Goal: Task Accomplishment & Management: Manage account settings

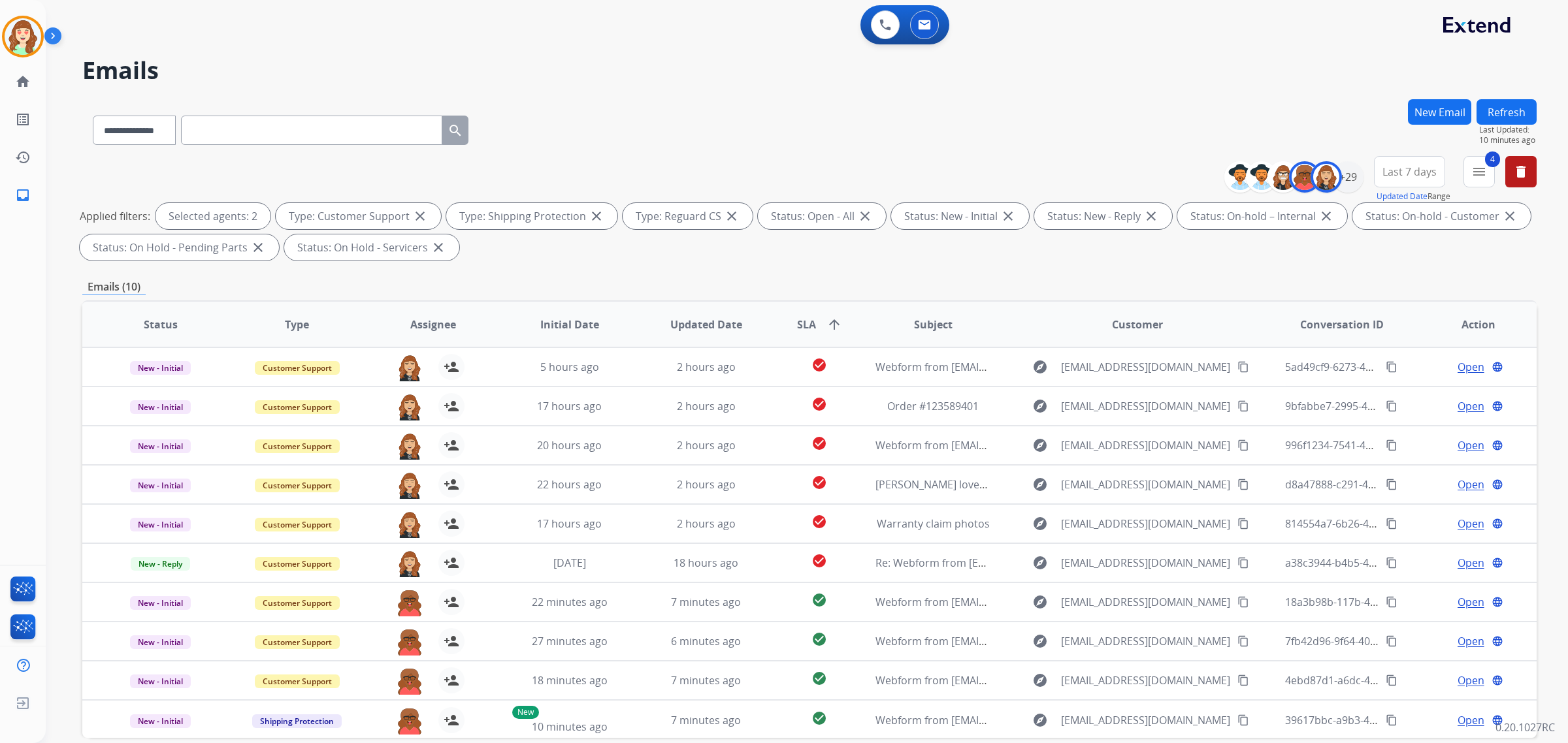
select select "**********"
click at [1334, 185] on img at bounding box center [1326, 176] width 26 height 26
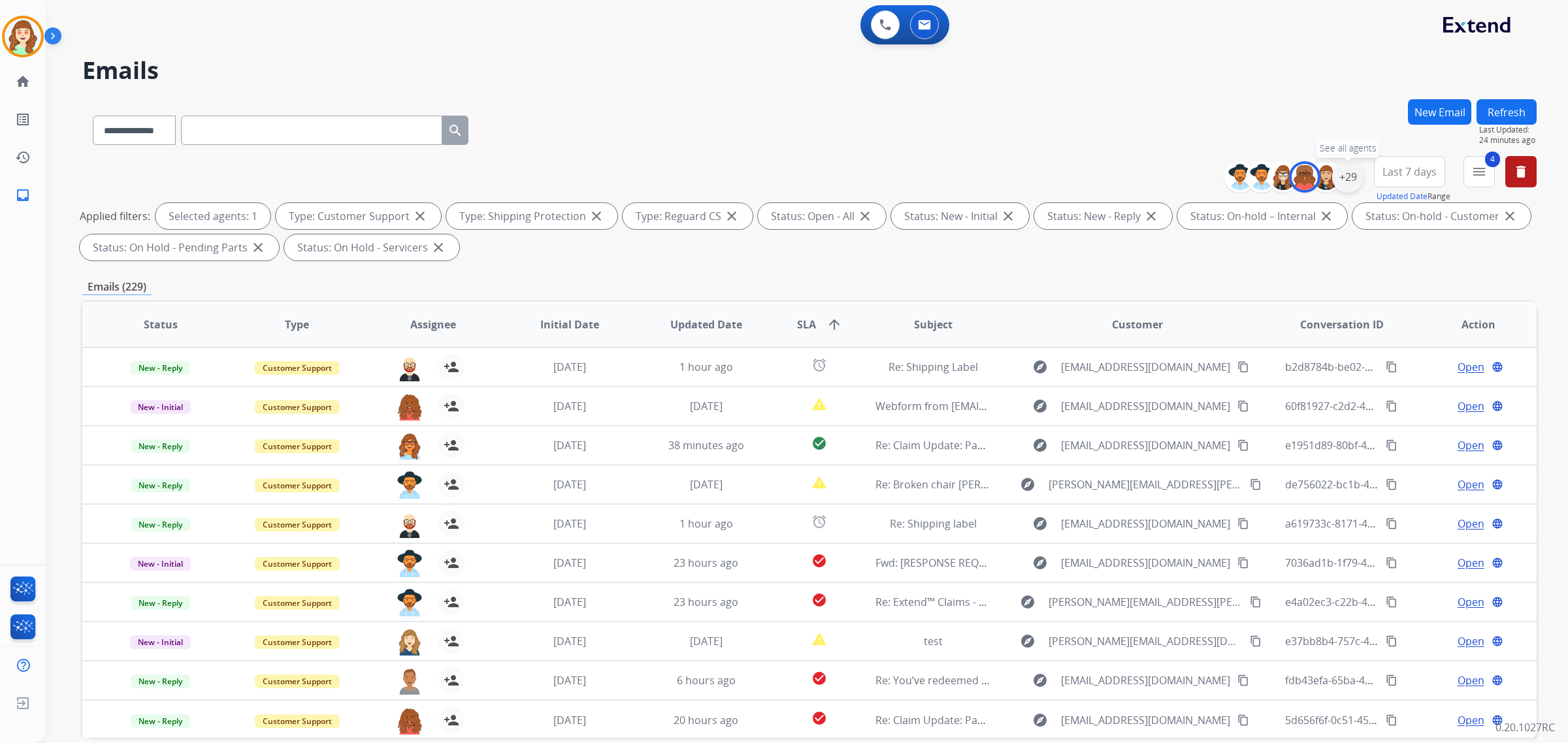
click at [1347, 181] on div "+29" at bounding box center [1348, 176] width 32 height 32
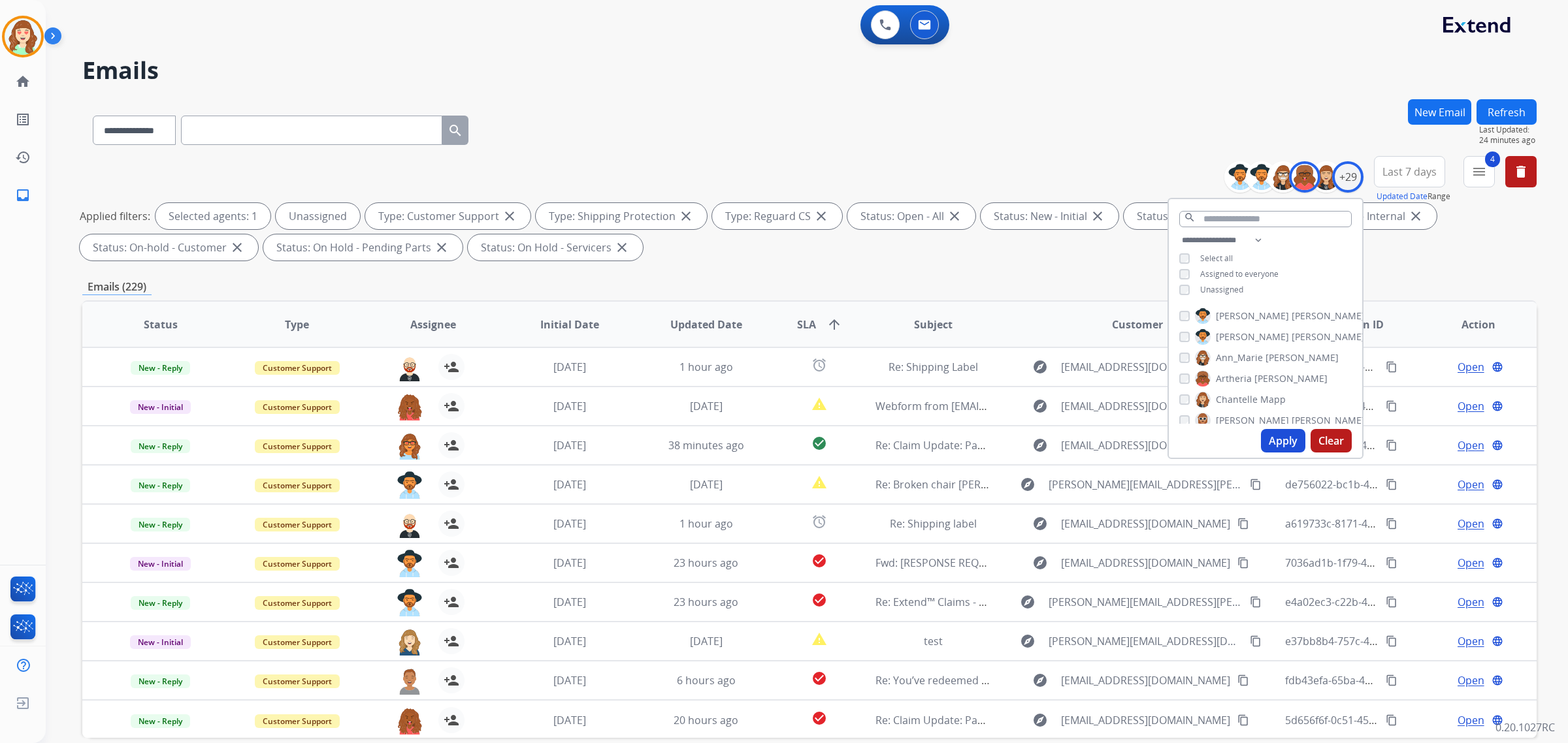
click at [1411, 186] on button "Last 7 days" at bounding box center [1410, 172] width 71 height 32
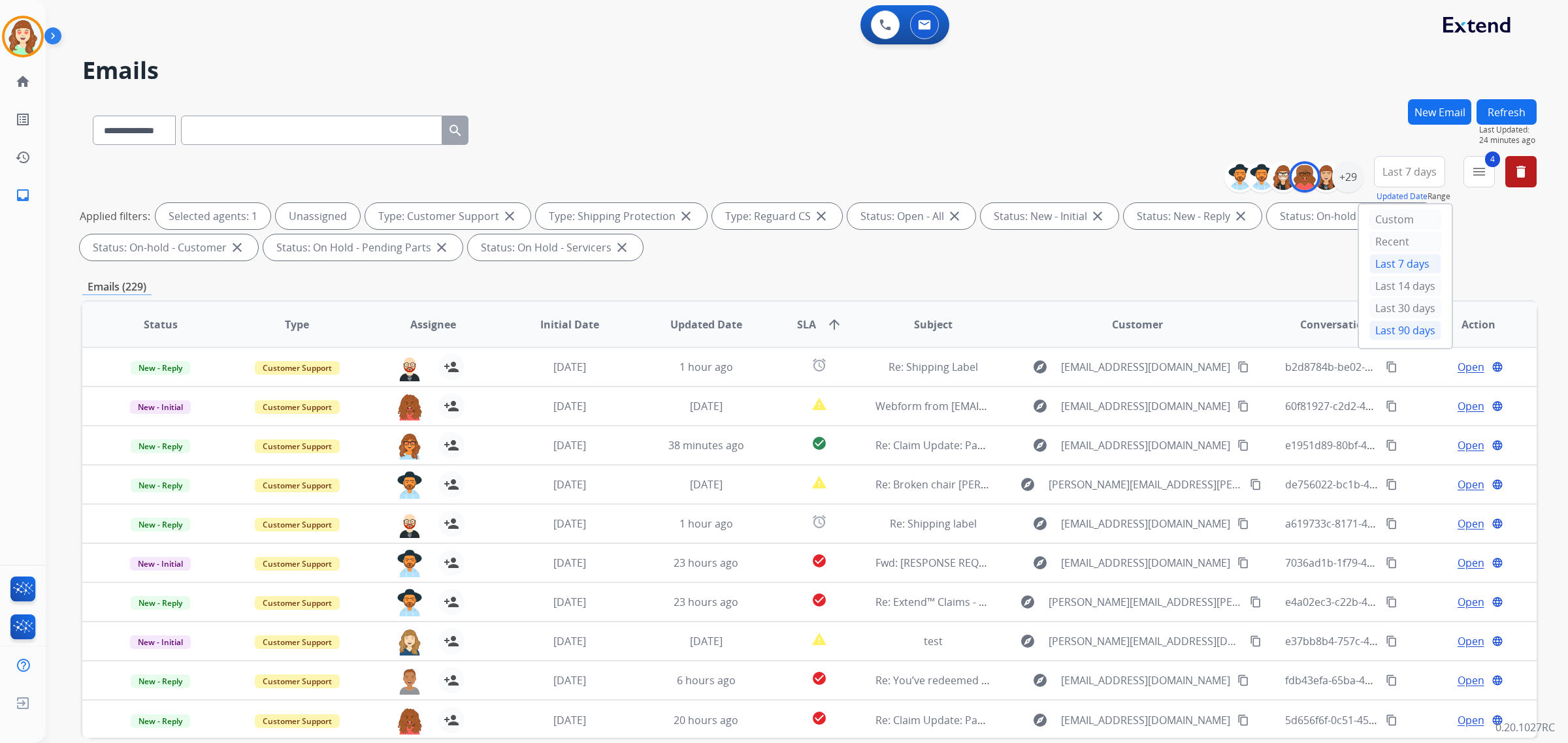
click at [1409, 325] on div "Last 90 days" at bounding box center [1405, 330] width 72 height 20
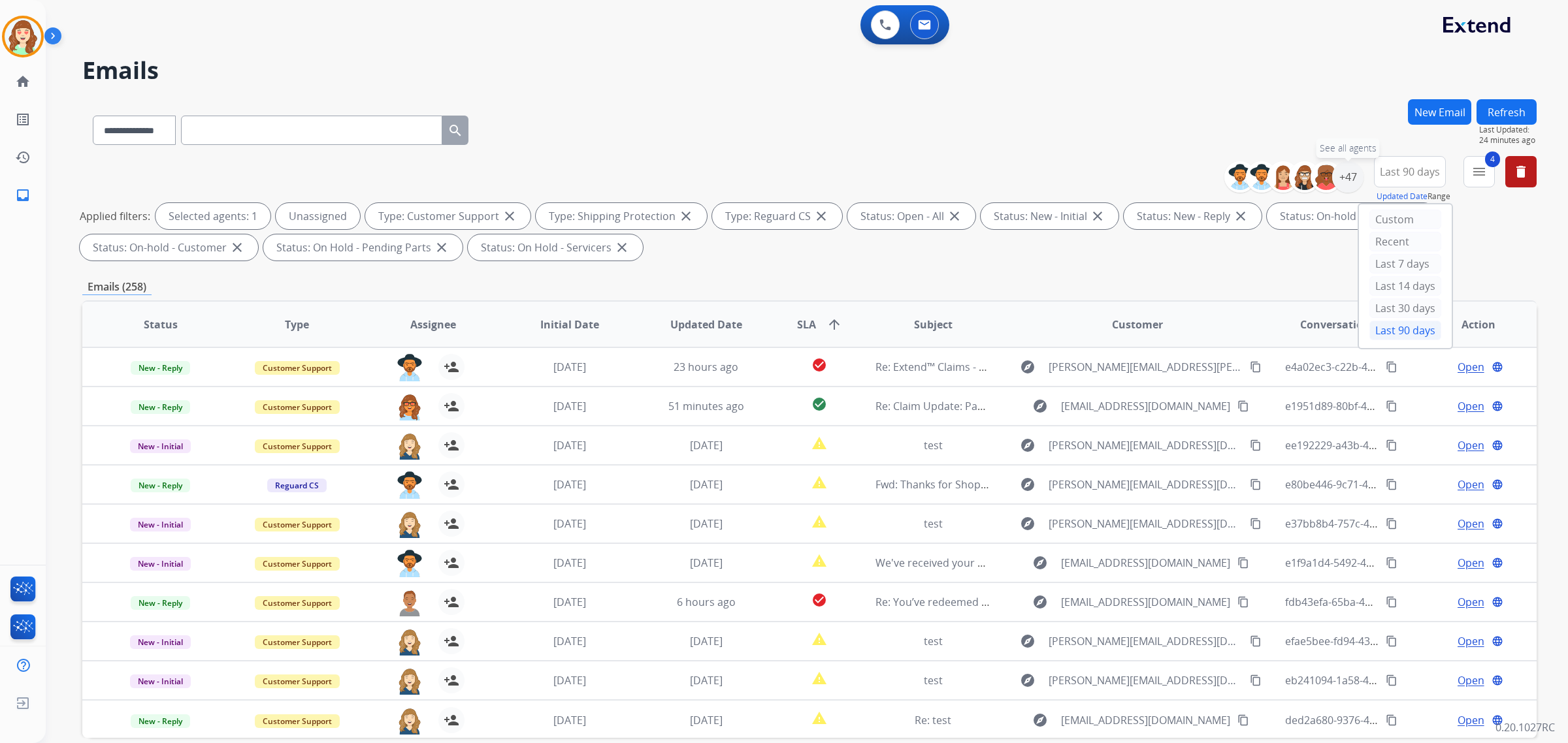
click at [1350, 181] on div "+47" at bounding box center [1348, 176] width 32 height 32
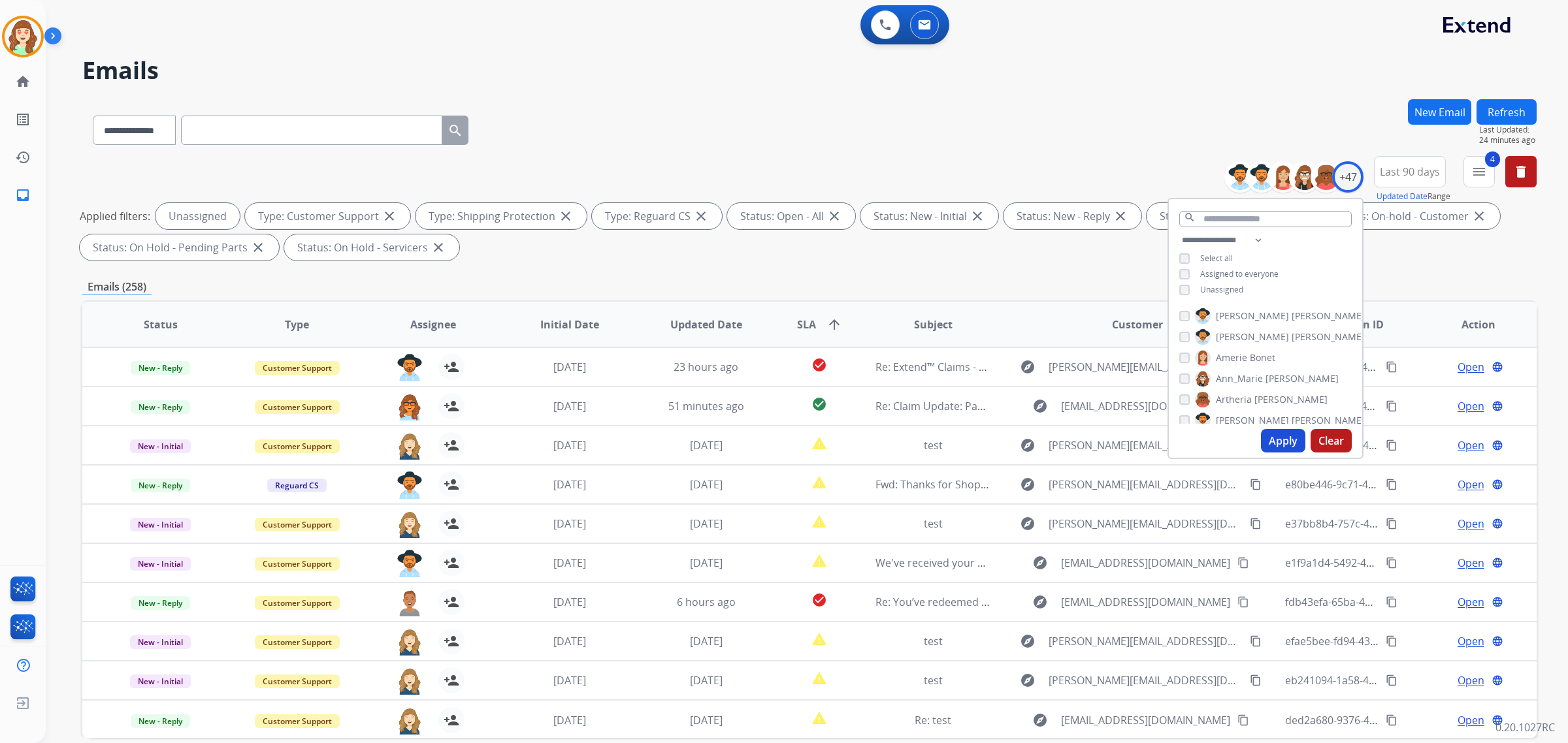
click at [1276, 449] on button "Apply" at bounding box center [1283, 441] width 44 height 24
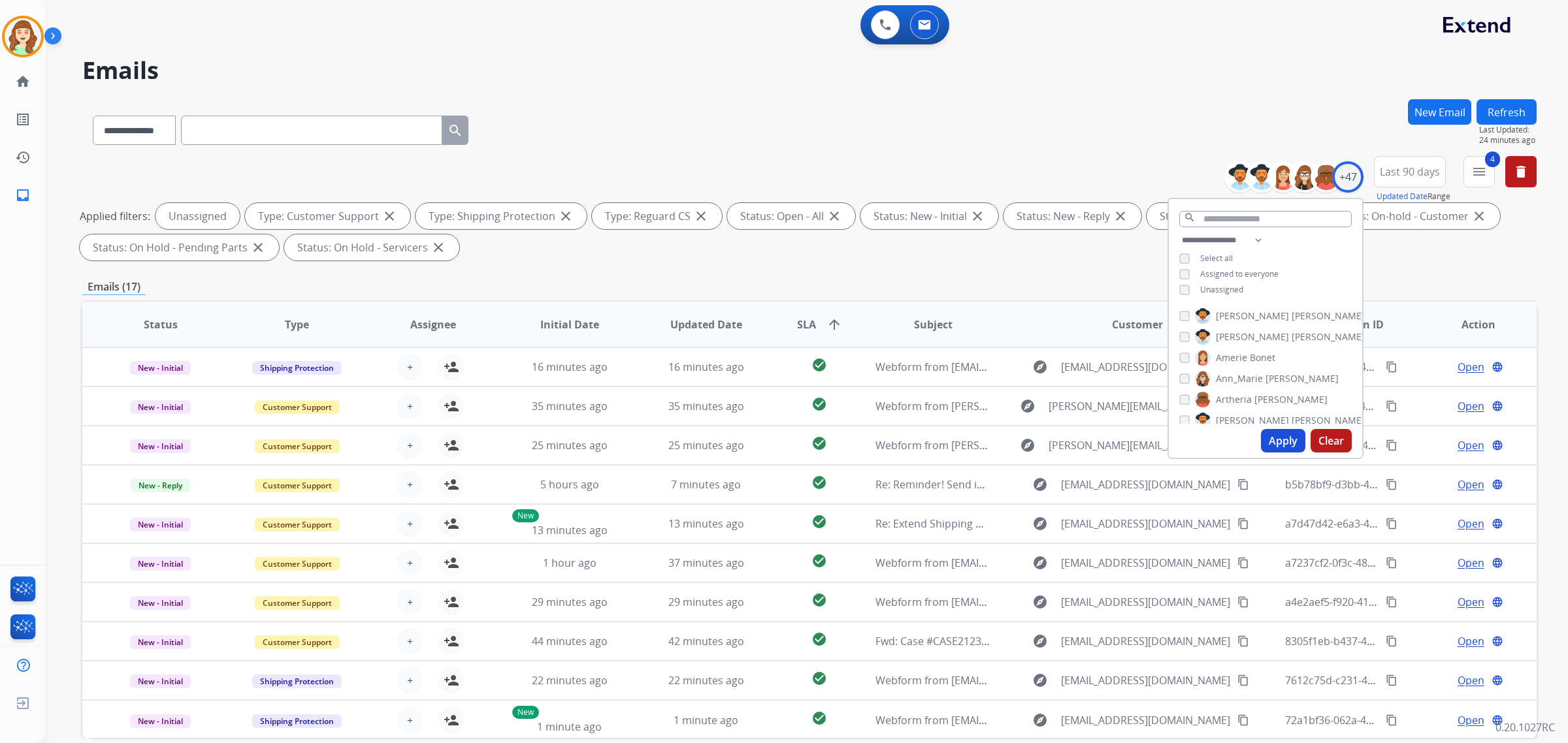
scroll to position [62, 0]
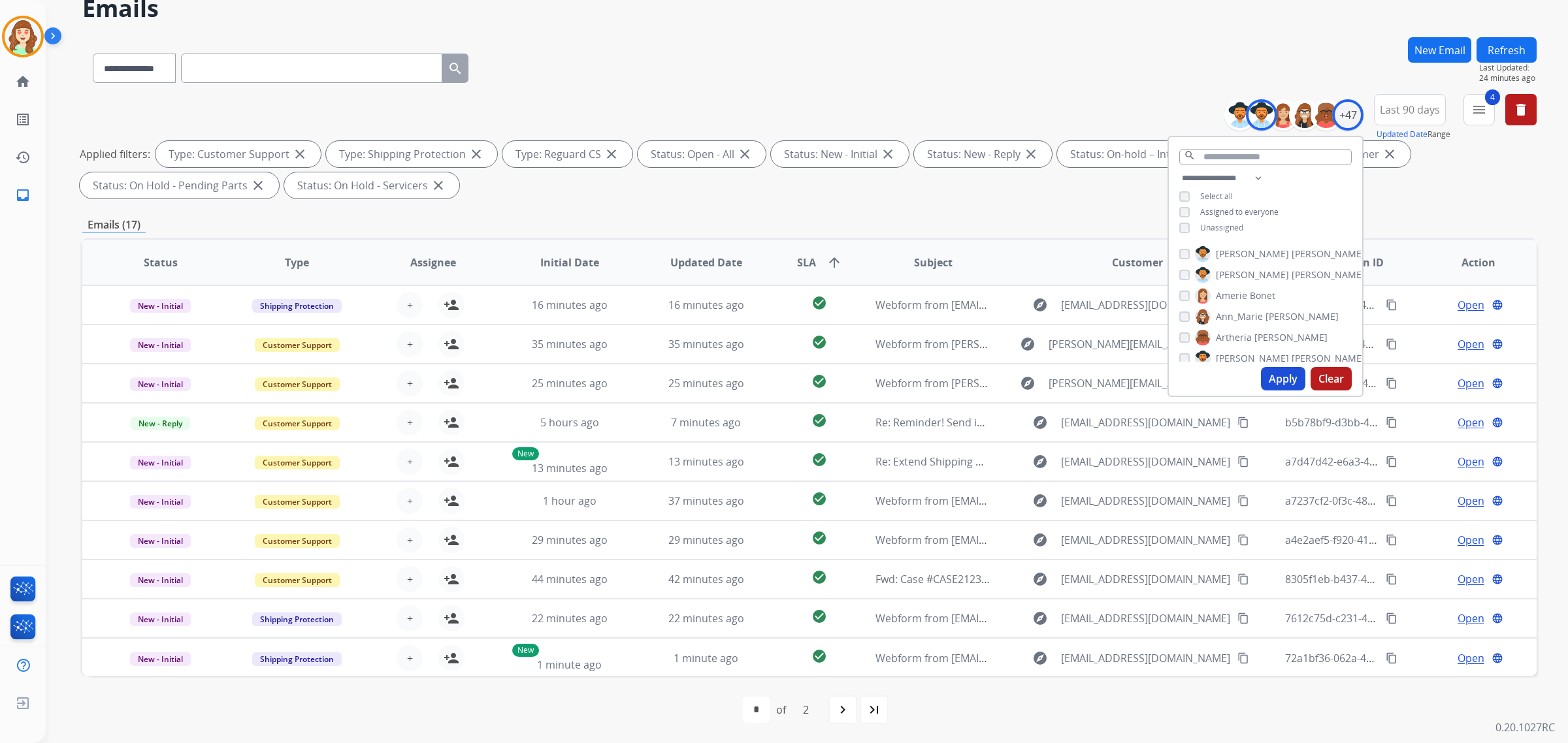
drag, startPoint x: 1284, startPoint y: 379, endPoint x: 527, endPoint y: 664, distance: 808.9
click at [1282, 379] on button "Apply" at bounding box center [1283, 379] width 44 height 24
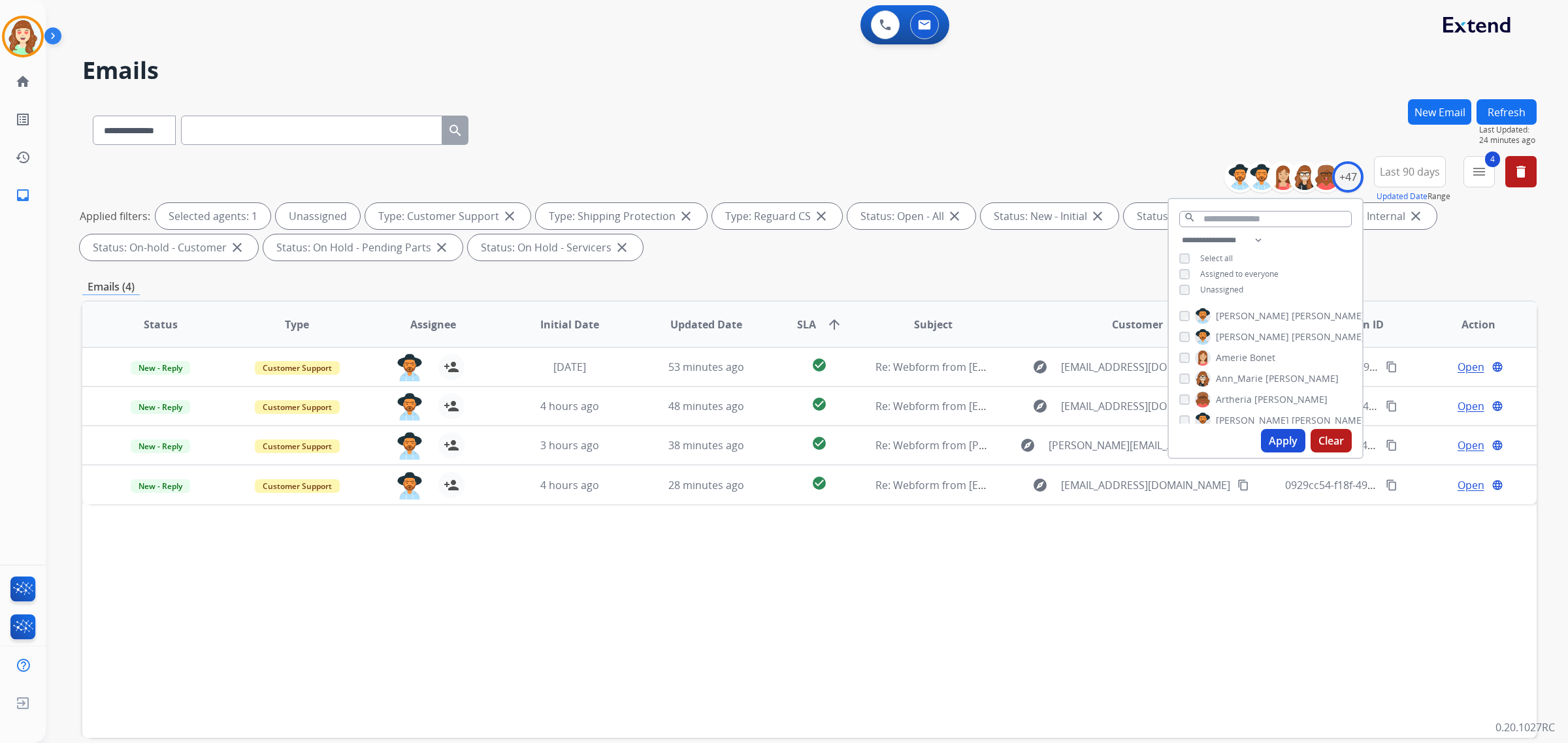
drag, startPoint x: 1275, startPoint y: 440, endPoint x: 1210, endPoint y: 428, distance: 66.1
click at [1275, 439] on button "Apply" at bounding box center [1283, 441] width 44 height 24
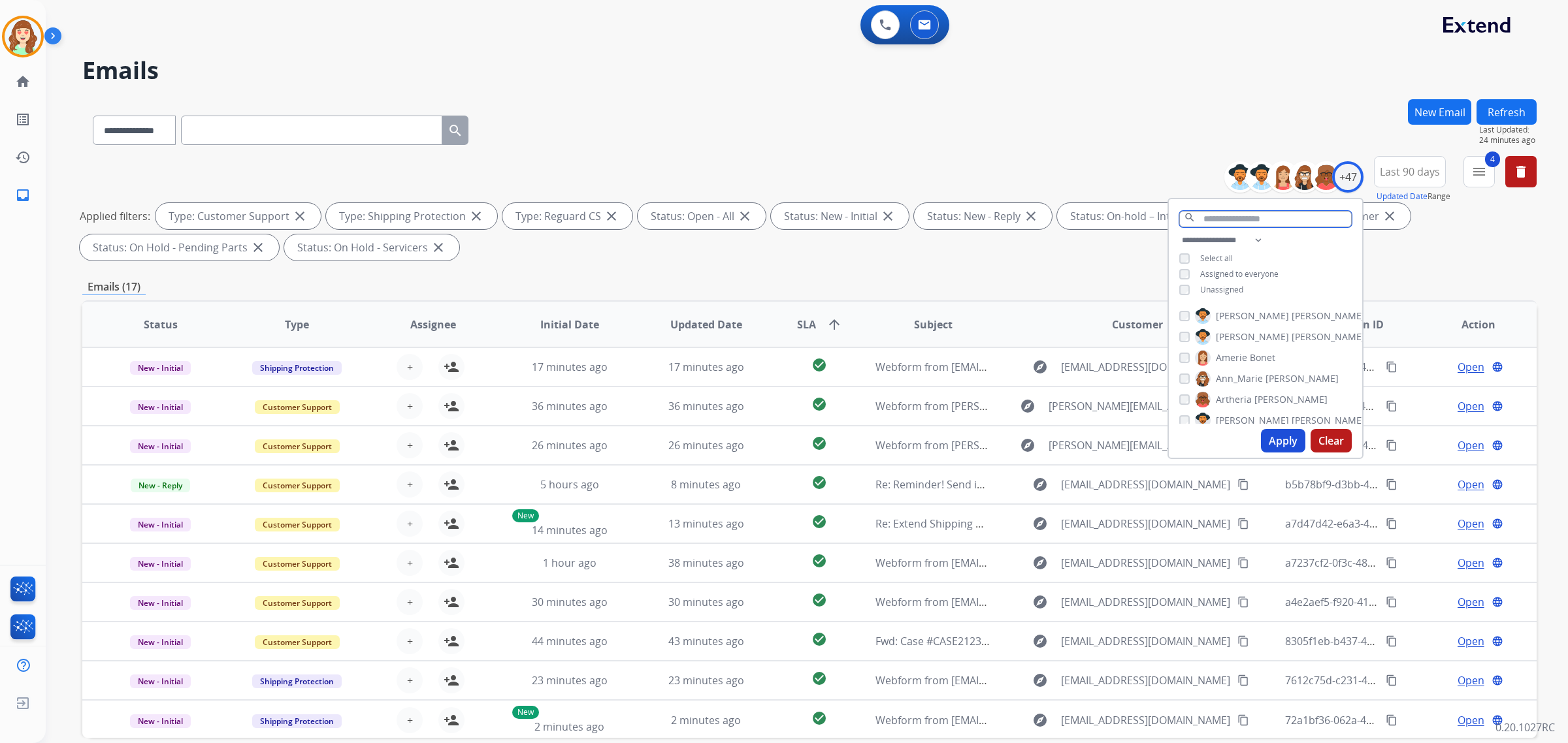
click at [1220, 214] on input "text" at bounding box center [1265, 219] width 173 height 16
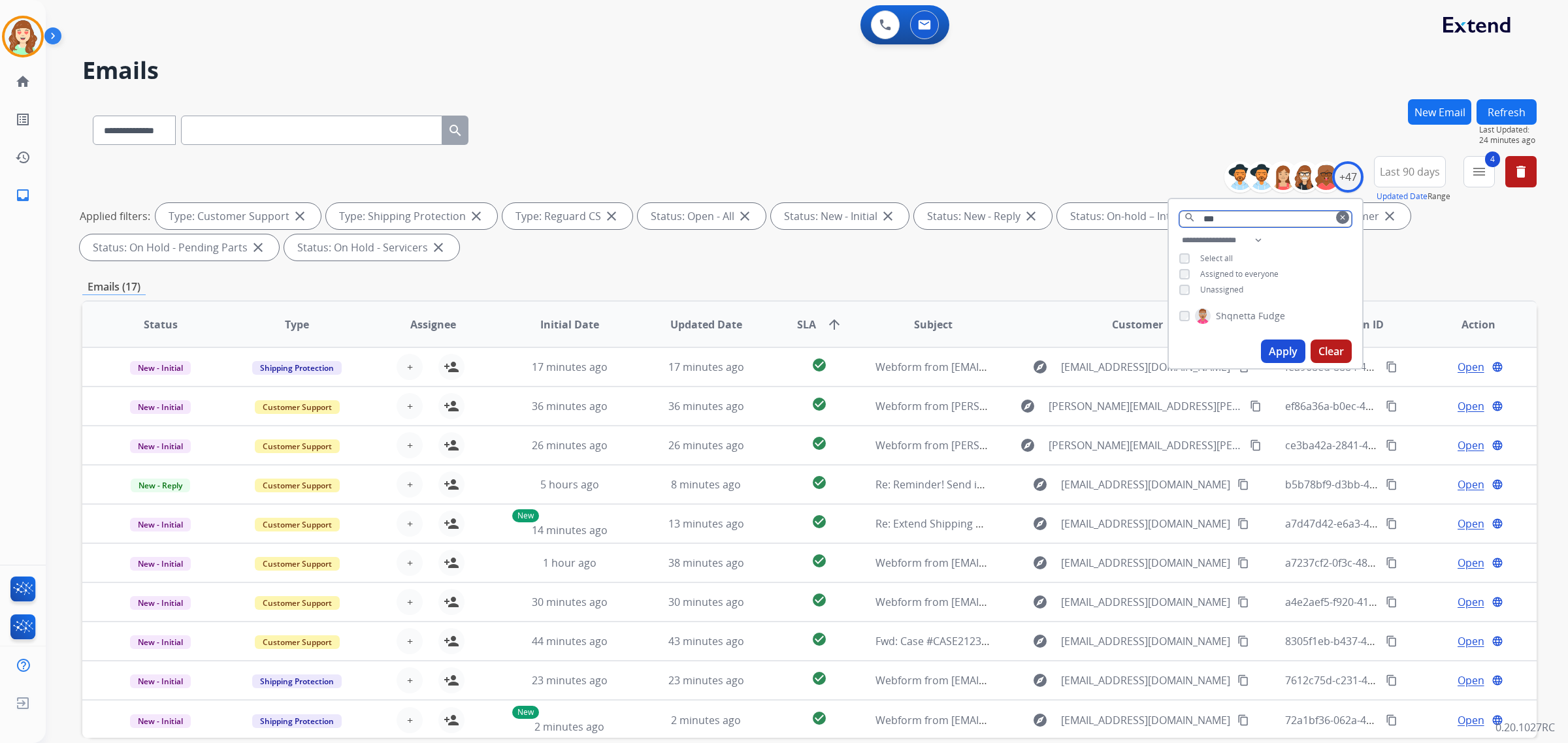
type input "***"
click at [1286, 348] on button "Apply" at bounding box center [1283, 351] width 44 height 24
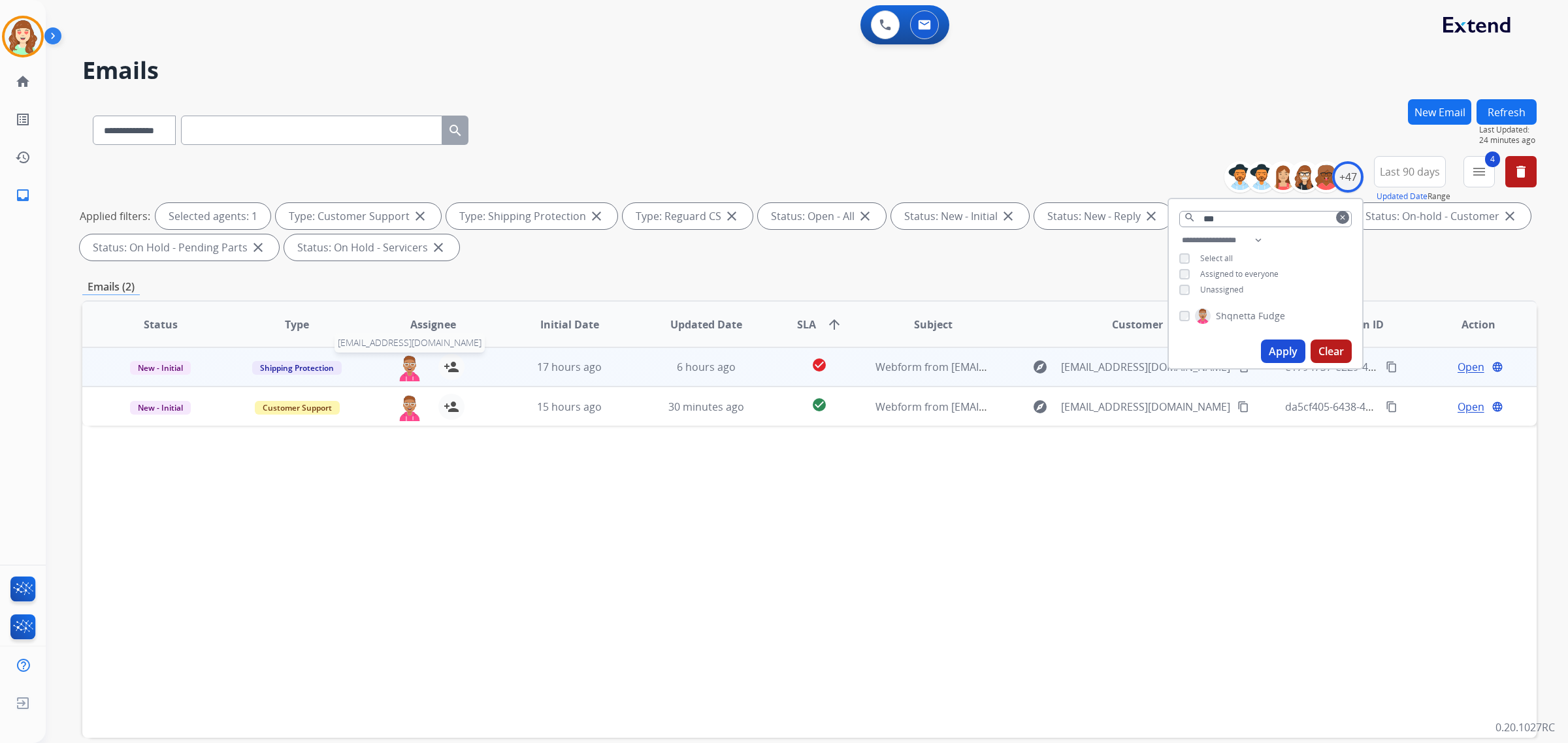
click at [404, 370] on img at bounding box center [410, 368] width 26 height 28
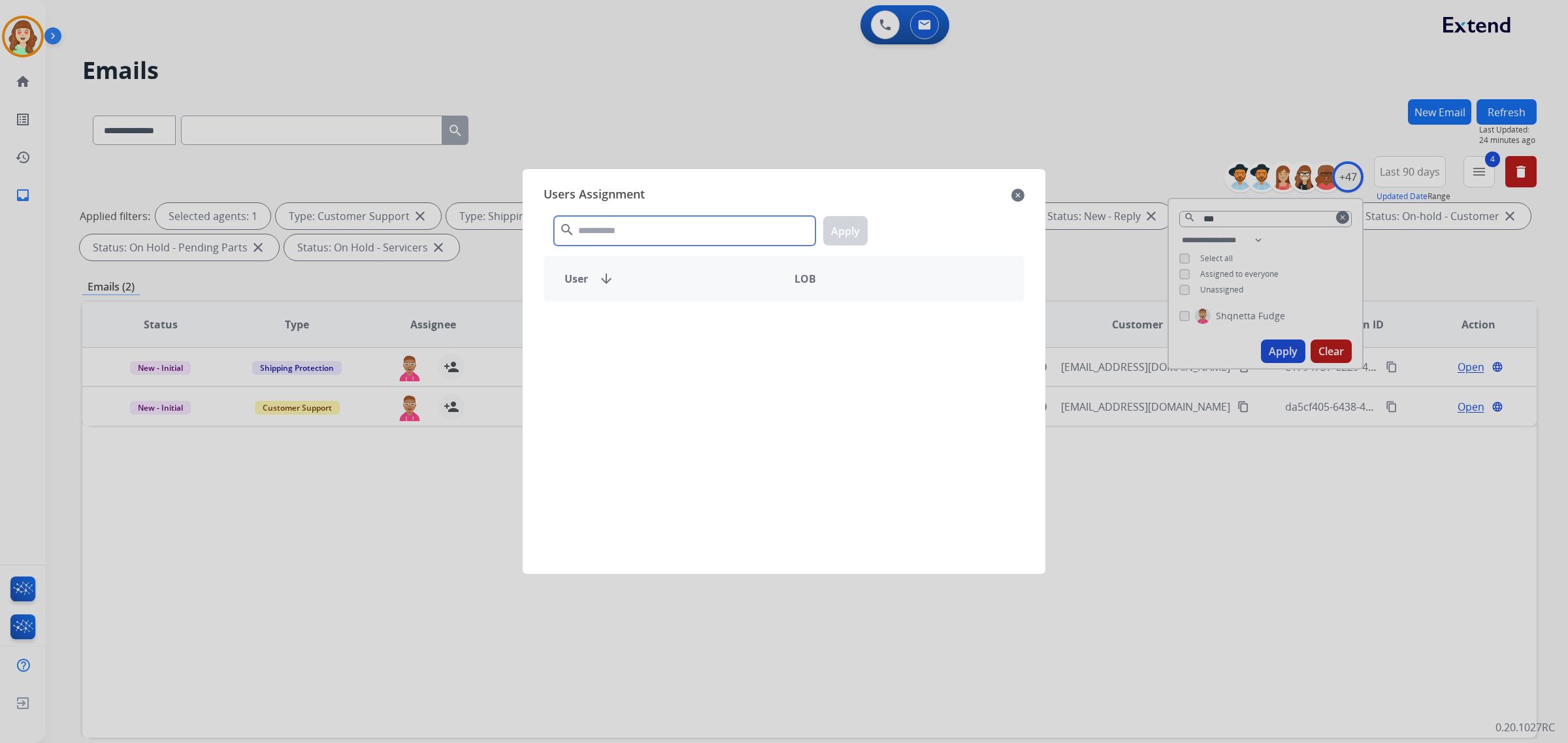
click at [708, 226] on input "text" at bounding box center [685, 231] width 261 height 30
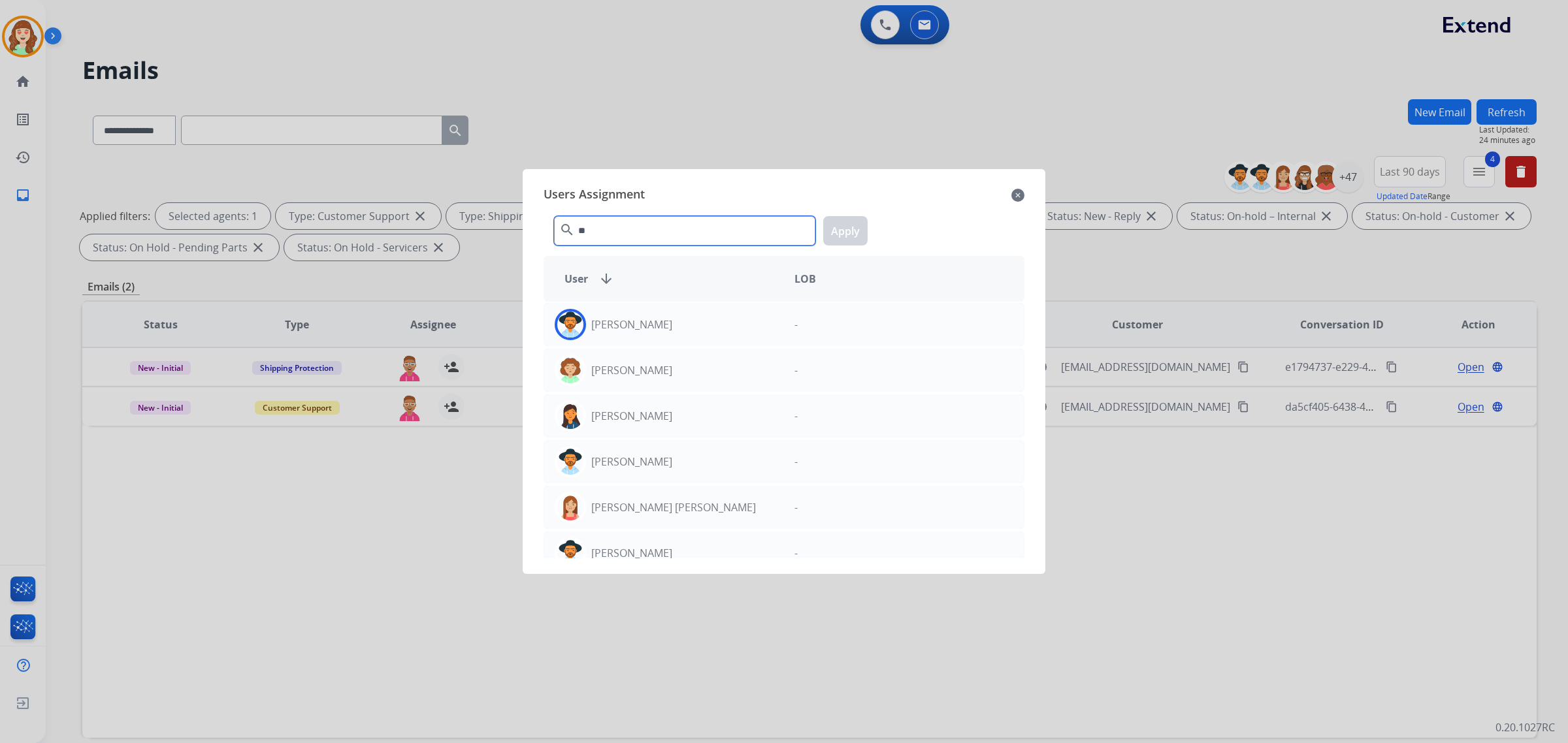
type input "**"
click at [693, 321] on div "[PERSON_NAME]" at bounding box center [664, 325] width 240 height 32
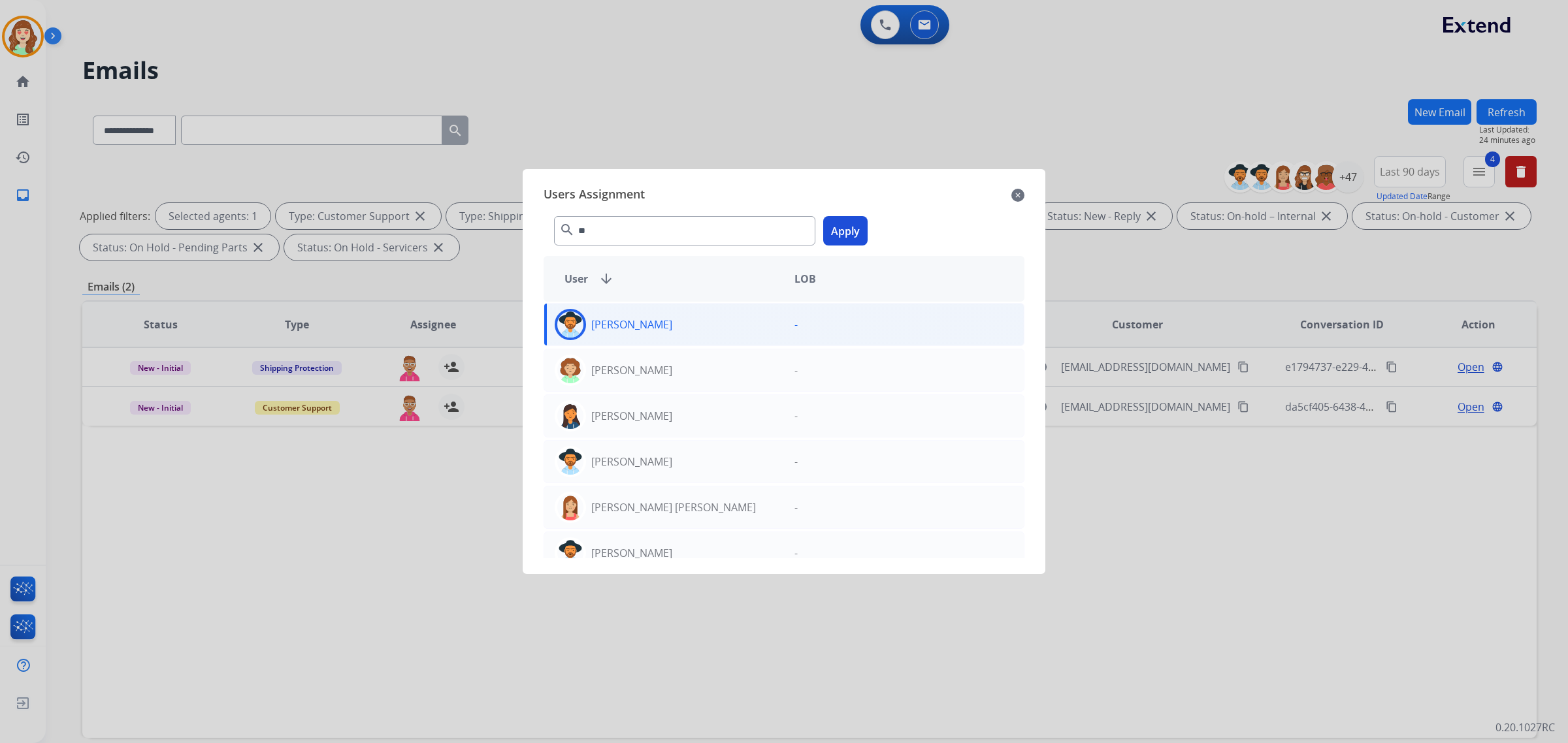
drag, startPoint x: 843, startPoint y: 228, endPoint x: 489, endPoint y: 385, distance: 387.3
click at [841, 228] on button "Apply" at bounding box center [846, 231] width 44 height 30
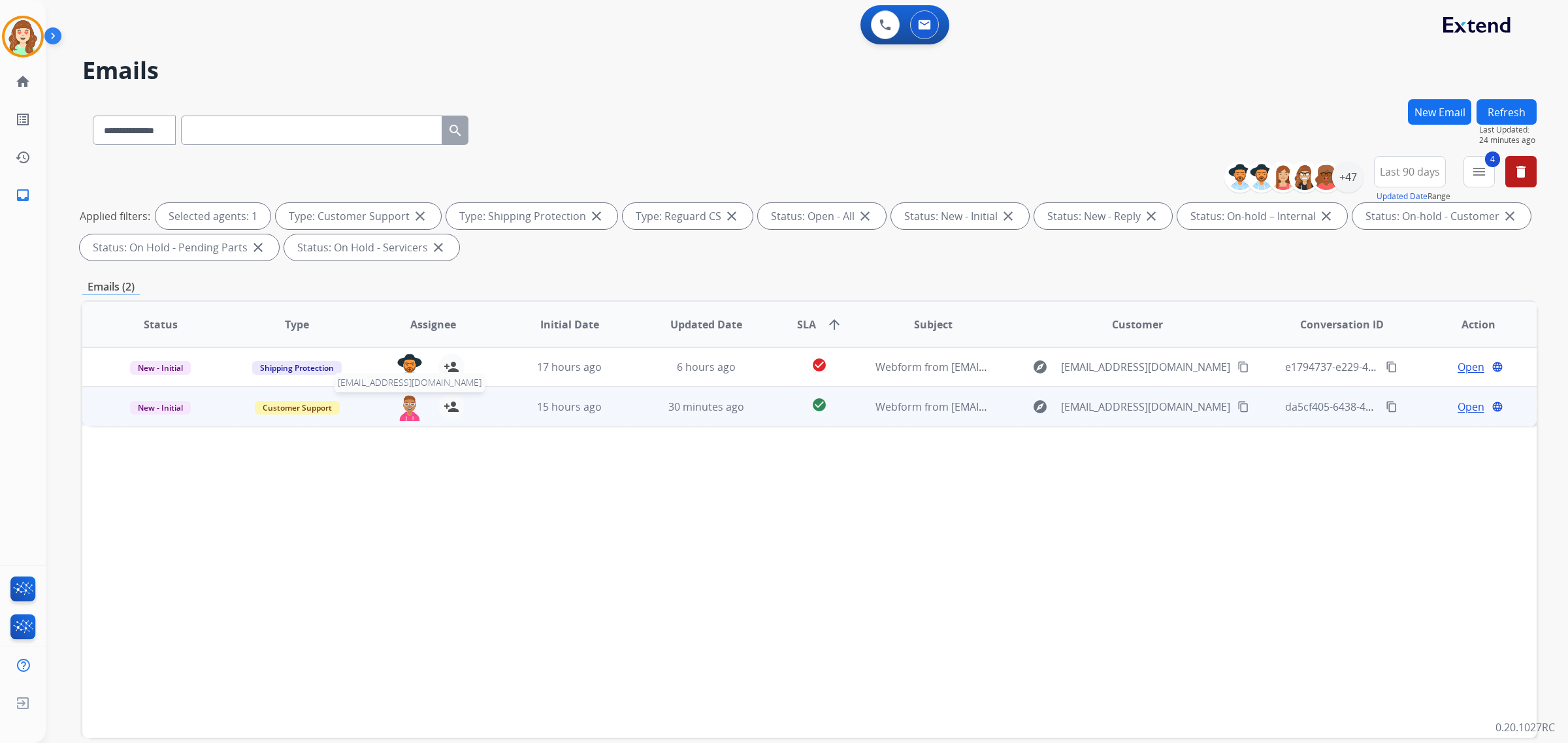
click at [400, 415] on img at bounding box center [410, 408] width 26 height 28
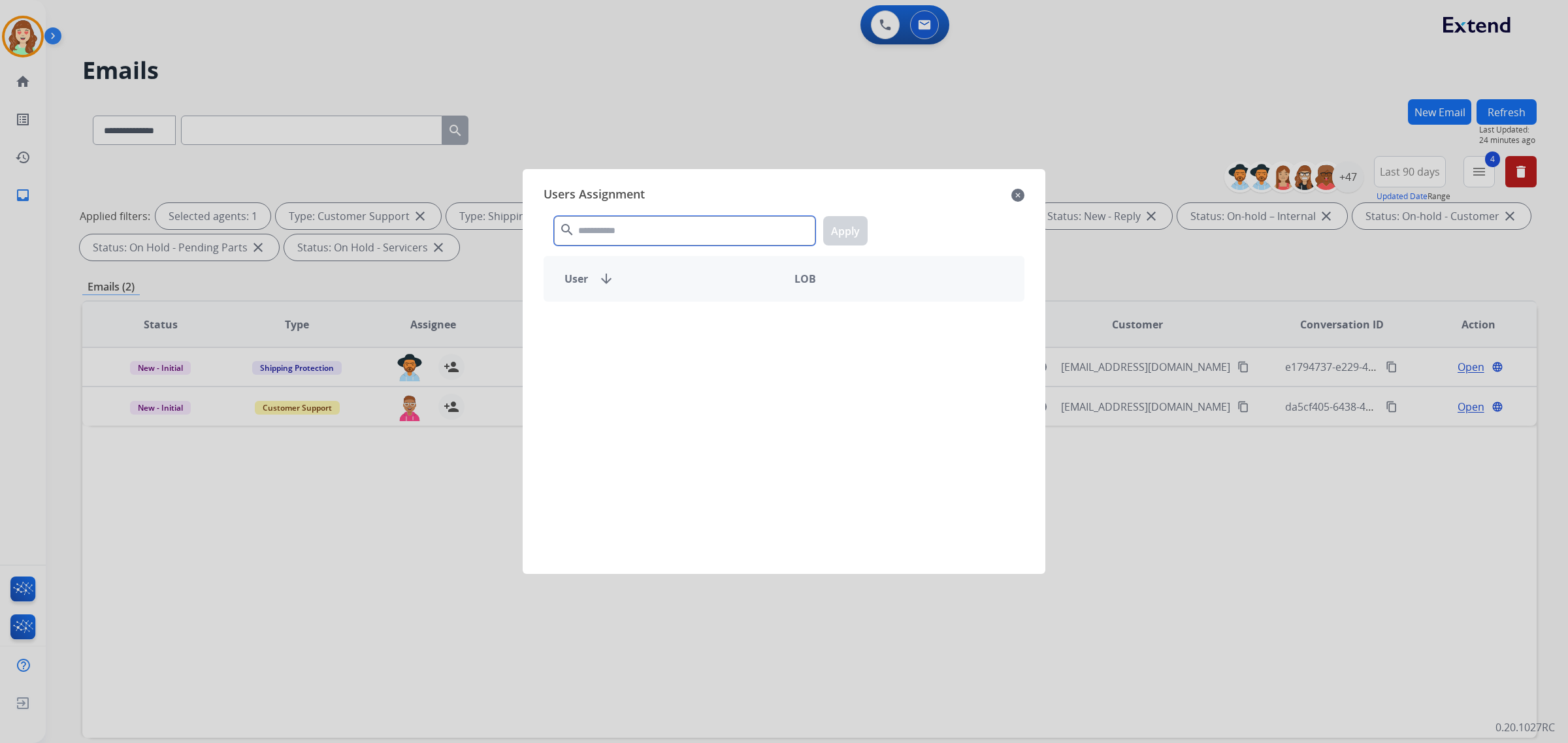
click at [575, 239] on input "text" at bounding box center [685, 231] width 261 height 30
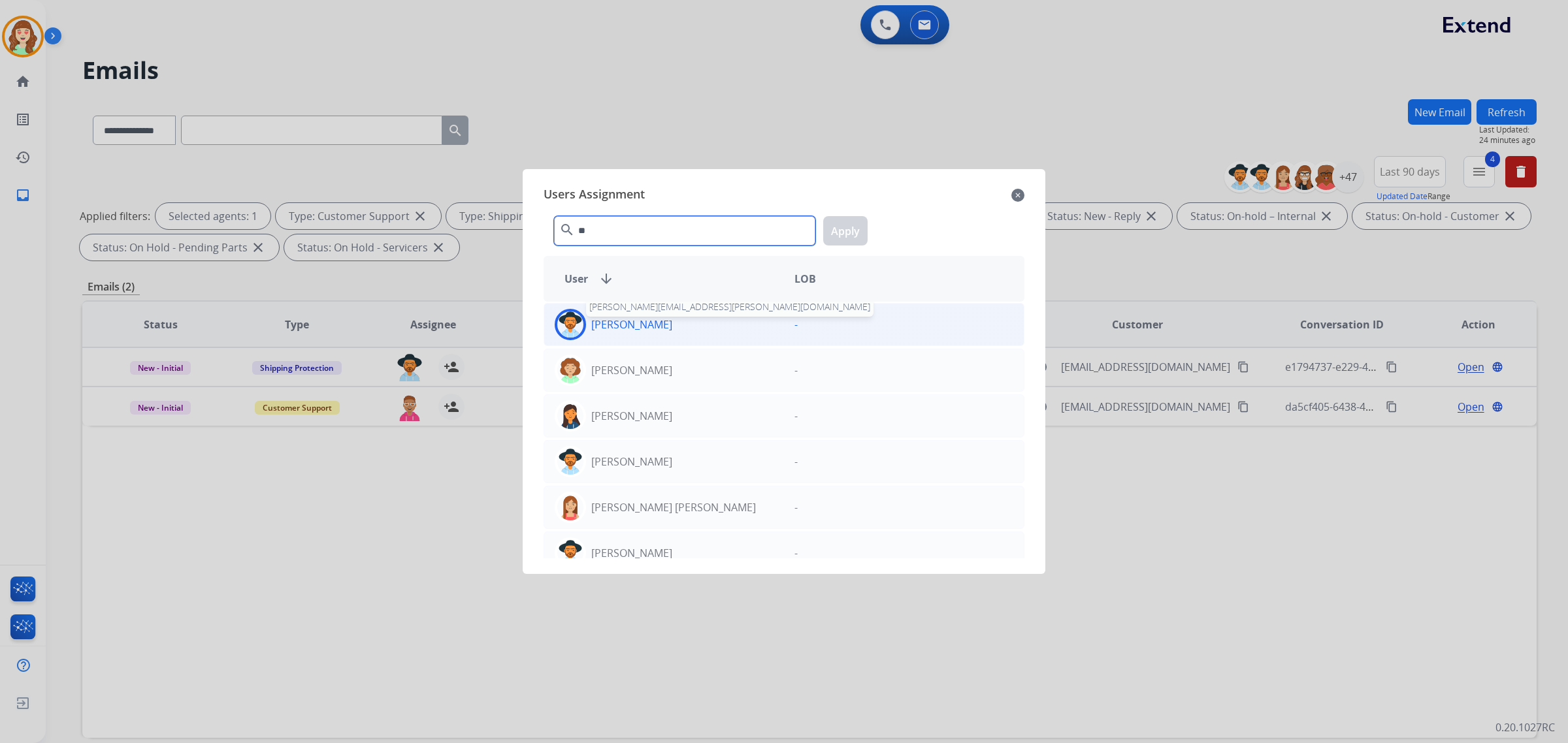
type input "**"
drag, startPoint x: 614, startPoint y: 325, endPoint x: 644, endPoint y: 323, distance: 30.1
click at [615, 325] on p "[PERSON_NAME]" at bounding box center [632, 324] width 81 height 15
click at [850, 220] on button "Apply" at bounding box center [846, 231] width 44 height 30
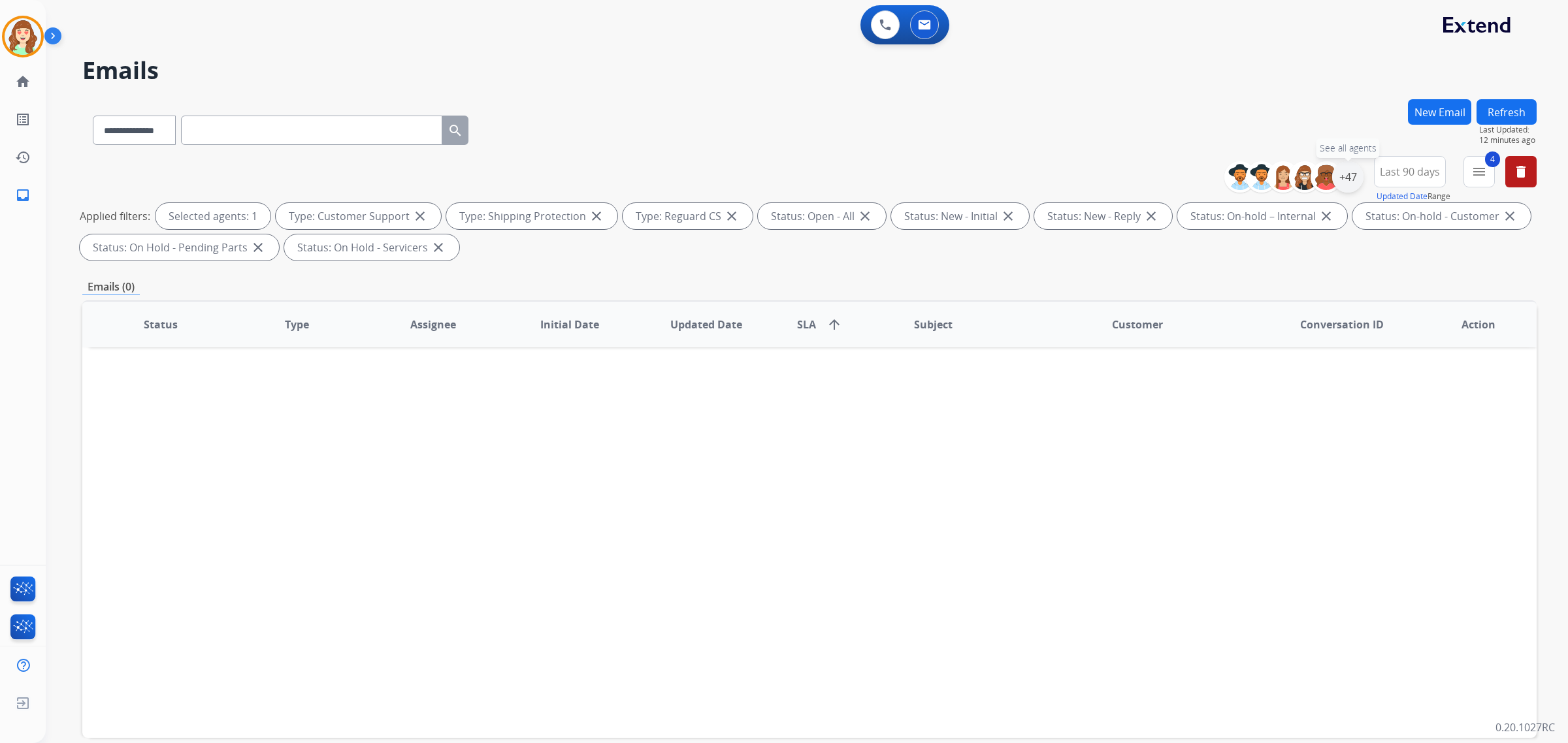
click at [1338, 178] on div "+47" at bounding box center [1348, 176] width 32 height 32
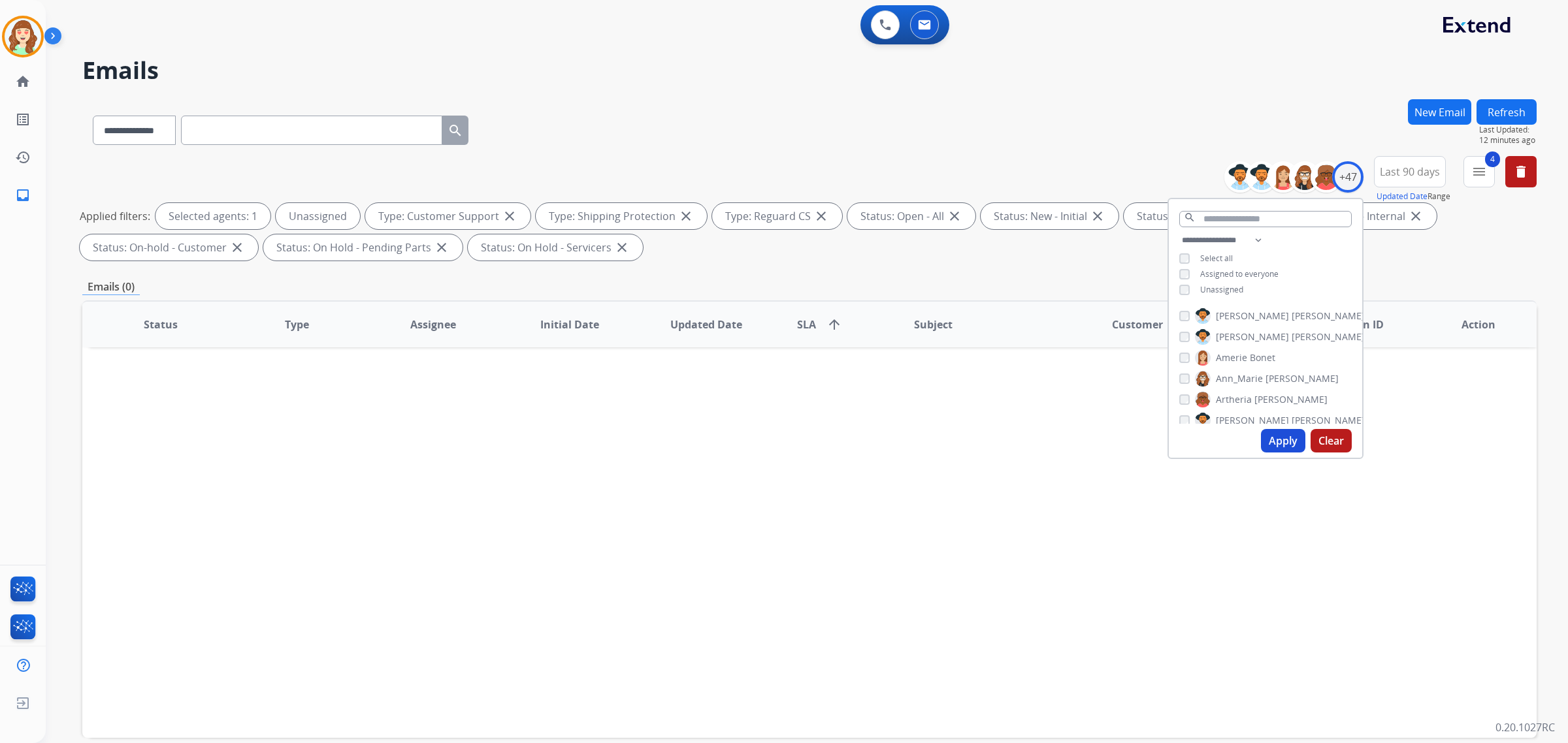
click at [1273, 439] on button "Apply" at bounding box center [1283, 441] width 44 height 24
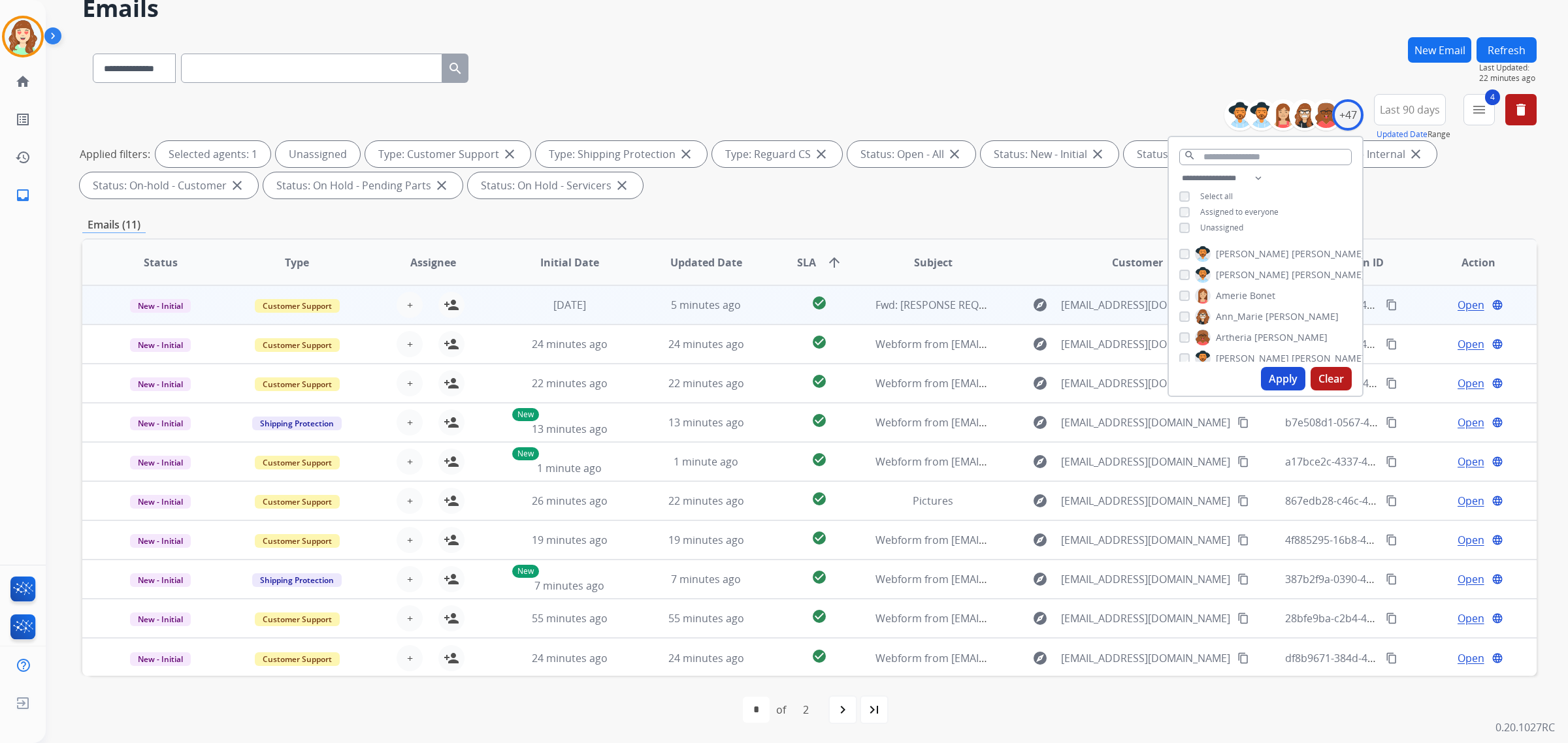
scroll to position [1, 0]
click at [407, 298] on span "+" at bounding box center [410, 304] width 6 height 15
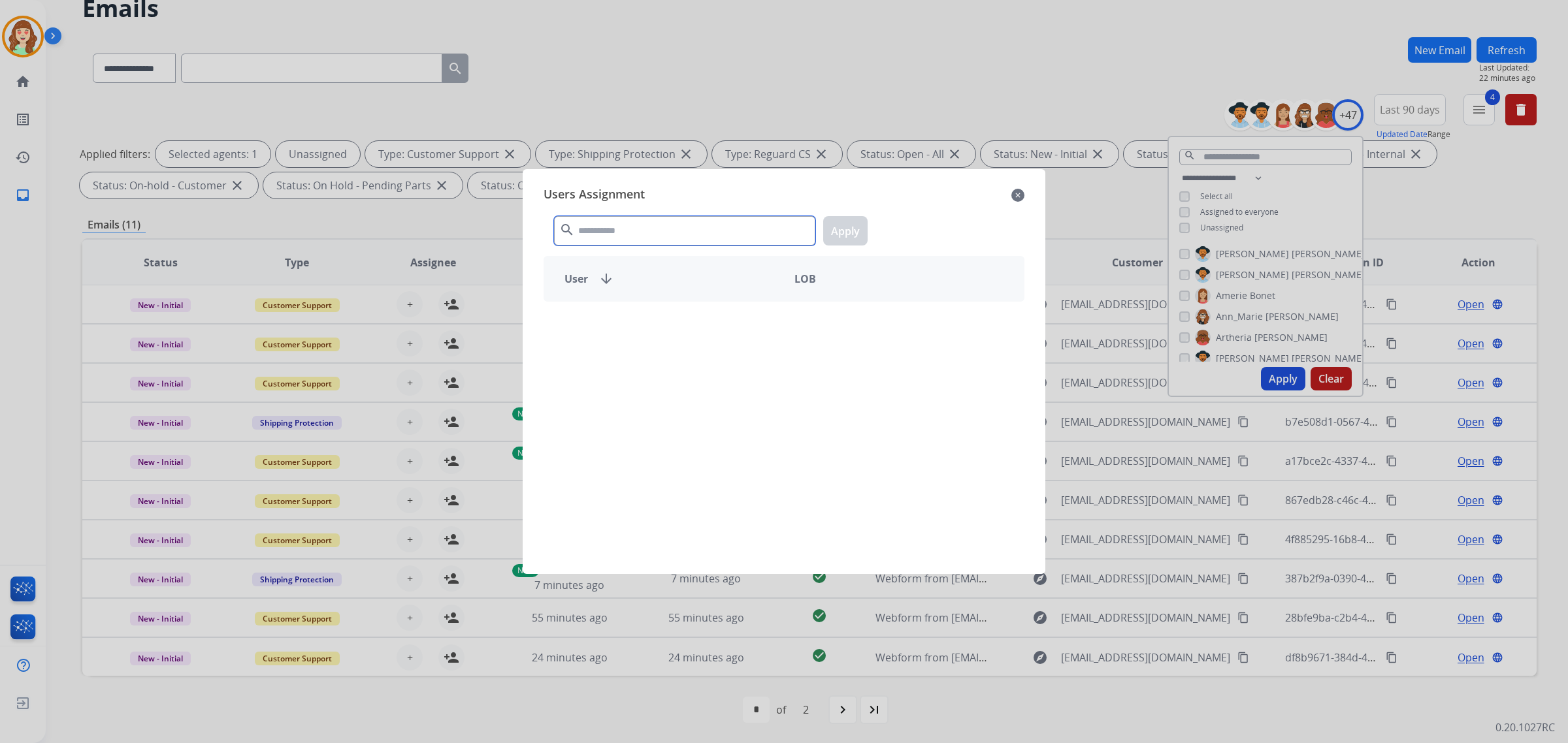
click at [652, 232] on input "text" at bounding box center [685, 231] width 261 height 30
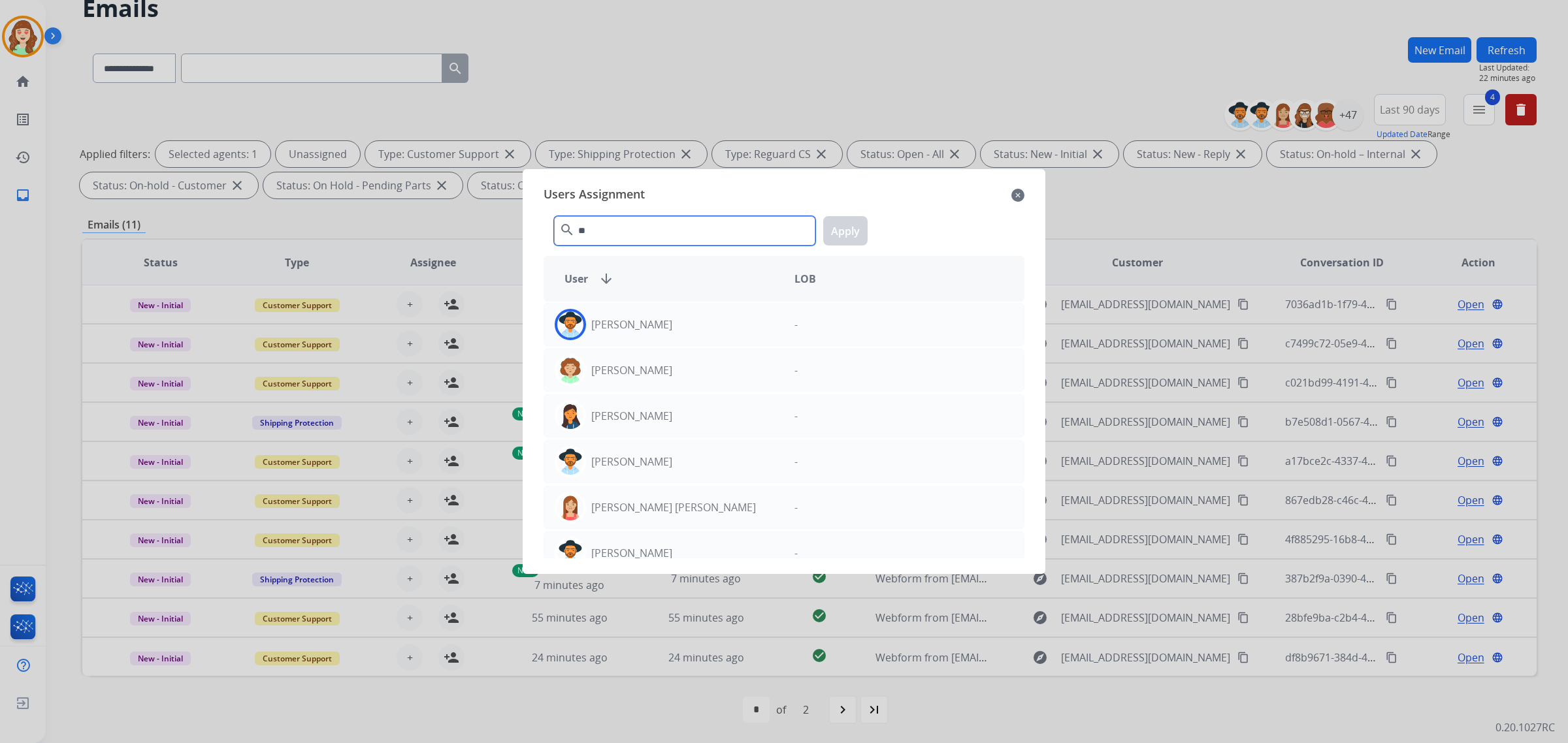
type input "**"
click at [713, 331] on div "[PERSON_NAME]" at bounding box center [664, 325] width 240 height 32
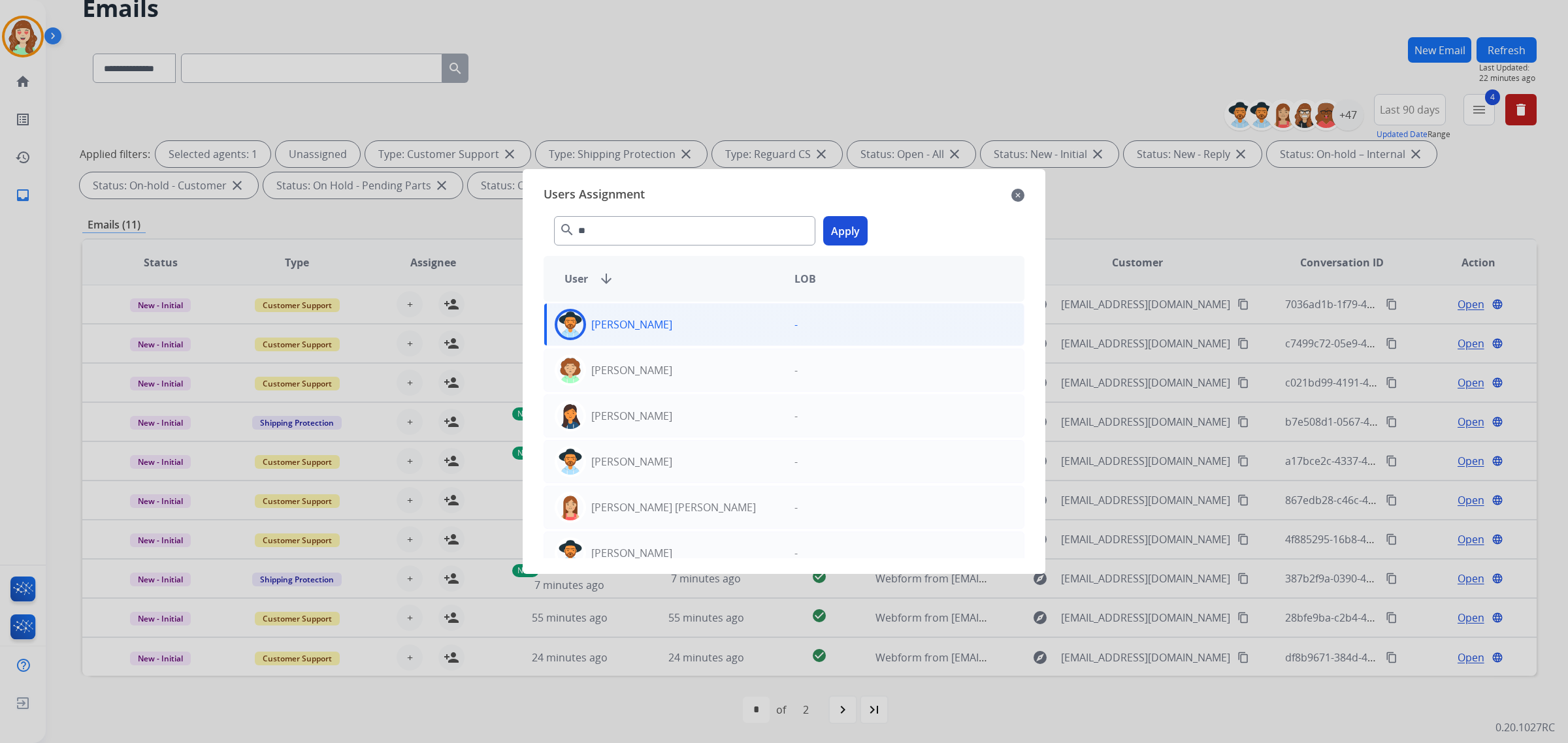
click at [848, 226] on button "Apply" at bounding box center [846, 231] width 44 height 30
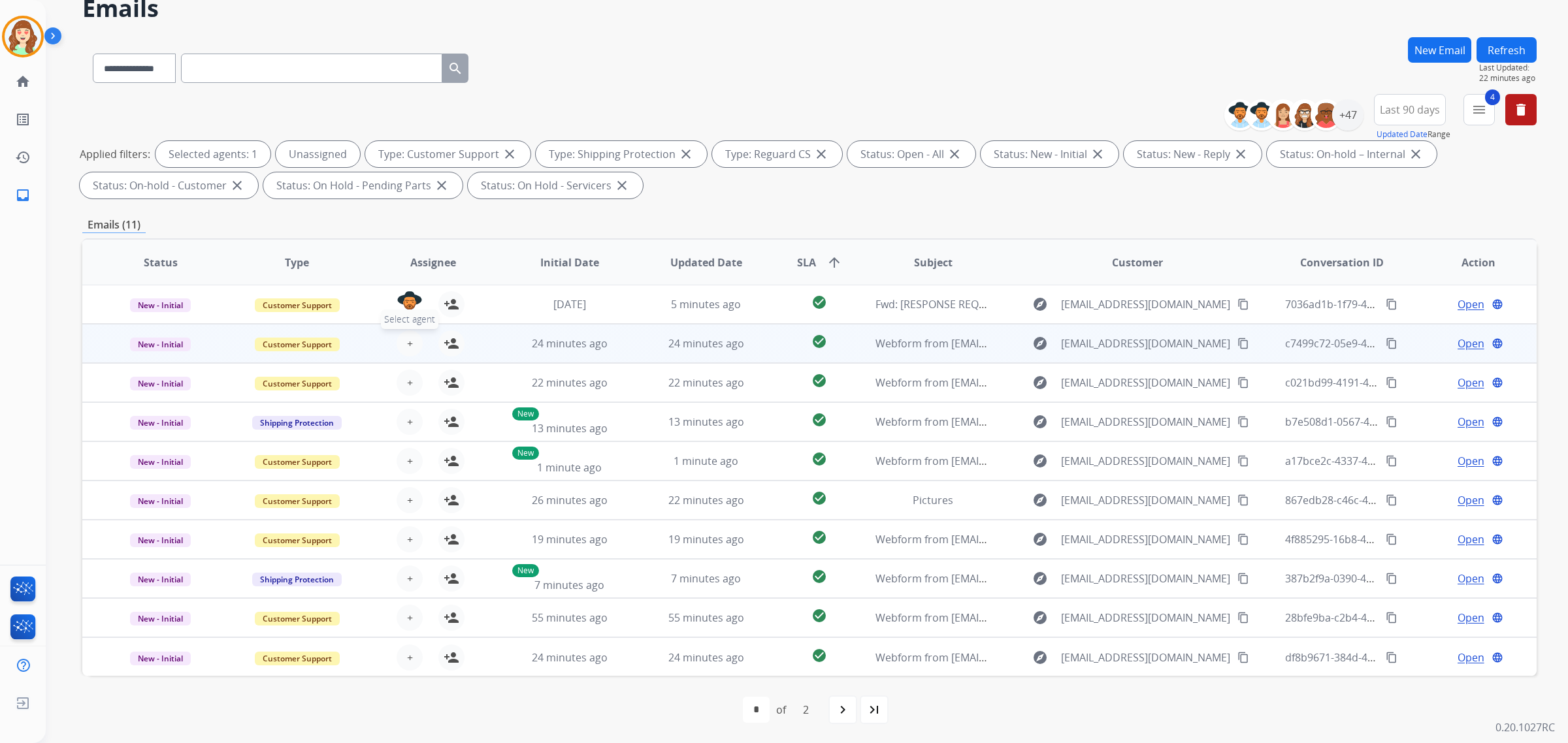
click at [409, 340] on span "+" at bounding box center [410, 343] width 6 height 15
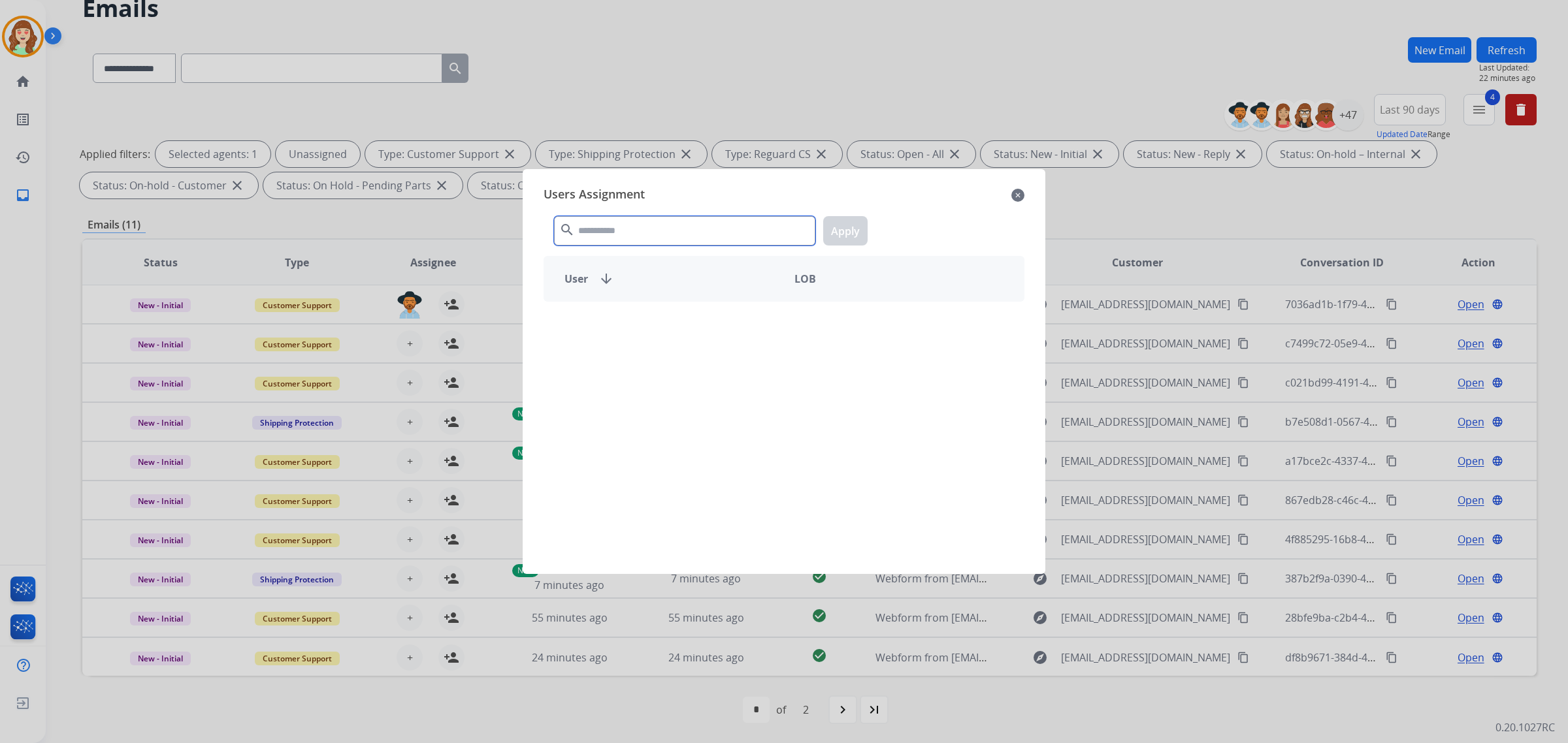
click at [635, 229] on input "text" at bounding box center [685, 231] width 261 height 30
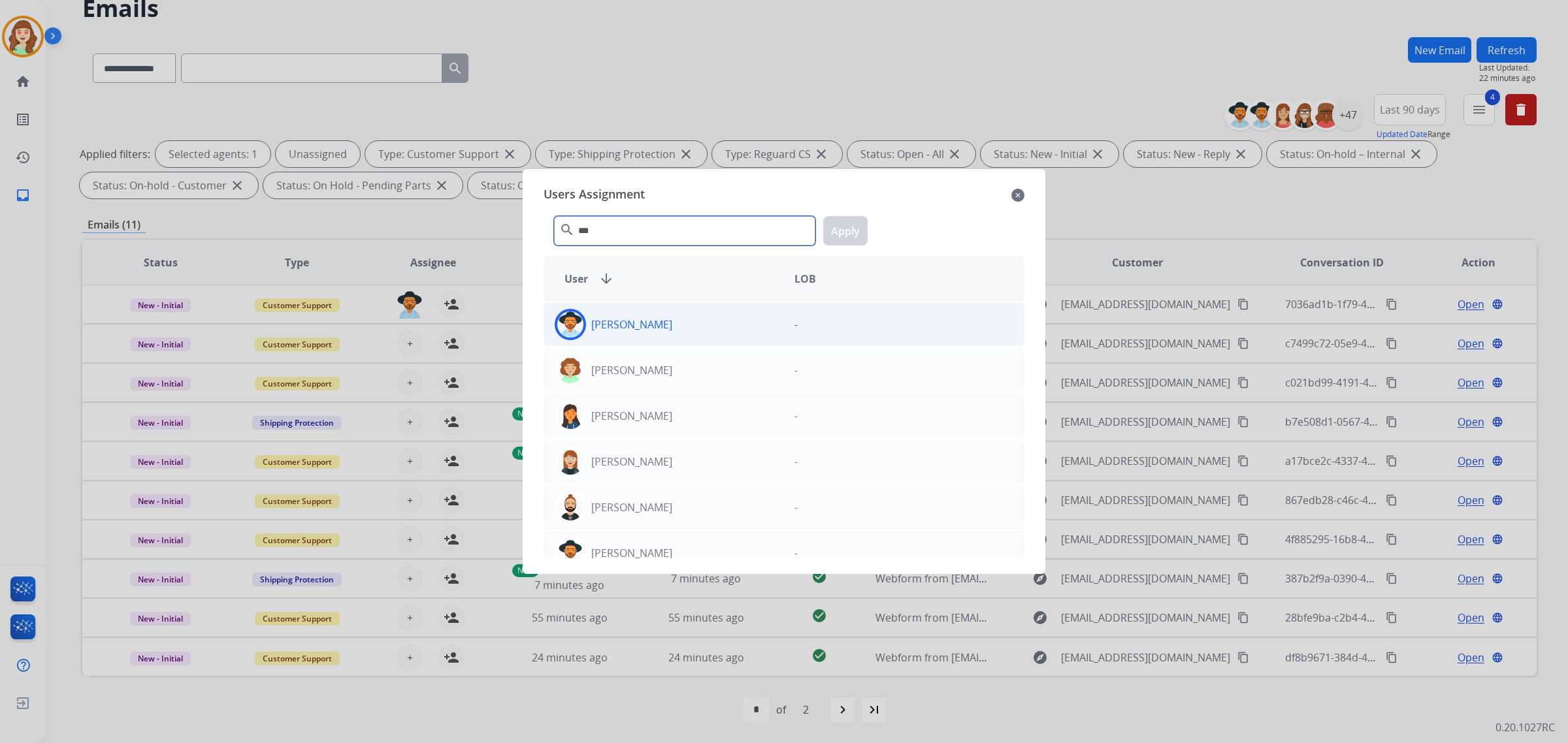
type input "***"
click at [677, 331] on div "[PERSON_NAME]" at bounding box center [664, 325] width 240 height 32
drag, startPoint x: 854, startPoint y: 234, endPoint x: 482, endPoint y: 375, distance: 397.8
click at [846, 238] on button "Apply" at bounding box center [846, 231] width 44 height 30
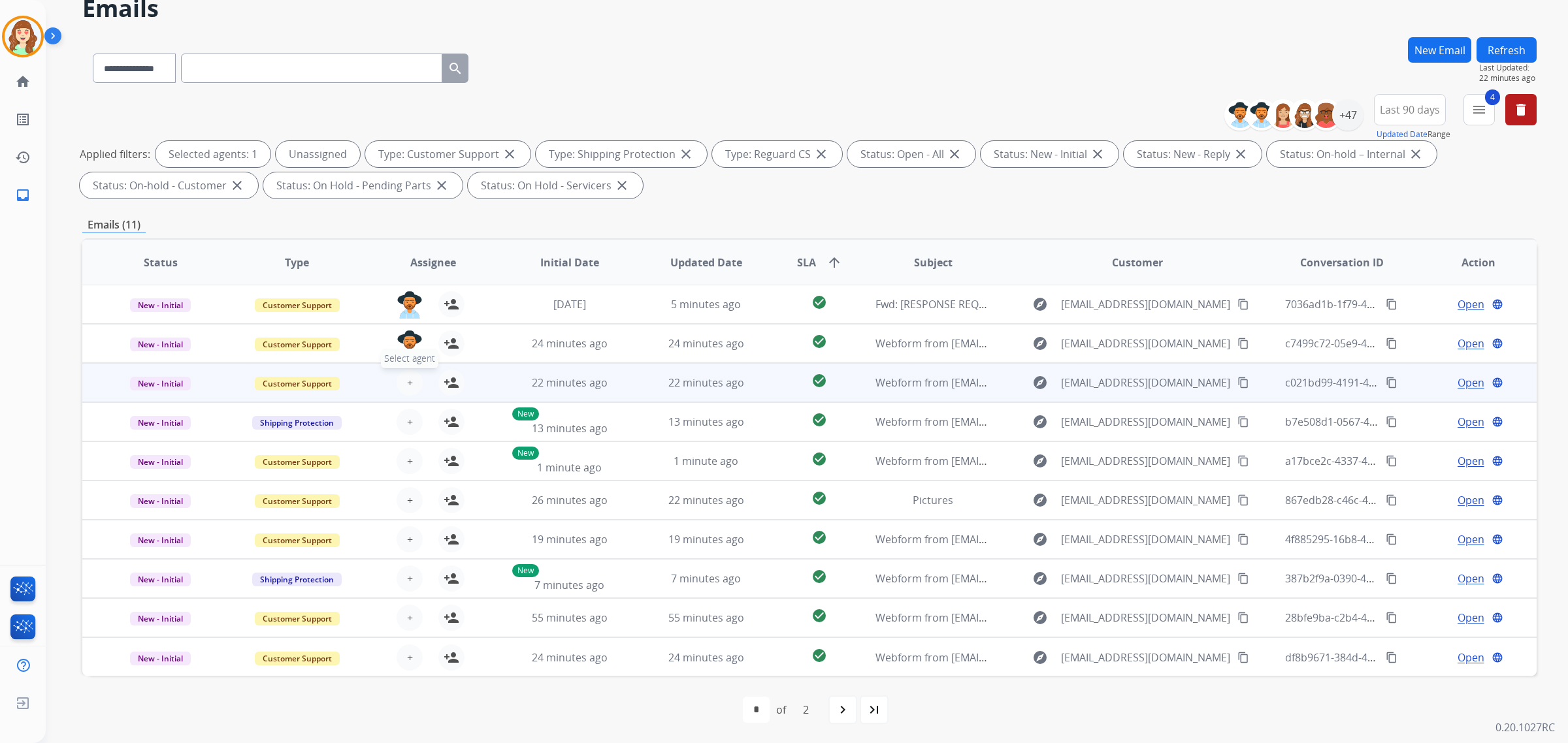
click at [407, 380] on span "+" at bounding box center [410, 383] width 6 height 15
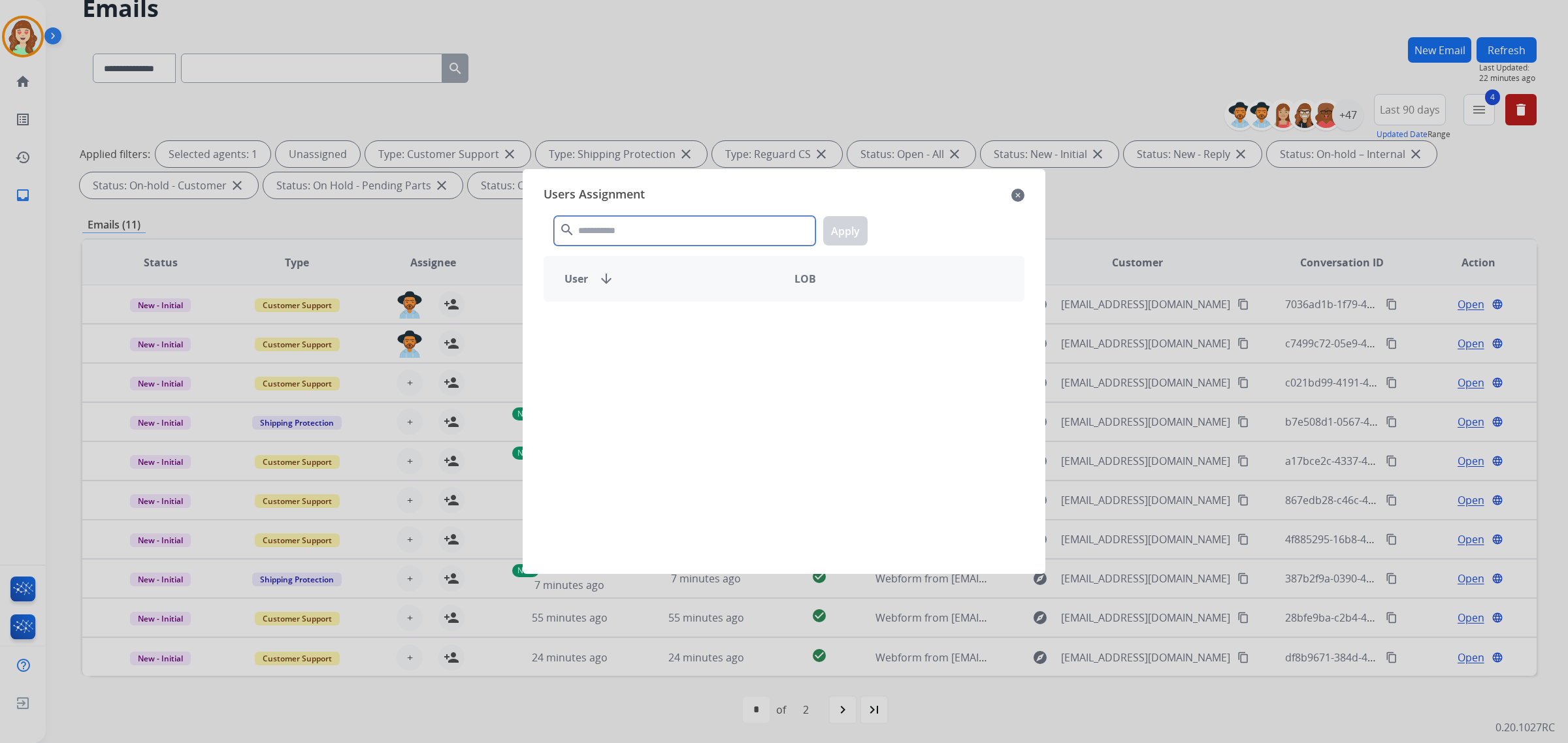
click at [626, 237] on input "text" at bounding box center [685, 231] width 261 height 30
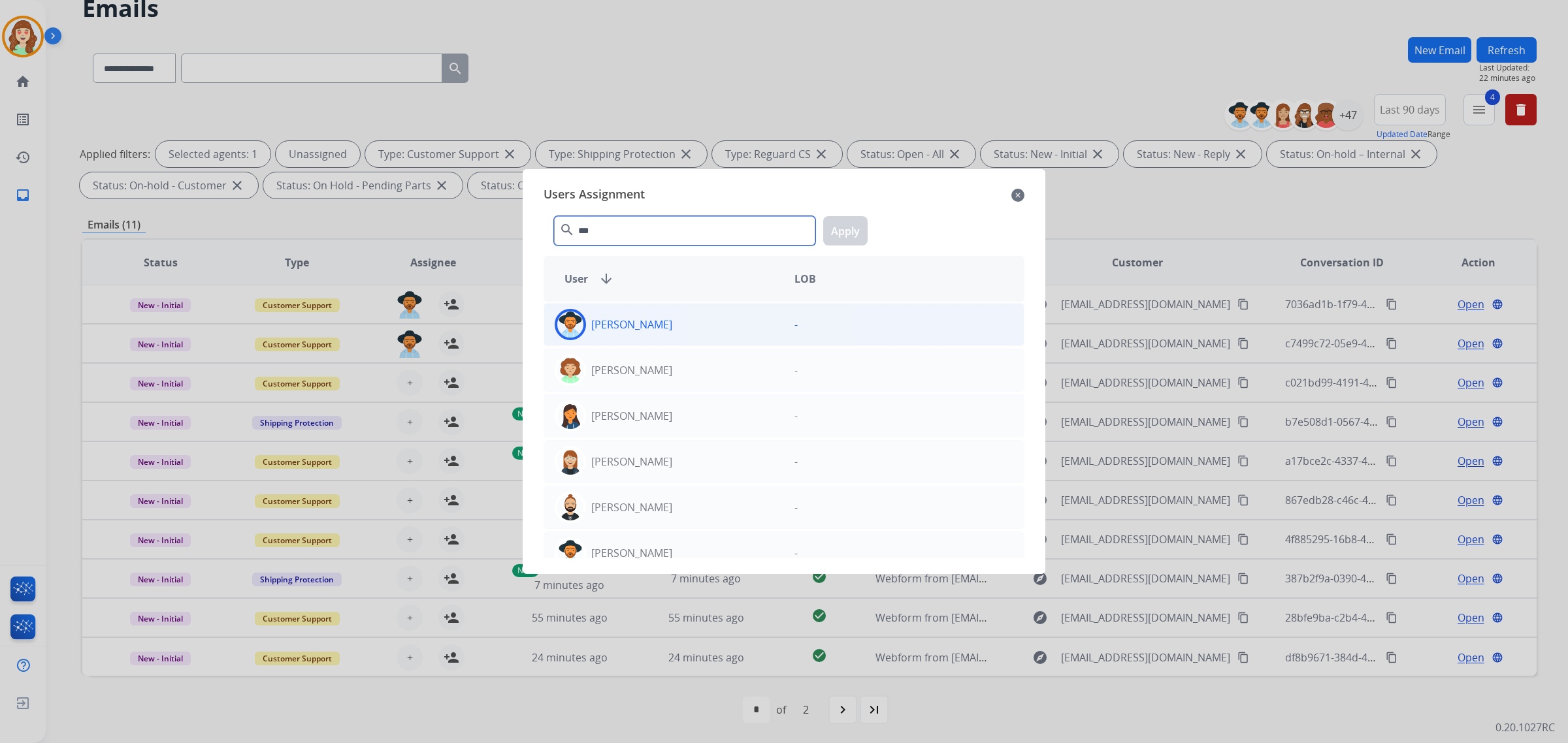
type input "***"
click at [683, 327] on div "[PERSON_NAME]" at bounding box center [664, 325] width 240 height 32
click at [844, 226] on button "Apply" at bounding box center [846, 231] width 44 height 30
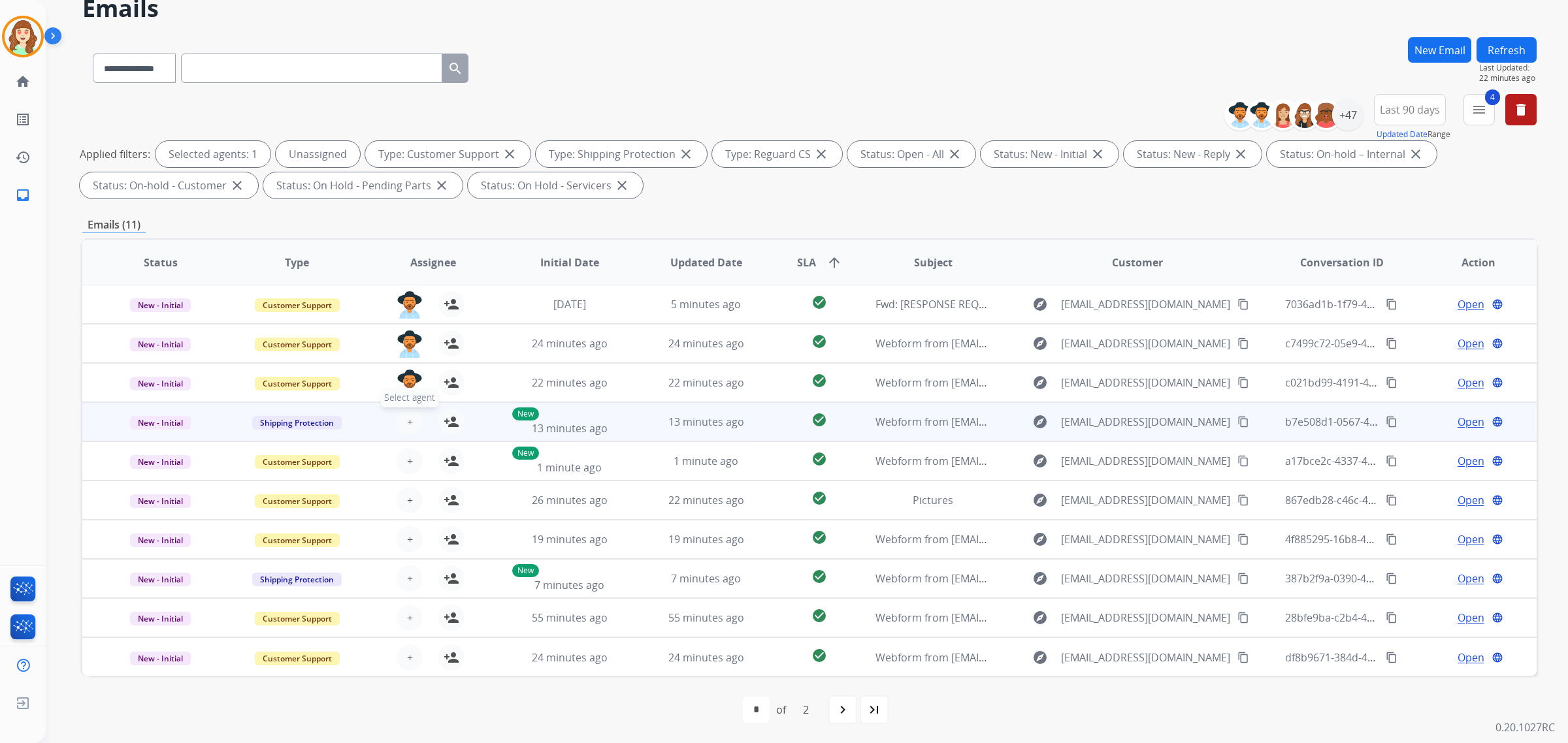
click at [407, 422] on span "+" at bounding box center [410, 422] width 6 height 15
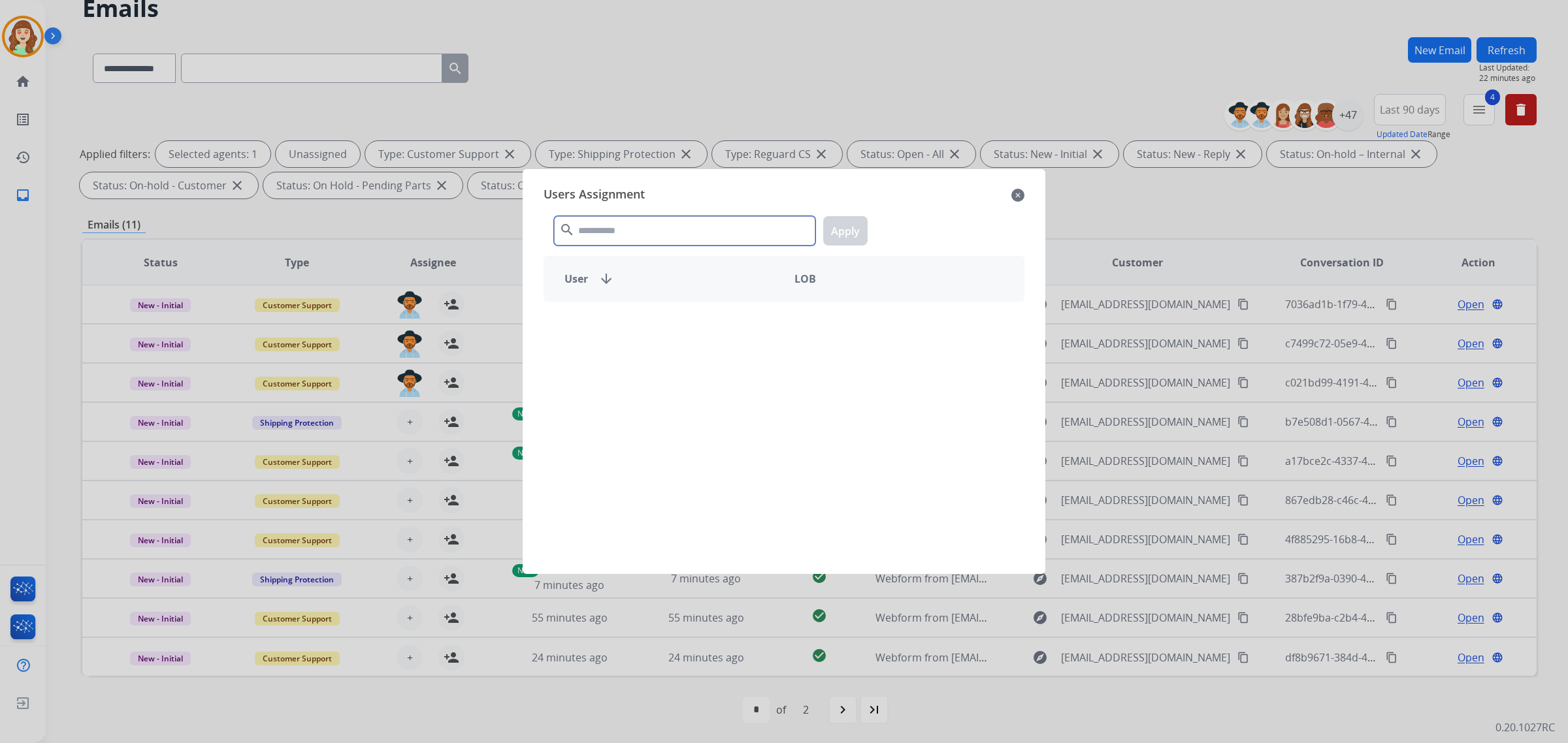
click at [655, 230] on input "text" at bounding box center [685, 231] width 261 height 30
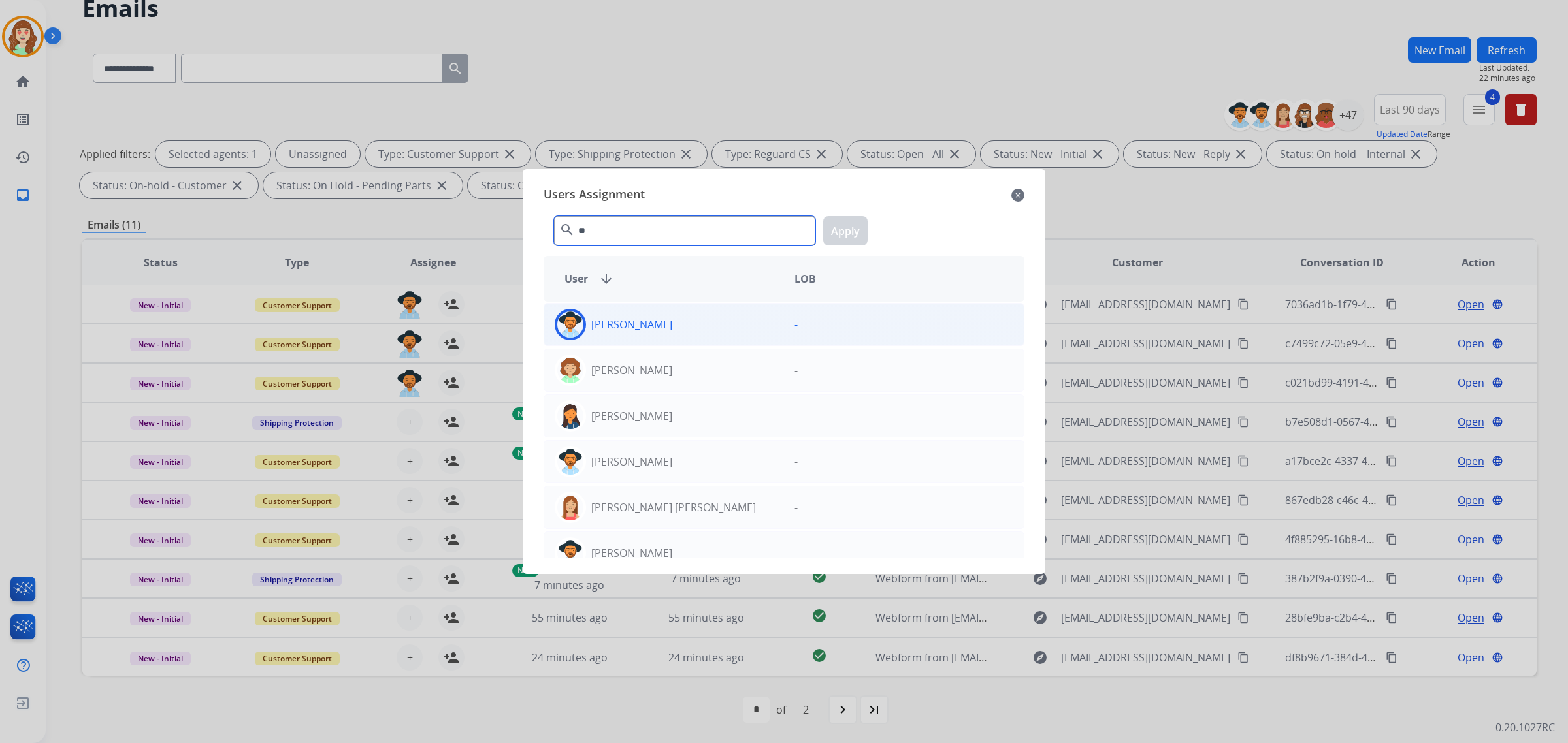
type input "**"
drag, startPoint x: 683, startPoint y: 338, endPoint x: 807, endPoint y: 260, distance: 146.5
click at [688, 334] on div "[PERSON_NAME]" at bounding box center [664, 325] width 240 height 32
drag, startPoint x: 848, startPoint y: 230, endPoint x: 614, endPoint y: 314, distance: 248.6
click at [848, 230] on button "Apply" at bounding box center [846, 231] width 44 height 30
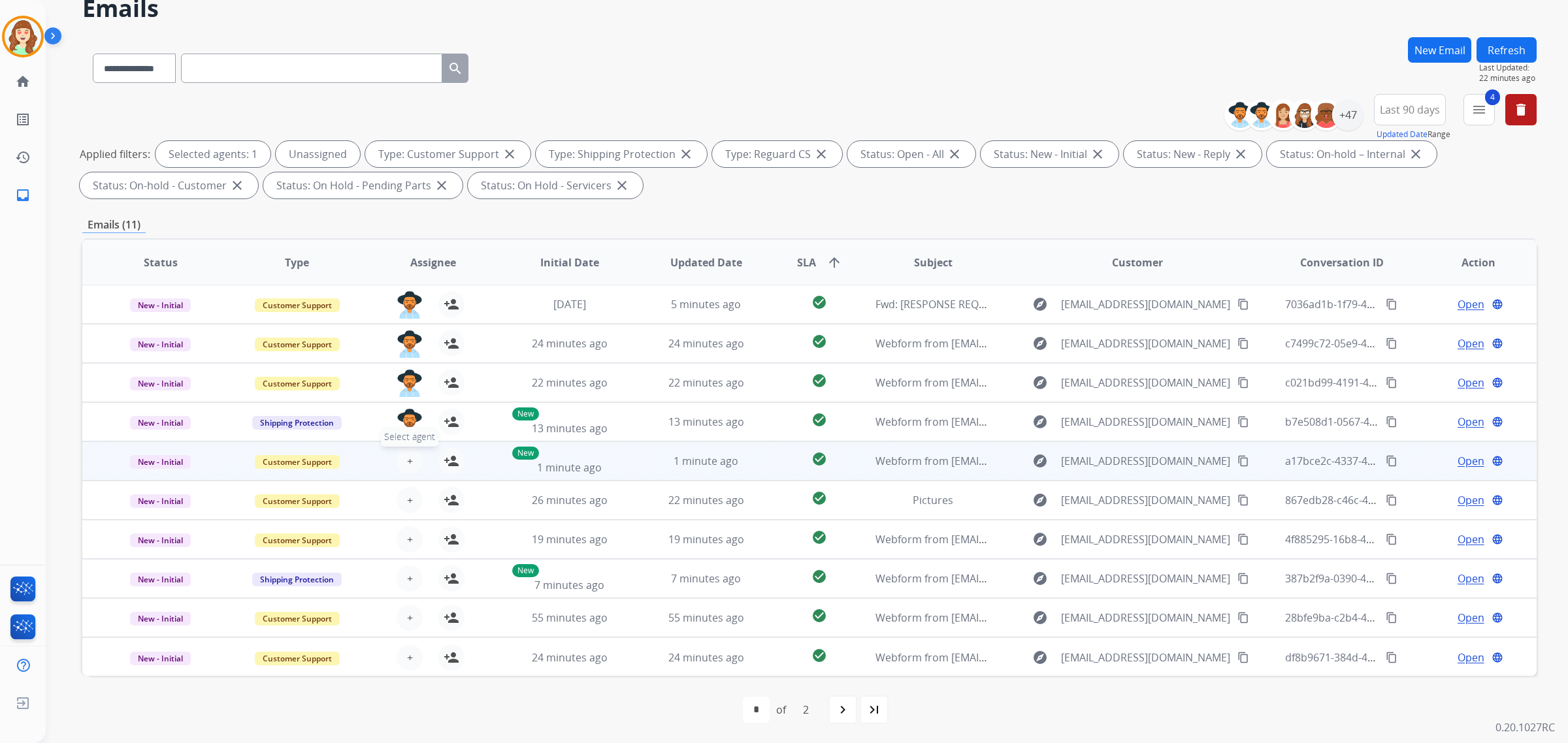
click at [410, 452] on button "+ Select agent" at bounding box center [410, 461] width 26 height 26
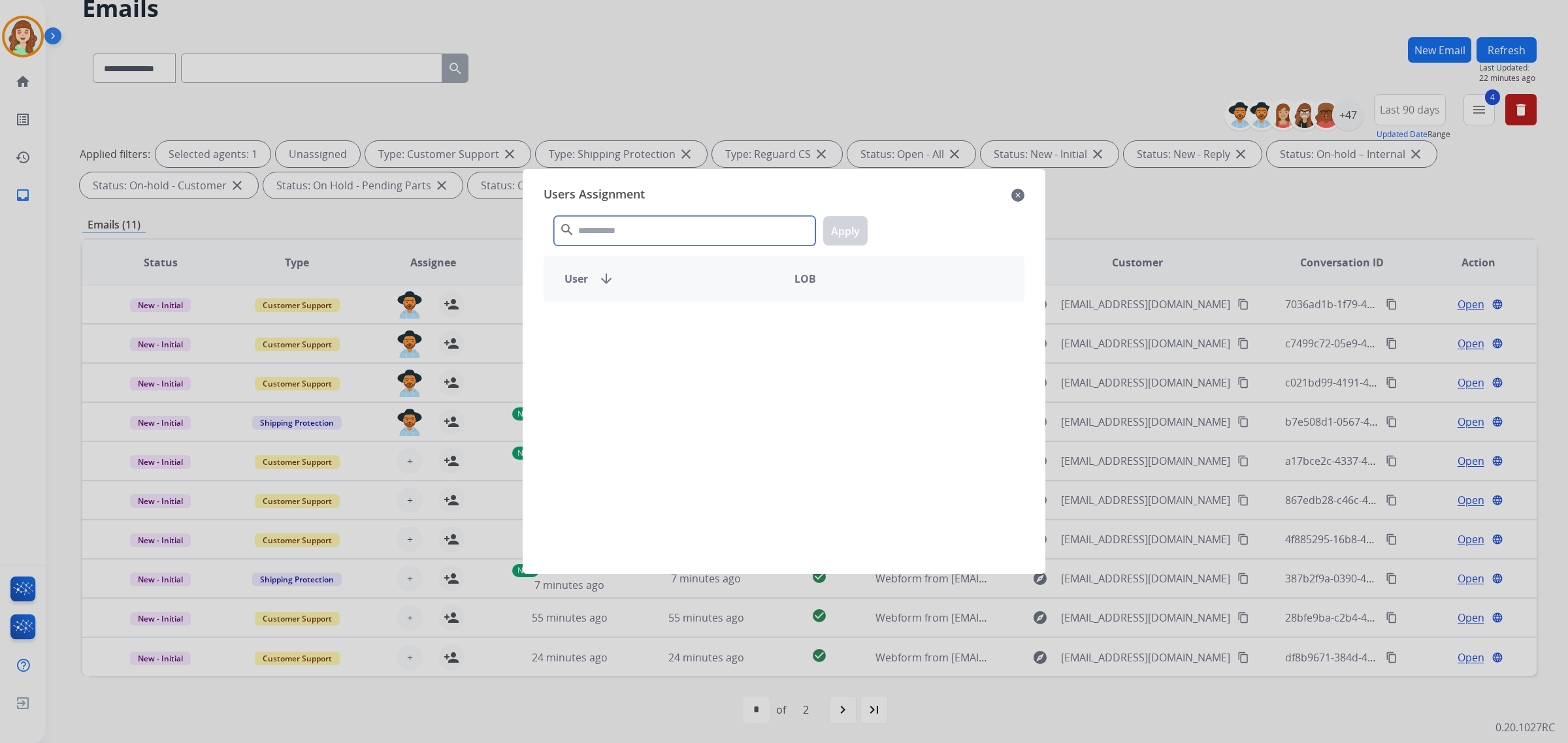
click at [654, 235] on input "text" at bounding box center [685, 231] width 261 height 30
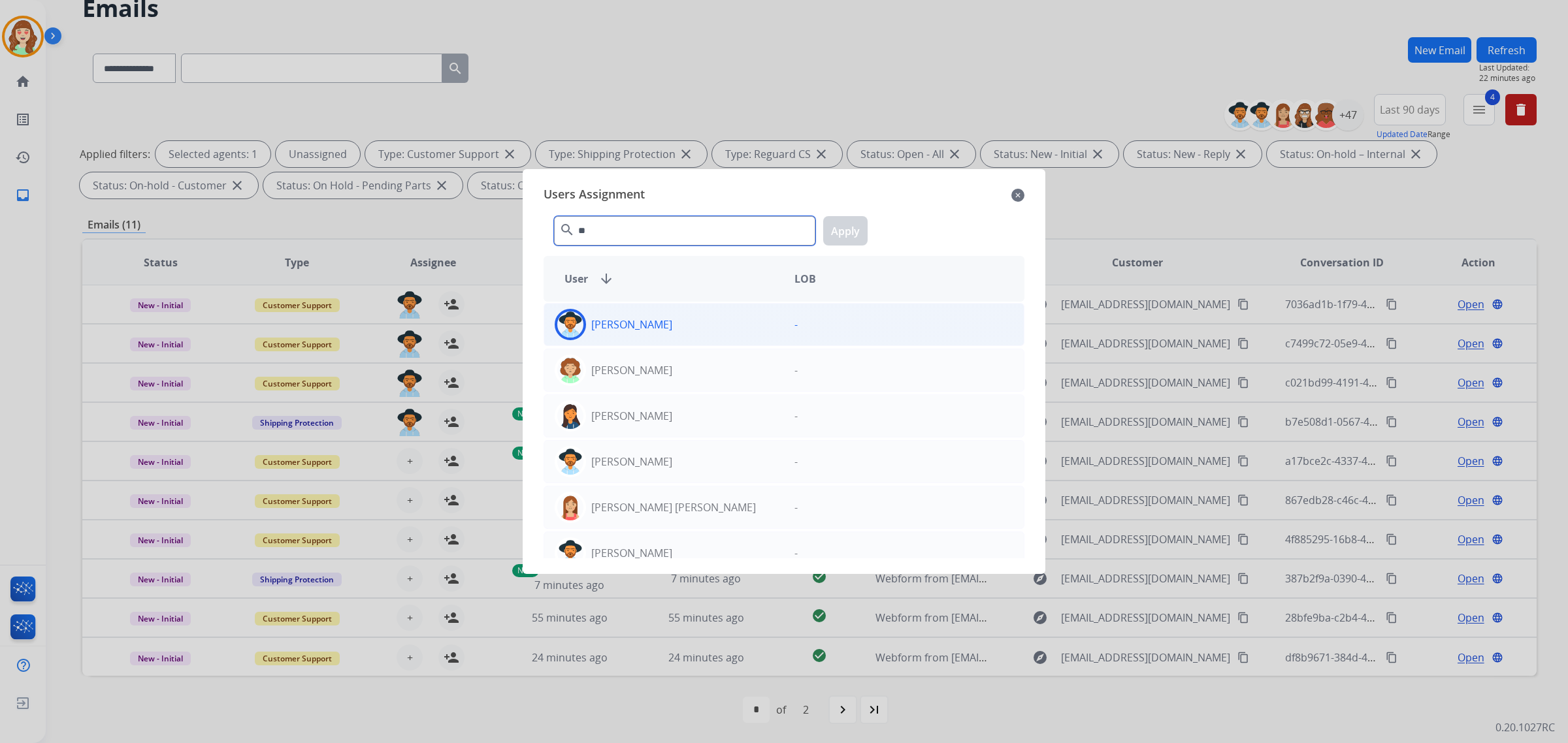
type input "**"
click at [667, 331] on div "[PERSON_NAME]" at bounding box center [664, 325] width 240 height 32
click at [854, 240] on button "Apply" at bounding box center [846, 231] width 44 height 30
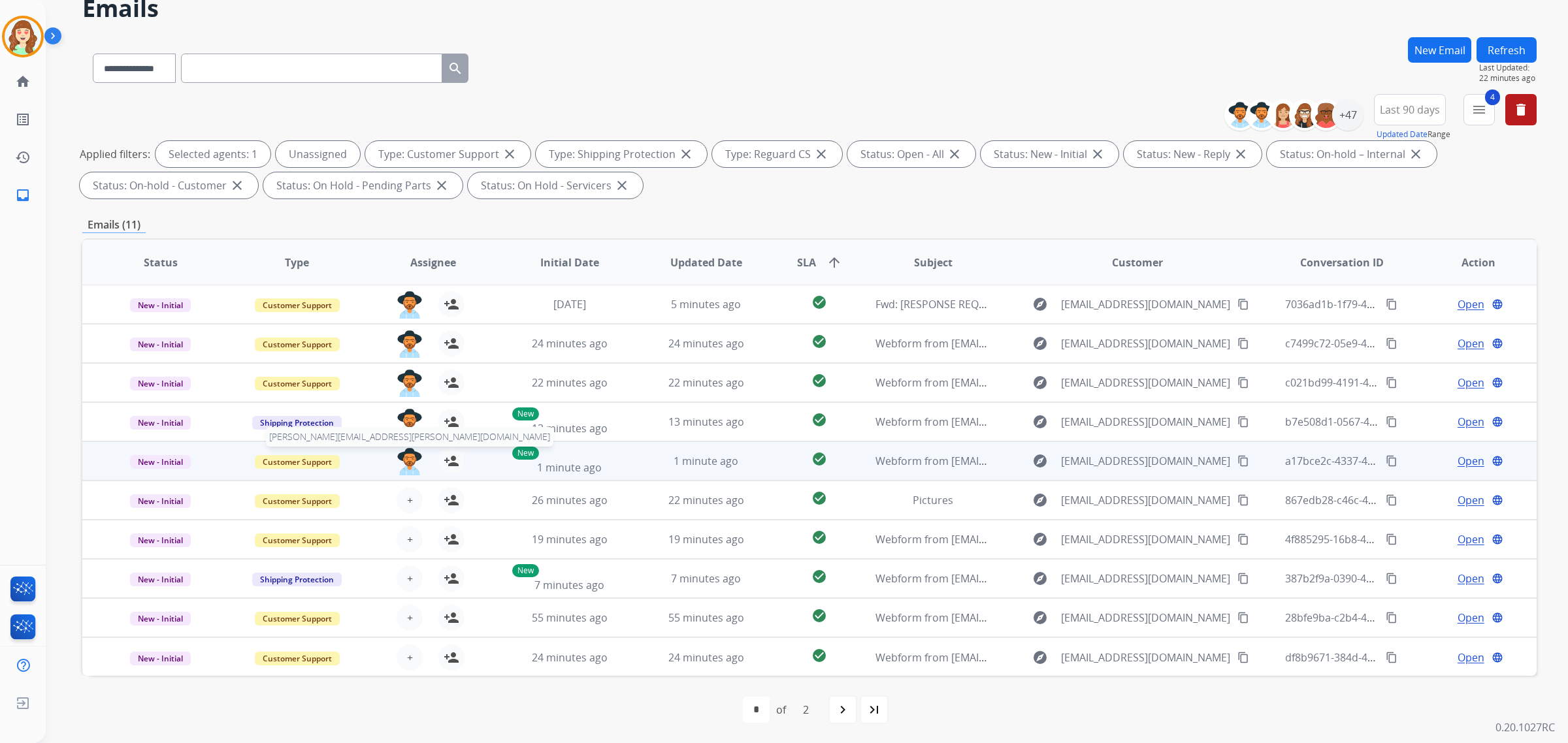
click at [408, 462] on img at bounding box center [410, 461] width 26 height 28
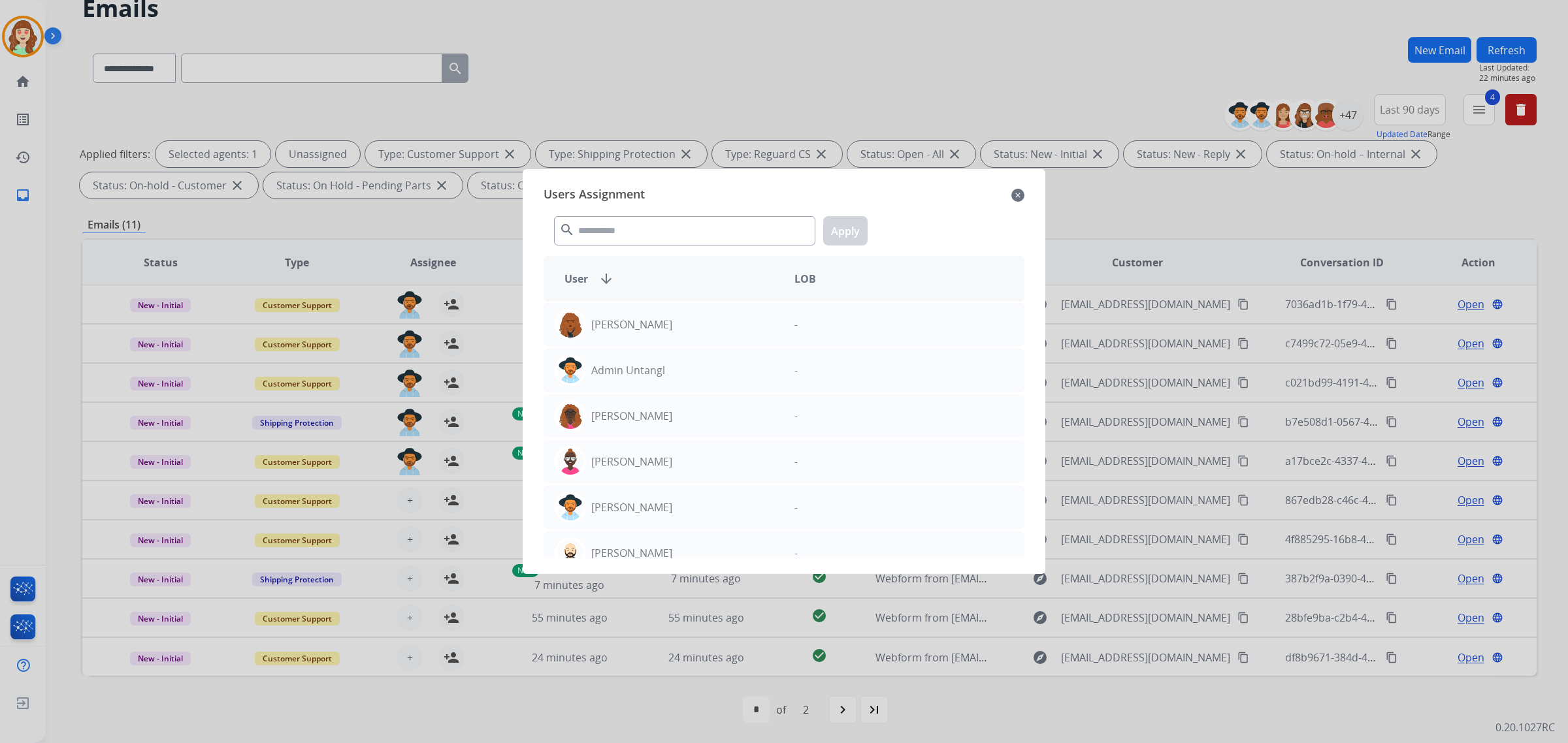
click at [1027, 188] on div "Users Assignment close search Apply User arrow_downward LOB [PERSON_NAME] - Adm…" at bounding box center [784, 372] width 502 height 384
click at [403, 494] on div at bounding box center [784, 371] width 1568 height 743
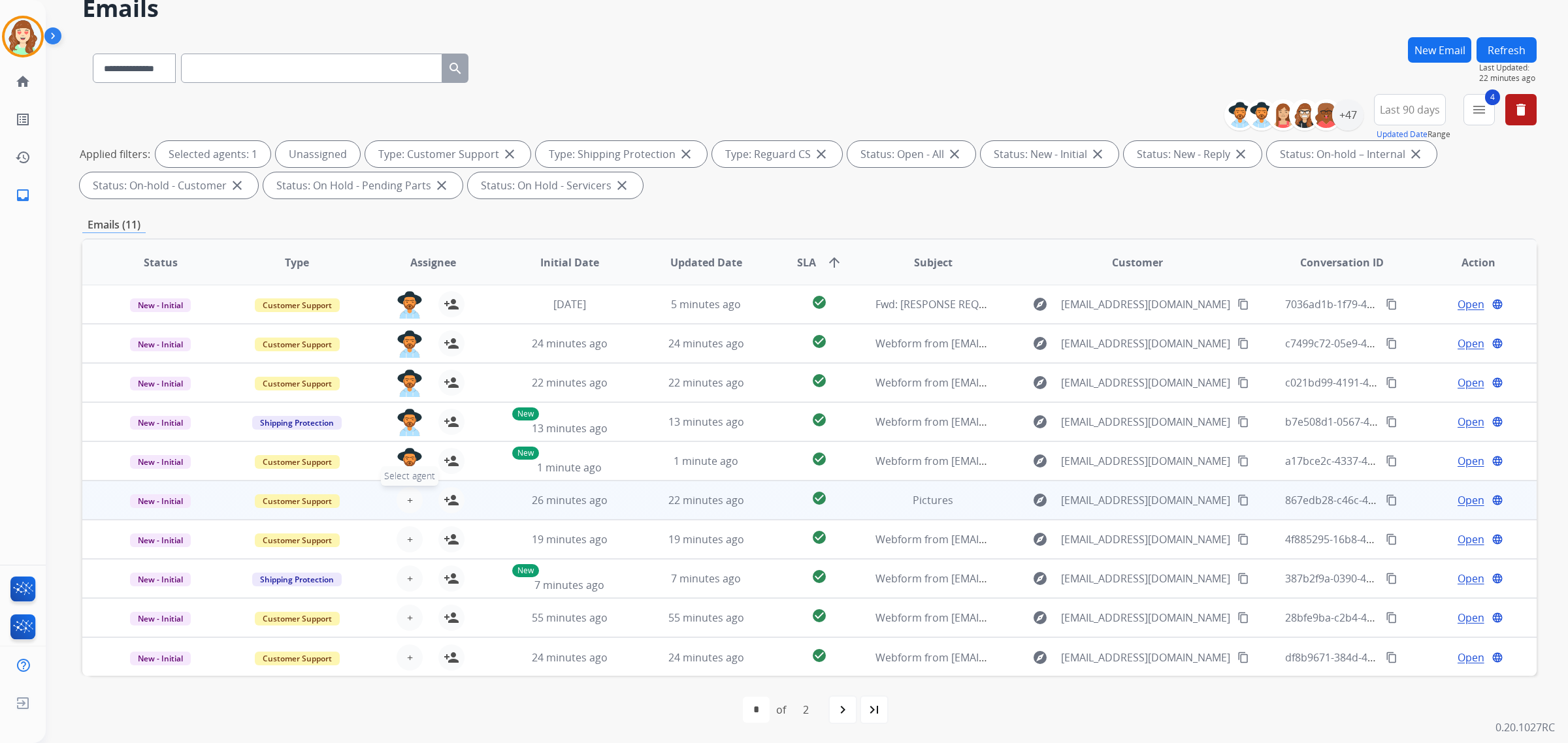
click at [410, 500] on button "+ Select agent" at bounding box center [410, 500] width 26 height 26
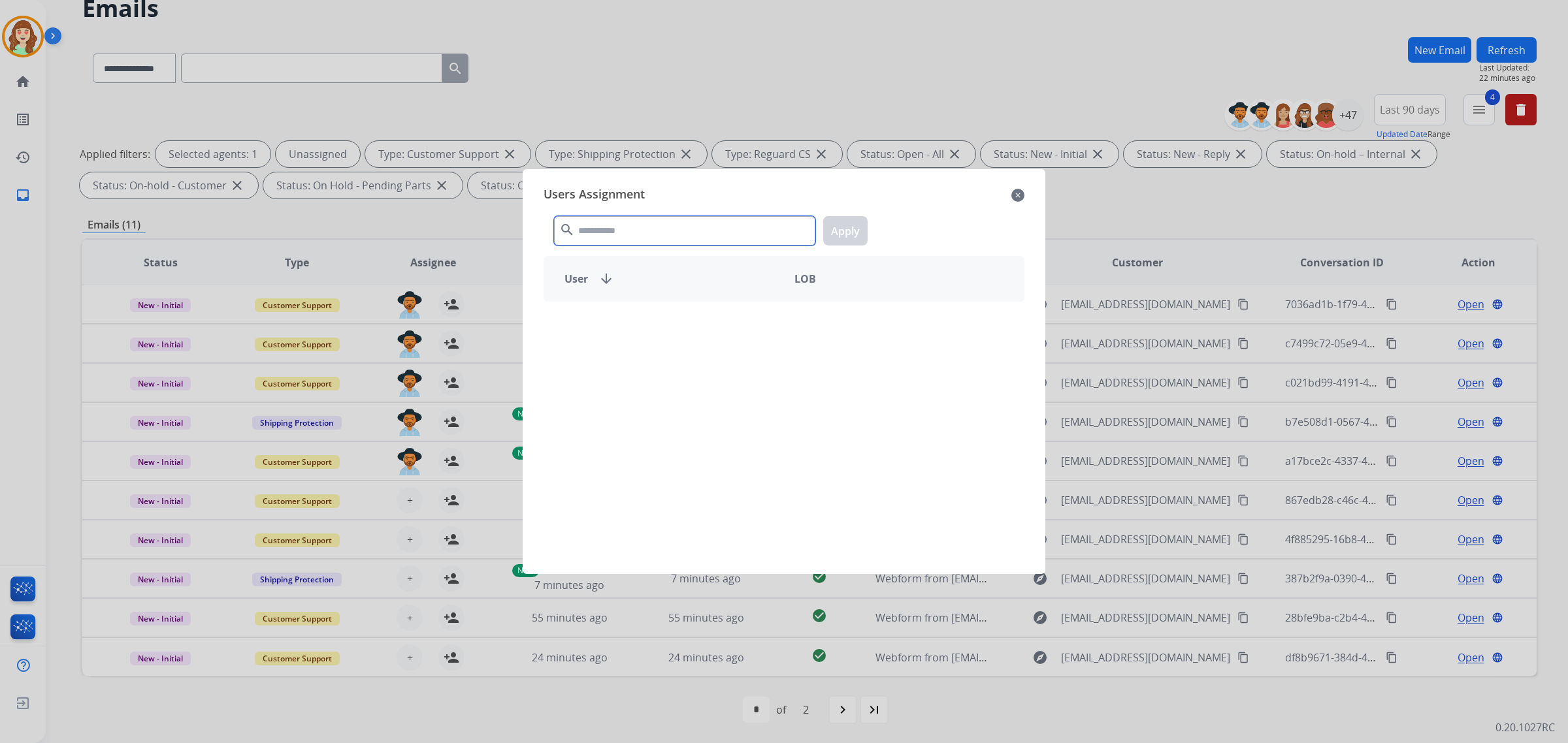
click at [593, 226] on input "text" at bounding box center [685, 231] width 261 height 30
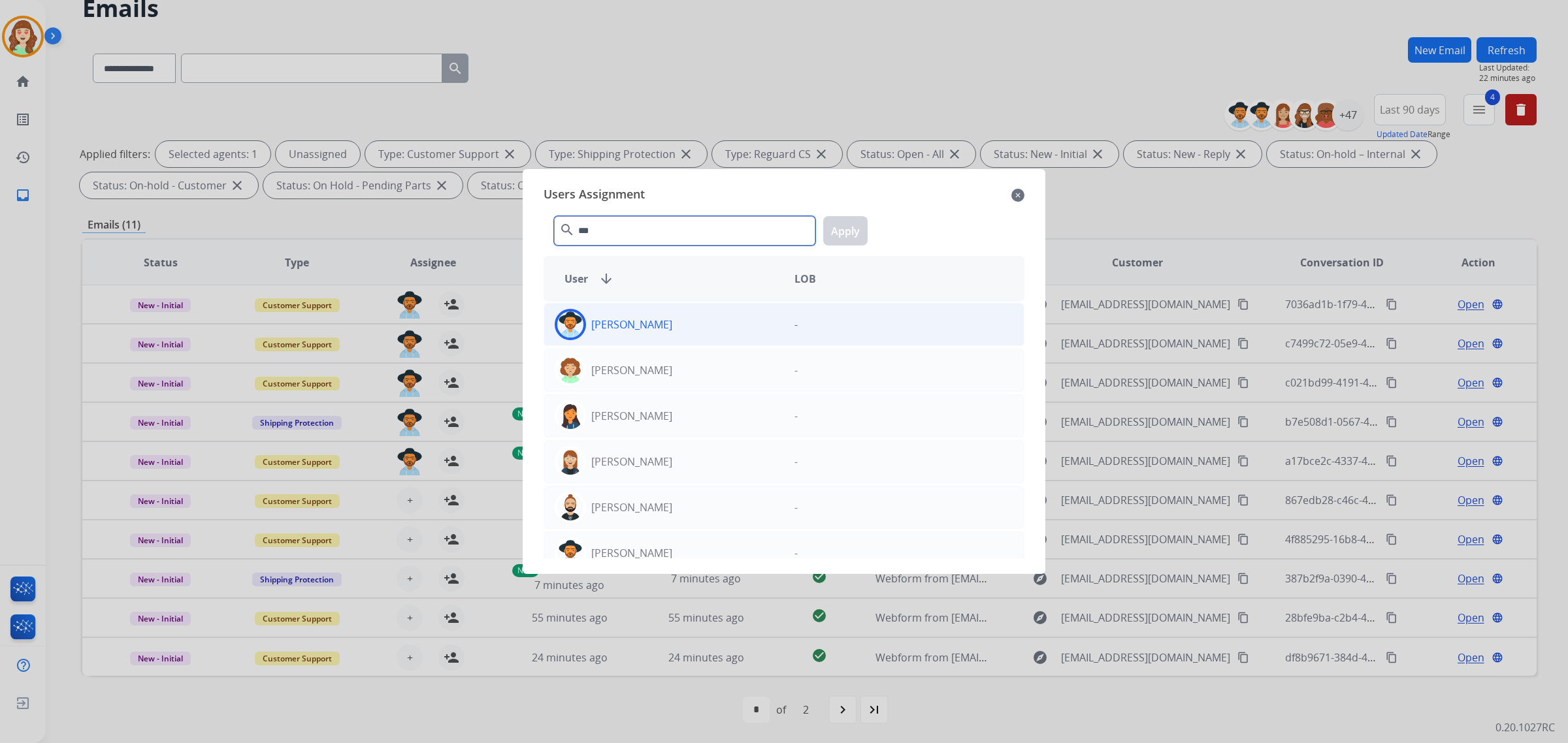
type input "***"
click at [683, 328] on div "[PERSON_NAME]" at bounding box center [664, 325] width 240 height 32
drag, startPoint x: 845, startPoint y: 233, endPoint x: 321, endPoint y: 464, distance: 572.7
click at [844, 232] on button "Apply" at bounding box center [846, 231] width 44 height 30
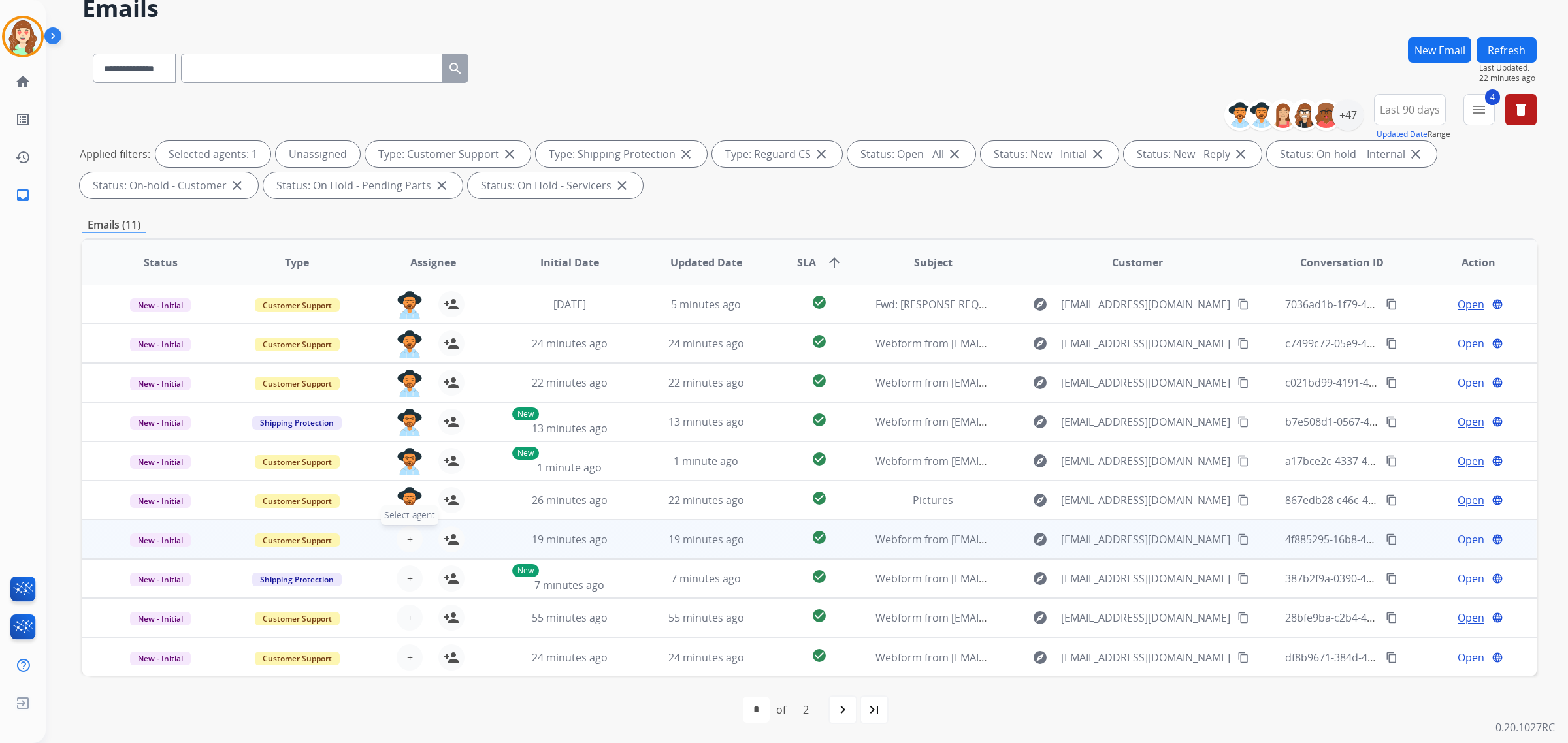
click at [400, 536] on button "+ Select agent" at bounding box center [410, 540] width 26 height 26
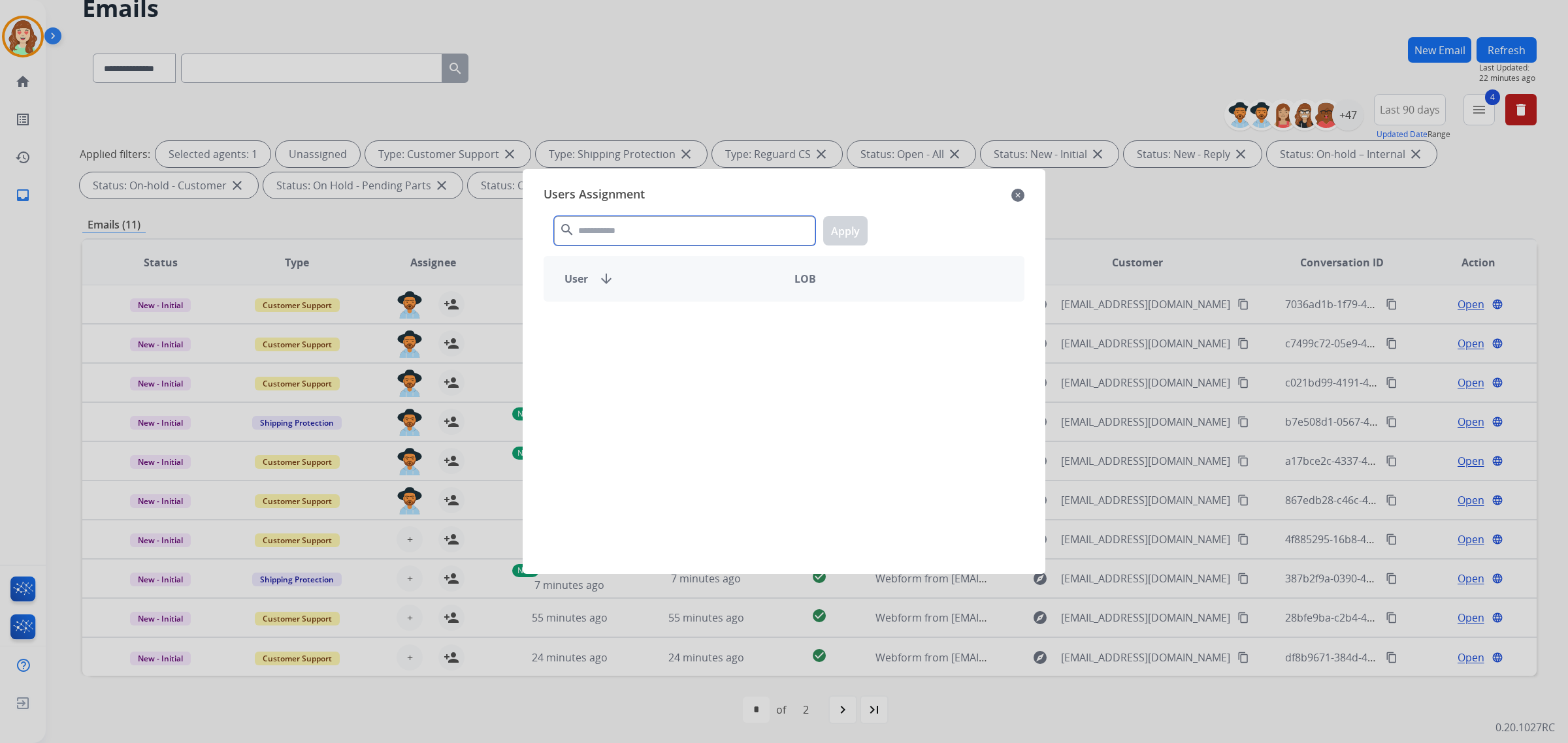
click at [616, 229] on input "text" at bounding box center [685, 231] width 261 height 30
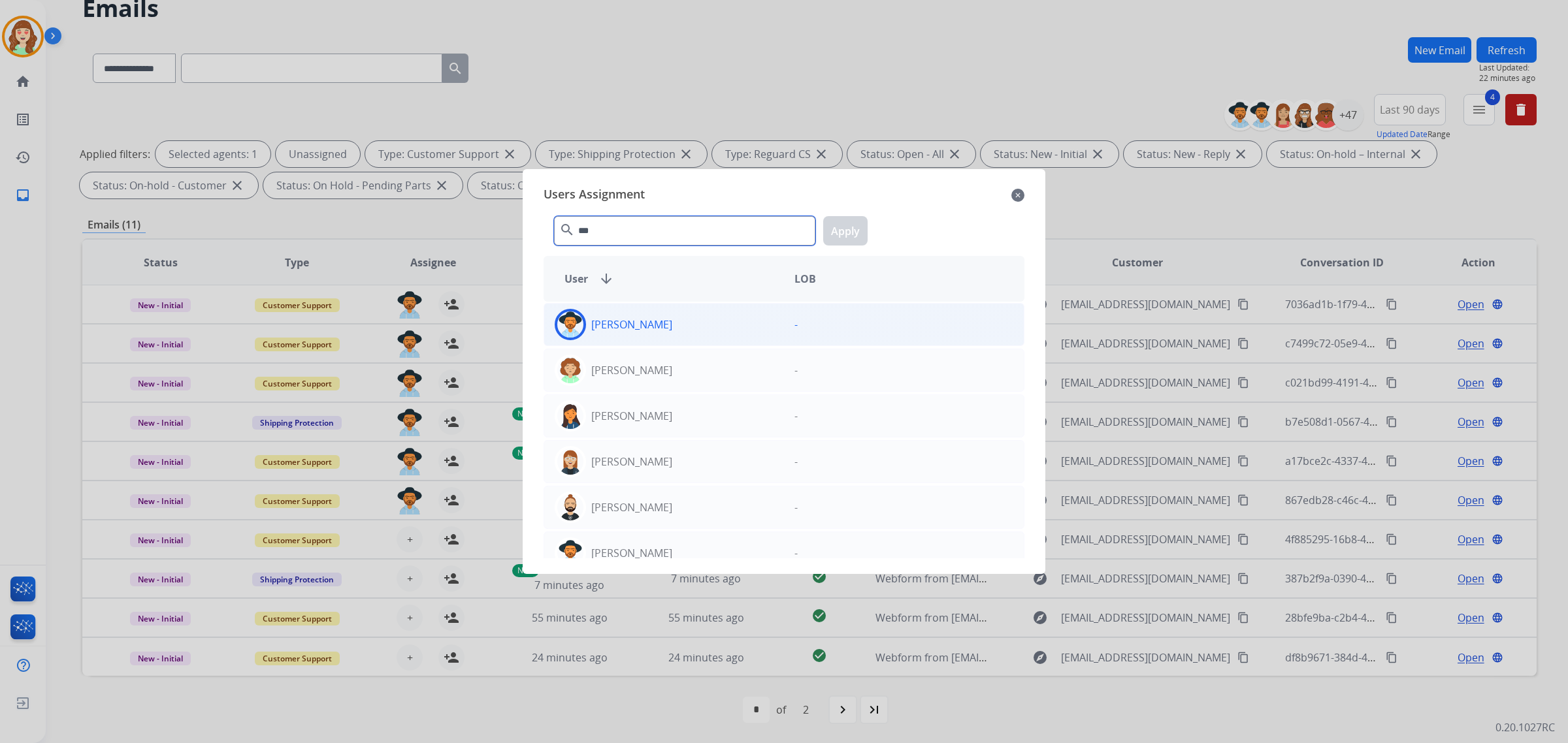
type input "***"
click at [699, 331] on div "[PERSON_NAME]" at bounding box center [664, 325] width 240 height 32
click at [843, 234] on button "Apply" at bounding box center [846, 231] width 44 height 30
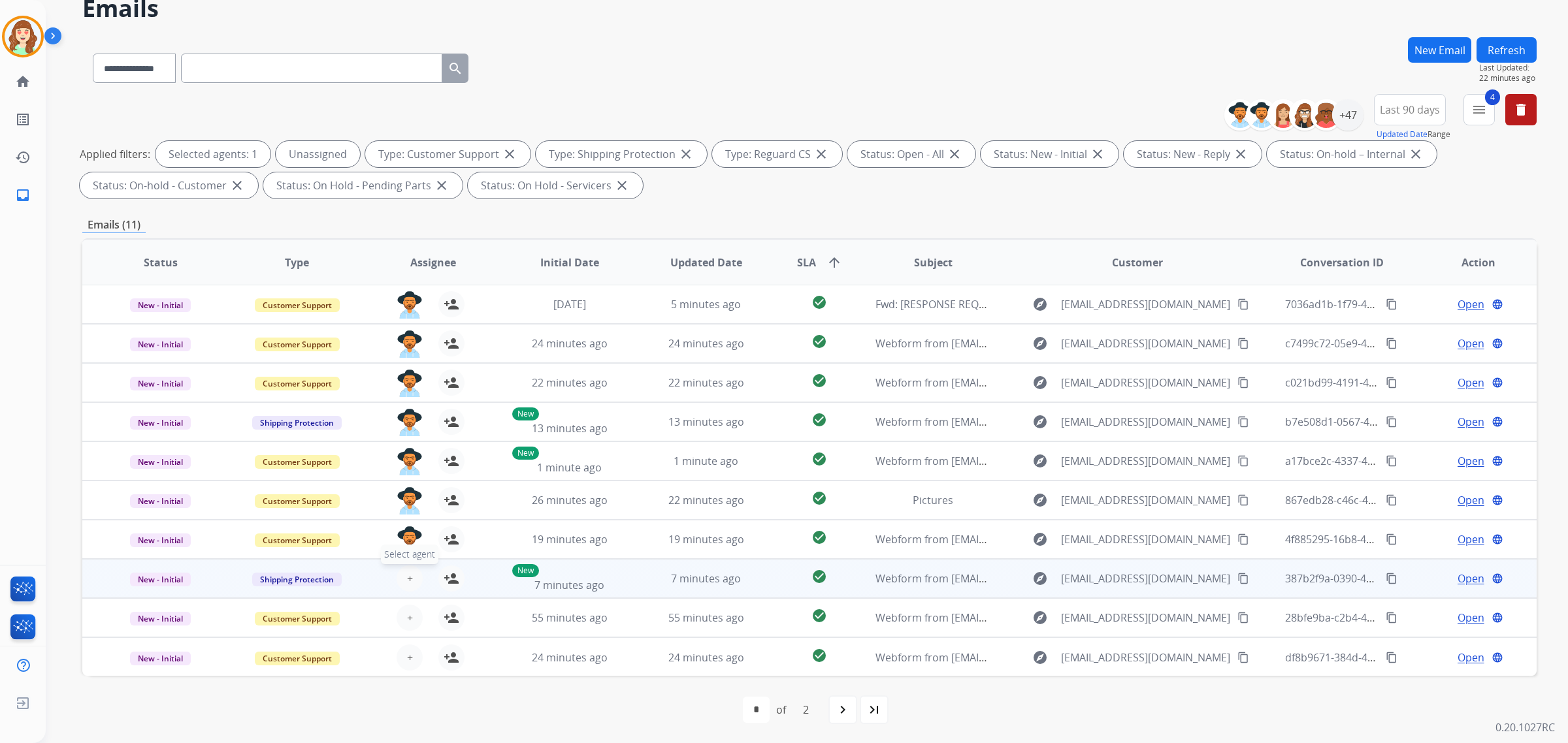
click at [410, 572] on button "+ Select agent" at bounding box center [410, 579] width 26 height 26
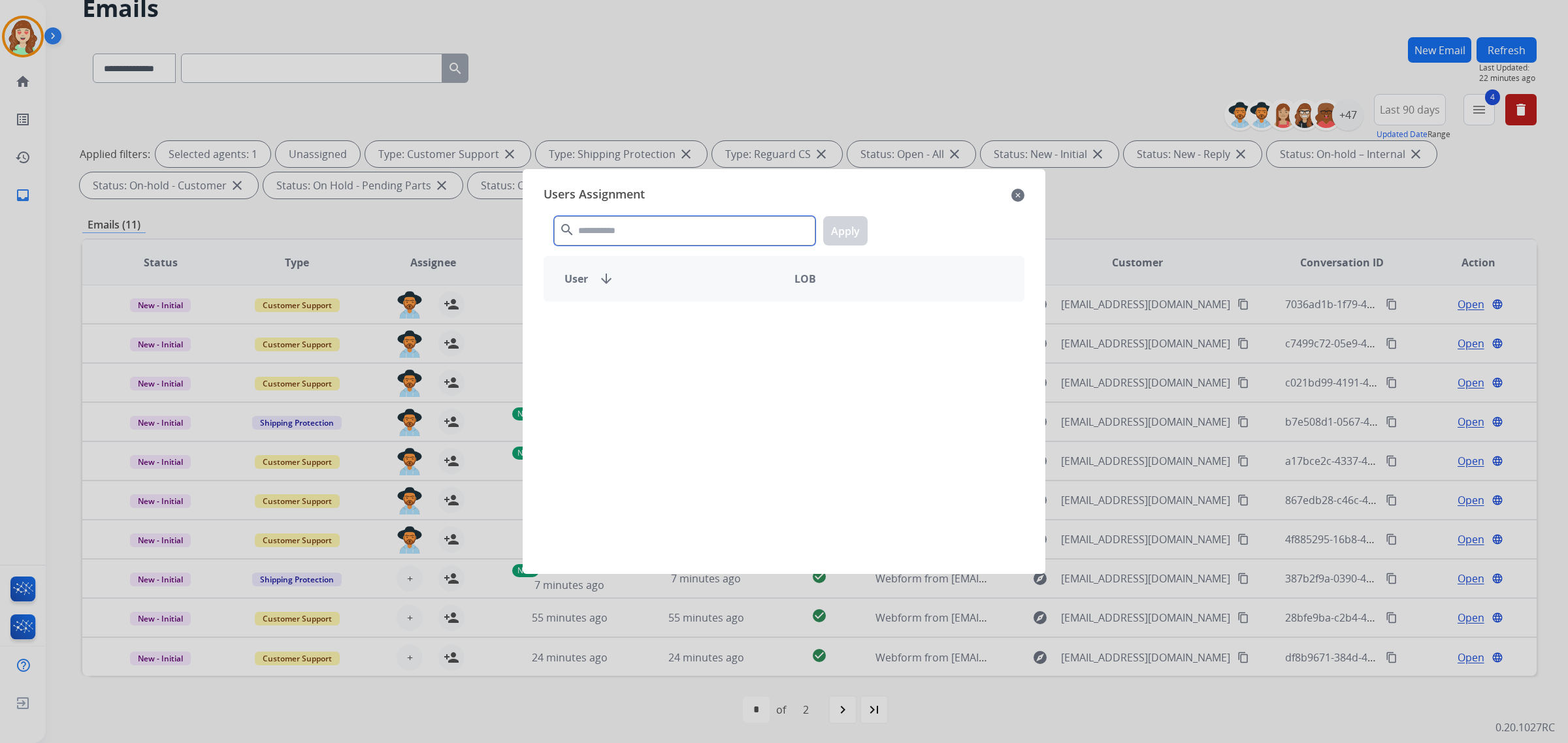
click at [618, 236] on input "text" at bounding box center [685, 231] width 261 height 30
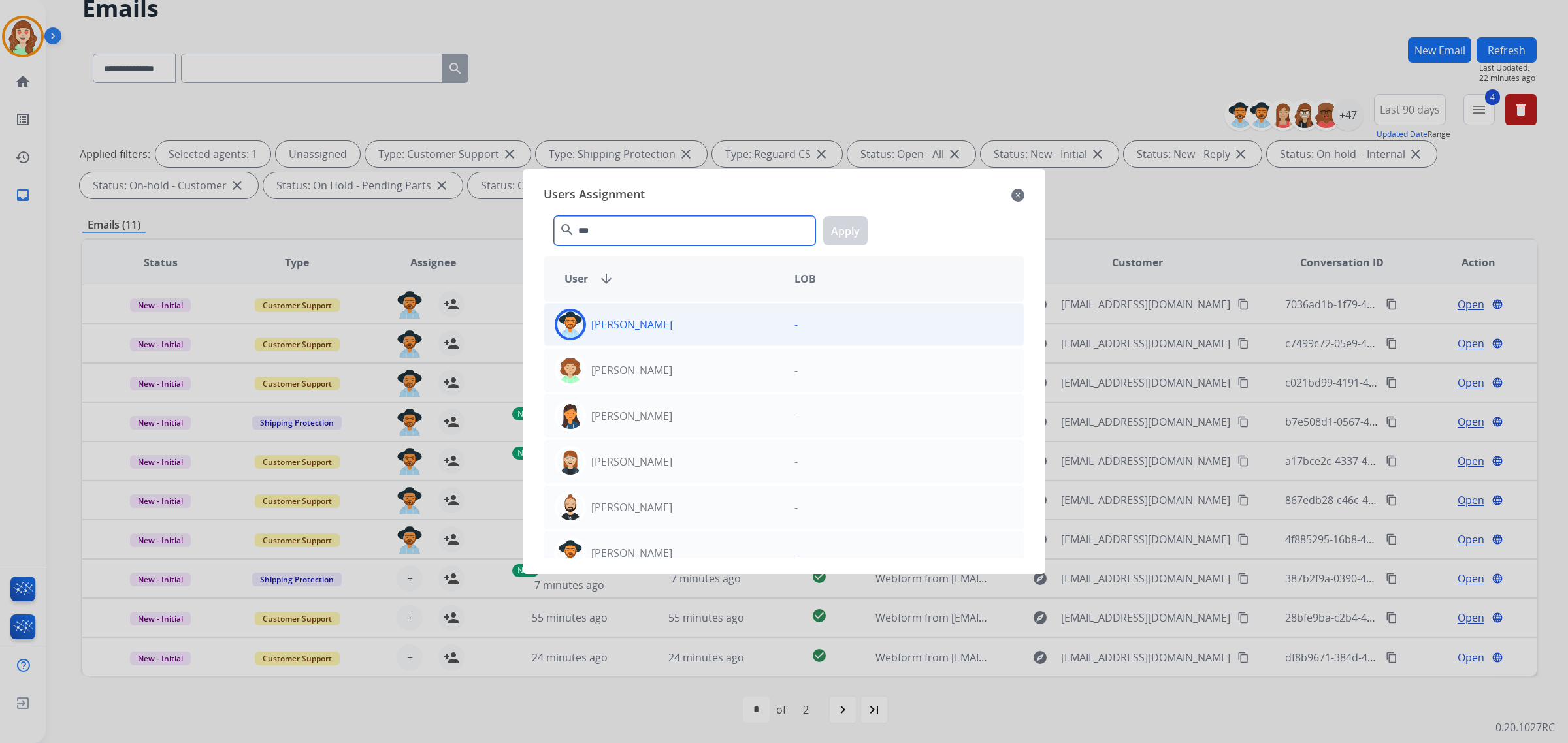
type input "***"
drag, startPoint x: 668, startPoint y: 330, endPoint x: 817, endPoint y: 252, distance: 168.2
click at [668, 329] on div "[PERSON_NAME]" at bounding box center [664, 325] width 240 height 32
drag, startPoint x: 854, startPoint y: 232, endPoint x: 479, endPoint y: 591, distance: 519.1
click at [853, 232] on button "Apply" at bounding box center [846, 231] width 44 height 30
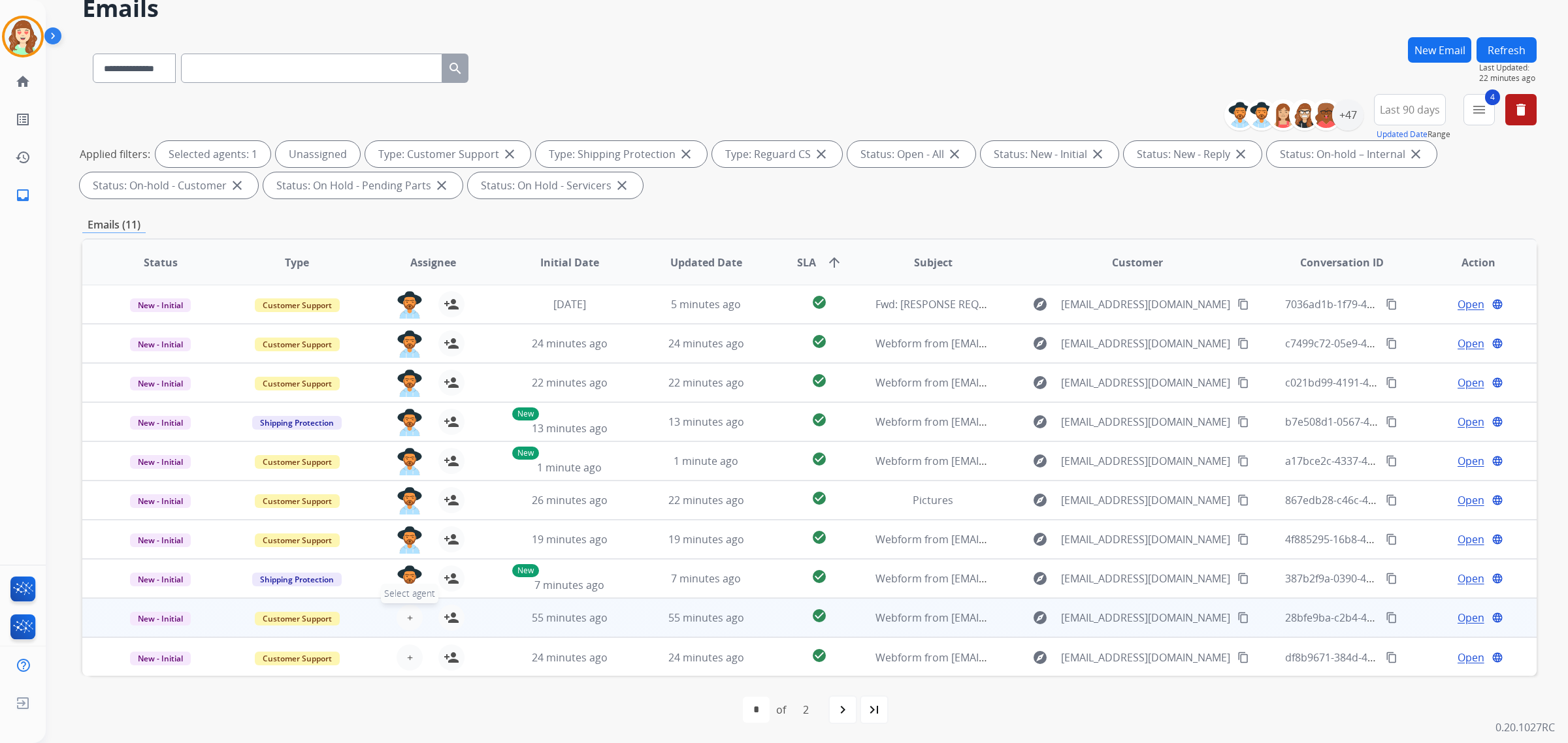
click at [407, 612] on span "+" at bounding box center [410, 618] width 6 height 15
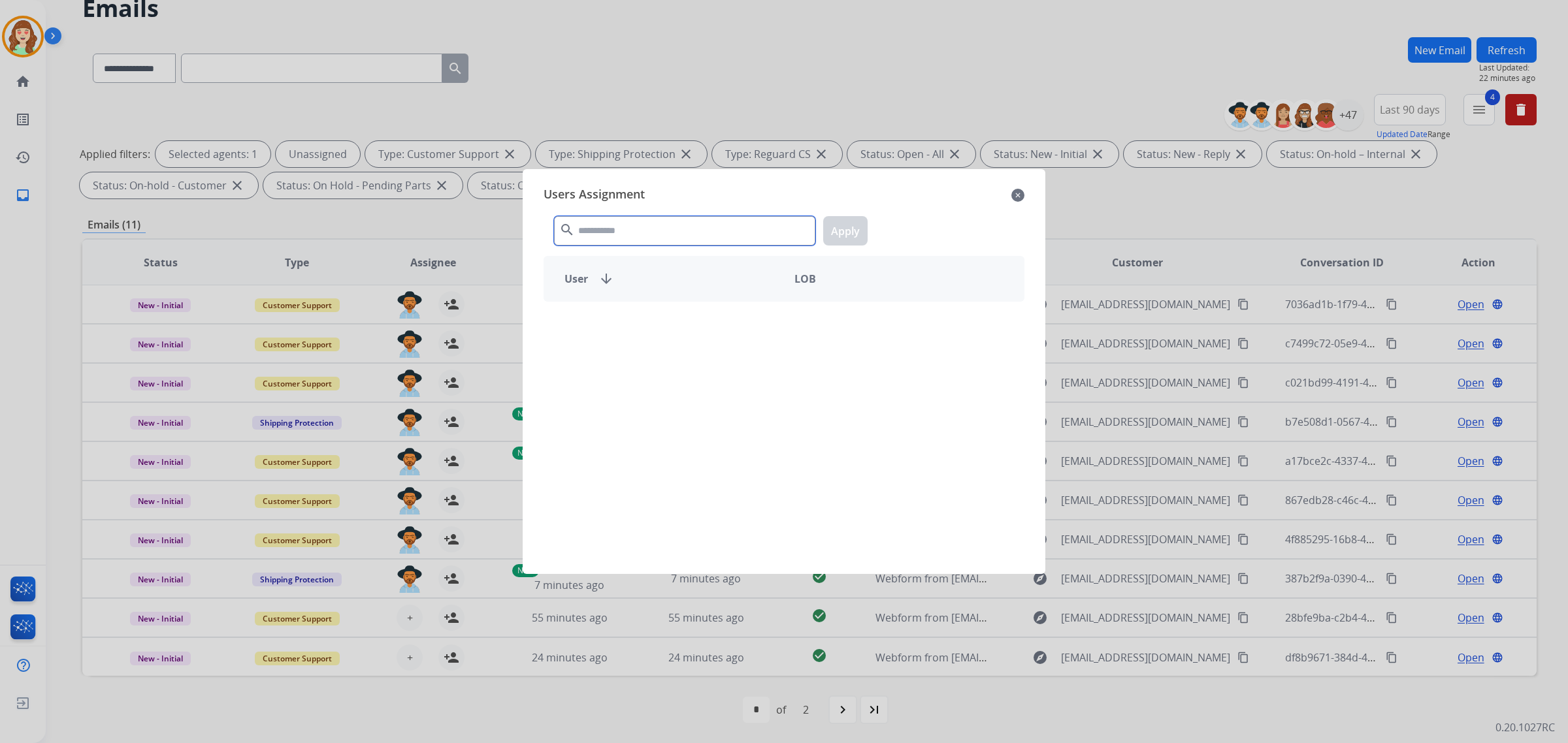
click at [641, 228] on input "text" at bounding box center [685, 231] width 261 height 30
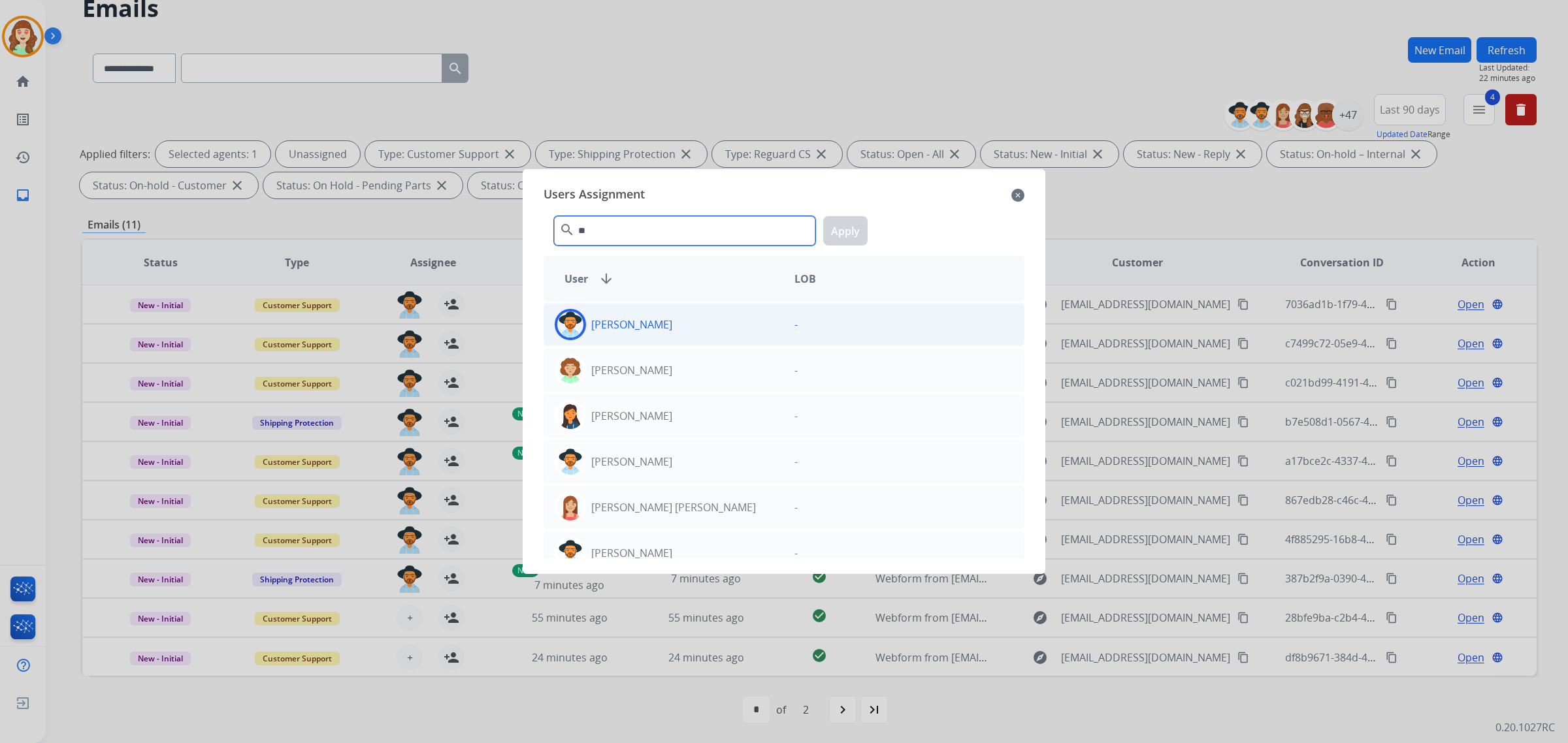
type input "**"
click at [691, 325] on div "[PERSON_NAME]" at bounding box center [664, 325] width 240 height 32
click at [860, 226] on button "Apply" at bounding box center [846, 231] width 44 height 30
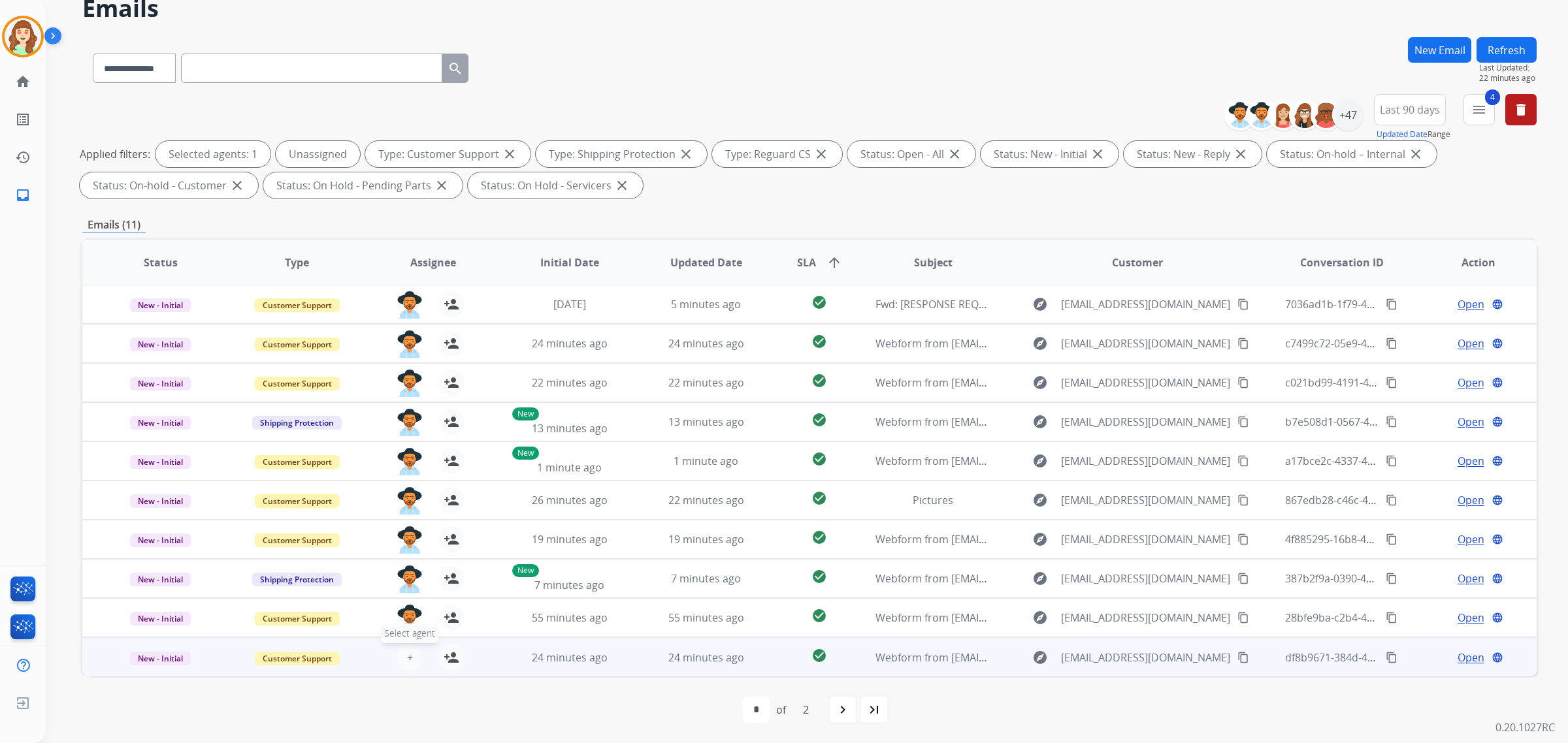
click at [402, 660] on button "+ Select agent" at bounding box center [410, 657] width 26 height 26
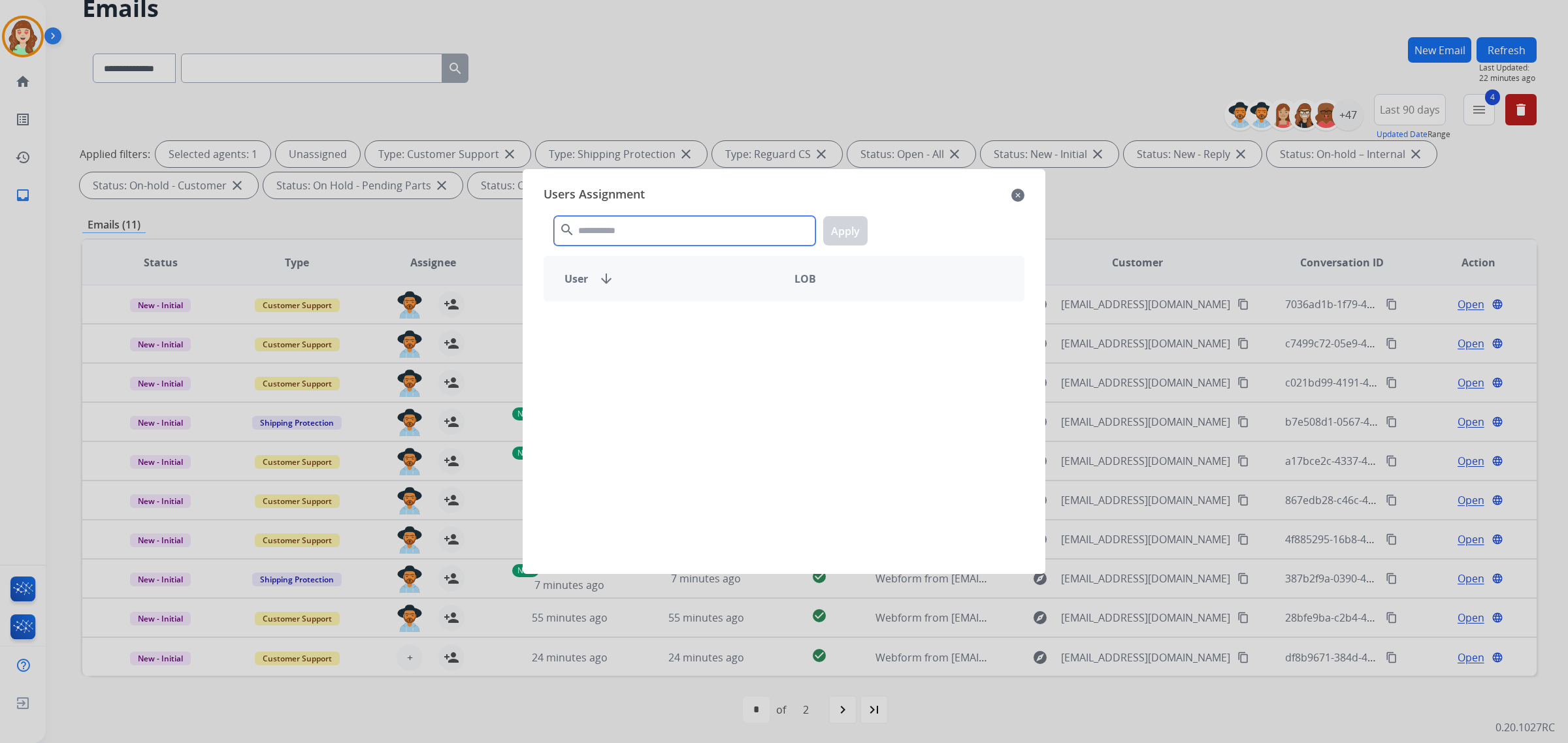
click at [637, 226] on input "text" at bounding box center [685, 231] width 261 height 30
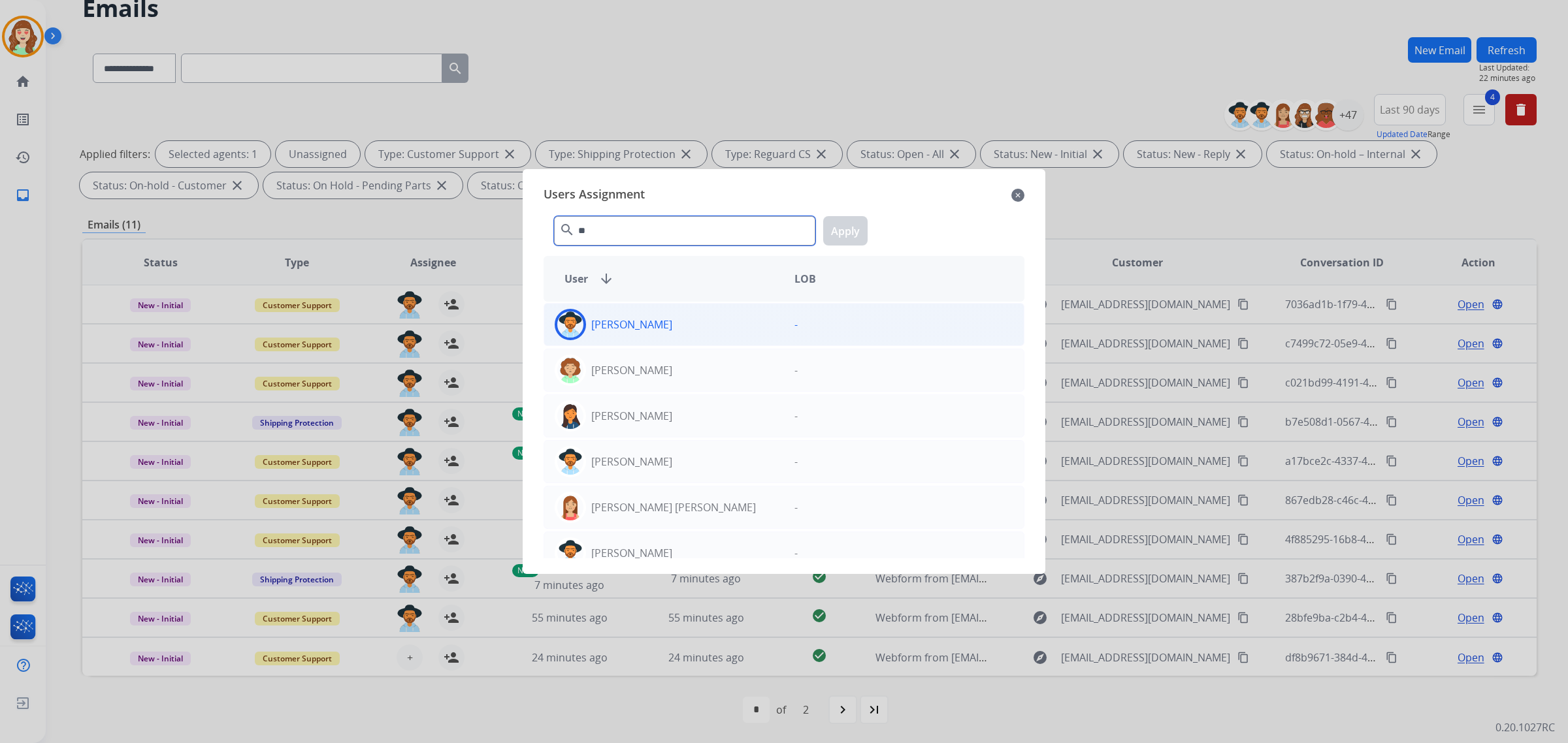
type input "**"
click at [656, 315] on div "[PERSON_NAME]" at bounding box center [664, 325] width 240 height 32
click at [851, 228] on button "Apply" at bounding box center [846, 231] width 44 height 30
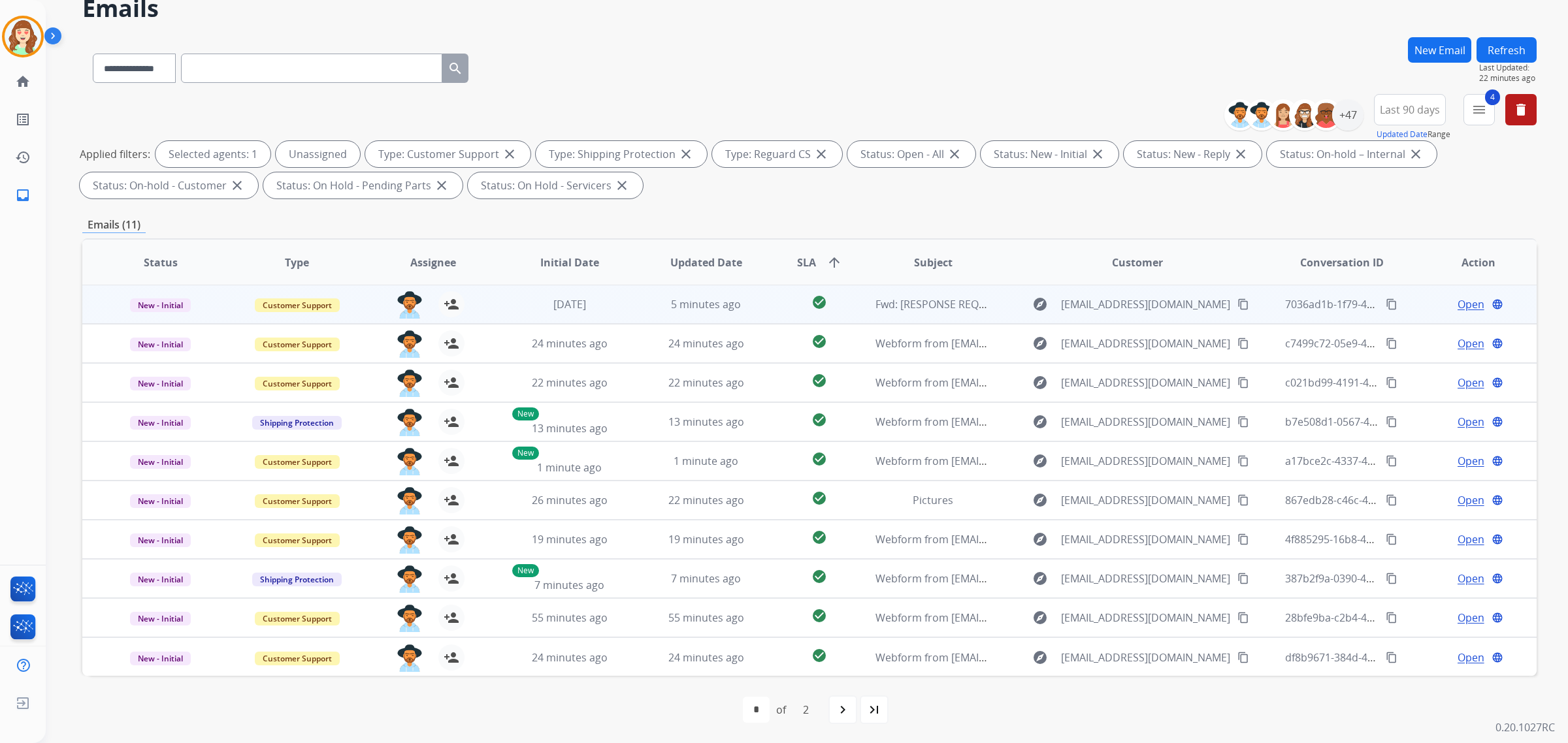
scroll to position [0, 0]
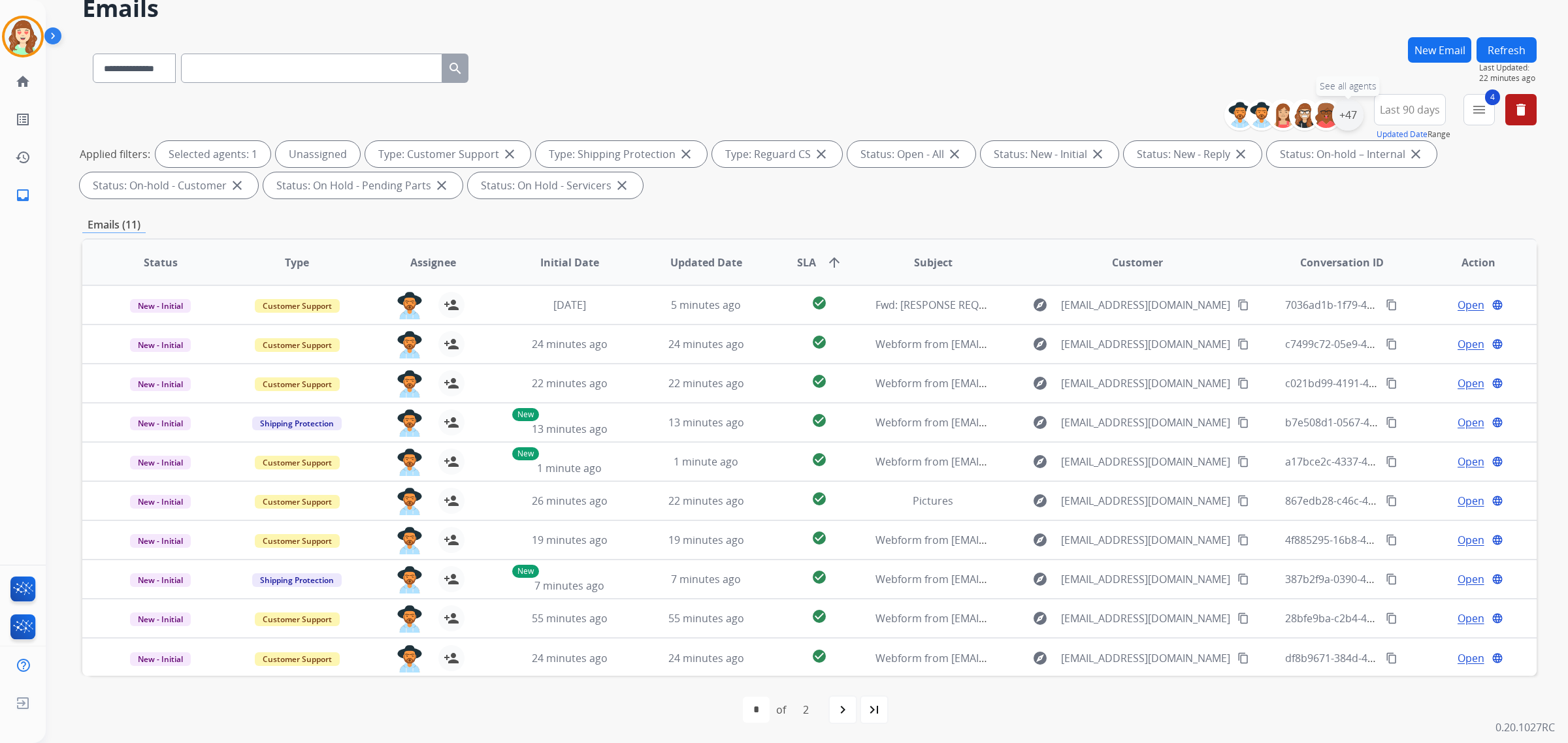
click at [1346, 109] on div "+47" at bounding box center [1348, 115] width 32 height 32
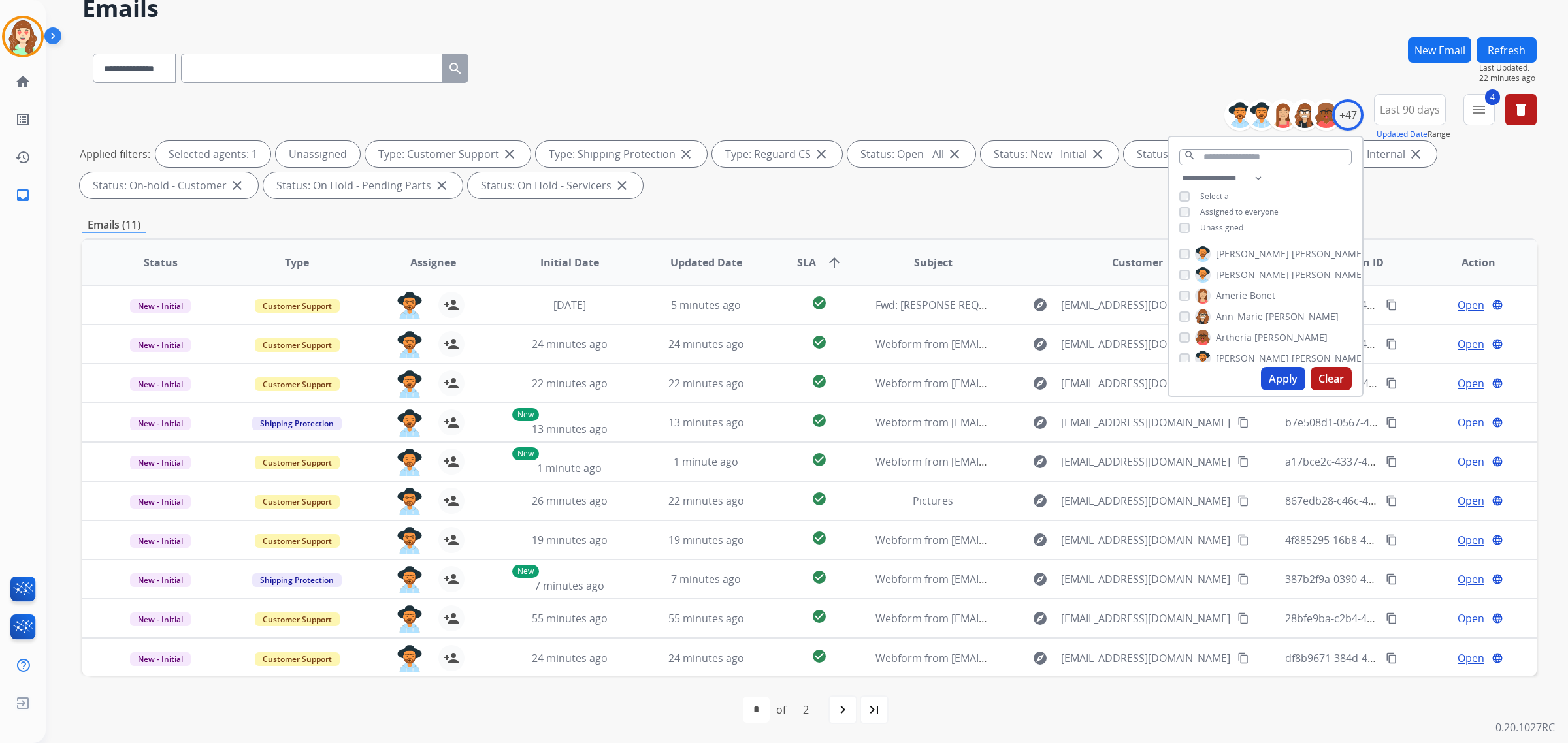
click at [1278, 379] on button "Apply" at bounding box center [1283, 379] width 44 height 24
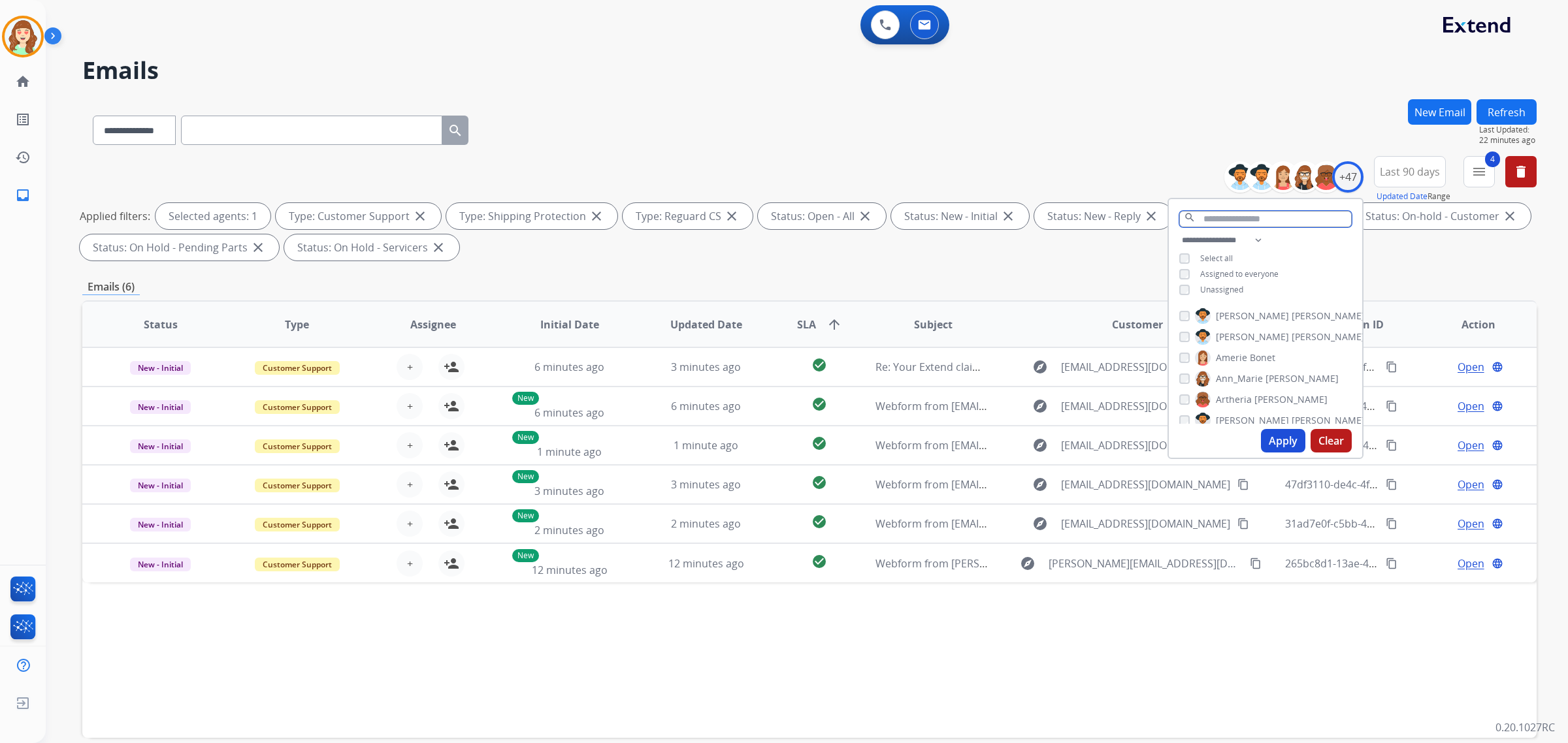
click at [1227, 220] on input "text" at bounding box center [1265, 219] width 173 height 16
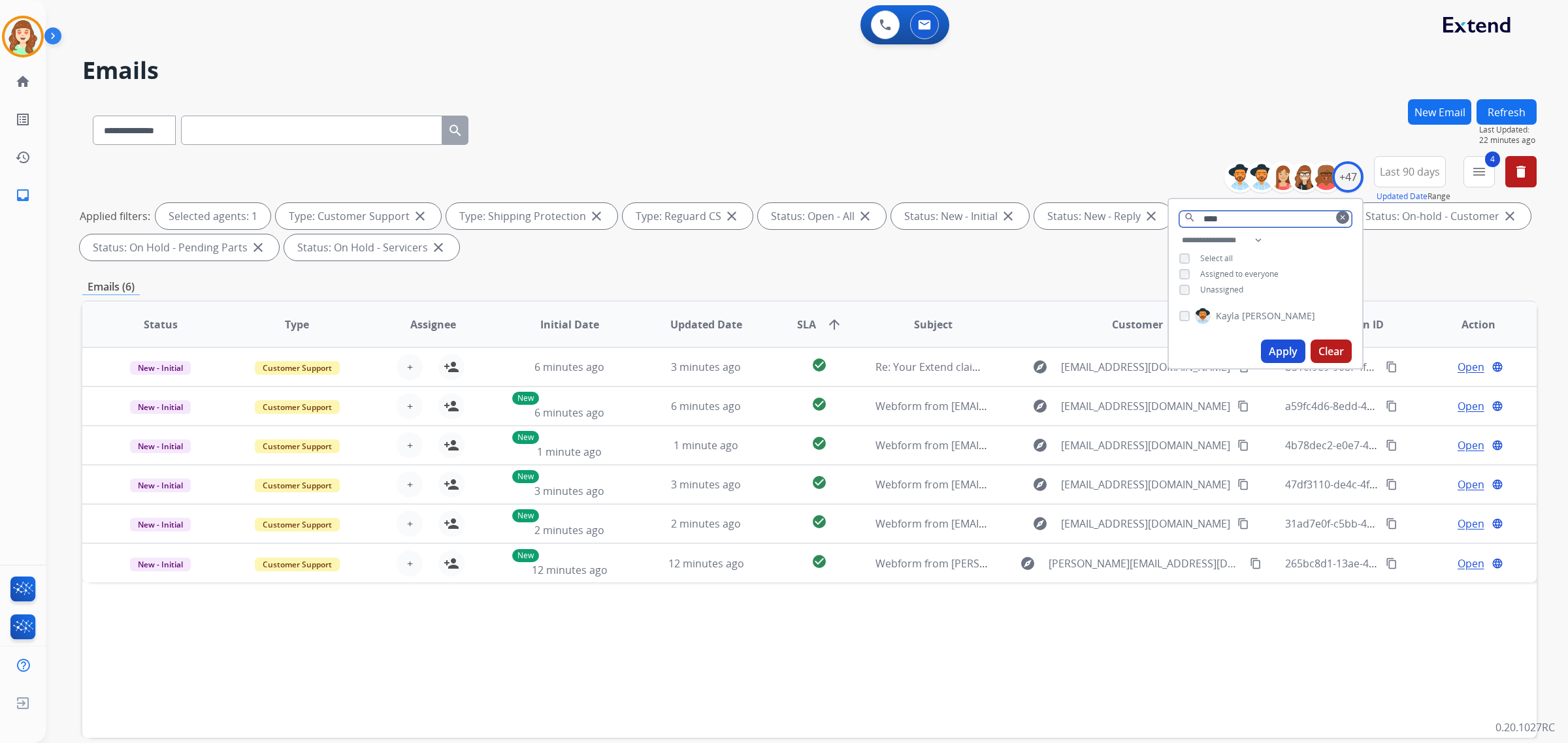
type input "****"
click at [1285, 350] on button "Apply" at bounding box center [1283, 351] width 44 height 24
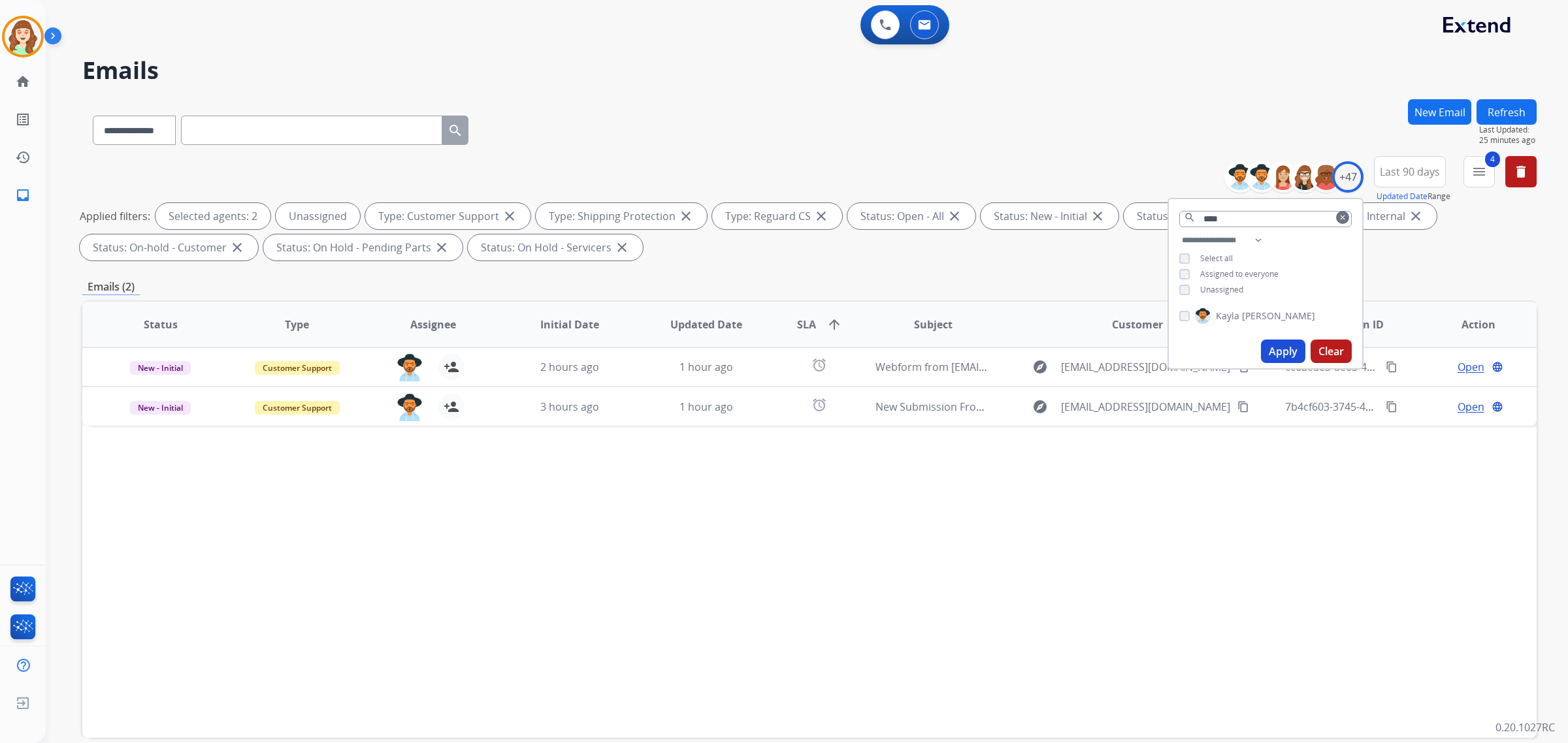
click at [1278, 347] on button "Apply" at bounding box center [1283, 351] width 44 height 24
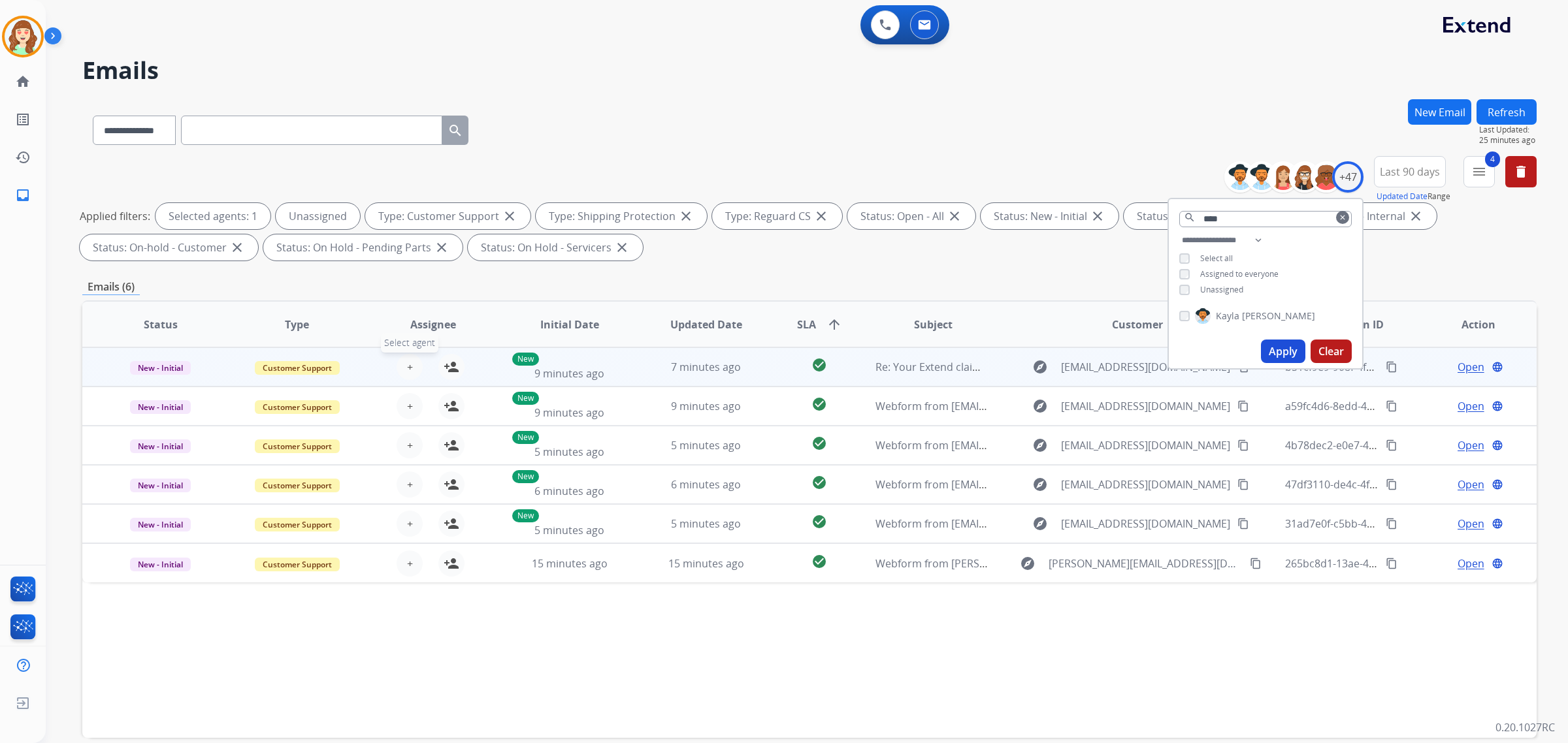
click at [410, 368] on span "+" at bounding box center [410, 366] width 6 height 15
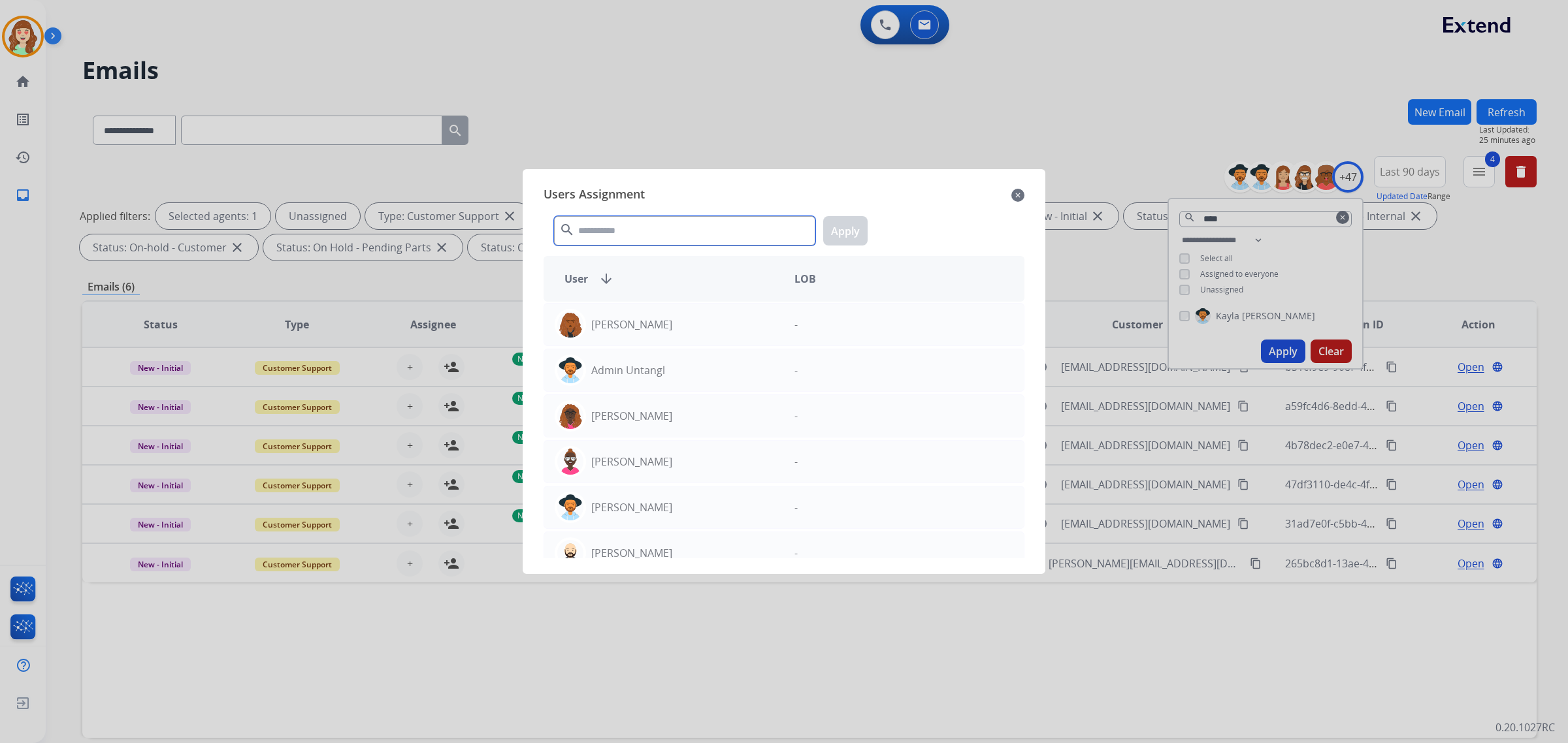
click at [648, 240] on input "text" at bounding box center [685, 231] width 261 height 30
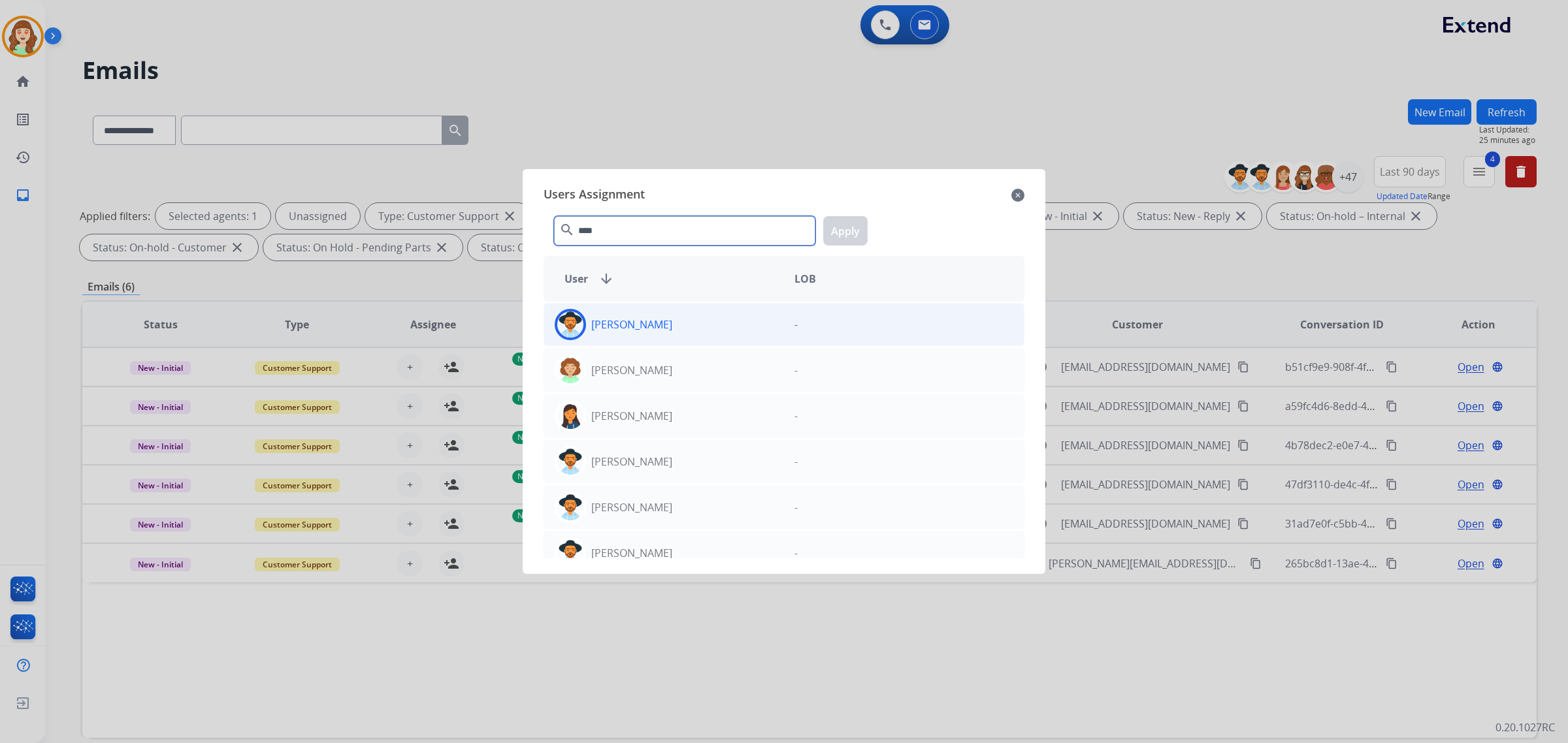
type input "****"
click at [677, 333] on div "[PERSON_NAME]" at bounding box center [664, 325] width 240 height 32
click at [865, 235] on button "Apply" at bounding box center [846, 231] width 44 height 30
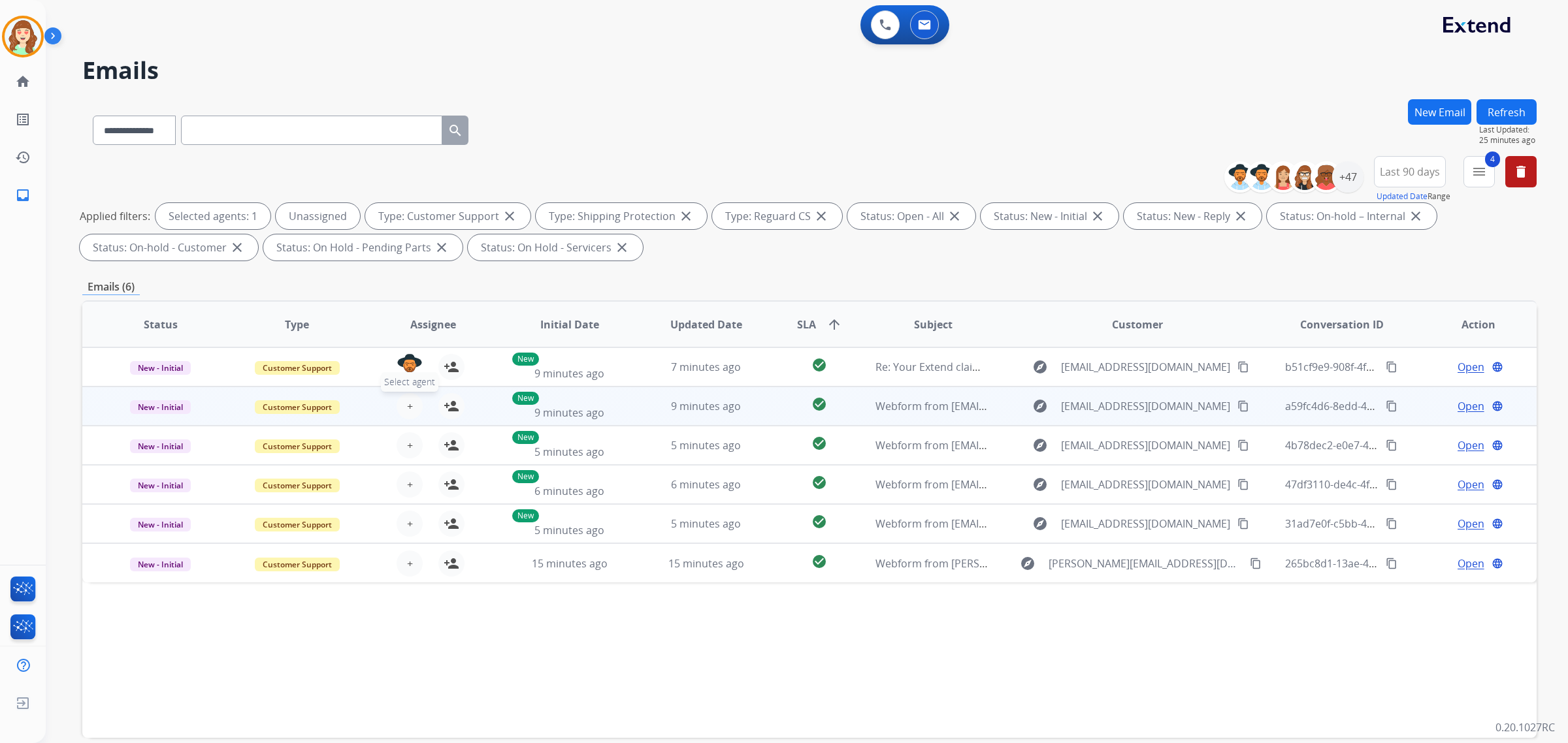
click at [403, 400] on button "+ Select agent" at bounding box center [410, 406] width 26 height 26
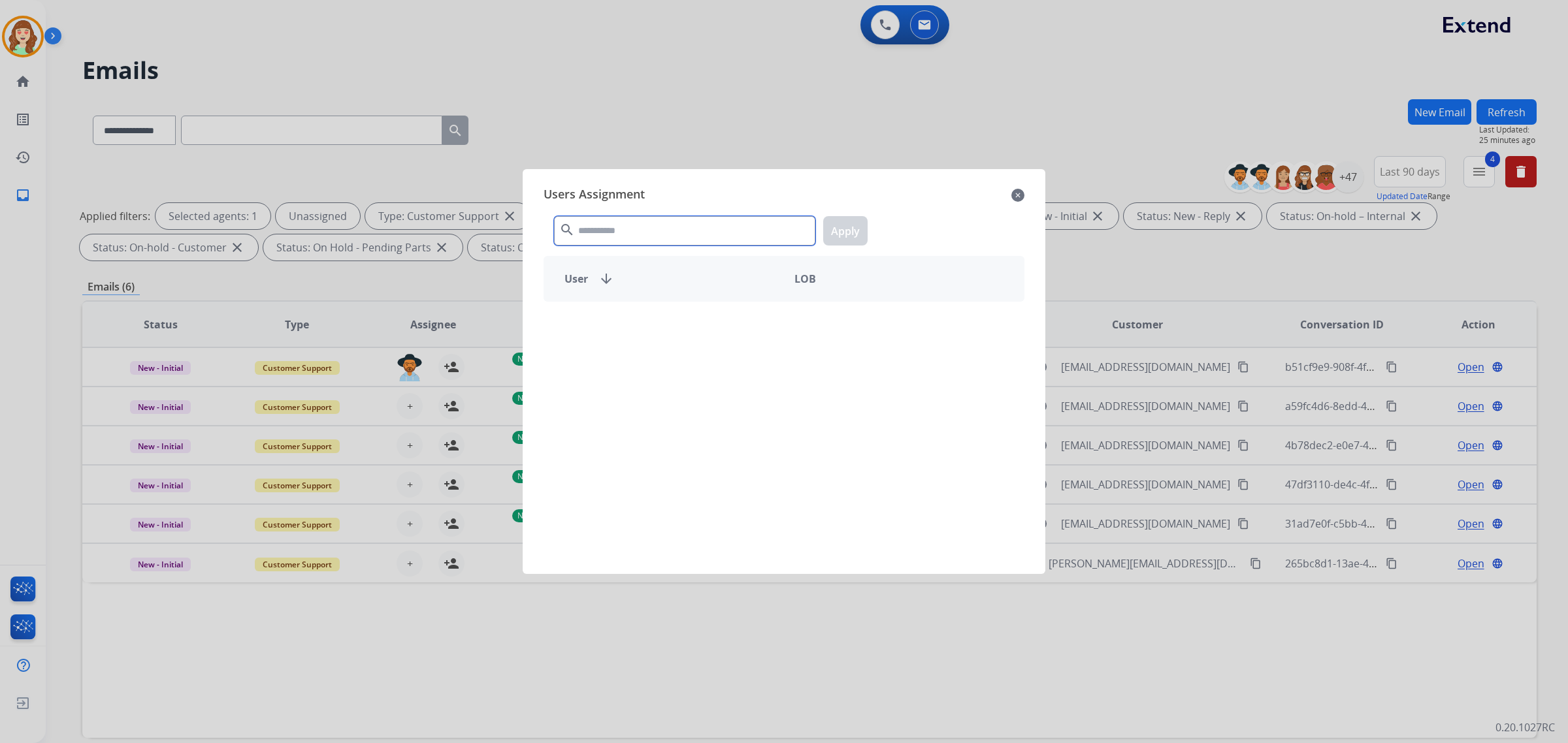
click at [668, 230] on input "text" at bounding box center [685, 231] width 261 height 30
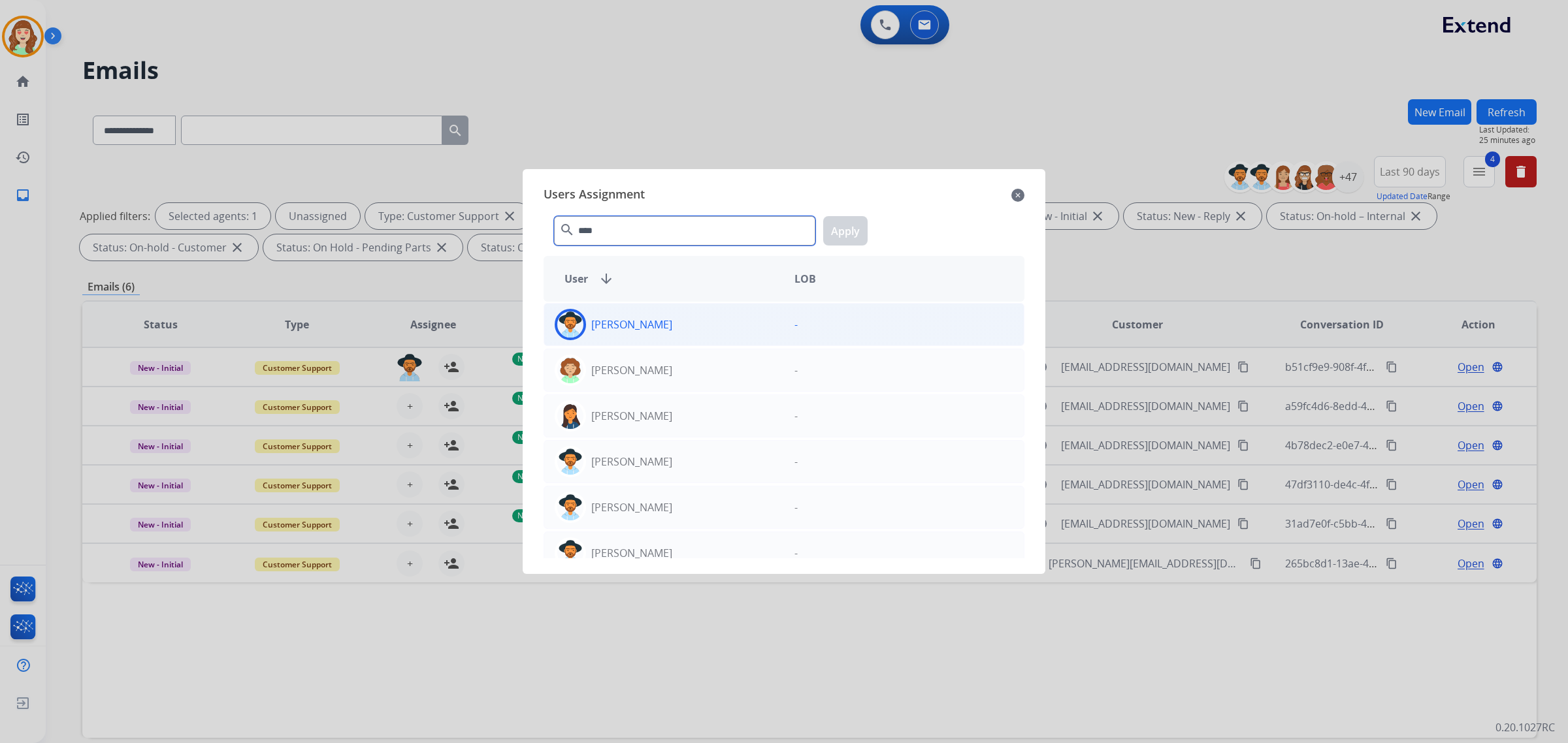
type input "****"
drag, startPoint x: 688, startPoint y: 328, endPoint x: 758, endPoint y: 291, distance: 79.2
click at [688, 329] on div "[PERSON_NAME]" at bounding box center [664, 325] width 240 height 32
click at [848, 230] on button "Apply" at bounding box center [846, 231] width 44 height 30
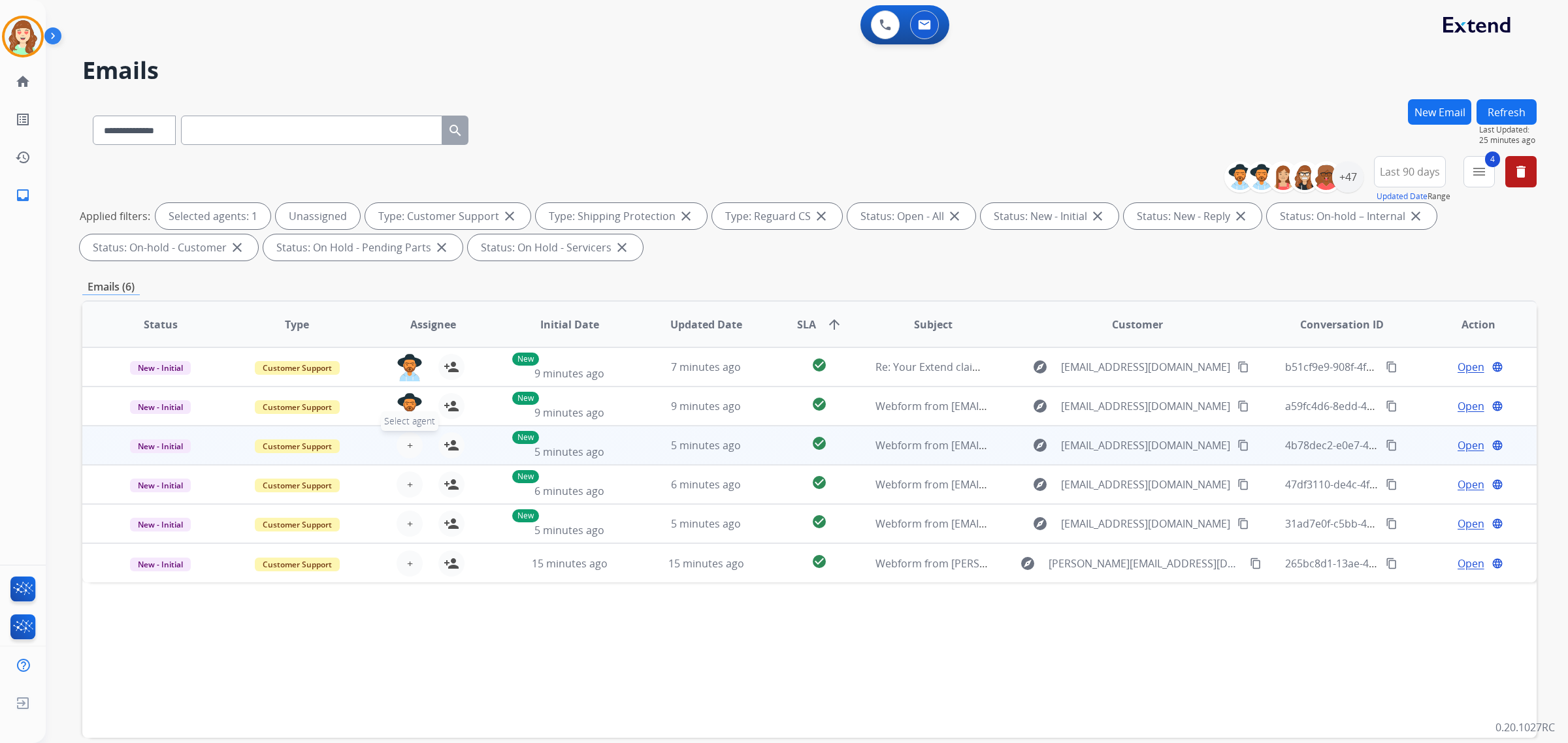
click at [408, 436] on button "+ Select agent" at bounding box center [410, 445] width 26 height 26
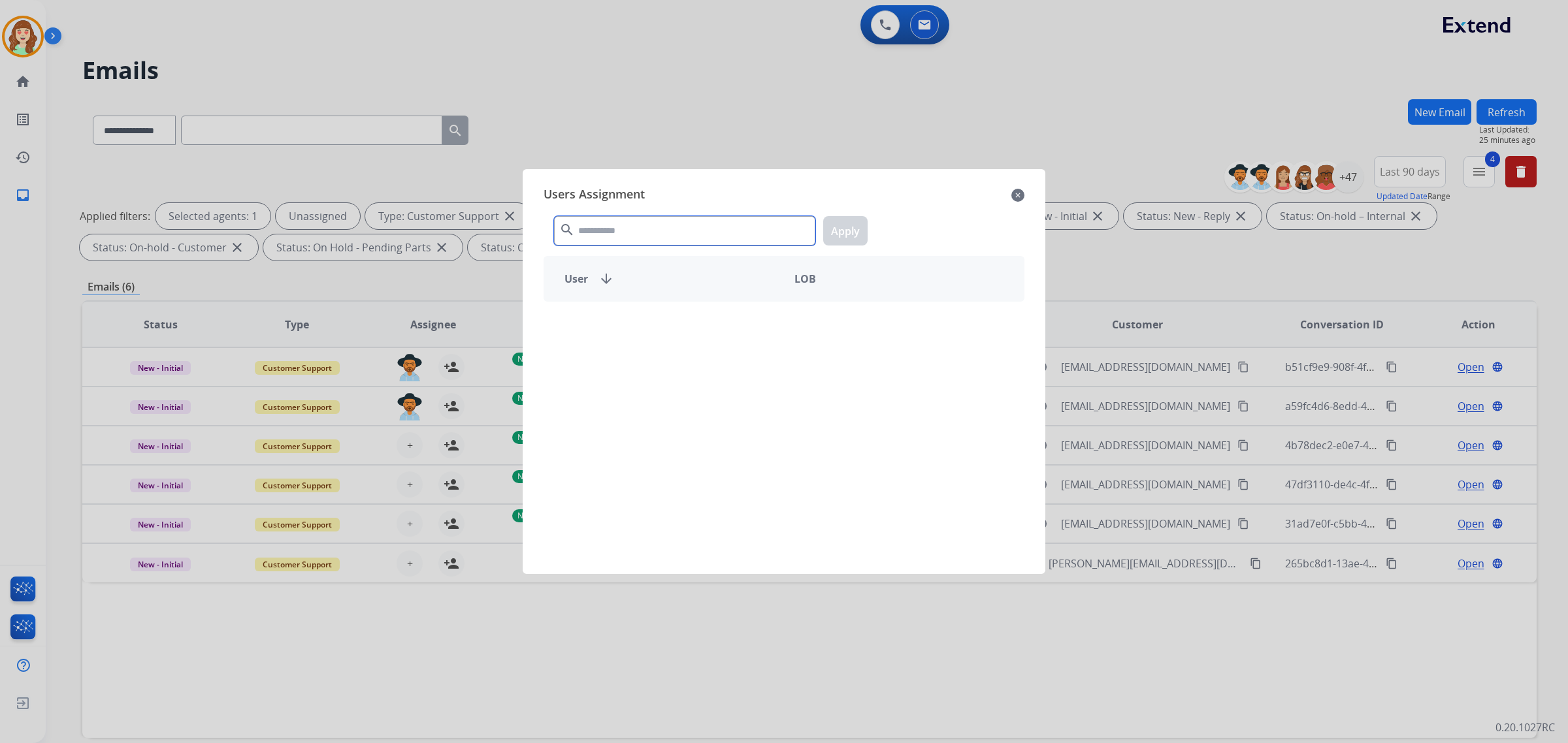
click at [648, 229] on input "text" at bounding box center [685, 231] width 261 height 30
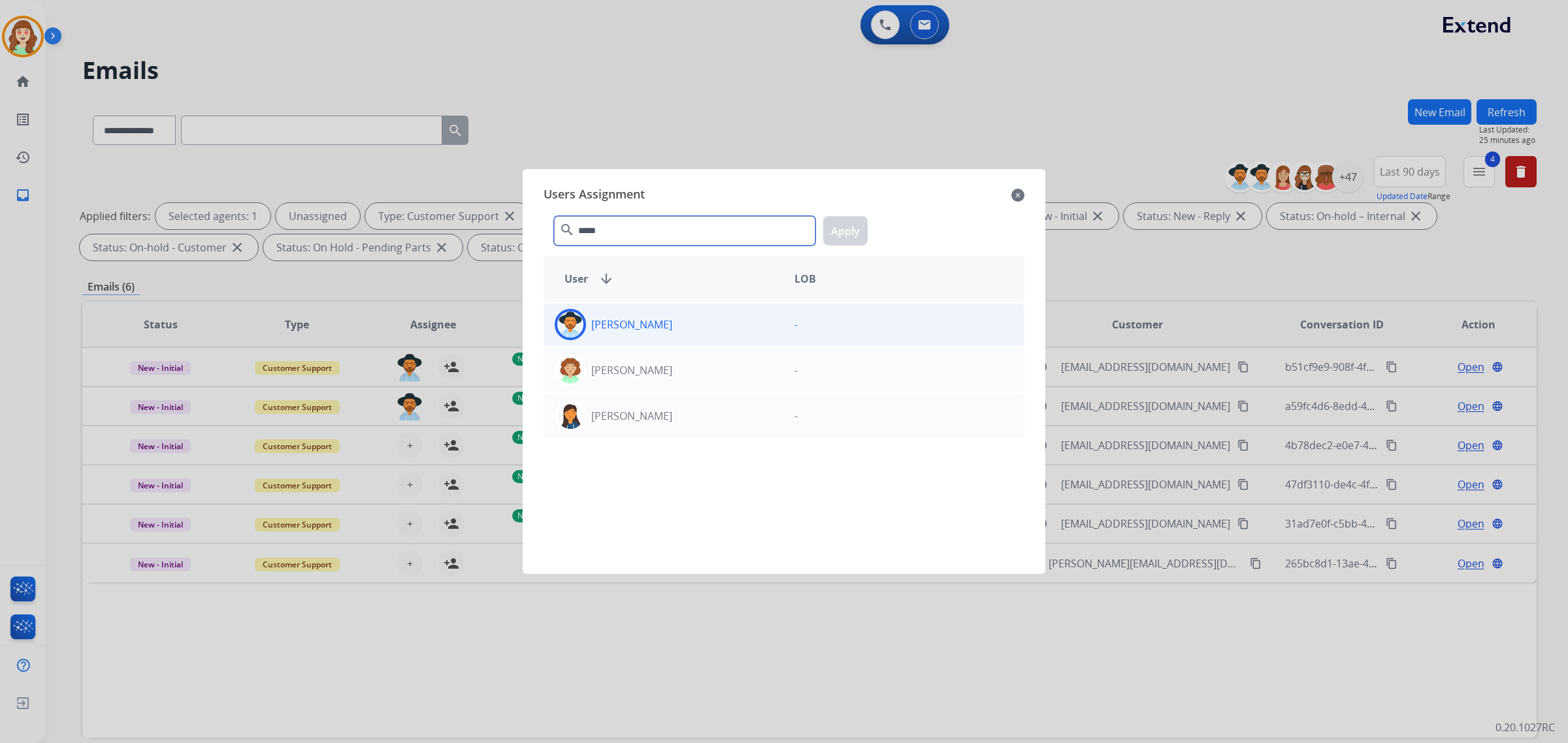
type input "*****"
click at [723, 328] on div "[PERSON_NAME]" at bounding box center [664, 325] width 240 height 32
click at [832, 220] on button "Apply" at bounding box center [846, 231] width 44 height 30
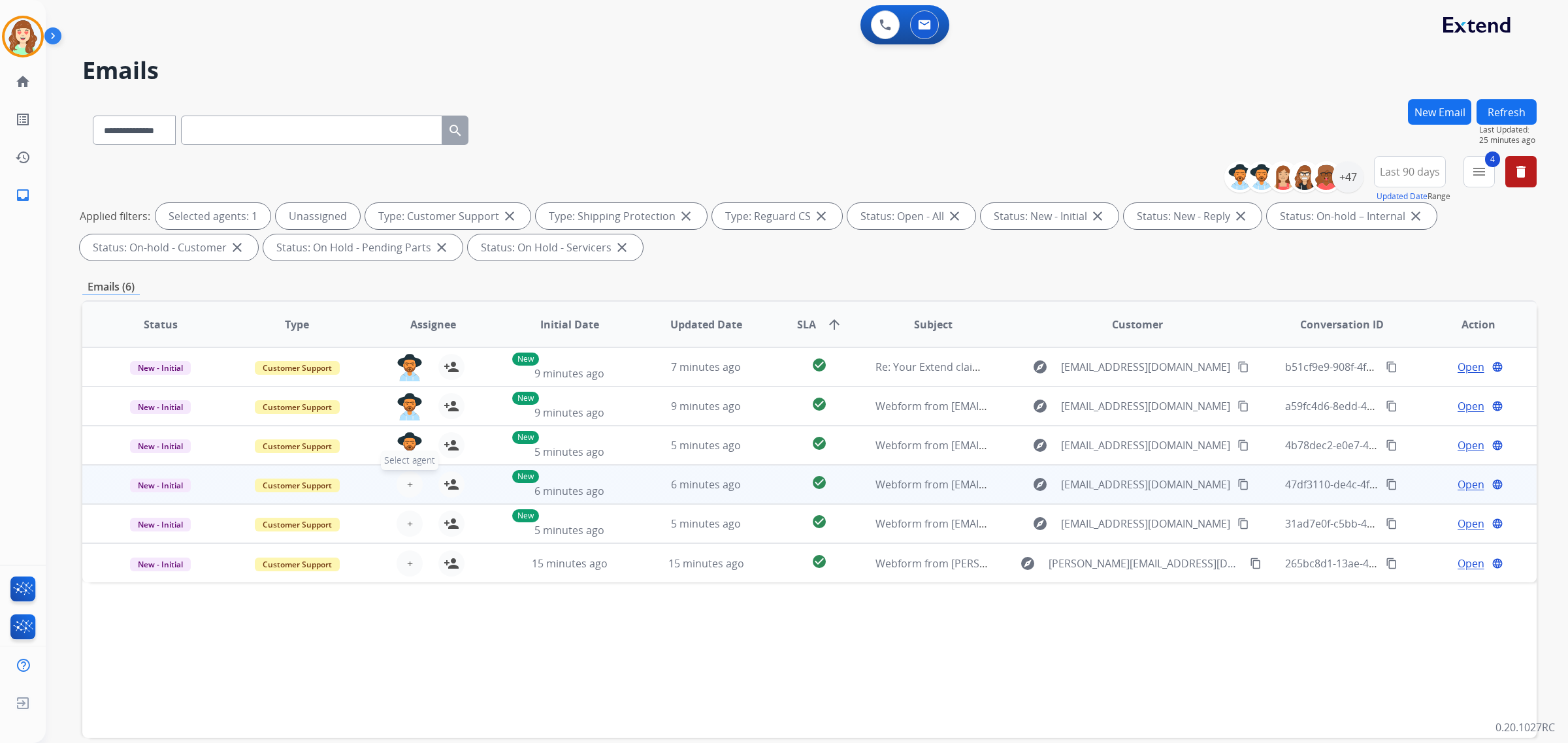
click at [407, 484] on span "+" at bounding box center [410, 484] width 6 height 15
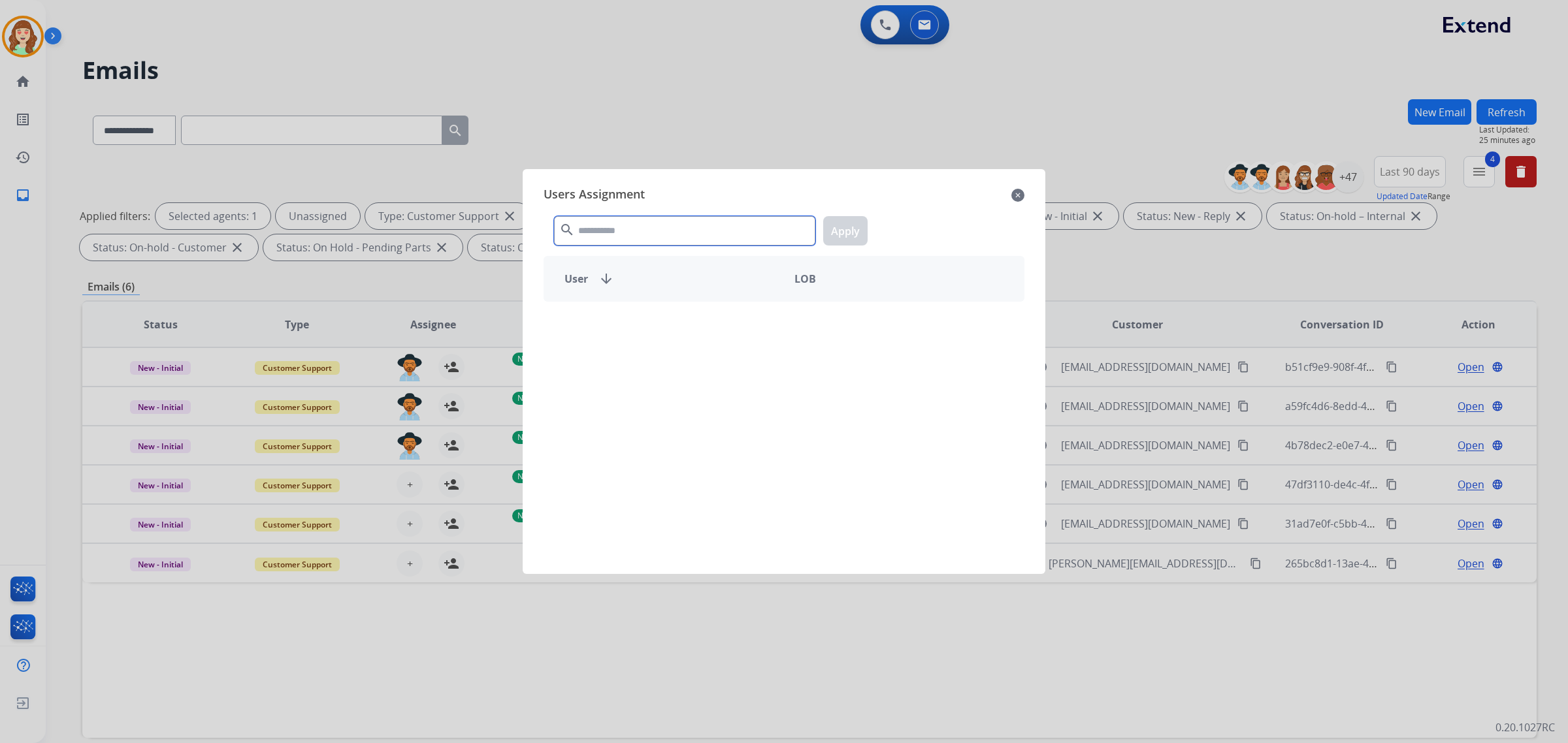
click at [693, 235] on input "text" at bounding box center [685, 231] width 261 height 30
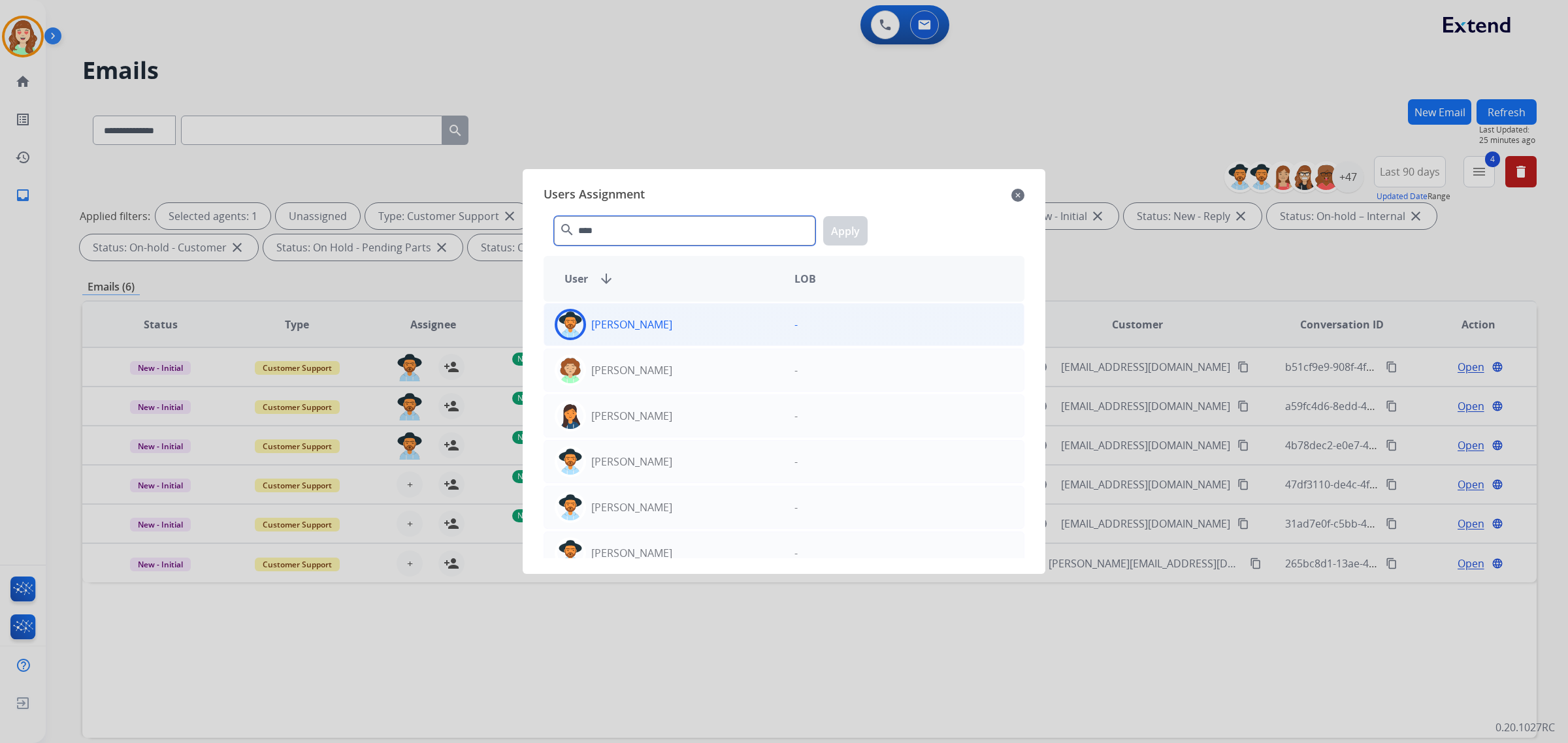
type input "****"
click at [704, 321] on div "[PERSON_NAME]" at bounding box center [664, 325] width 240 height 32
click at [841, 240] on button "Apply" at bounding box center [846, 231] width 44 height 30
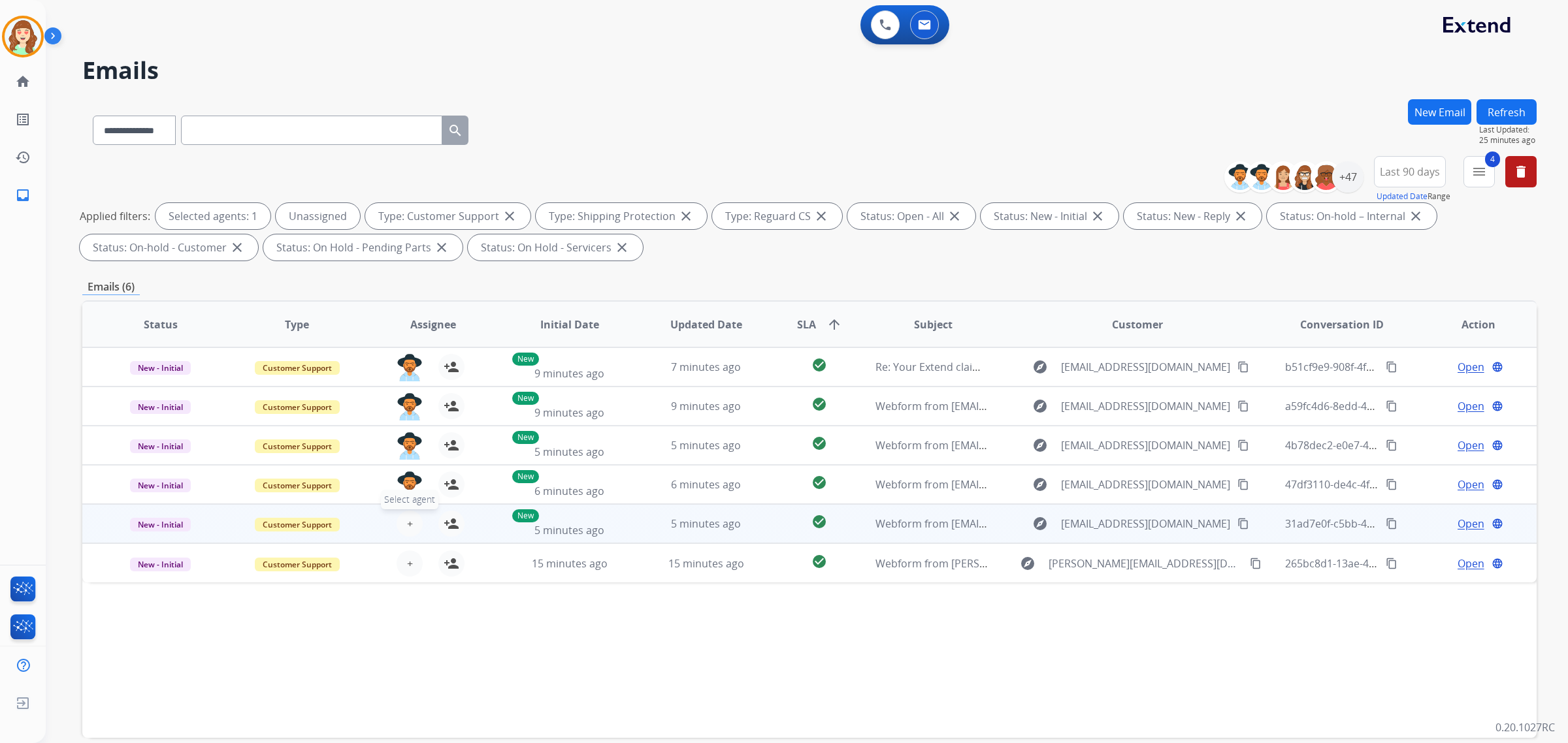
click at [409, 517] on span "+" at bounding box center [410, 523] width 6 height 15
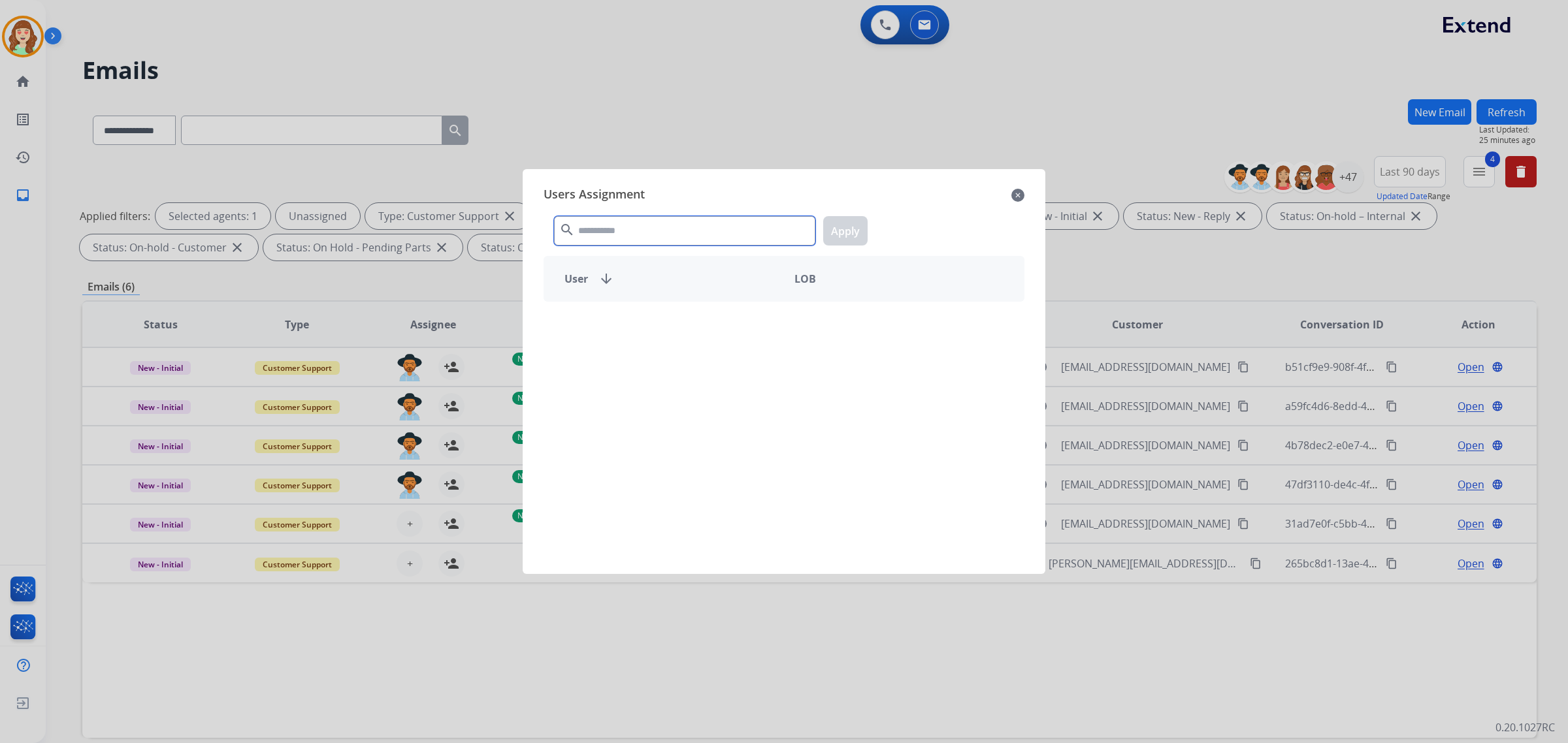
click at [656, 243] on input "text" at bounding box center [685, 231] width 261 height 30
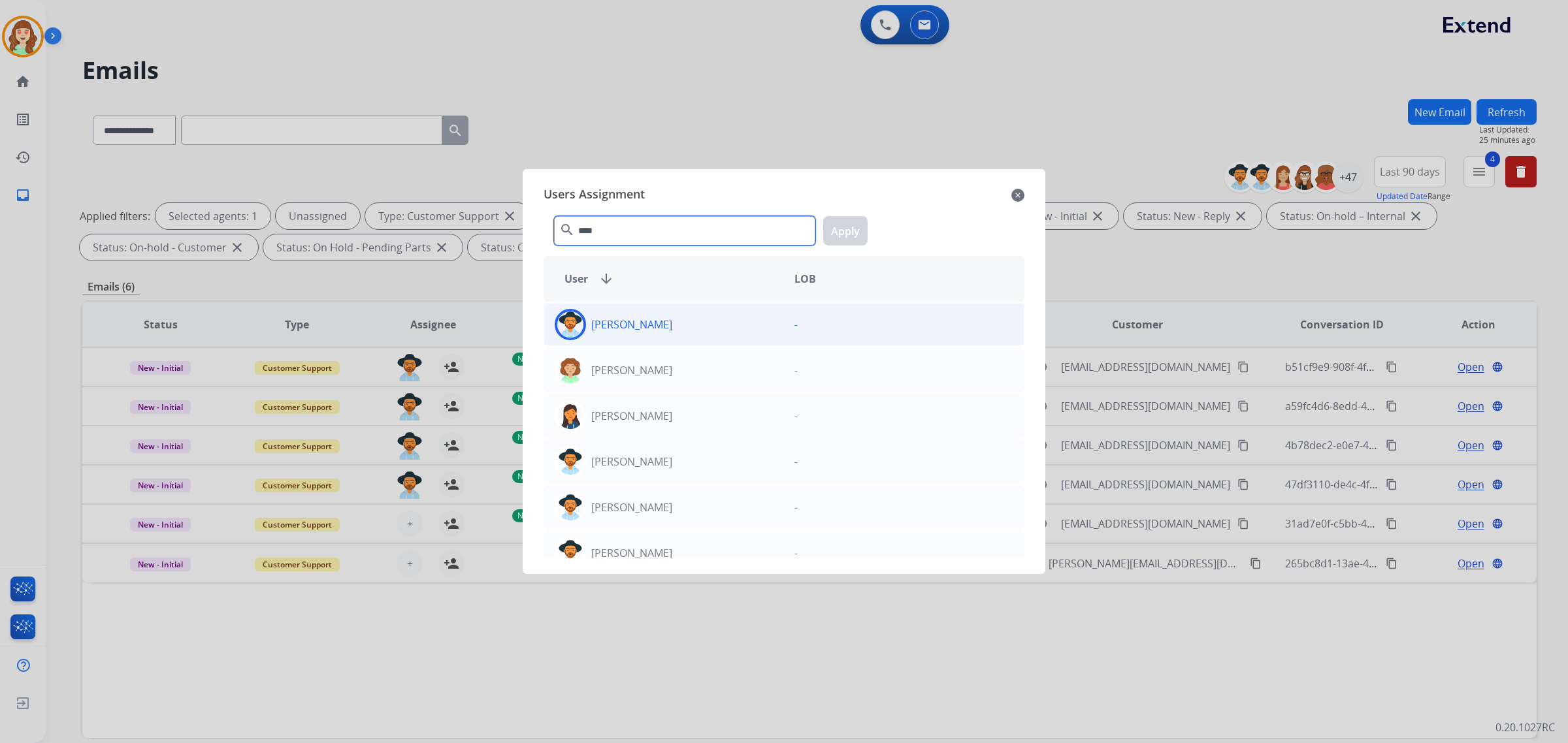
type input "****"
click at [675, 331] on div "[PERSON_NAME]" at bounding box center [664, 325] width 240 height 32
click at [854, 235] on button "Apply" at bounding box center [846, 231] width 44 height 30
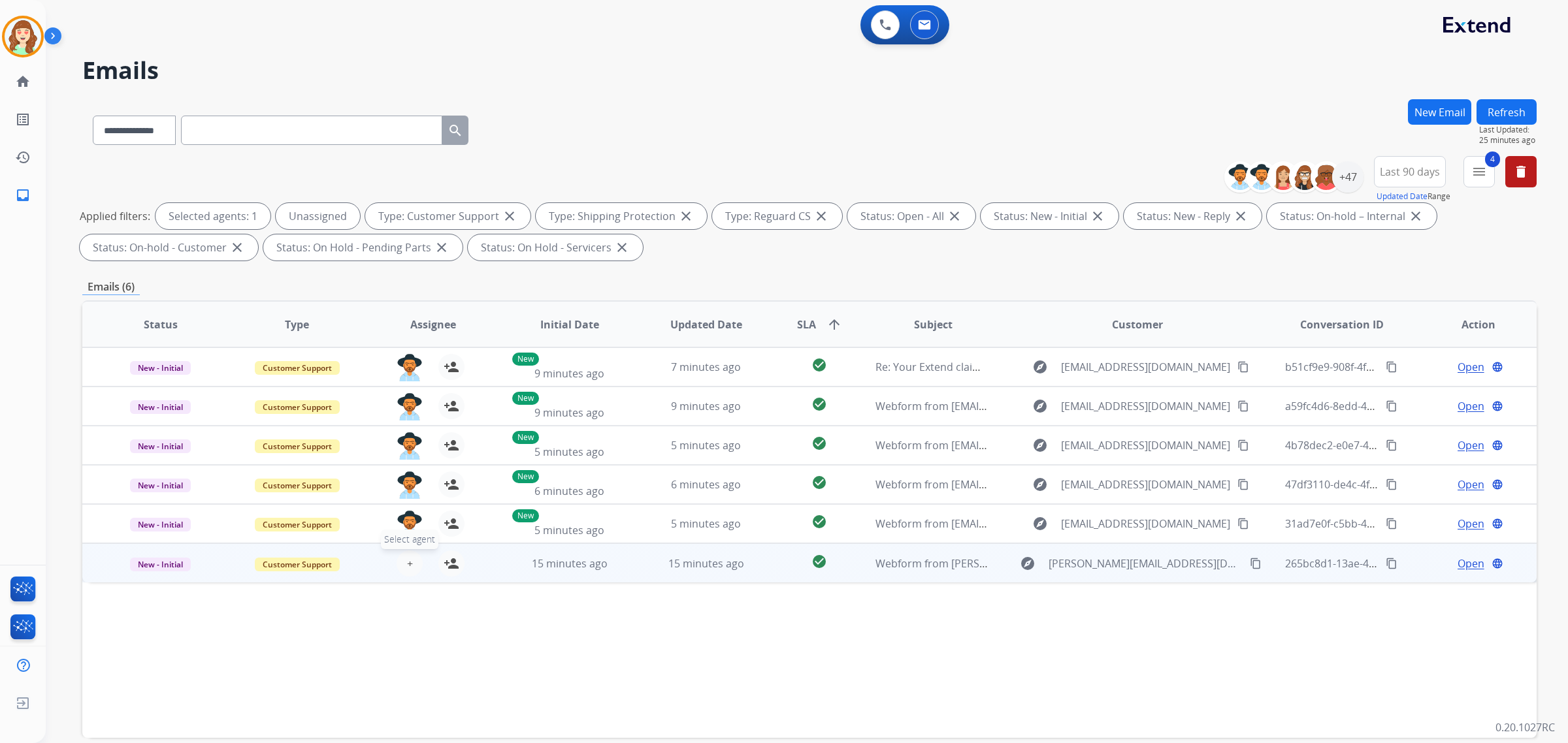
click at [414, 564] on button "+ Select agent" at bounding box center [410, 563] width 26 height 26
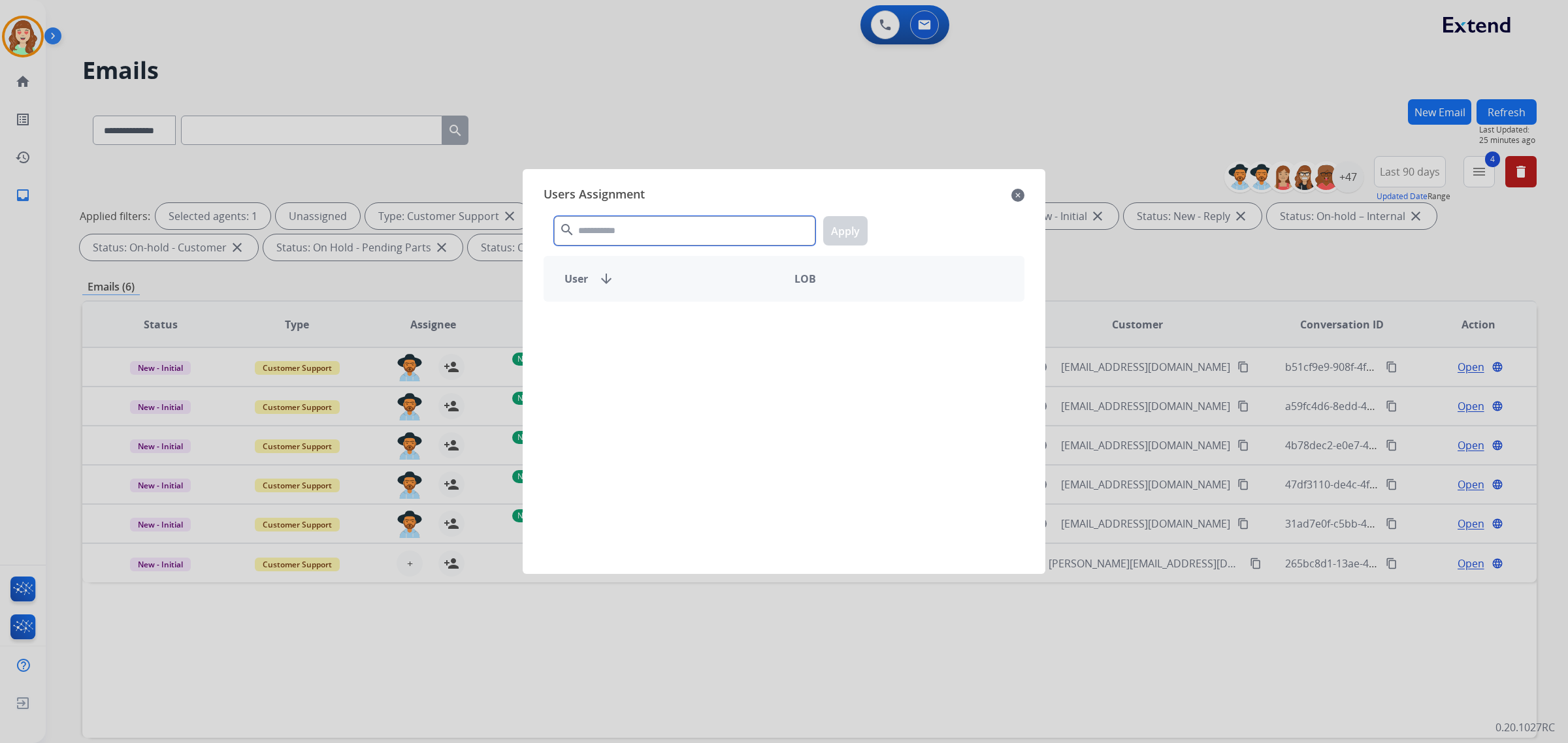
click at [708, 236] on input "text" at bounding box center [685, 231] width 261 height 30
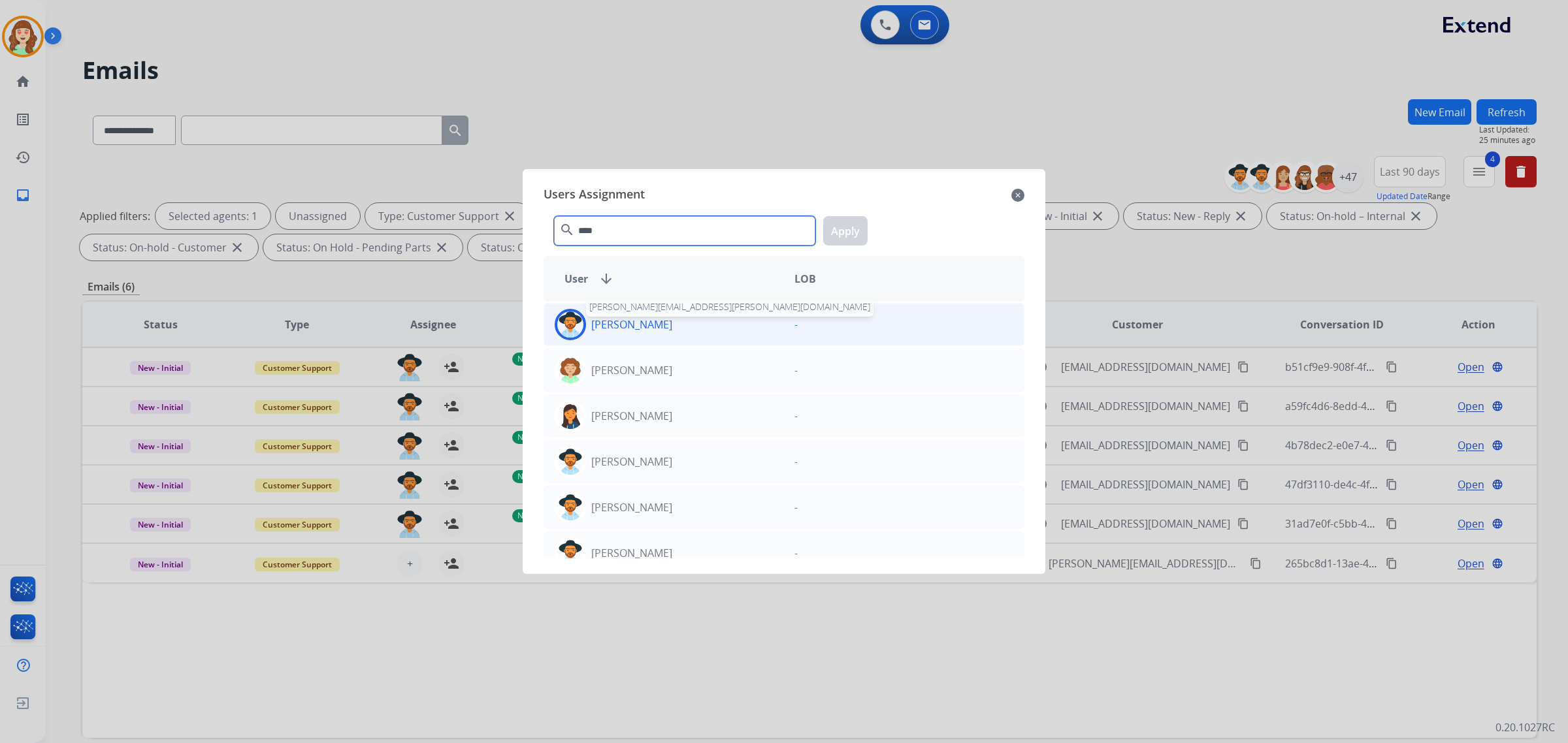
type input "****"
click at [629, 325] on p "[PERSON_NAME]" at bounding box center [632, 324] width 81 height 15
click at [854, 233] on button "Apply" at bounding box center [846, 231] width 44 height 30
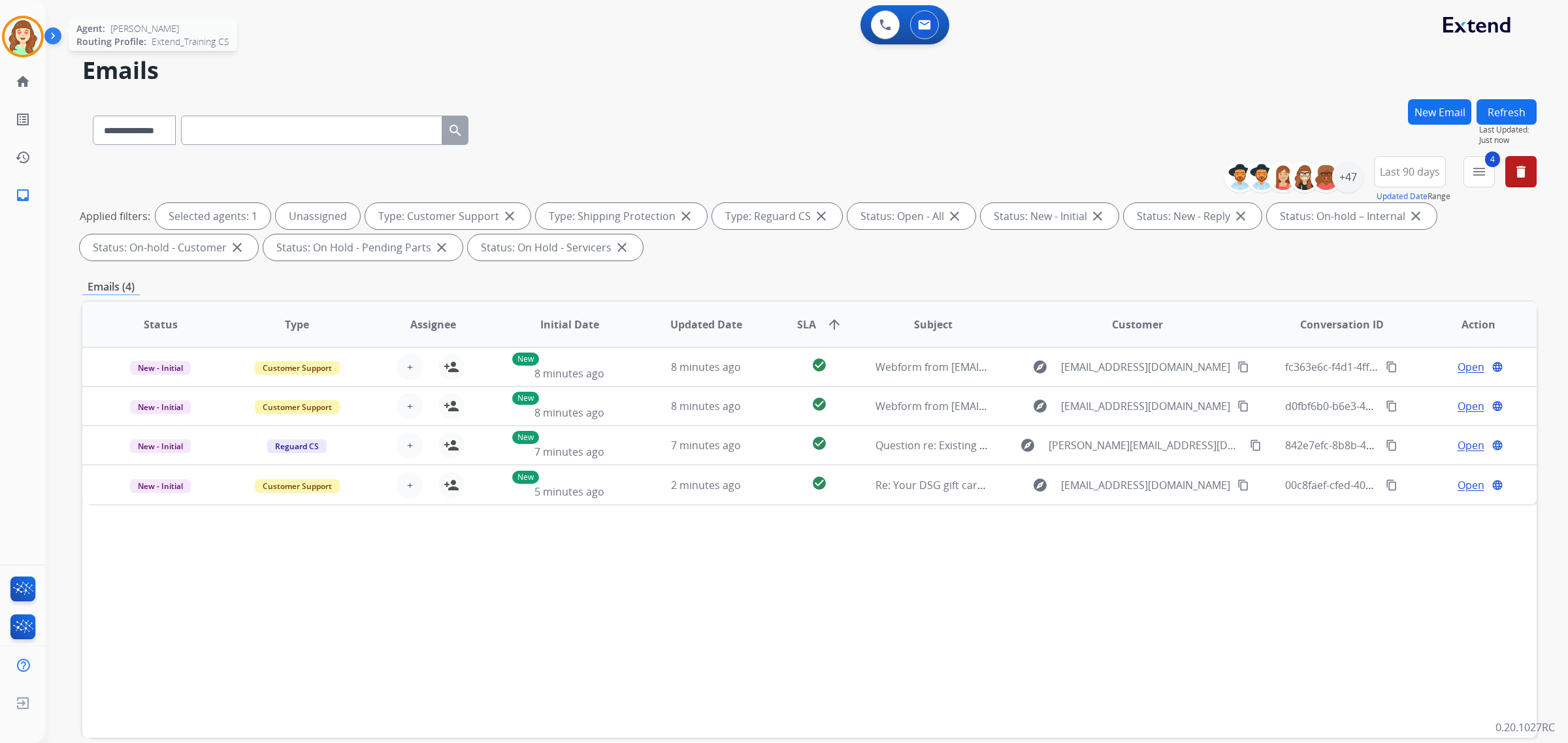
click at [18, 23] on img at bounding box center [23, 36] width 36 height 36
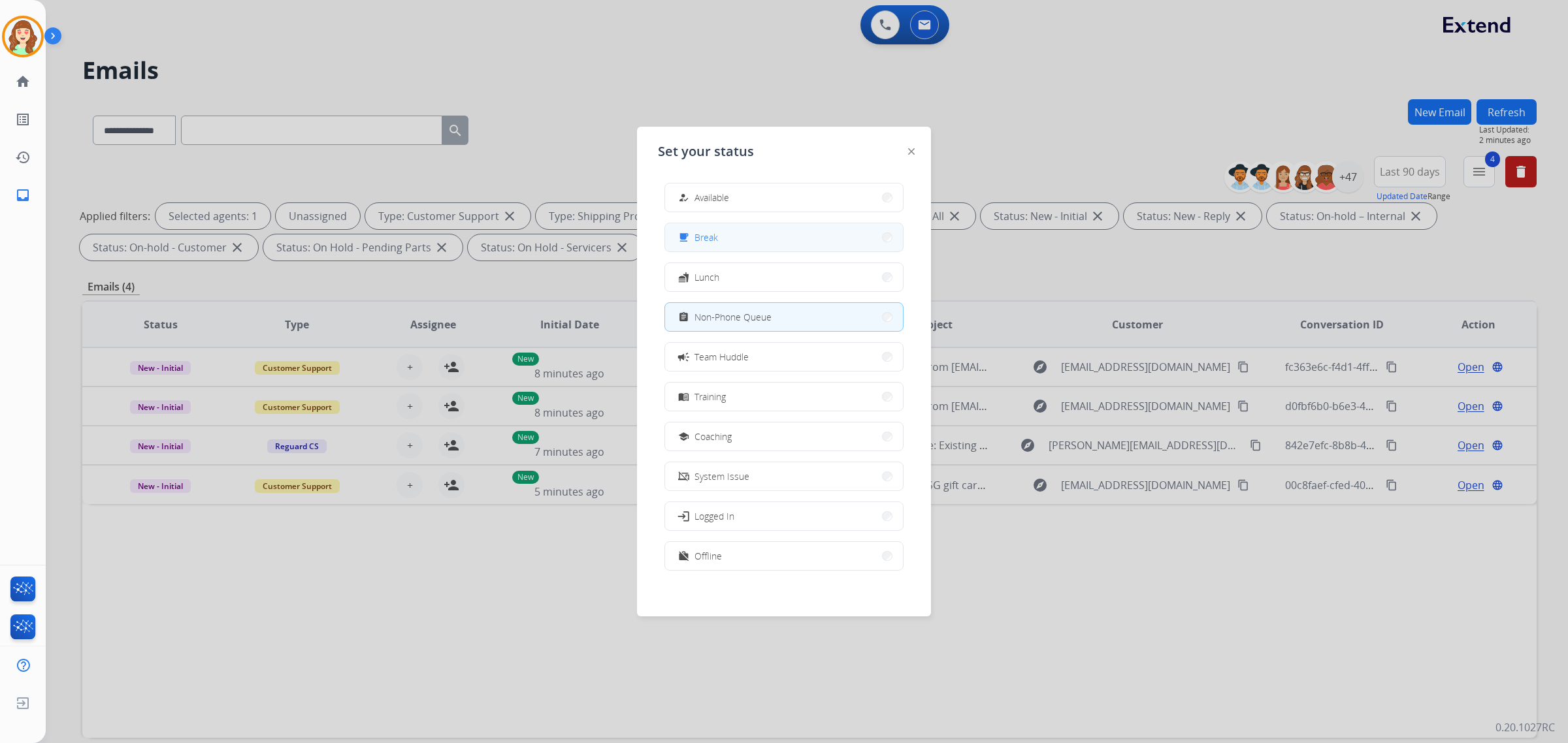
click at [776, 247] on button "free_breakfast Break" at bounding box center [784, 238] width 238 height 28
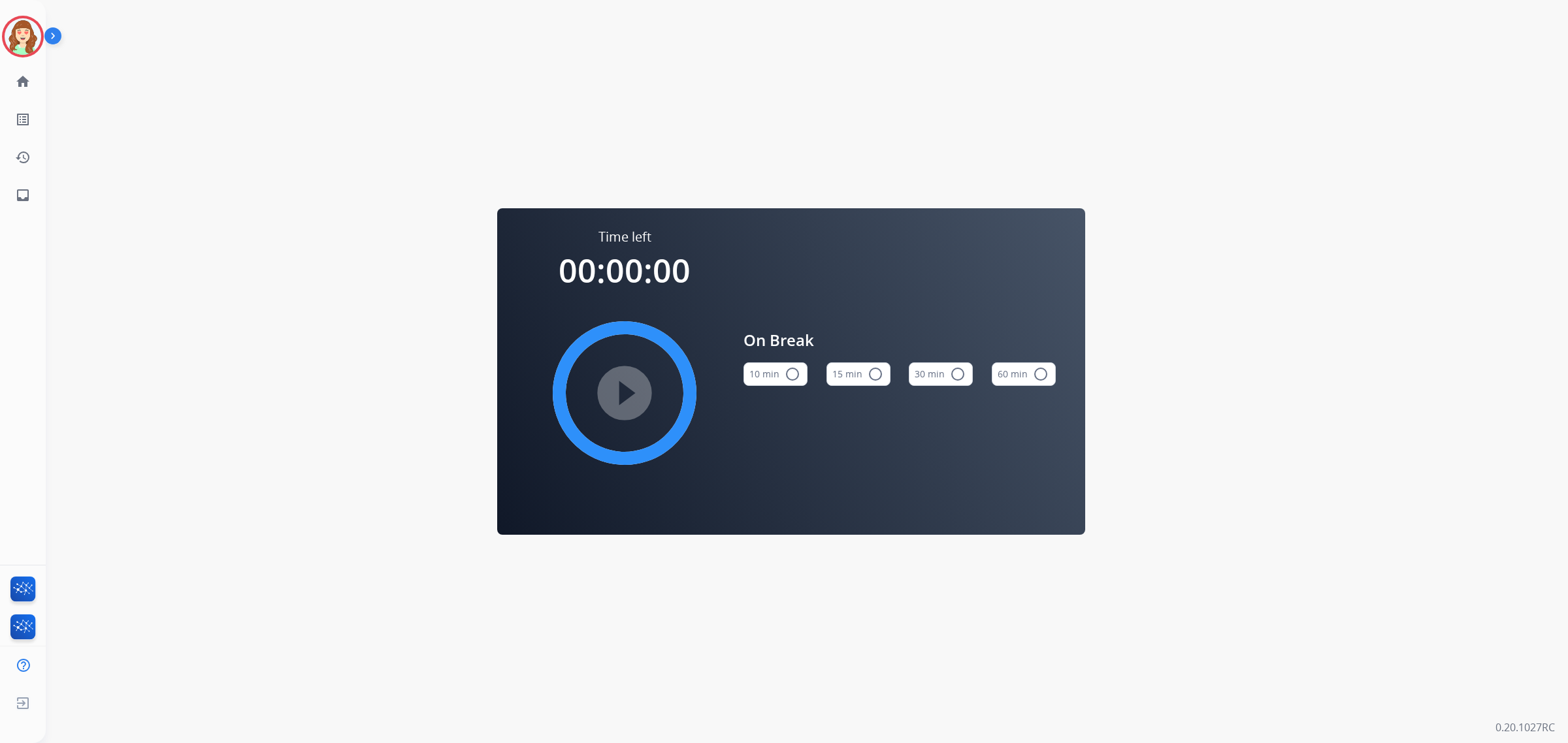
click at [779, 375] on button "10 min radio_button_unchecked" at bounding box center [775, 374] width 64 height 24
drag, startPoint x: 44, startPoint y: 30, endPoint x: 171, endPoint y: 46, distance: 128.0
click at [44, 30] on img at bounding box center [55, 38] width 22 height 25
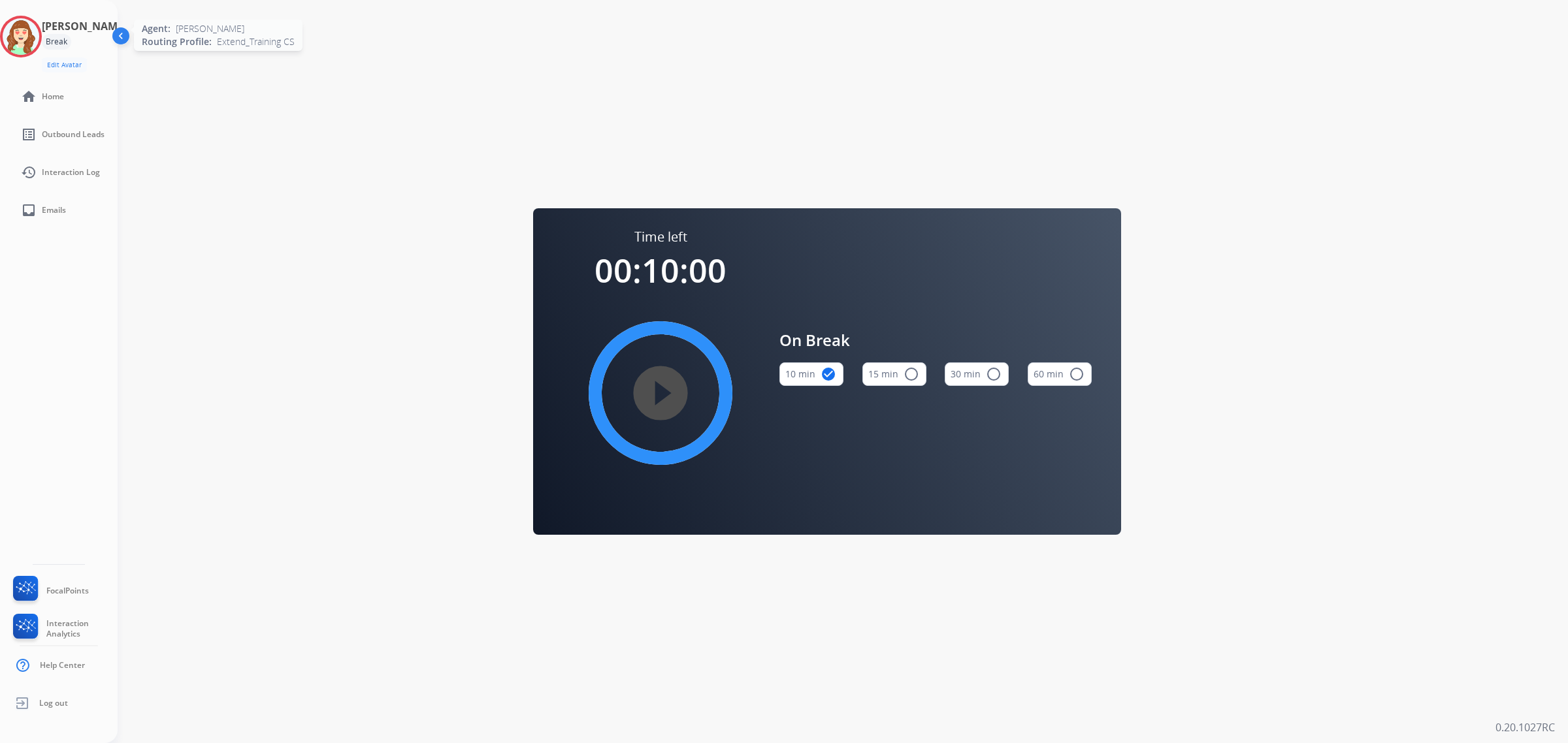
click at [36, 34] on img at bounding box center [21, 36] width 36 height 36
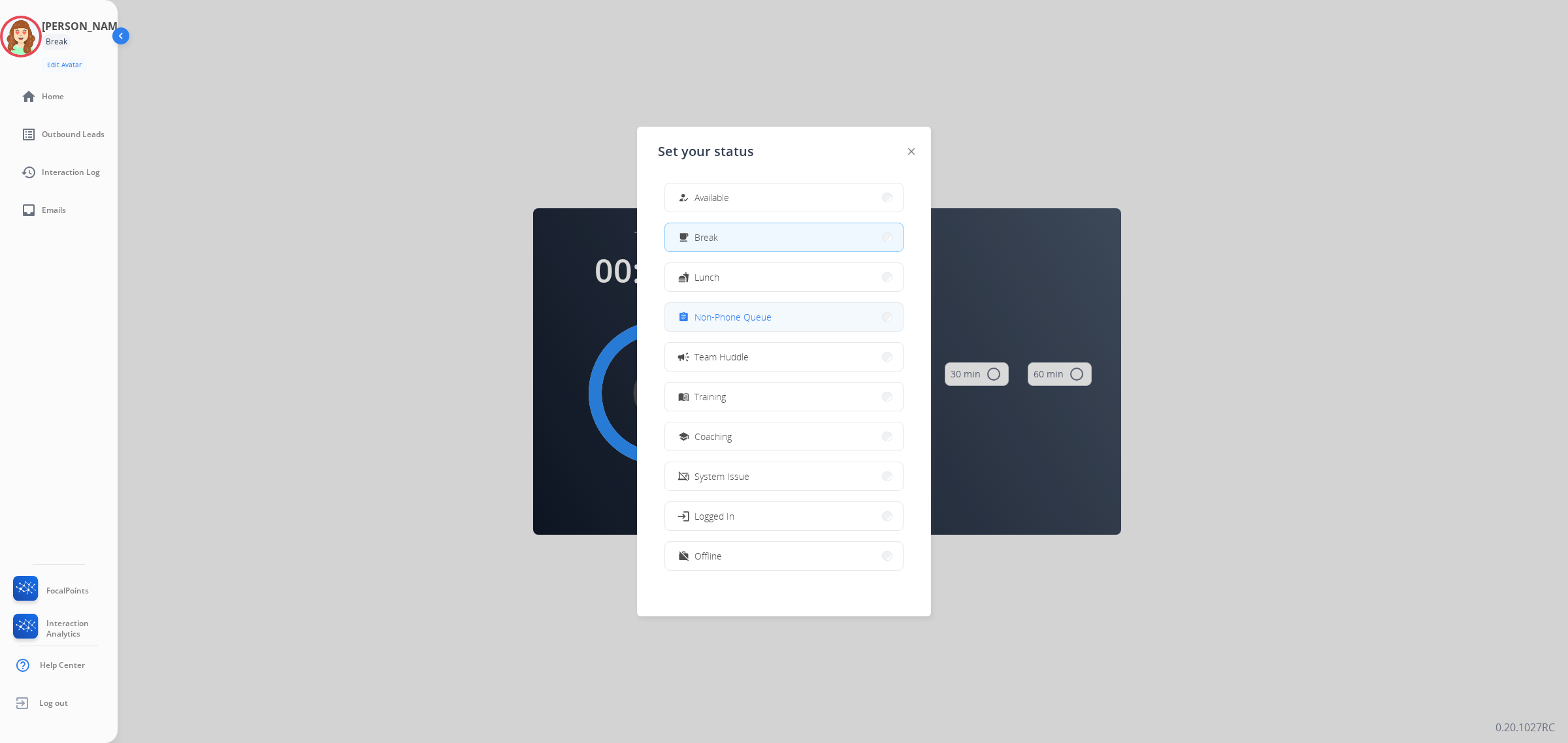
click at [782, 312] on button "assignment Non-Phone Queue" at bounding box center [784, 317] width 238 height 28
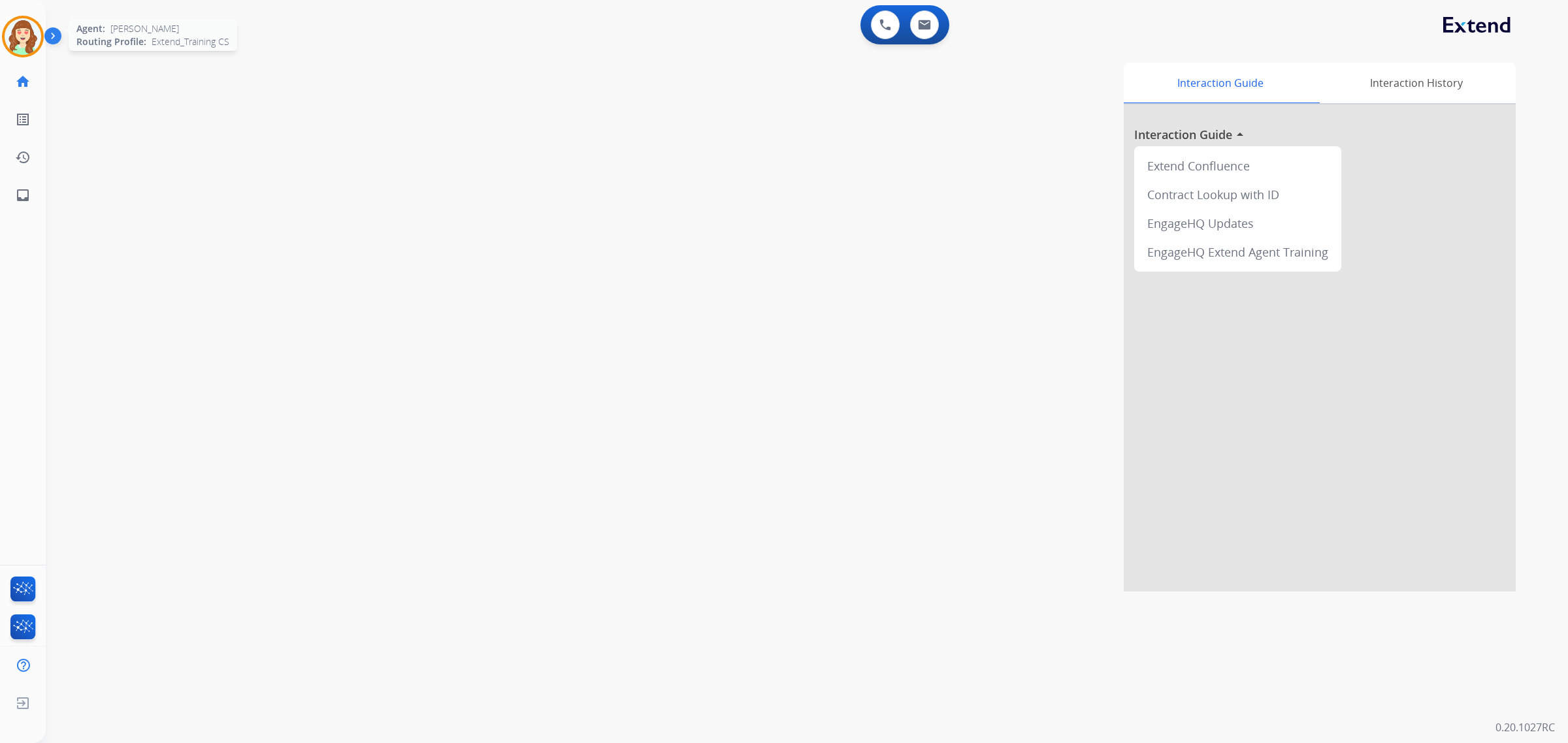
click at [34, 40] on img at bounding box center [23, 36] width 36 height 36
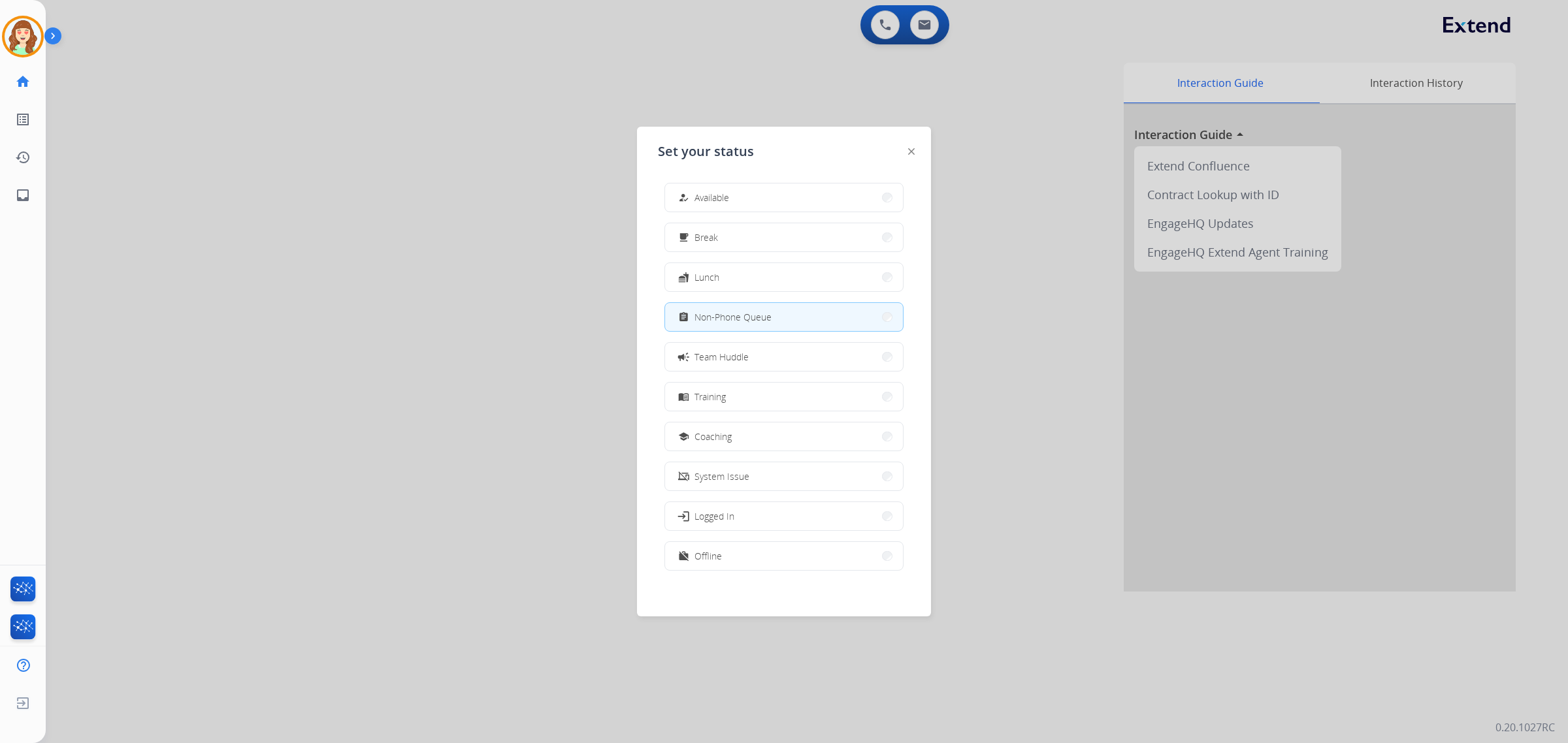
drag, startPoint x: 385, startPoint y: 298, endPoint x: 439, endPoint y: 288, distance: 54.9
click at [386, 298] on div at bounding box center [784, 371] width 1568 height 743
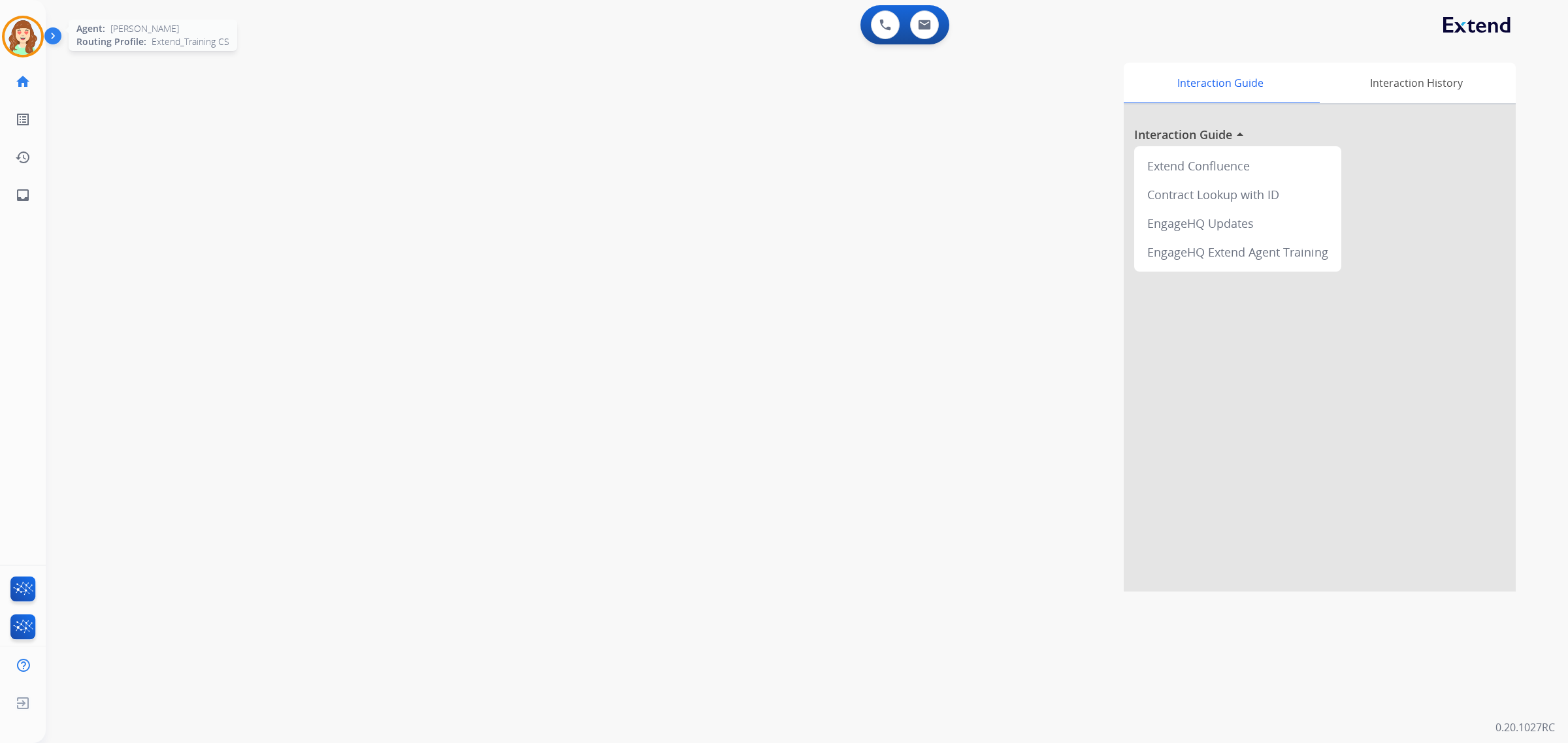
click at [21, 31] on img at bounding box center [23, 36] width 36 height 36
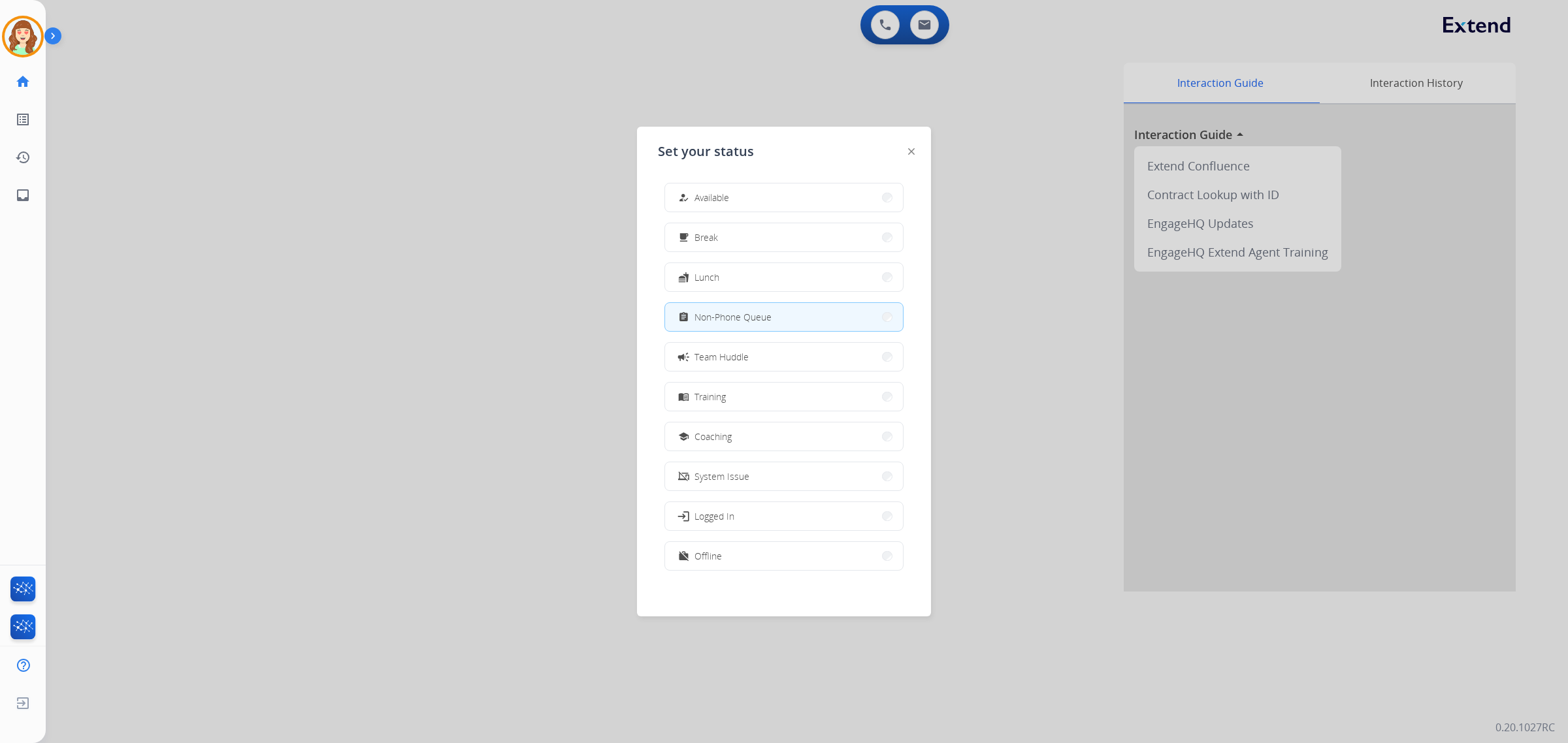
drag, startPoint x: 1017, startPoint y: 155, endPoint x: 983, endPoint y: 49, distance: 111.3
click at [1022, 116] on div at bounding box center [784, 371] width 1568 height 743
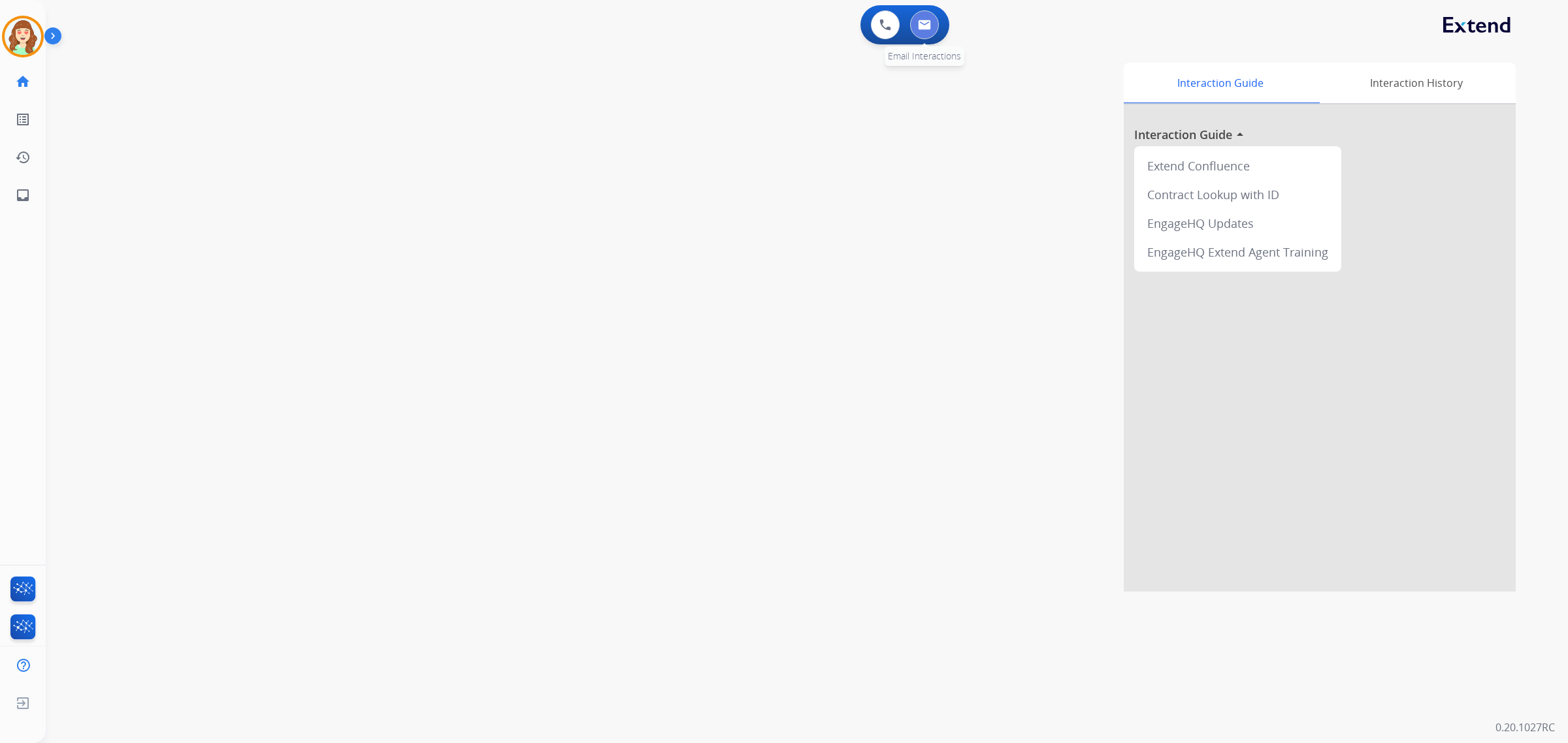
click at [918, 24] on img at bounding box center [924, 25] width 13 height 11
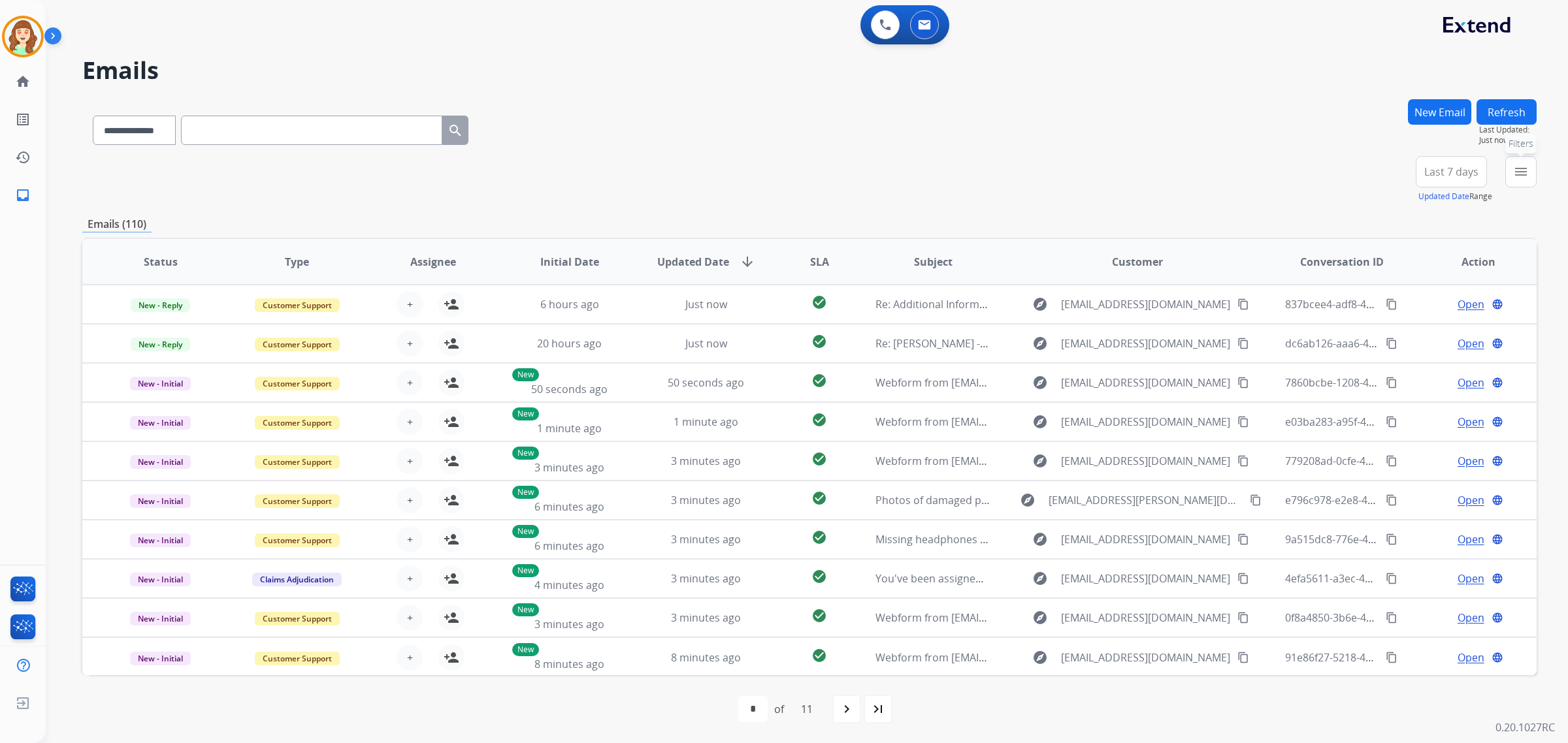
click at [1516, 175] on mat-icon "menu" at bounding box center [1521, 171] width 15 height 15
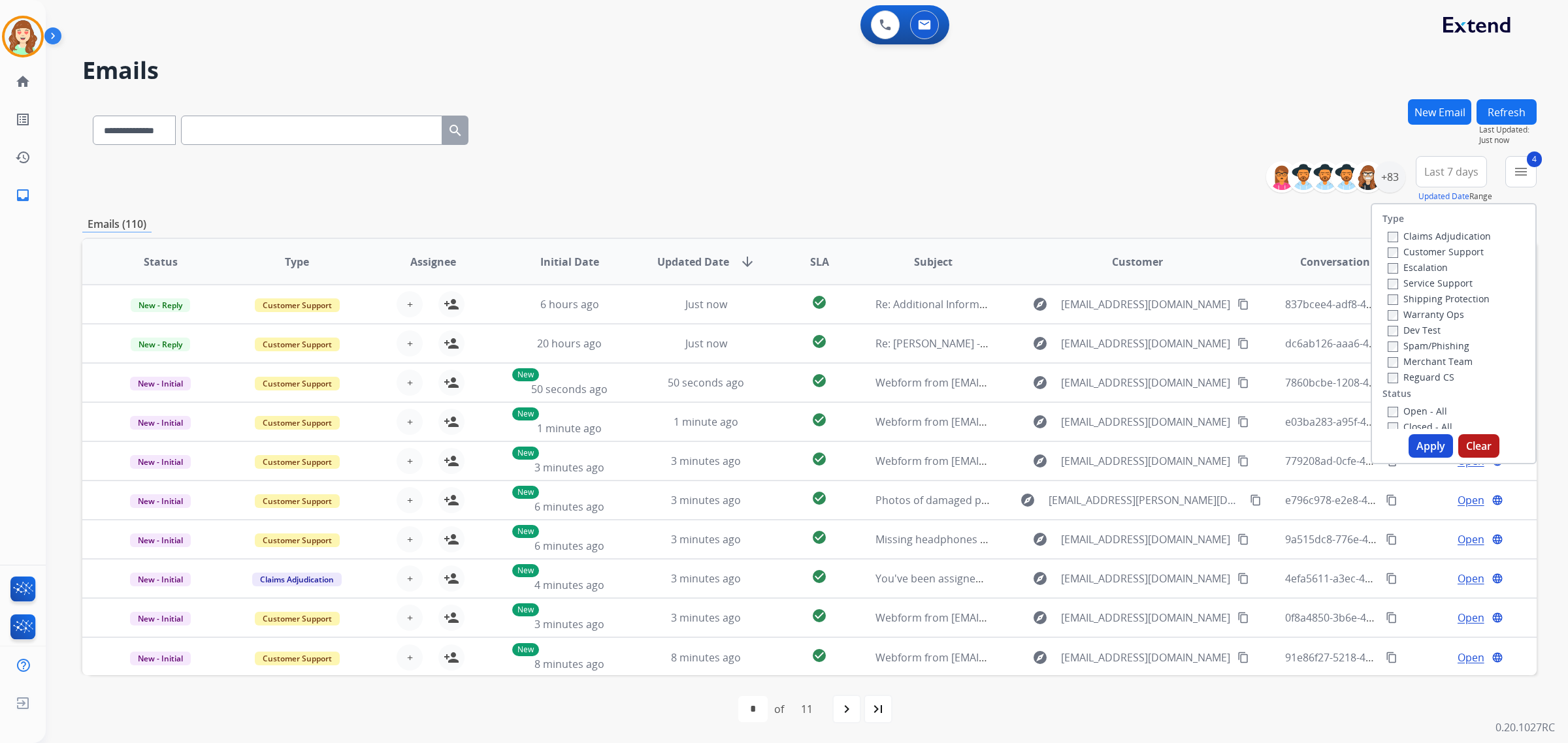
click at [1421, 439] on button "Apply" at bounding box center [1431, 446] width 44 height 24
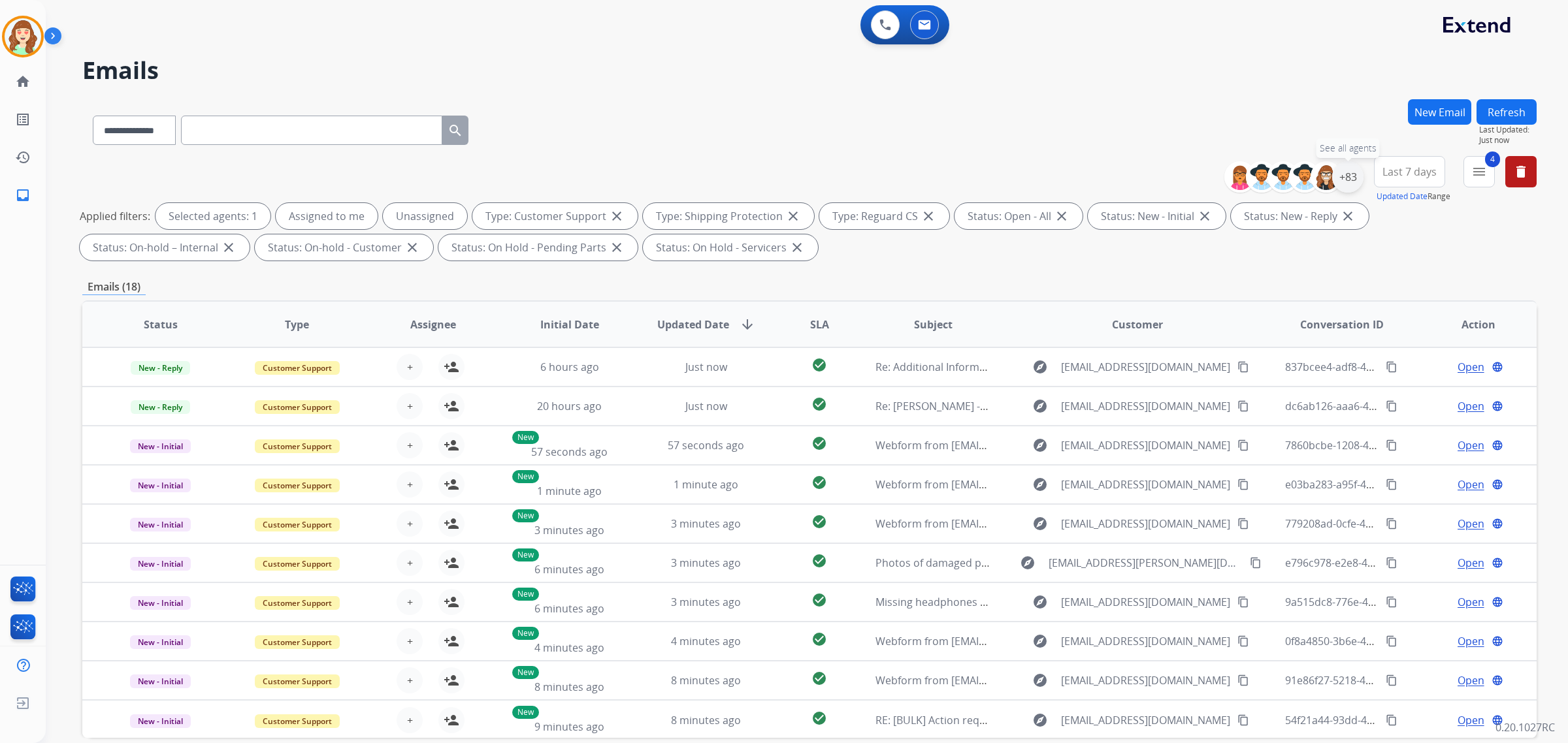
click at [1342, 168] on div "+83" at bounding box center [1348, 176] width 32 height 32
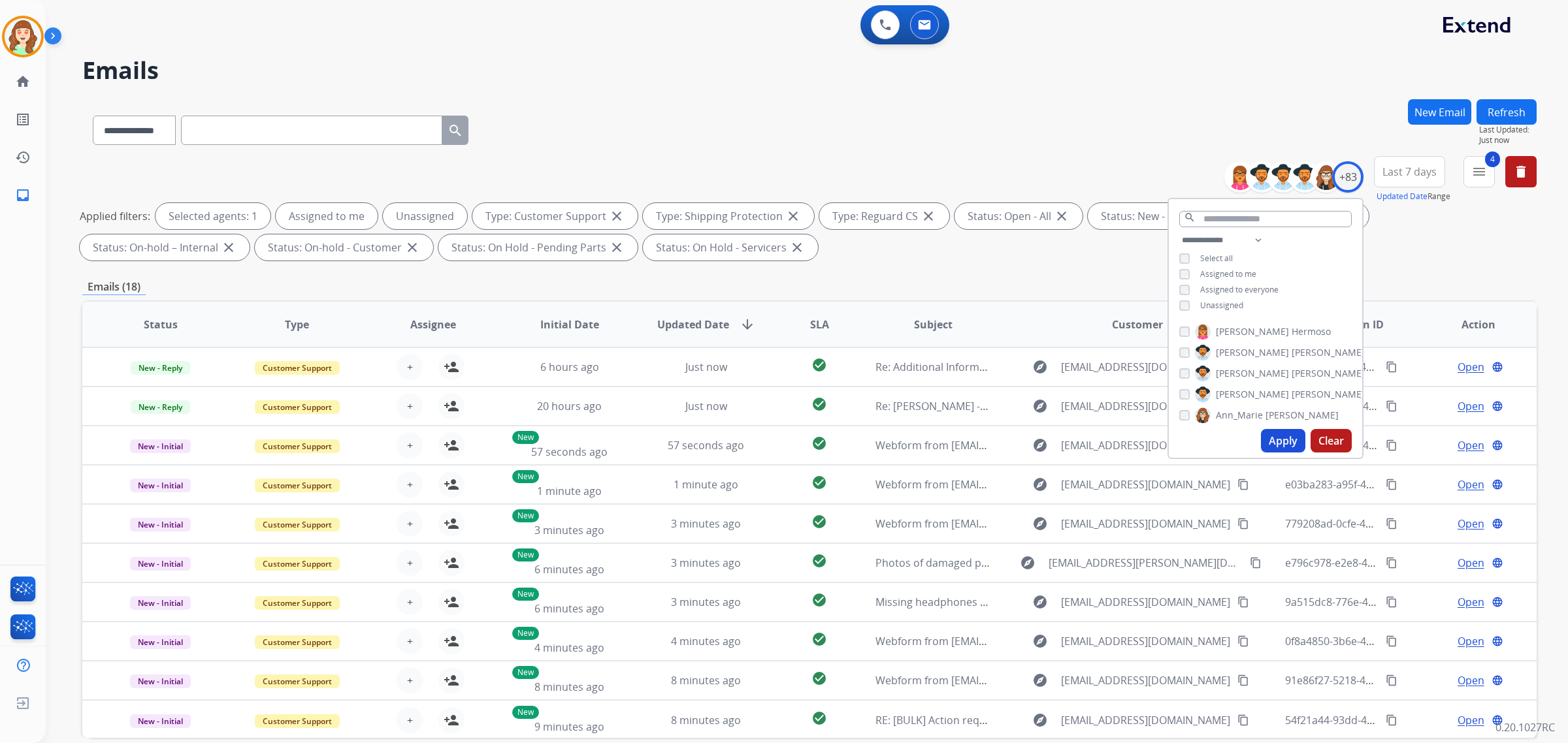
click at [1172, 268] on div "**********" at bounding box center [1265, 274] width 193 height 84
drag, startPoint x: 1174, startPoint y: 313, endPoint x: 1181, endPoint y: 360, distance: 47.5
click at [1174, 313] on div "**********" at bounding box center [1265, 274] width 193 height 84
click at [1176, 395] on div "[PERSON_NAME] [PERSON_NAME] [PERSON_NAME] [PERSON_NAME] [PERSON_NAME] [PERSON_N…" at bounding box center [1265, 371] width 193 height 105
click at [1282, 438] on button "Apply" at bounding box center [1283, 441] width 44 height 24
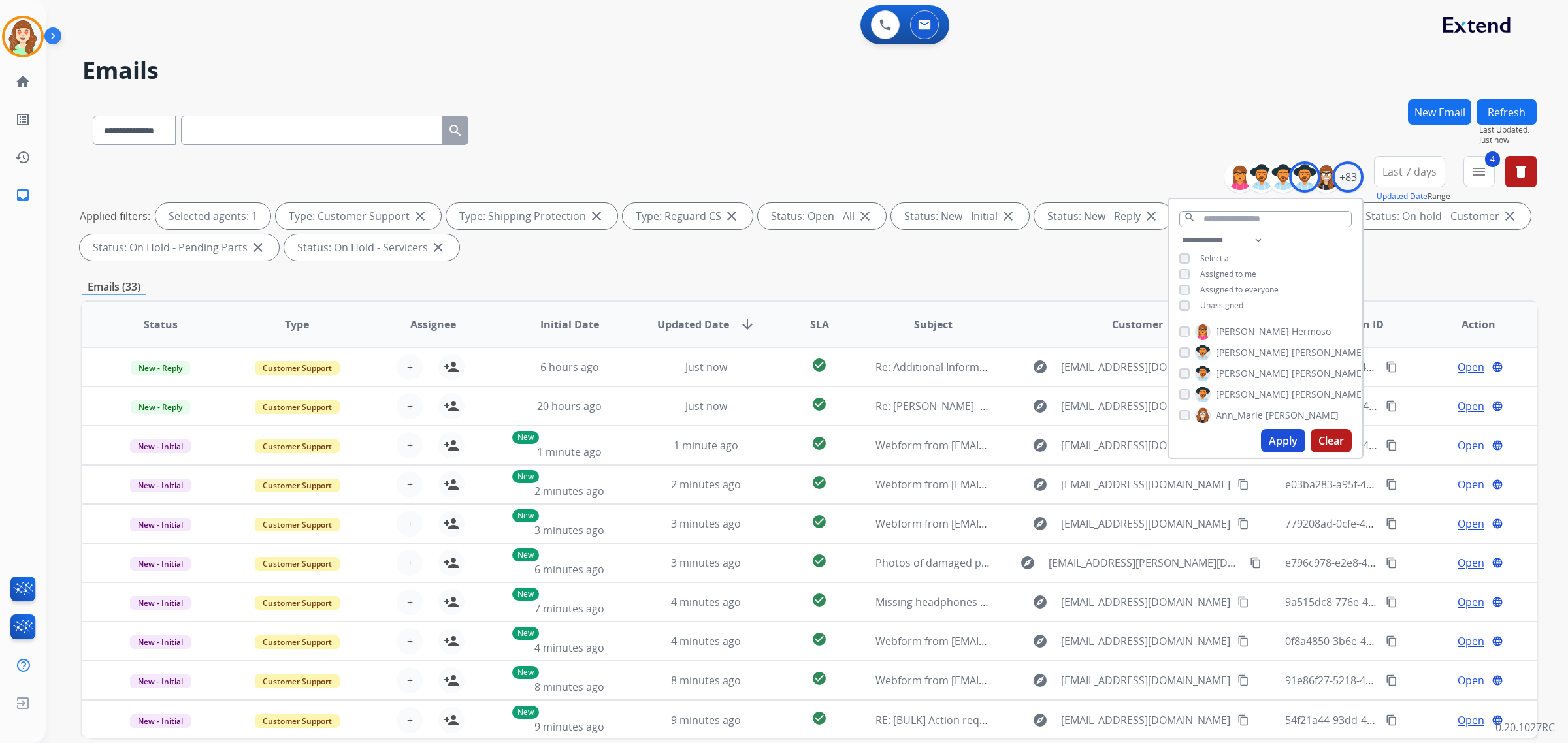
click at [1281, 440] on button "Apply" at bounding box center [1283, 441] width 44 height 24
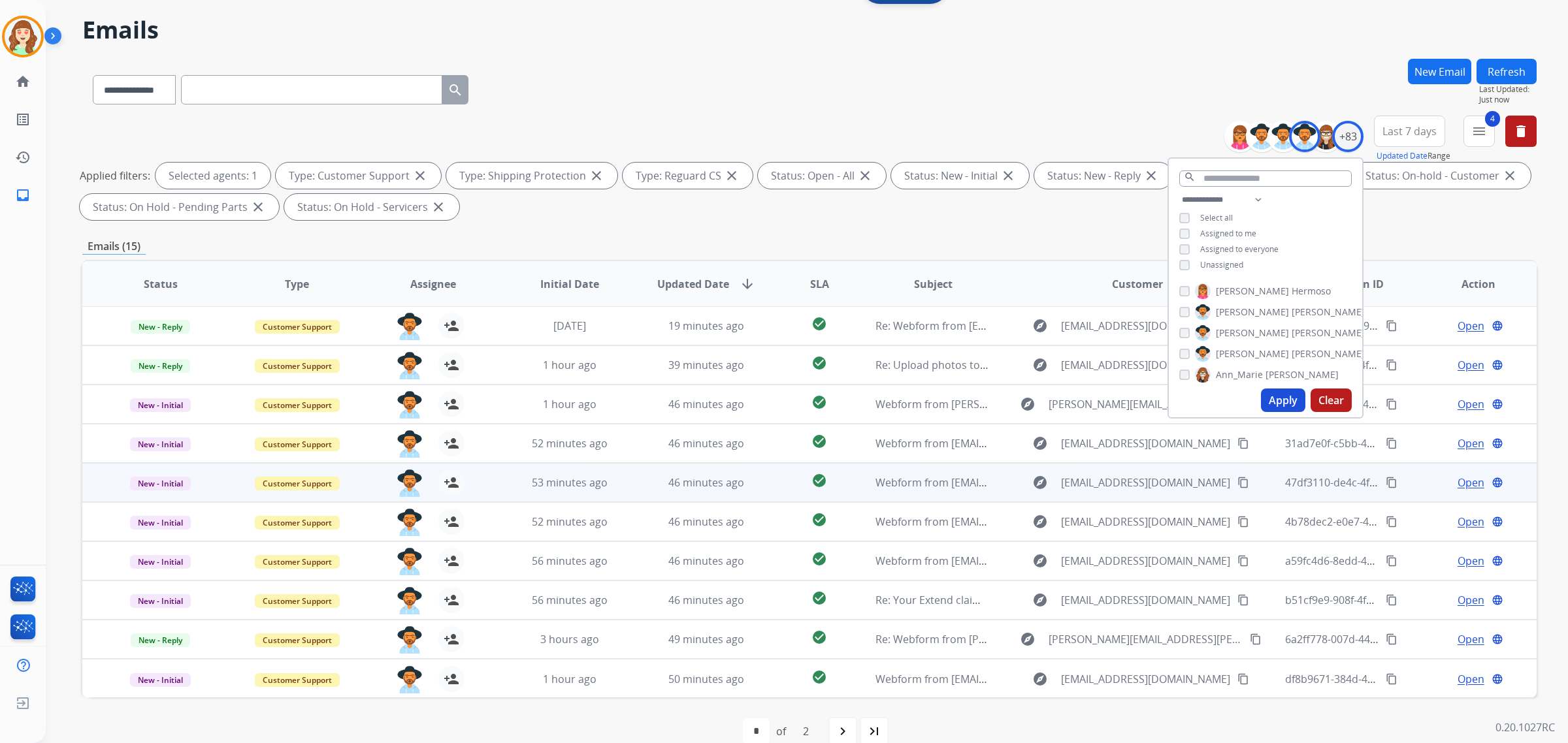
scroll to position [62, 0]
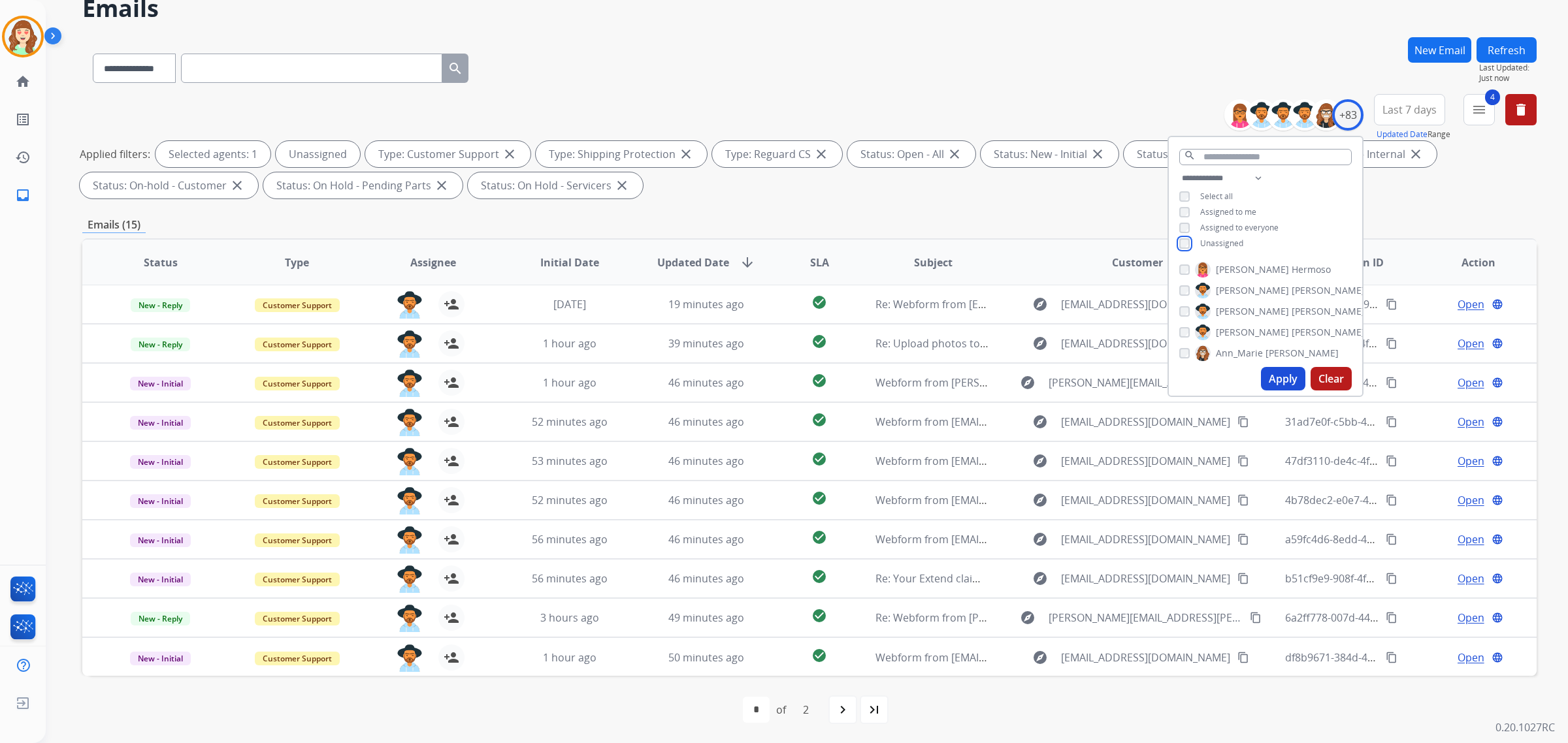
click at [1180, 235] on div "**********" at bounding box center [1265, 212] width 193 height 84
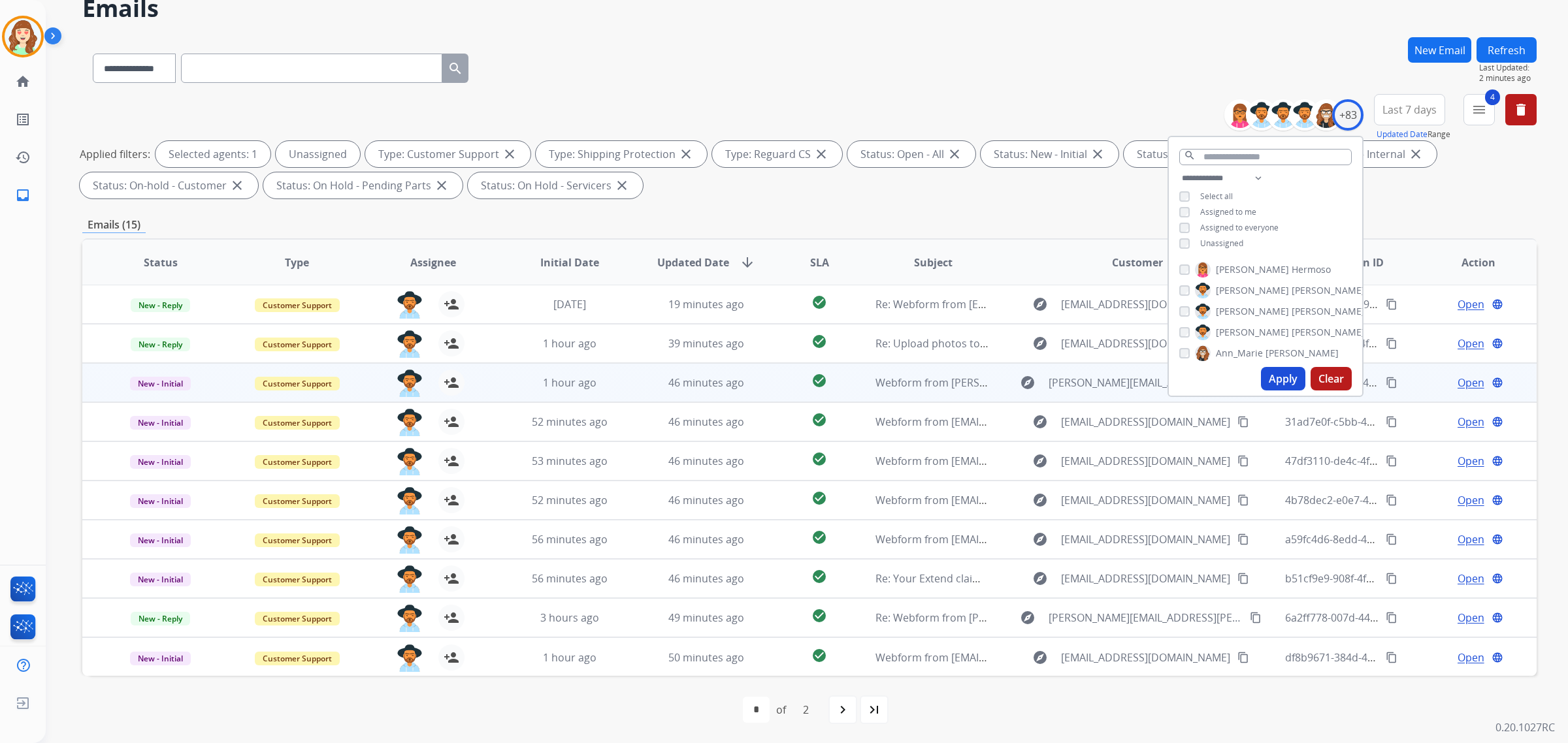
click at [1294, 397] on div "265bc8d1-13ae-4f2e-871d-7f7eb37b0d75 content_copy" at bounding box center [1342, 383] width 115 height 36
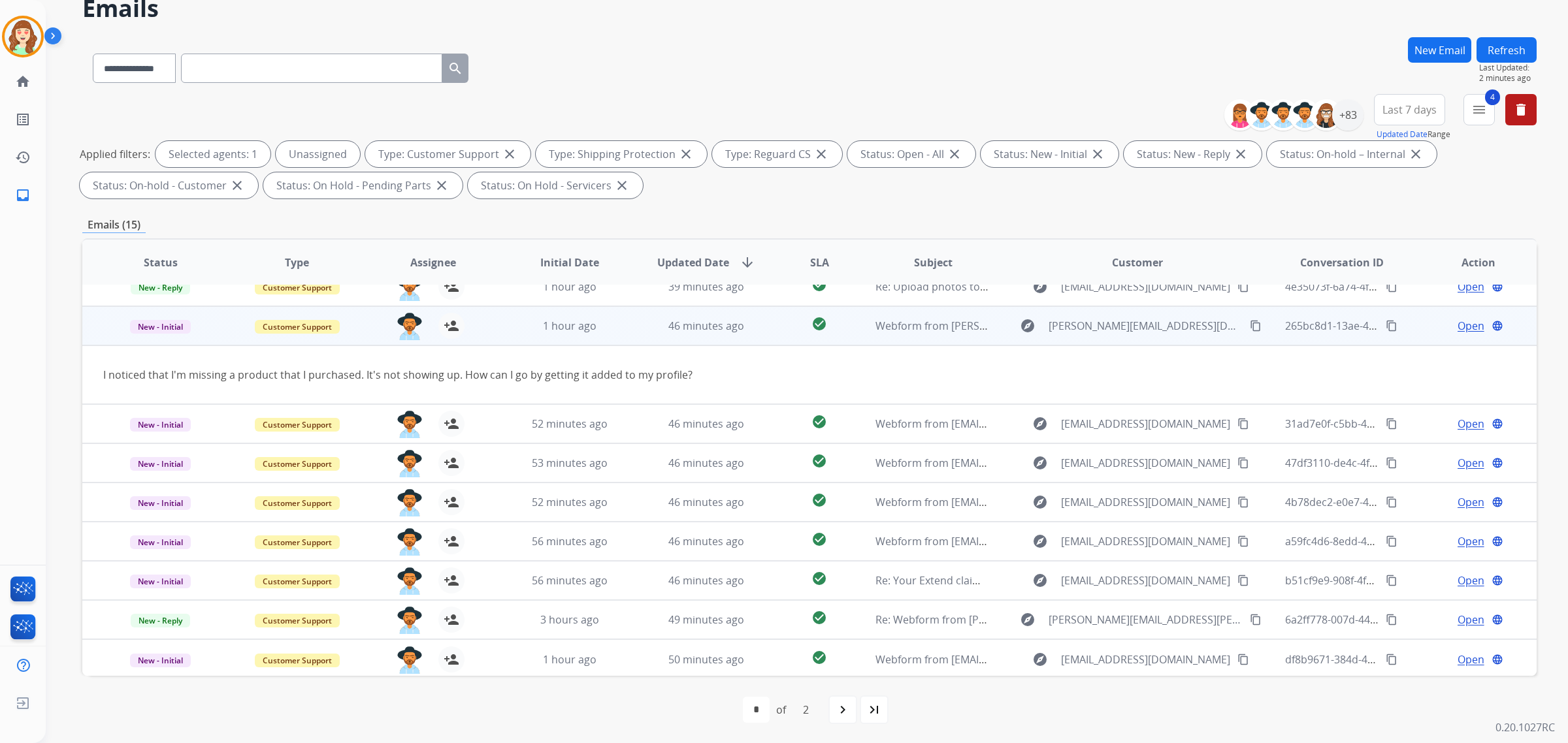
scroll to position [59, 0]
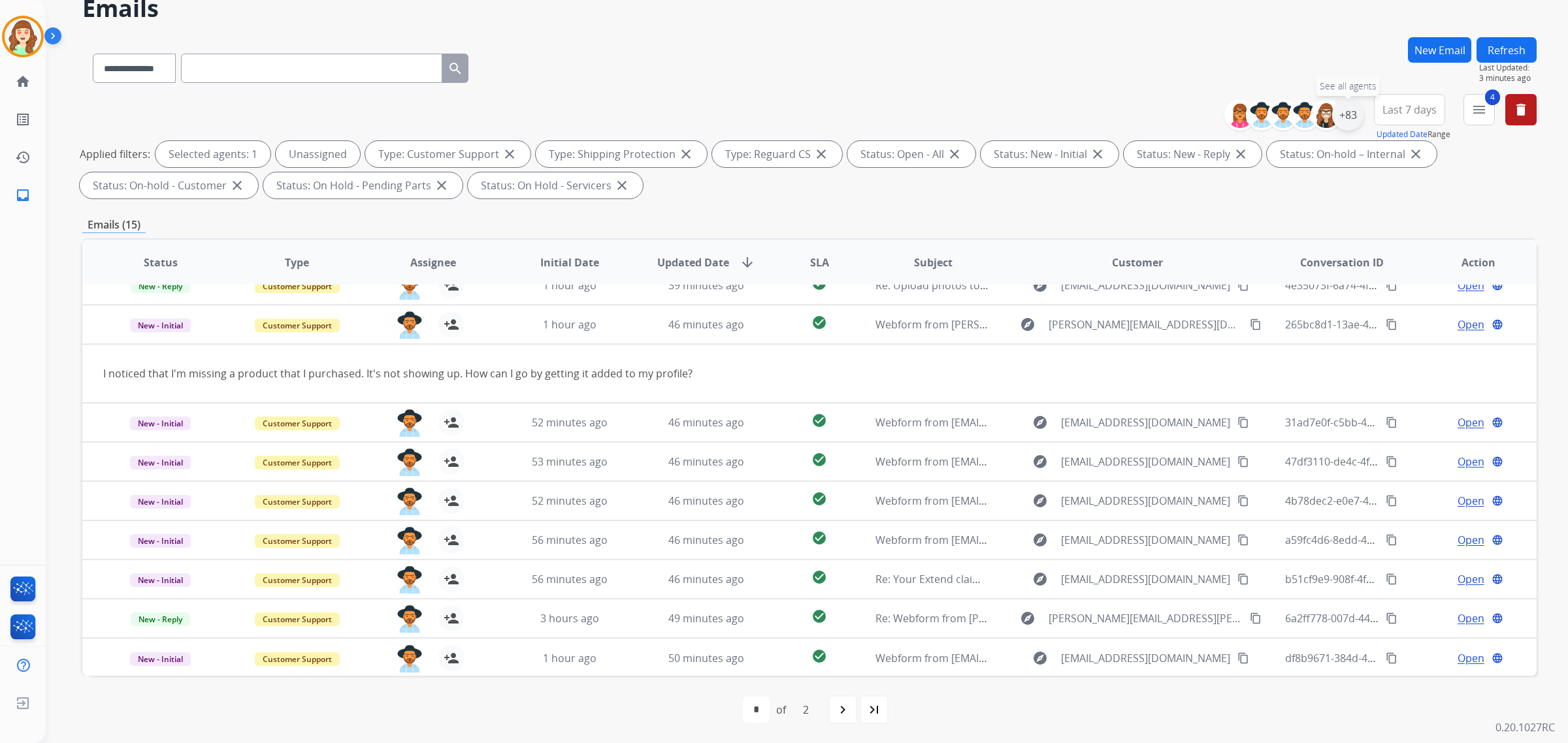
click at [1348, 115] on div "+83" at bounding box center [1348, 115] width 32 height 32
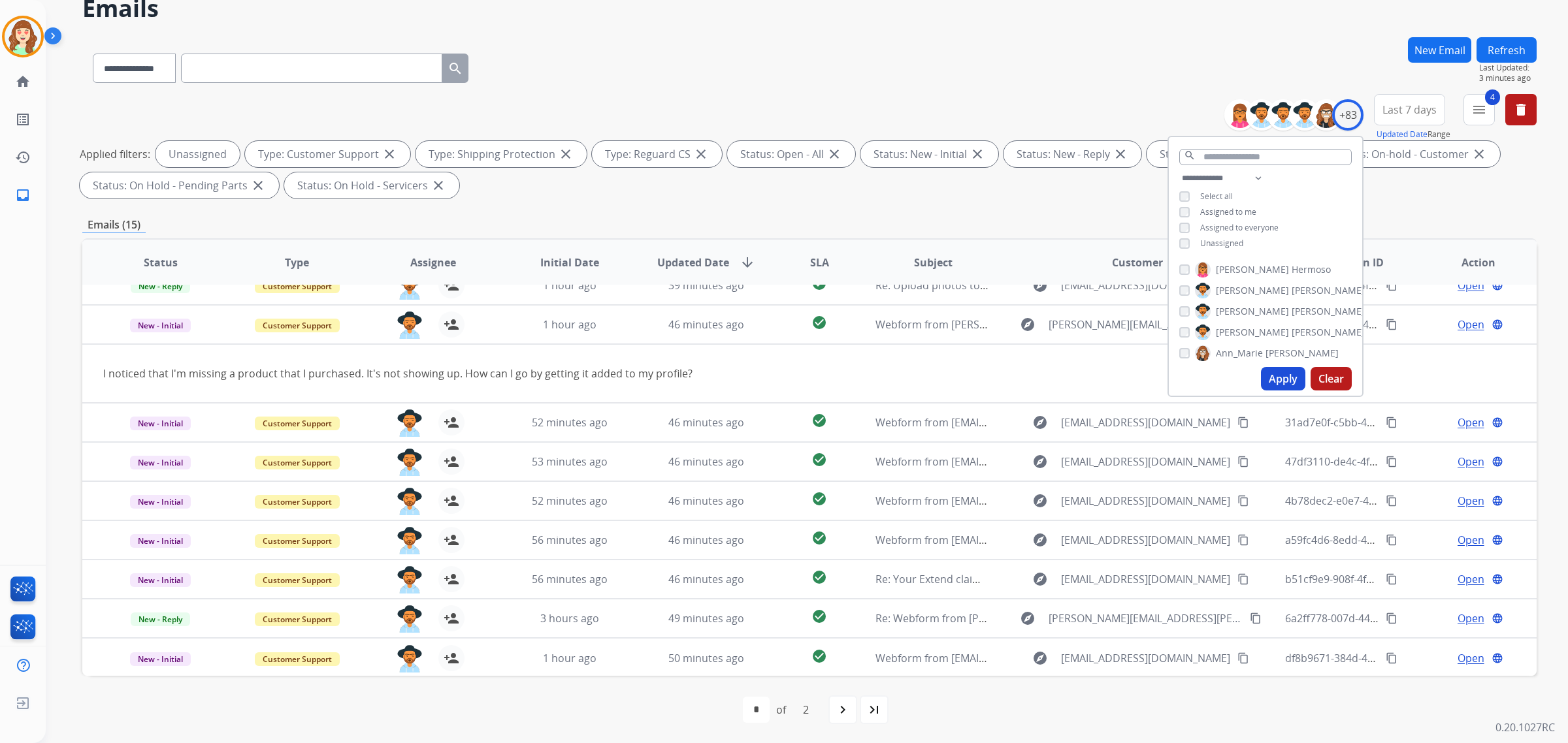
click at [1271, 377] on button "Apply" at bounding box center [1283, 379] width 44 height 24
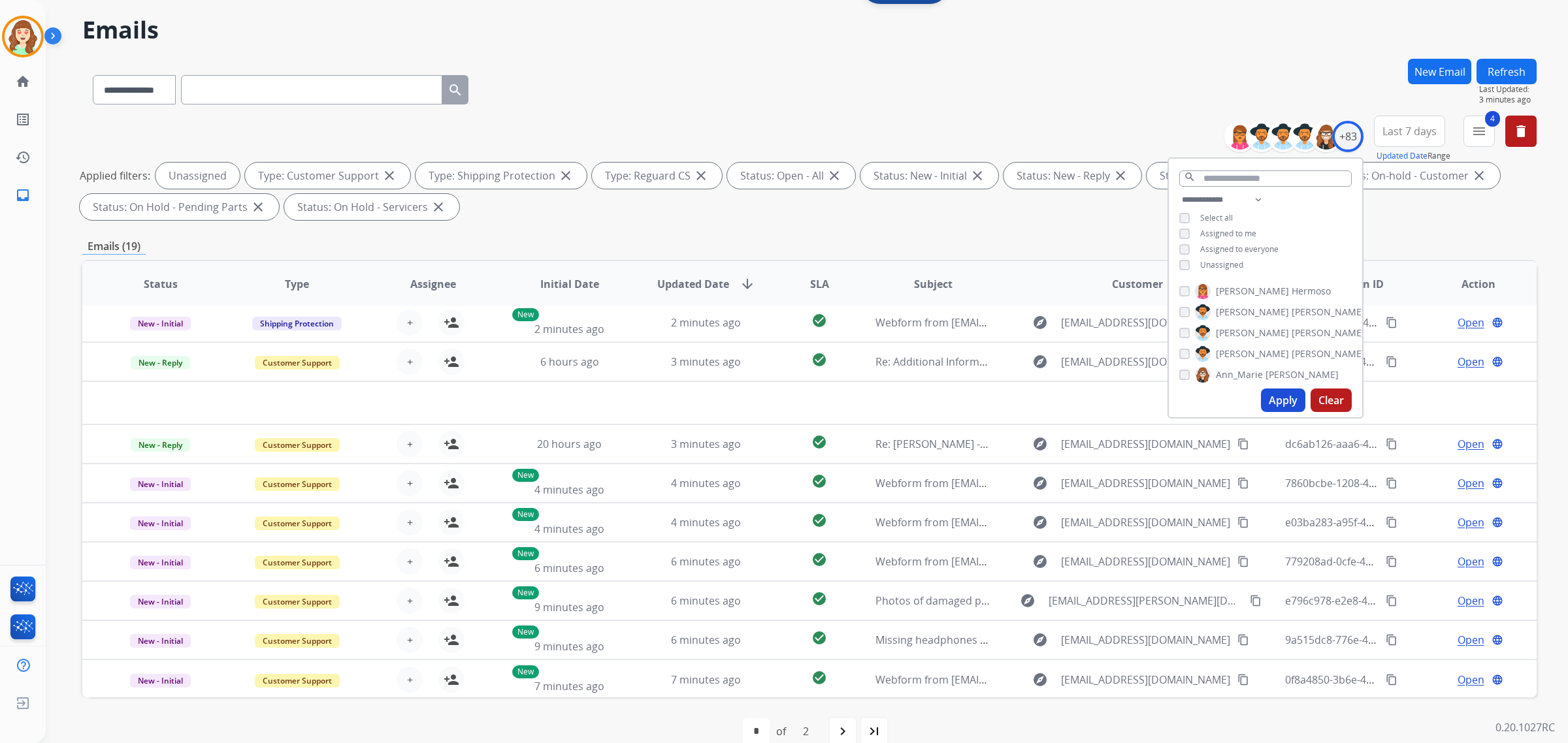
scroll to position [62, 0]
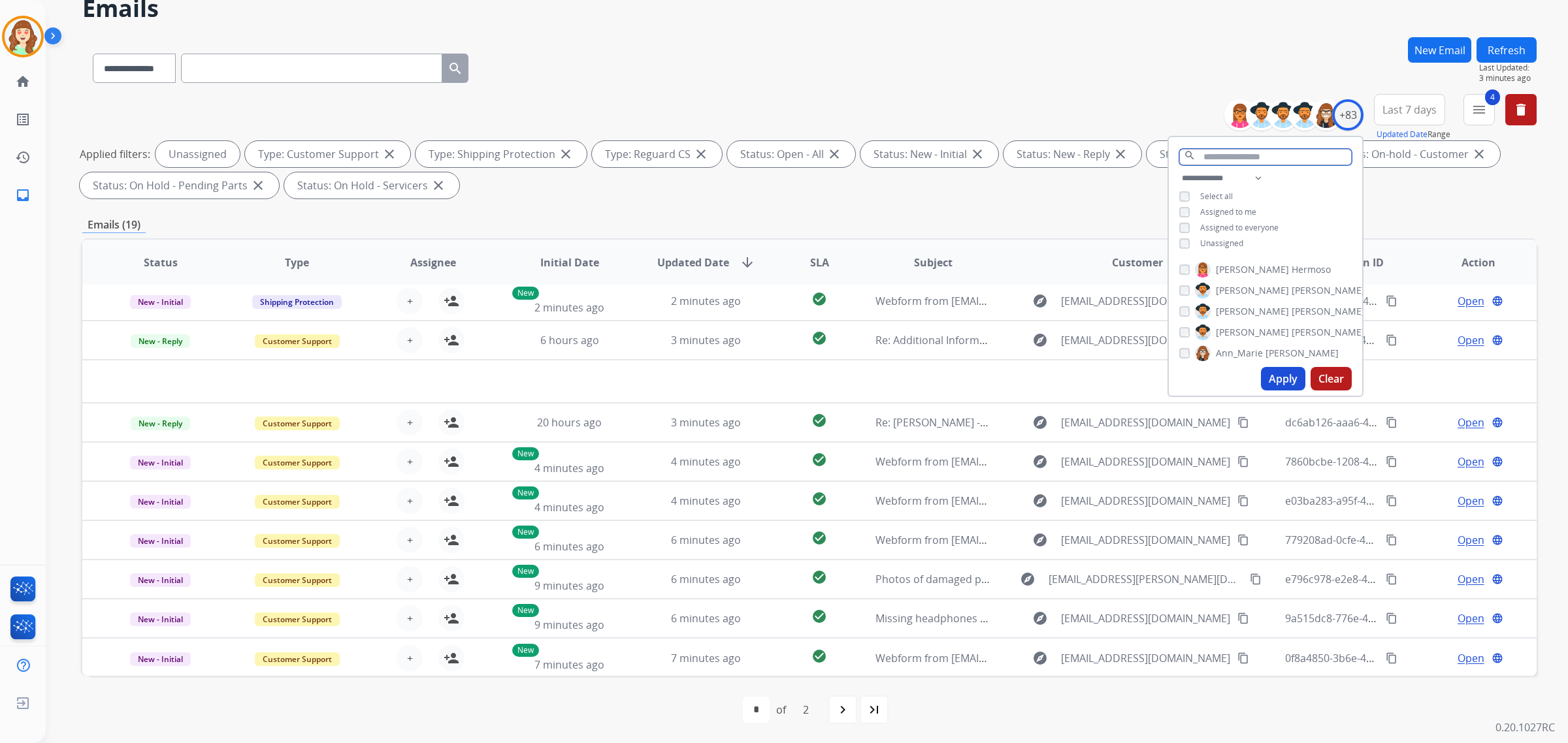
click at [1196, 149] on input "text" at bounding box center [1265, 157] width 173 height 16
type input "*****"
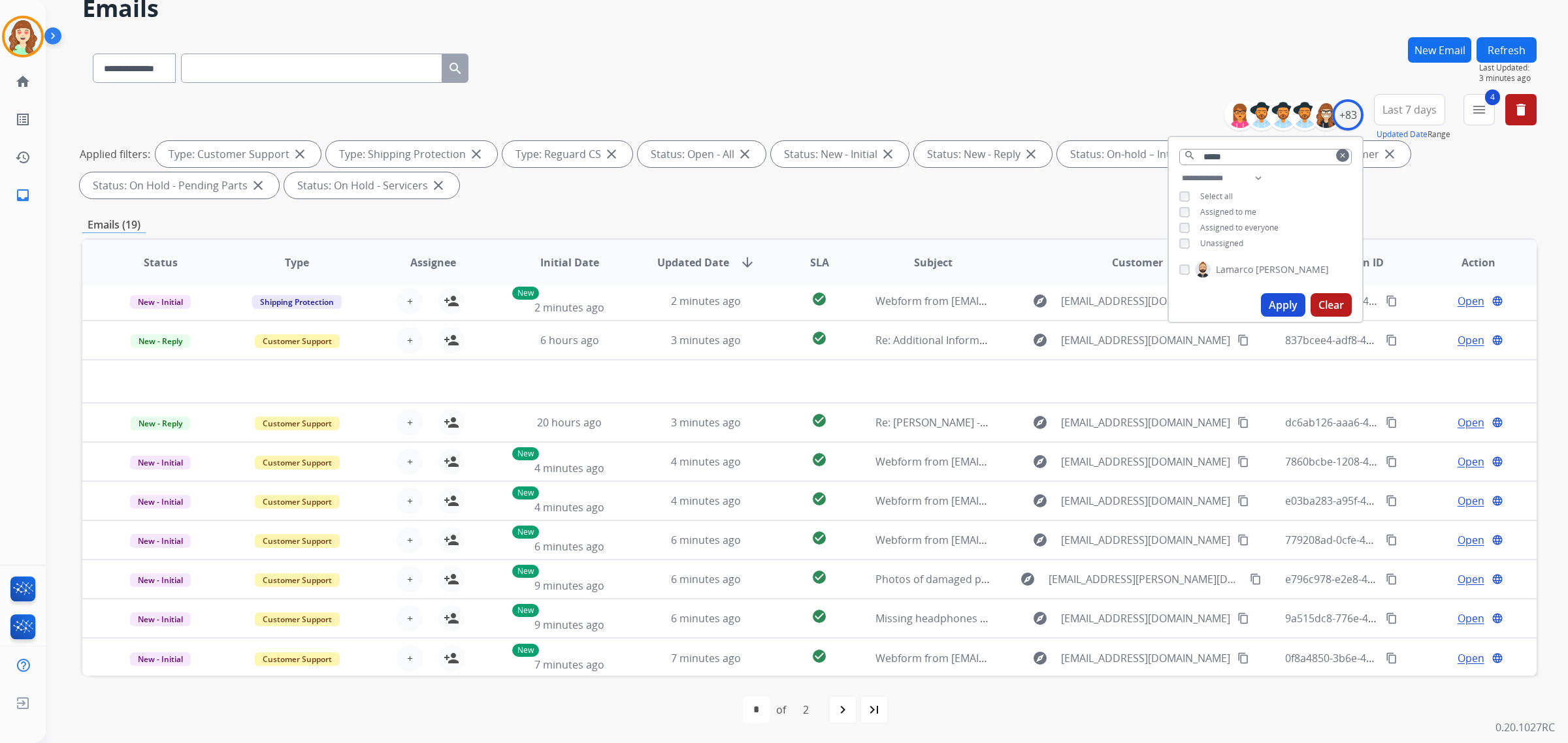
click at [1288, 300] on button "Apply" at bounding box center [1283, 304] width 44 height 24
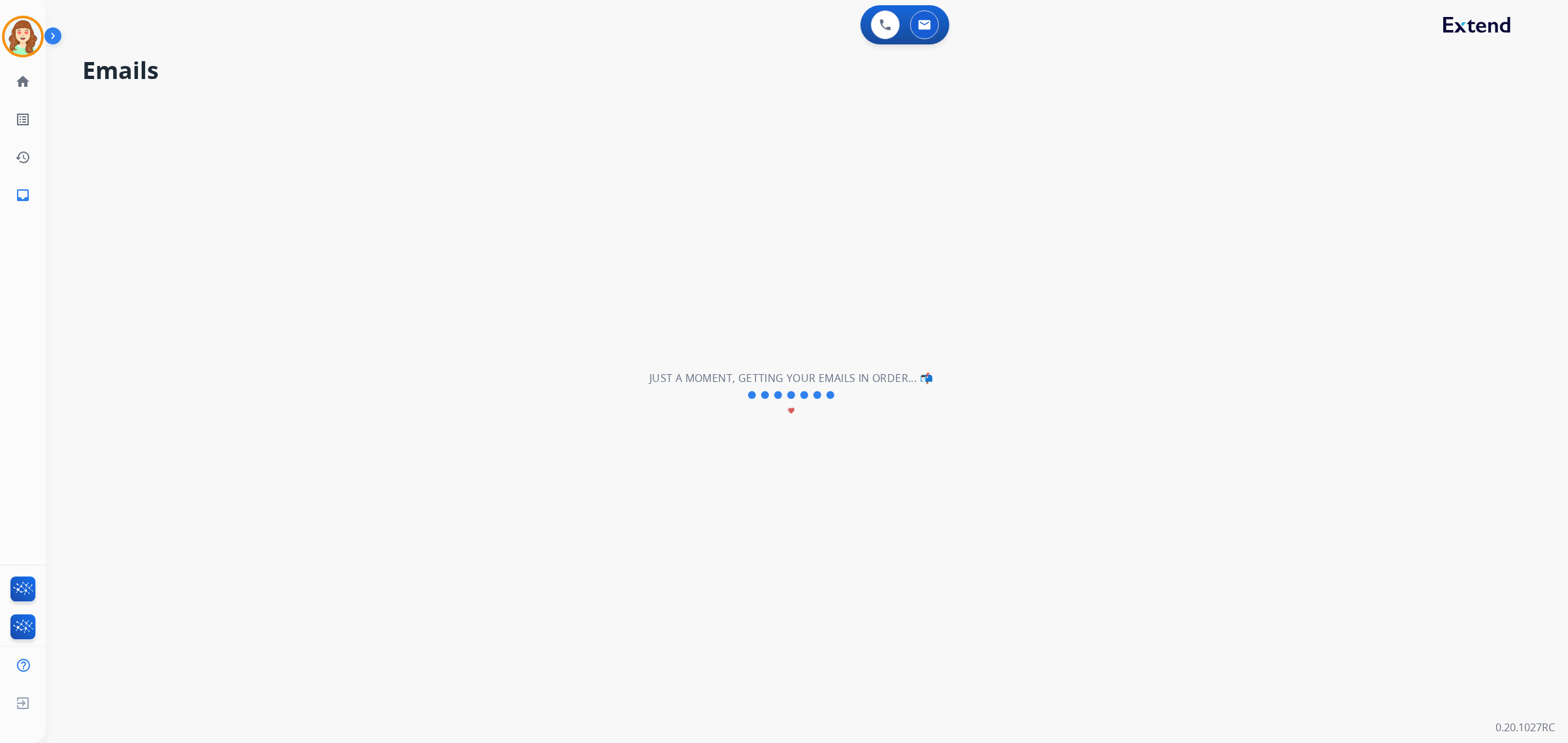
scroll to position [0, 0]
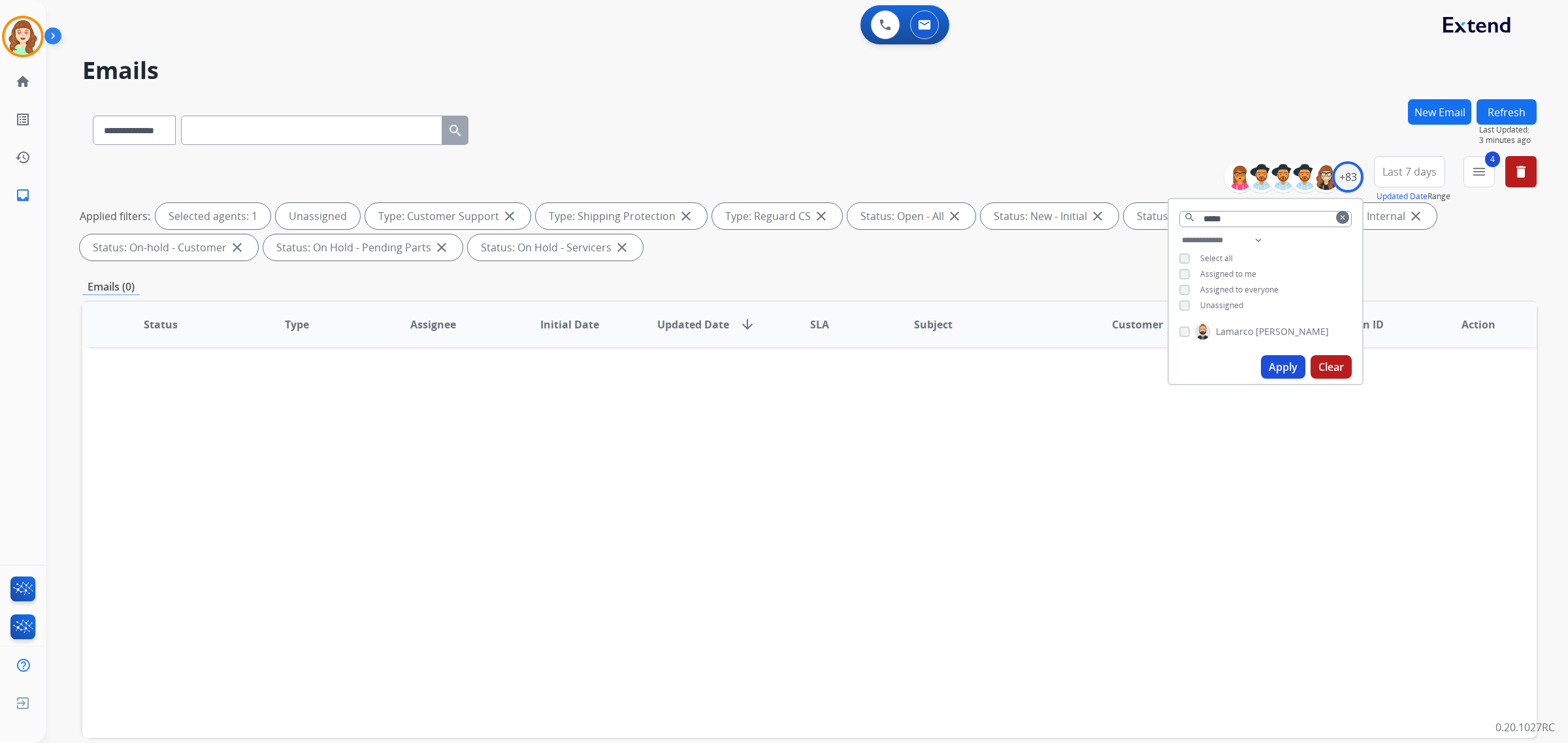
click at [1274, 357] on button "Apply" at bounding box center [1283, 366] width 44 height 24
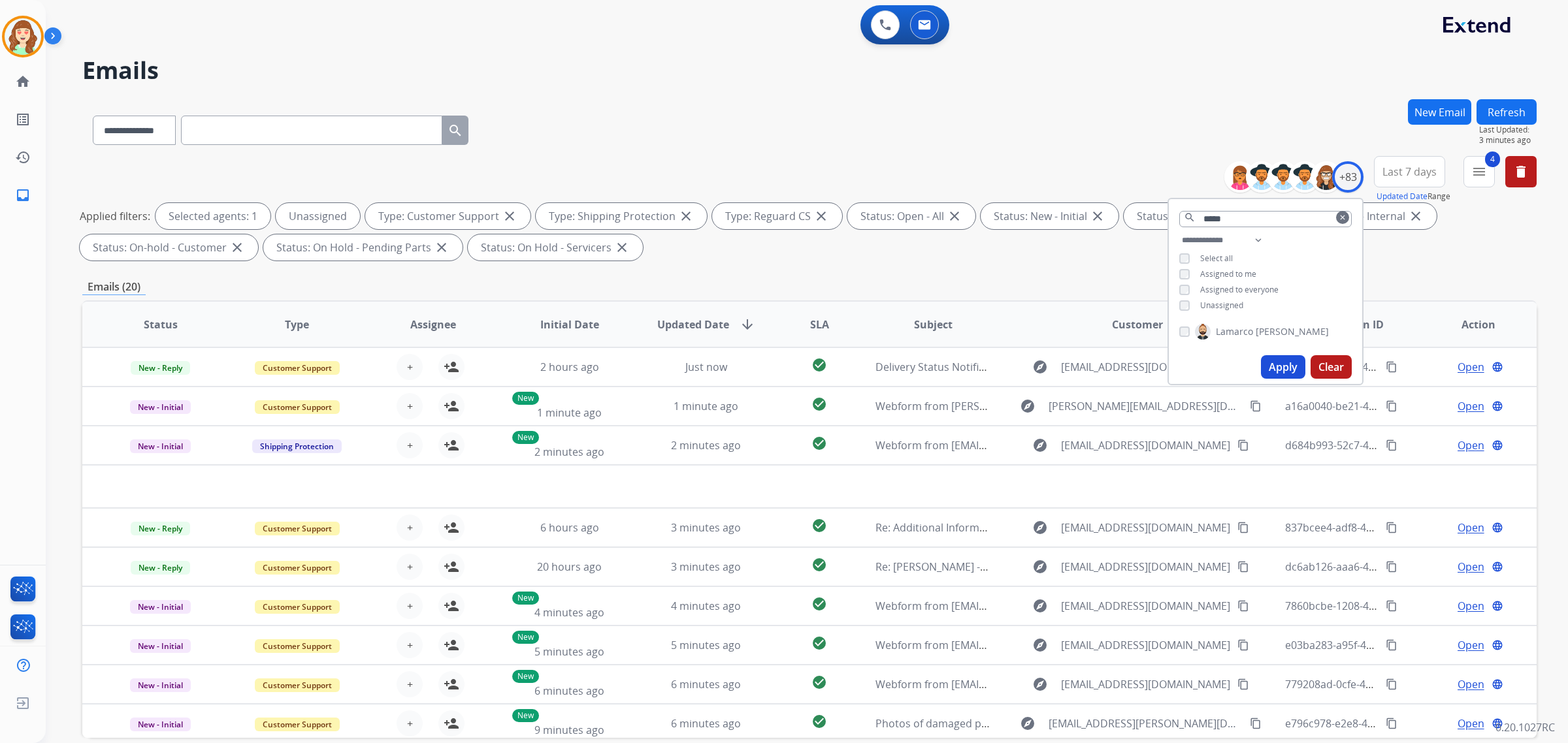
click at [811, 324] on span "SLA" at bounding box center [819, 324] width 19 height 15
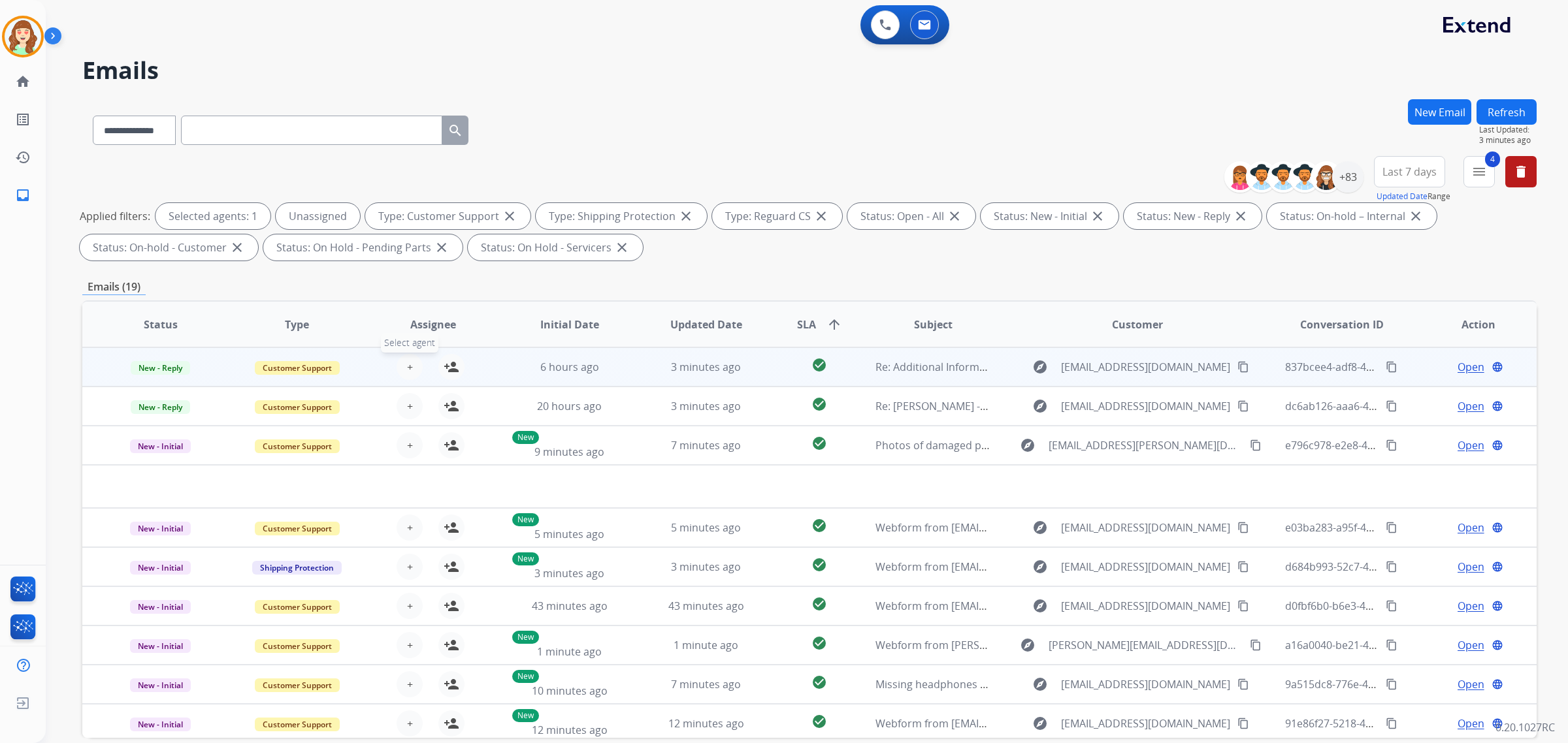
click at [412, 362] on button "+ Select agent" at bounding box center [410, 367] width 26 height 26
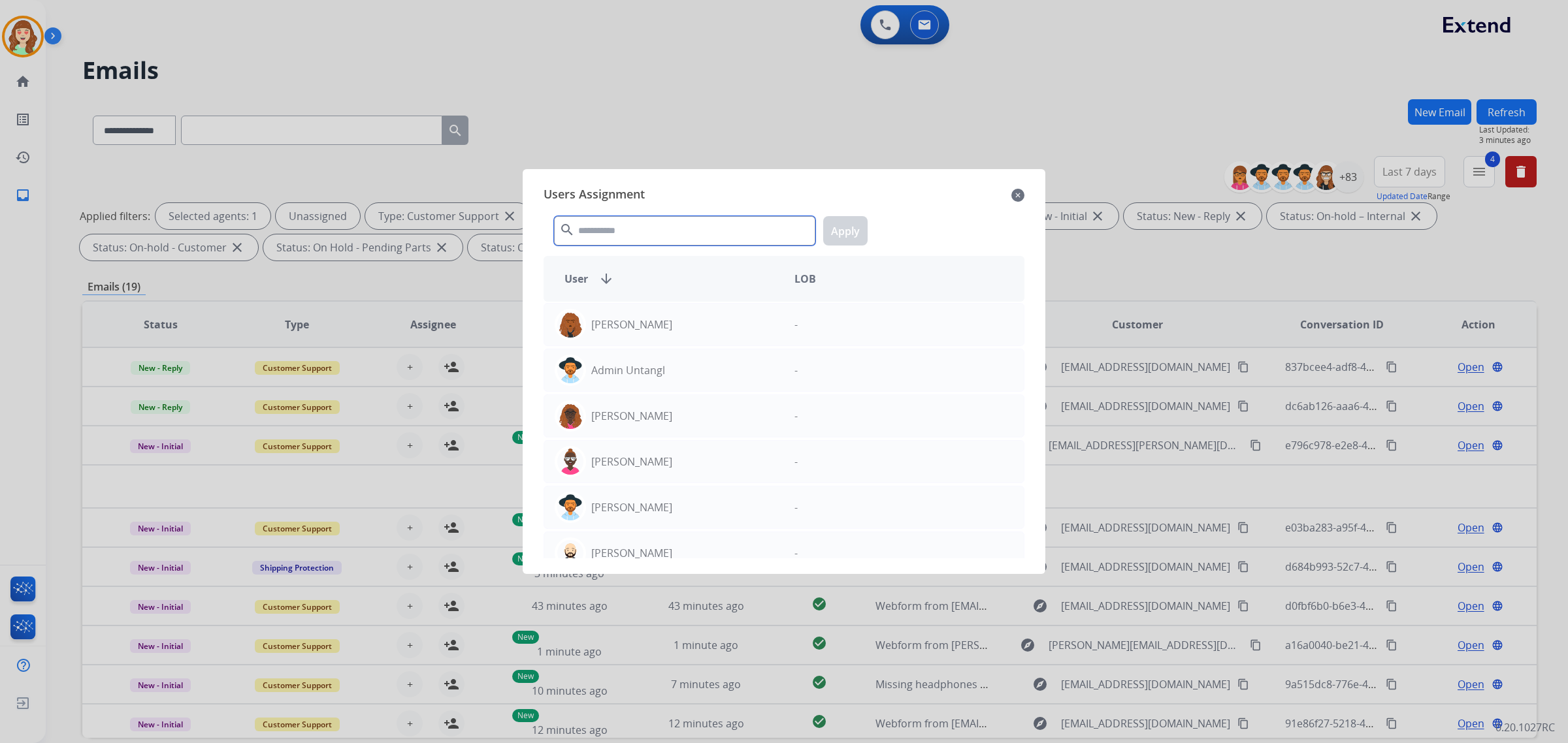
click at [705, 229] on input "text" at bounding box center [685, 231] width 261 height 30
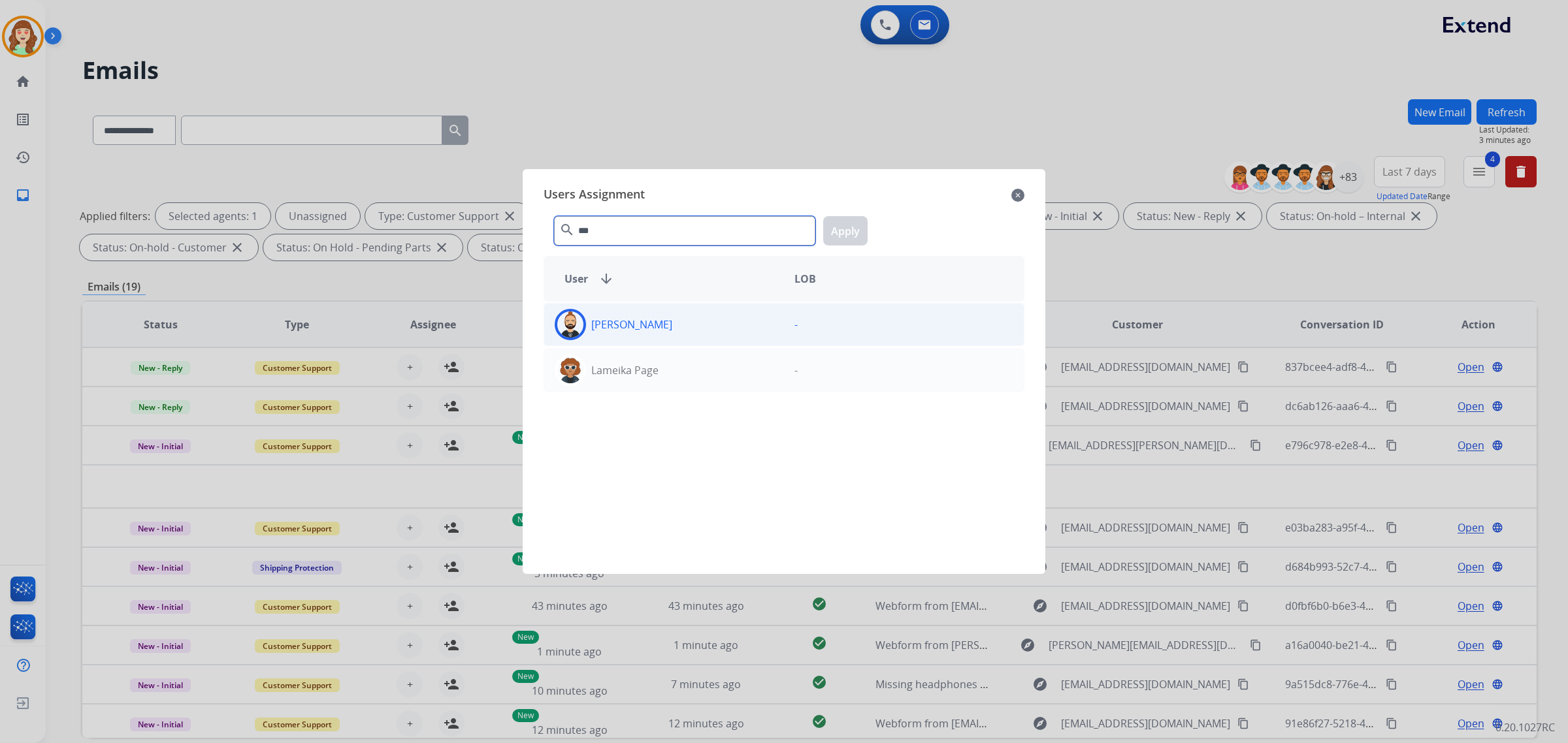
type input "***"
drag, startPoint x: 718, startPoint y: 333, endPoint x: 861, endPoint y: 243, distance: 169.0
click at [720, 332] on div "[PERSON_NAME]" at bounding box center [664, 325] width 240 height 32
drag, startPoint x: 846, startPoint y: 227, endPoint x: 398, endPoint y: 428, distance: 491.0
click at [844, 227] on button "Apply" at bounding box center [846, 231] width 44 height 30
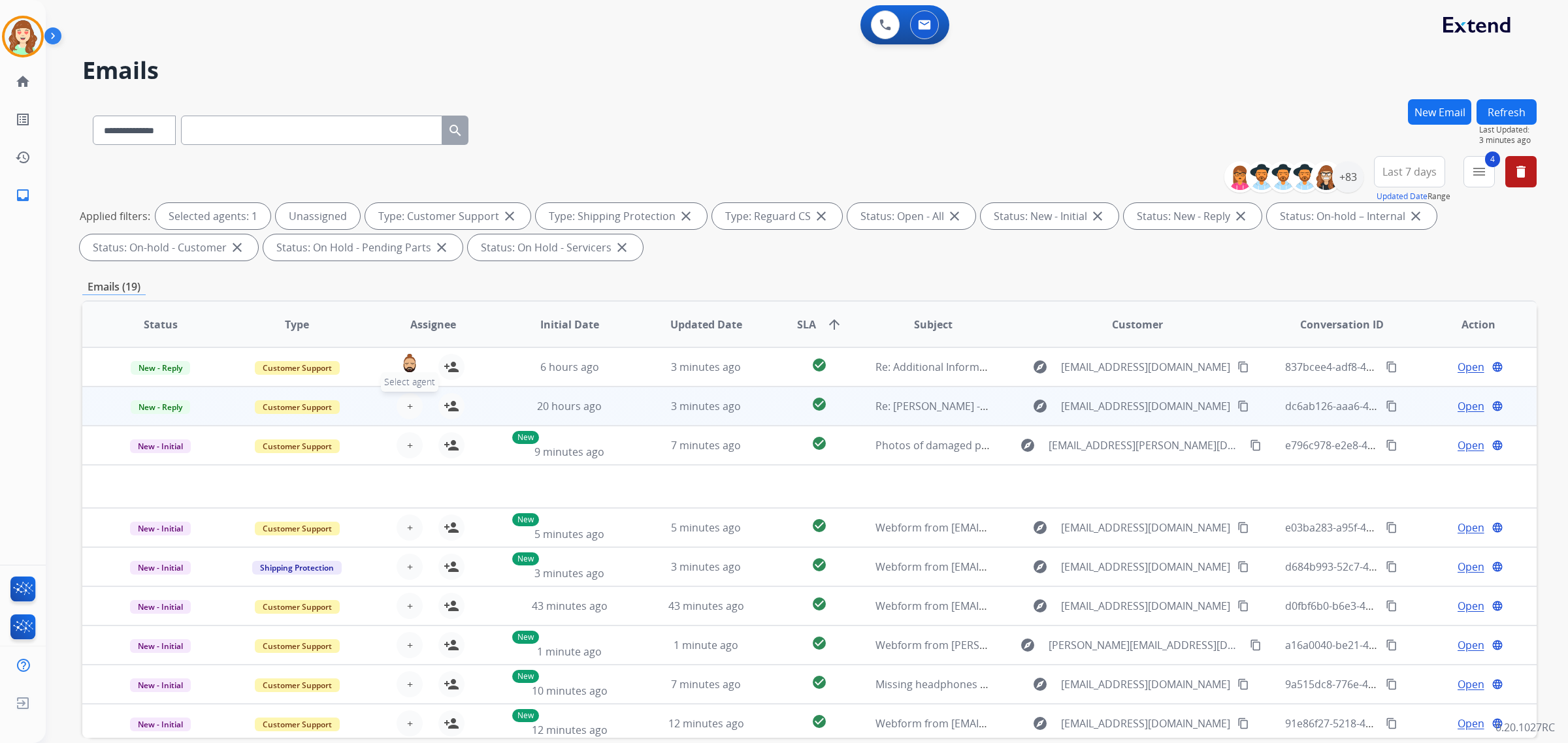
click at [410, 403] on span "+" at bounding box center [410, 406] width 6 height 15
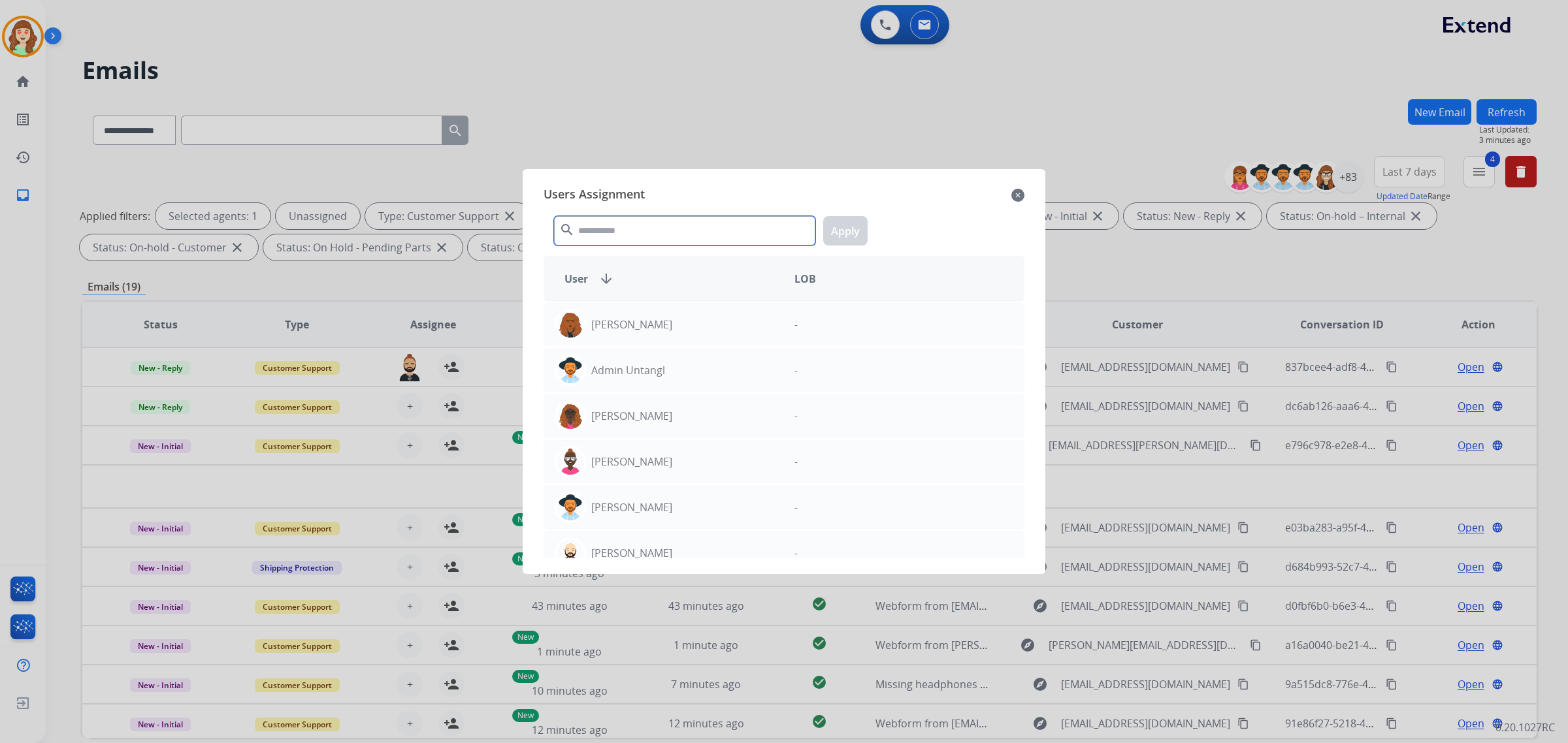
click at [716, 233] on input "text" at bounding box center [685, 231] width 261 height 30
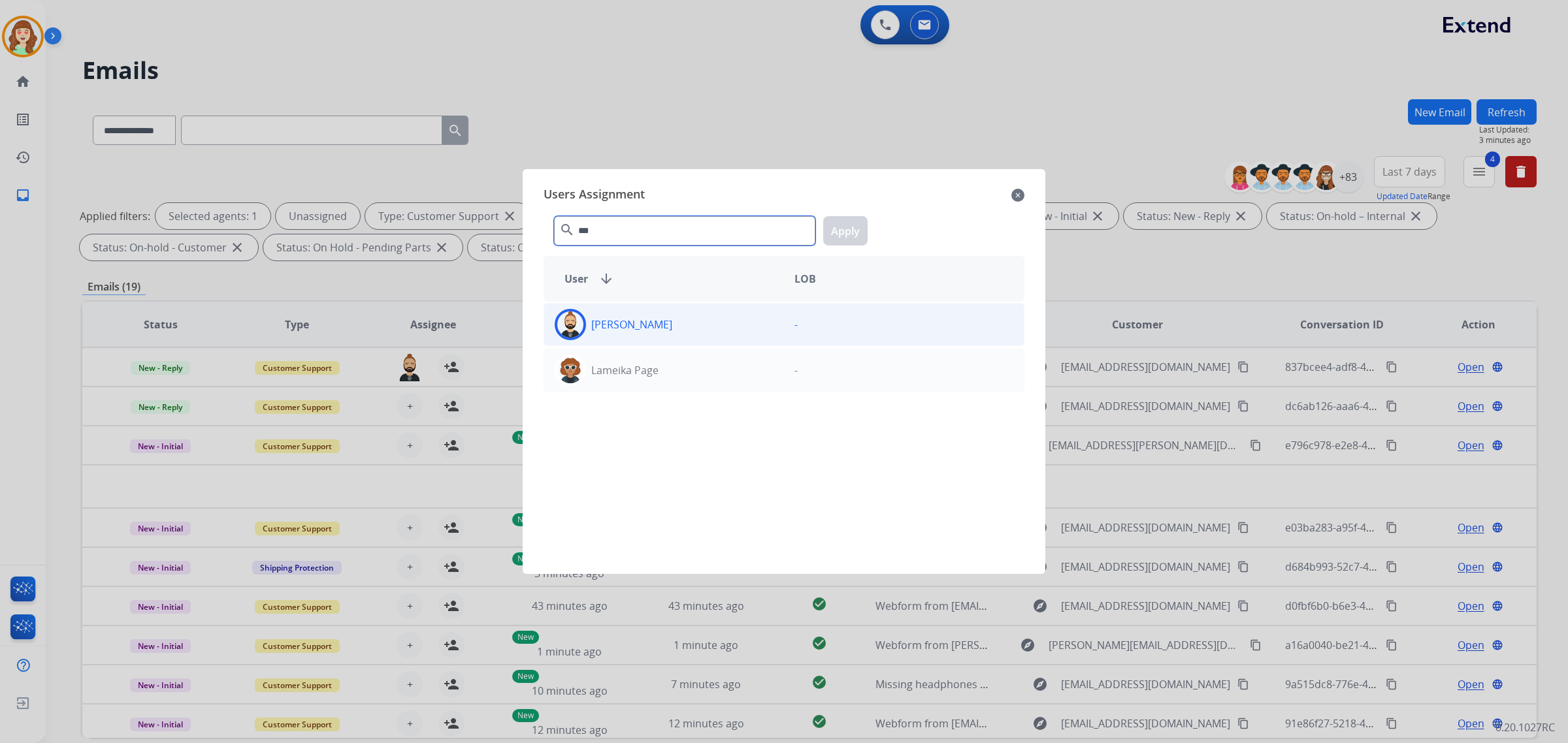
type input "***"
click at [776, 320] on div "[PERSON_NAME]" at bounding box center [664, 325] width 240 height 32
drag, startPoint x: 850, startPoint y: 226, endPoint x: 555, endPoint y: 350, distance: 320.0
click at [850, 226] on button "Apply" at bounding box center [846, 231] width 44 height 30
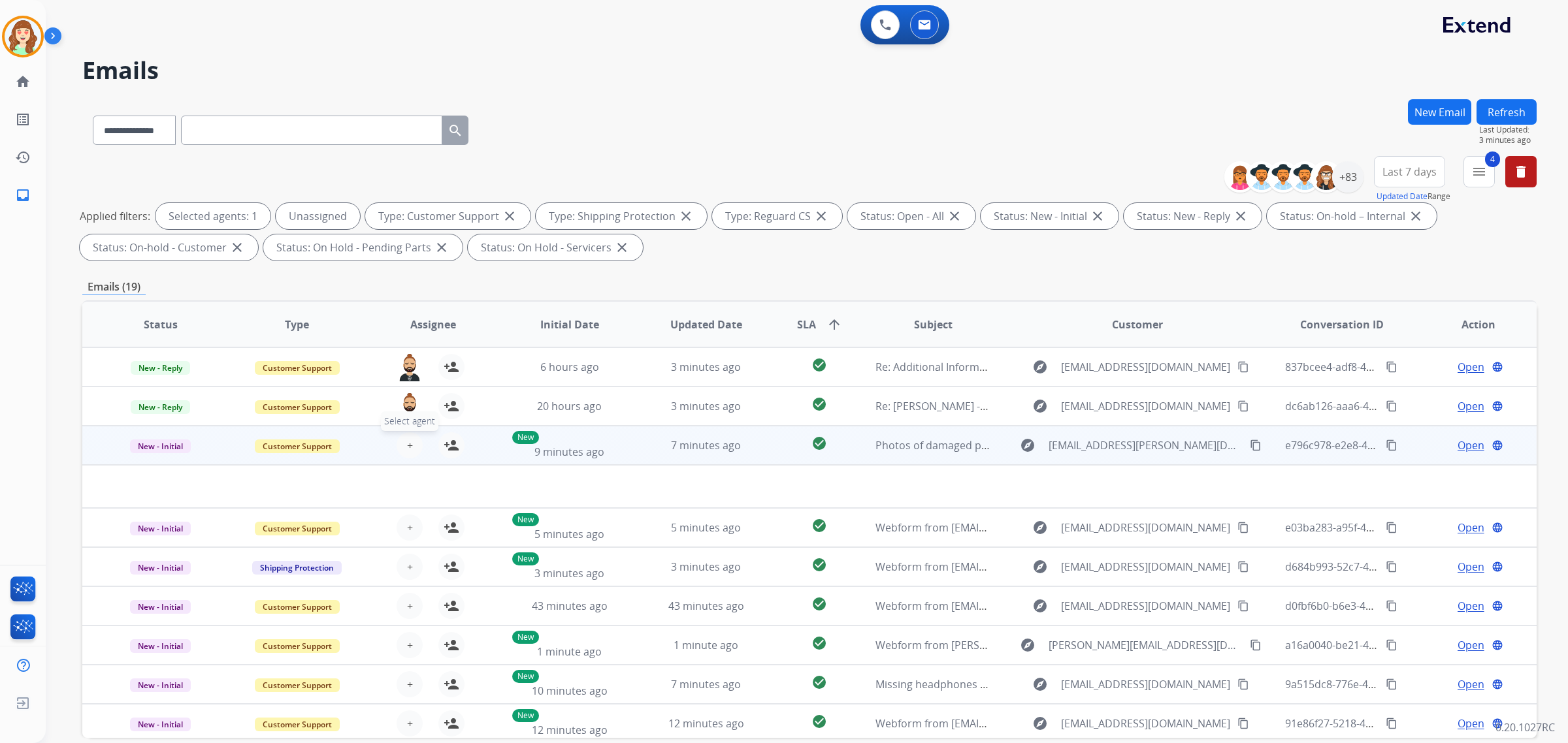
click at [415, 452] on button "+ Select agent" at bounding box center [410, 445] width 26 height 26
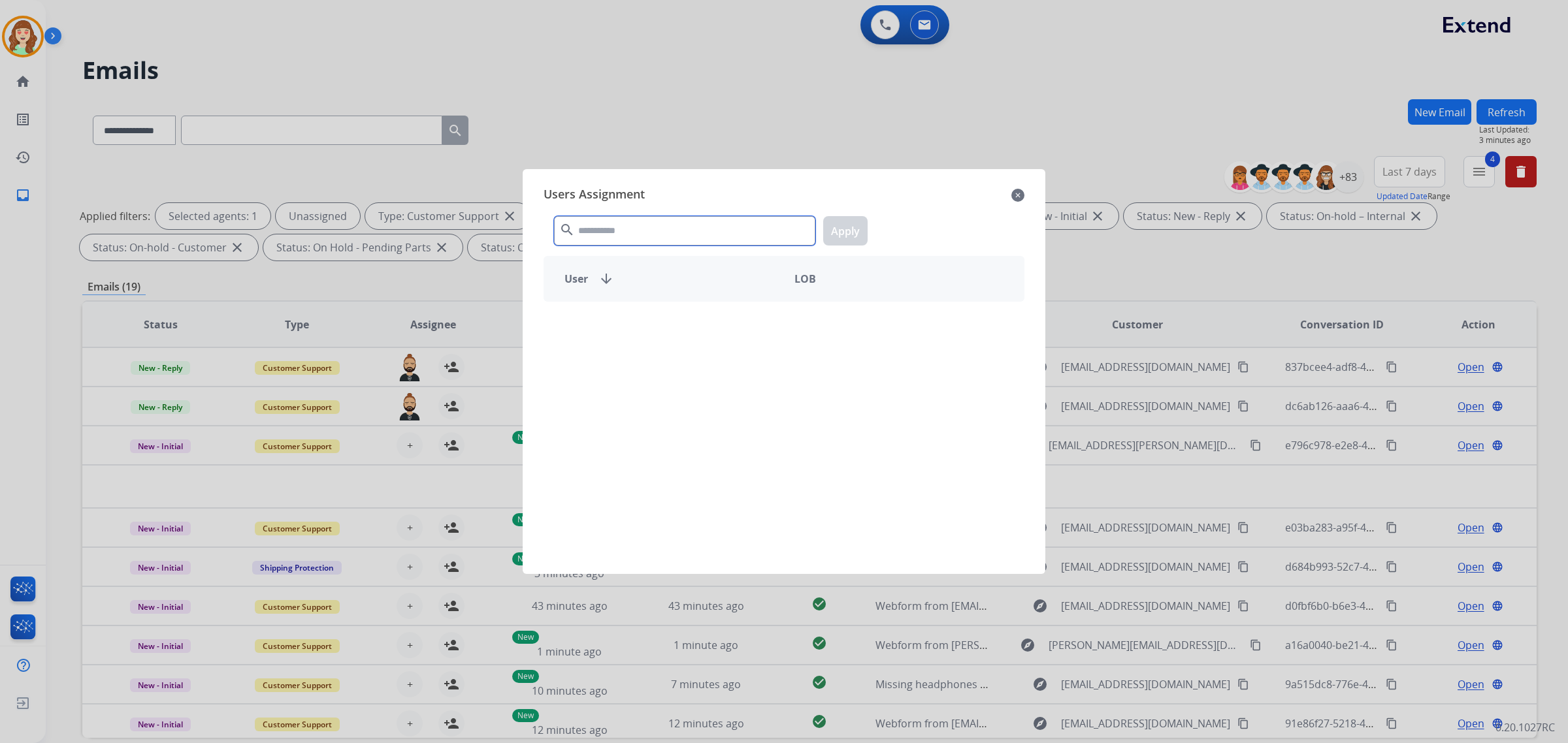
click at [660, 218] on input "text" at bounding box center [685, 231] width 261 height 30
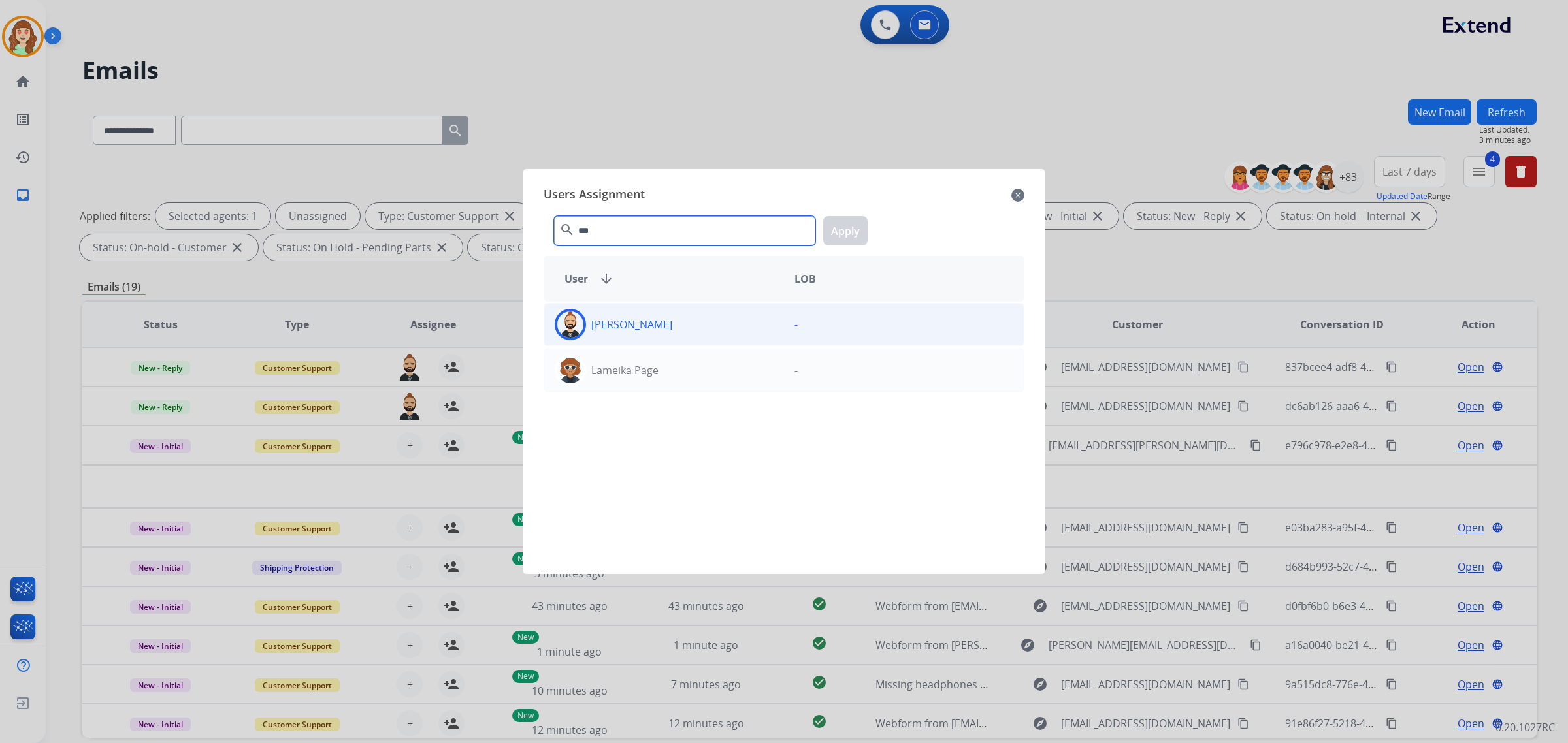
type input "***"
click at [694, 325] on div "[PERSON_NAME]" at bounding box center [664, 325] width 240 height 32
click at [853, 234] on button "Apply" at bounding box center [846, 231] width 44 height 30
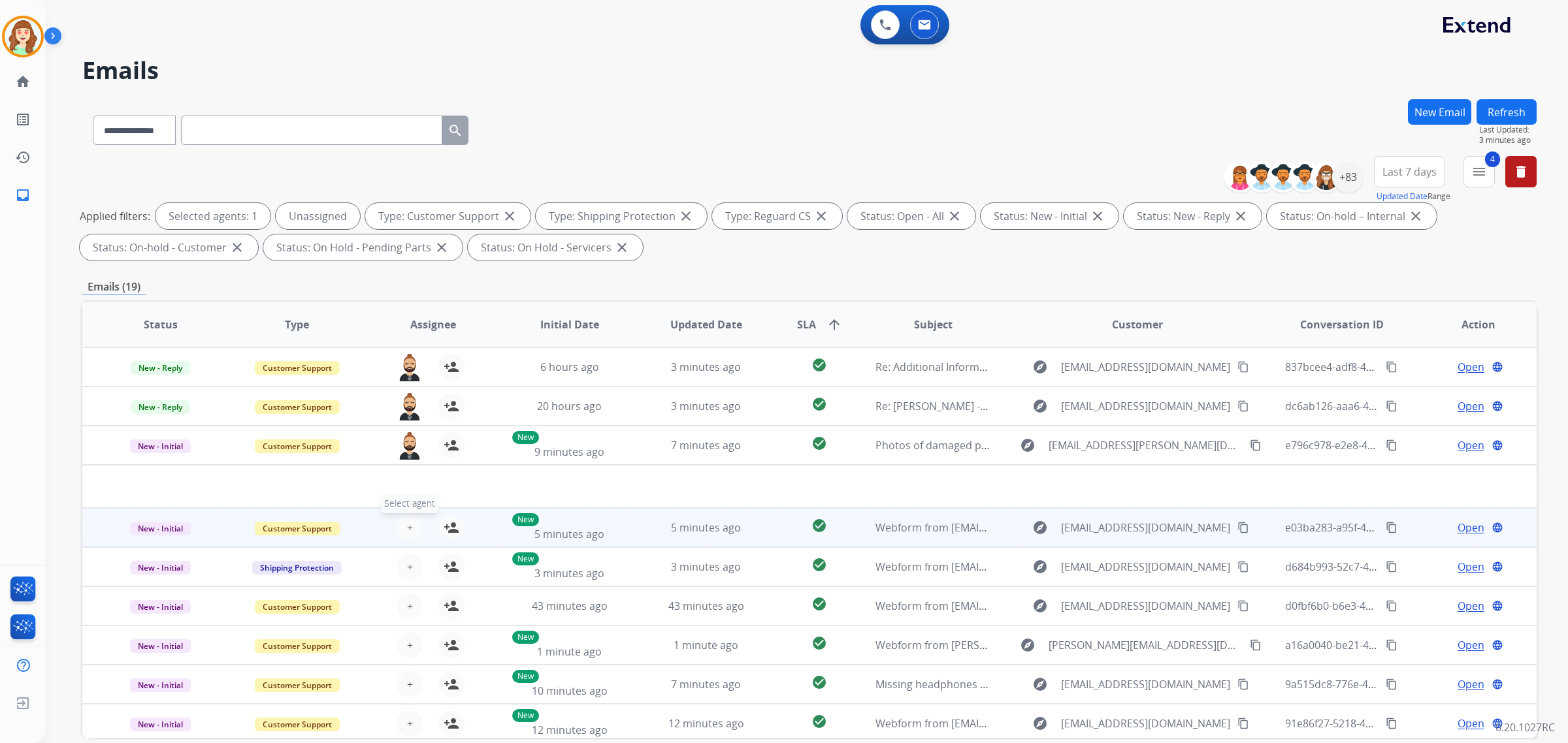
click at [402, 526] on button "+ Select agent" at bounding box center [410, 527] width 26 height 26
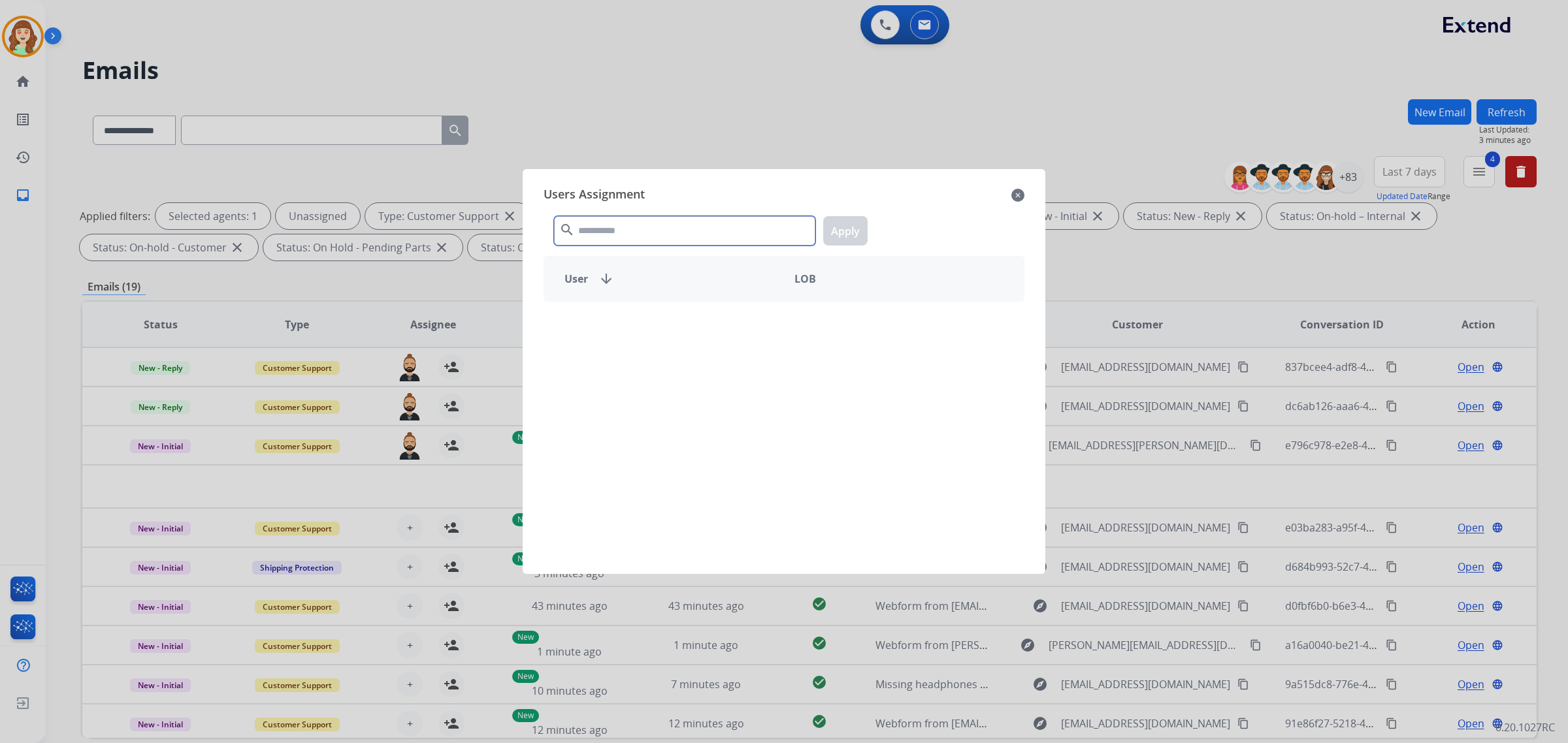
click at [722, 240] on input "text" at bounding box center [685, 231] width 261 height 30
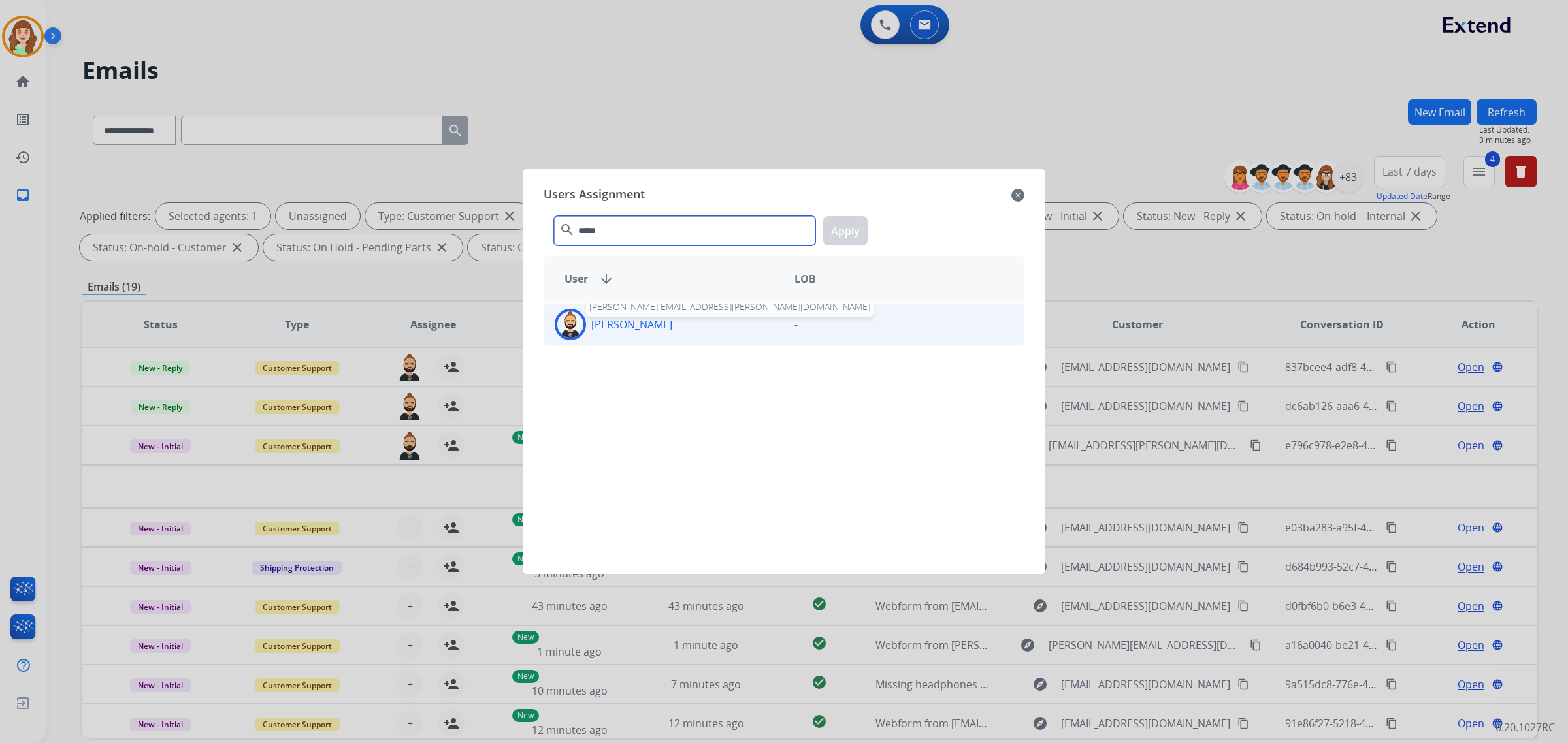
type input "*****"
click at [664, 330] on p "[PERSON_NAME]" at bounding box center [632, 324] width 81 height 15
click at [861, 224] on button "Apply" at bounding box center [846, 231] width 44 height 30
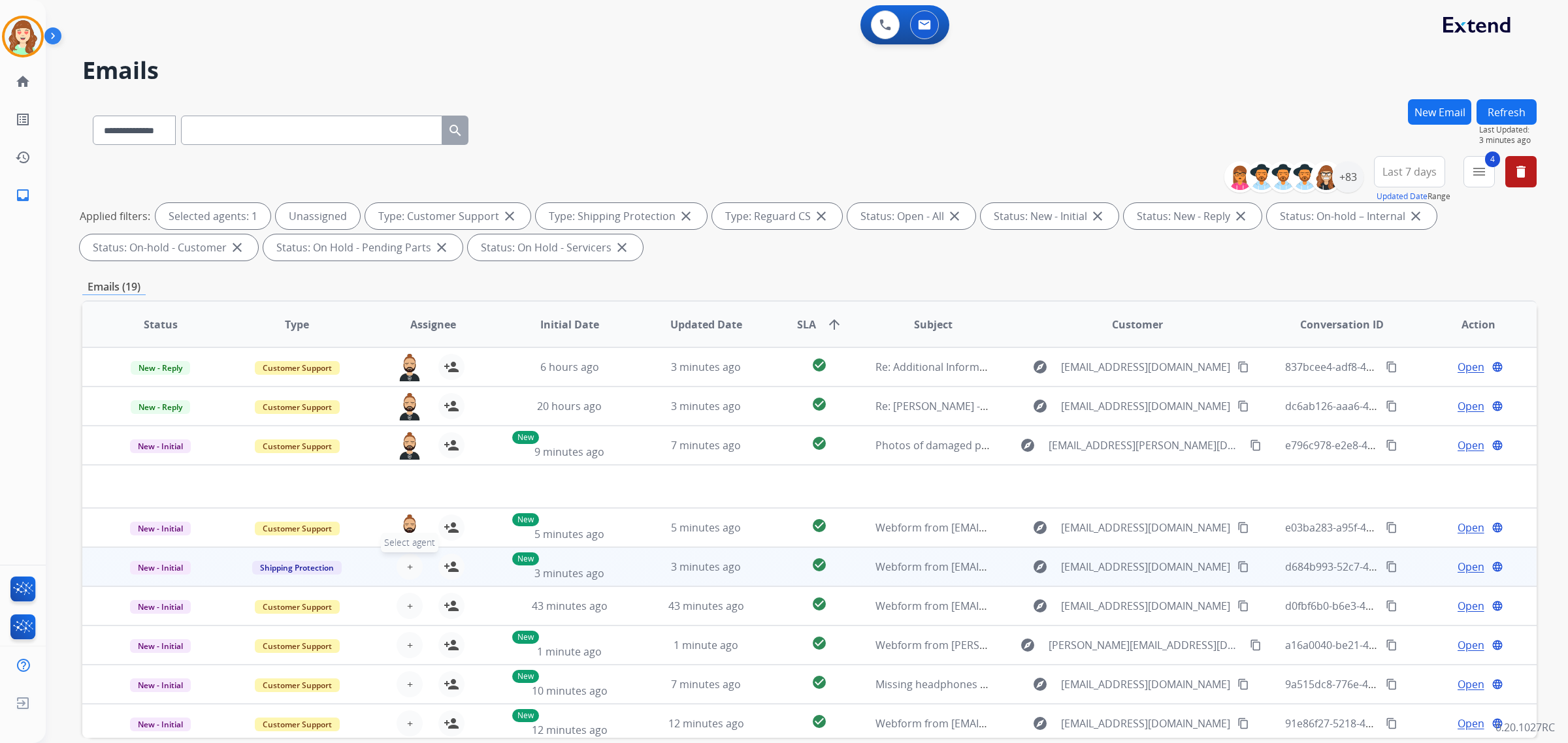
click at [407, 565] on span "+" at bounding box center [410, 567] width 6 height 15
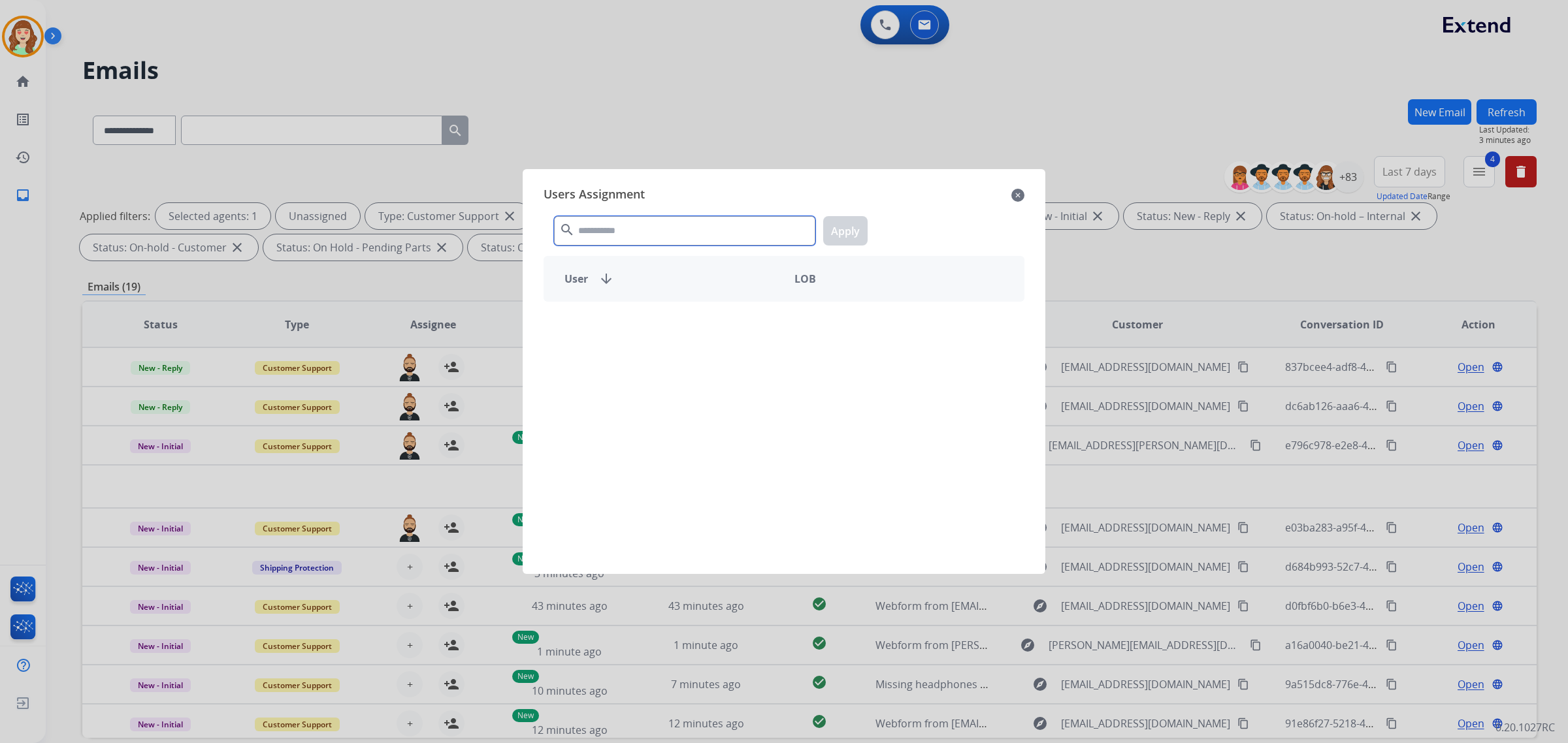
click at [677, 227] on input "text" at bounding box center [685, 231] width 261 height 30
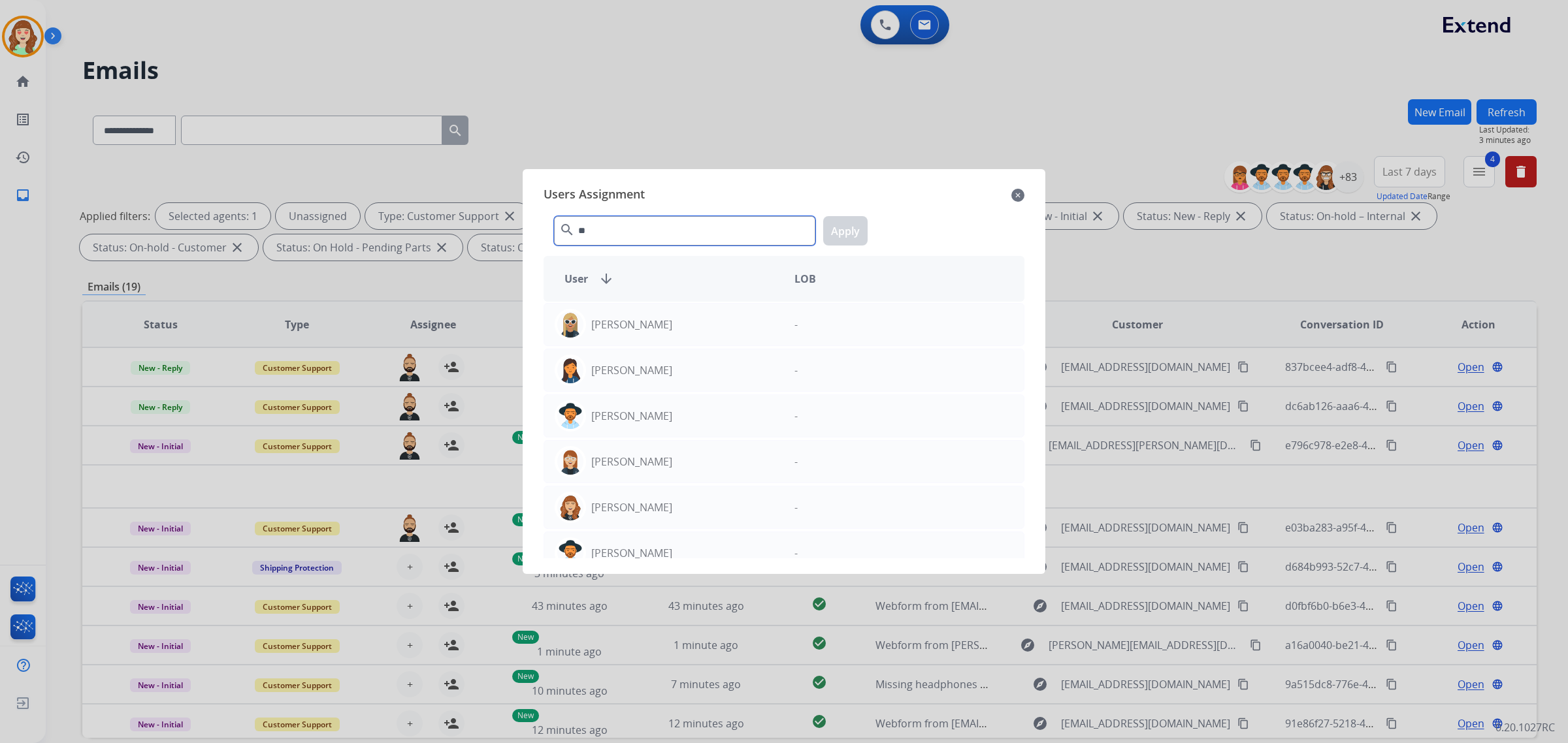
type input "*"
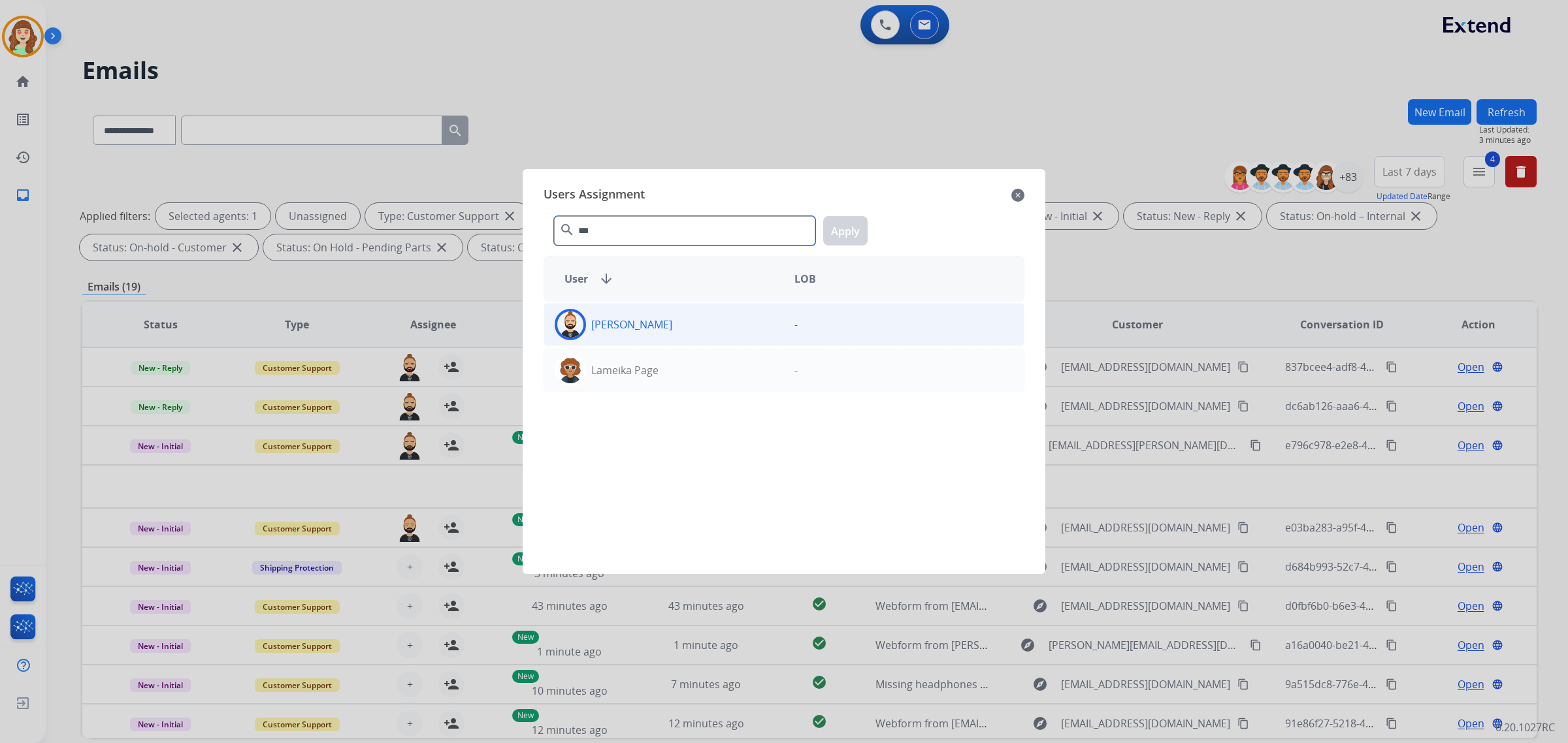
type input "***"
click at [702, 325] on div "[PERSON_NAME]" at bounding box center [664, 325] width 240 height 32
drag, startPoint x: 848, startPoint y: 226, endPoint x: 712, endPoint y: 328, distance: 170.0
click at [848, 226] on button "Apply" at bounding box center [846, 231] width 44 height 30
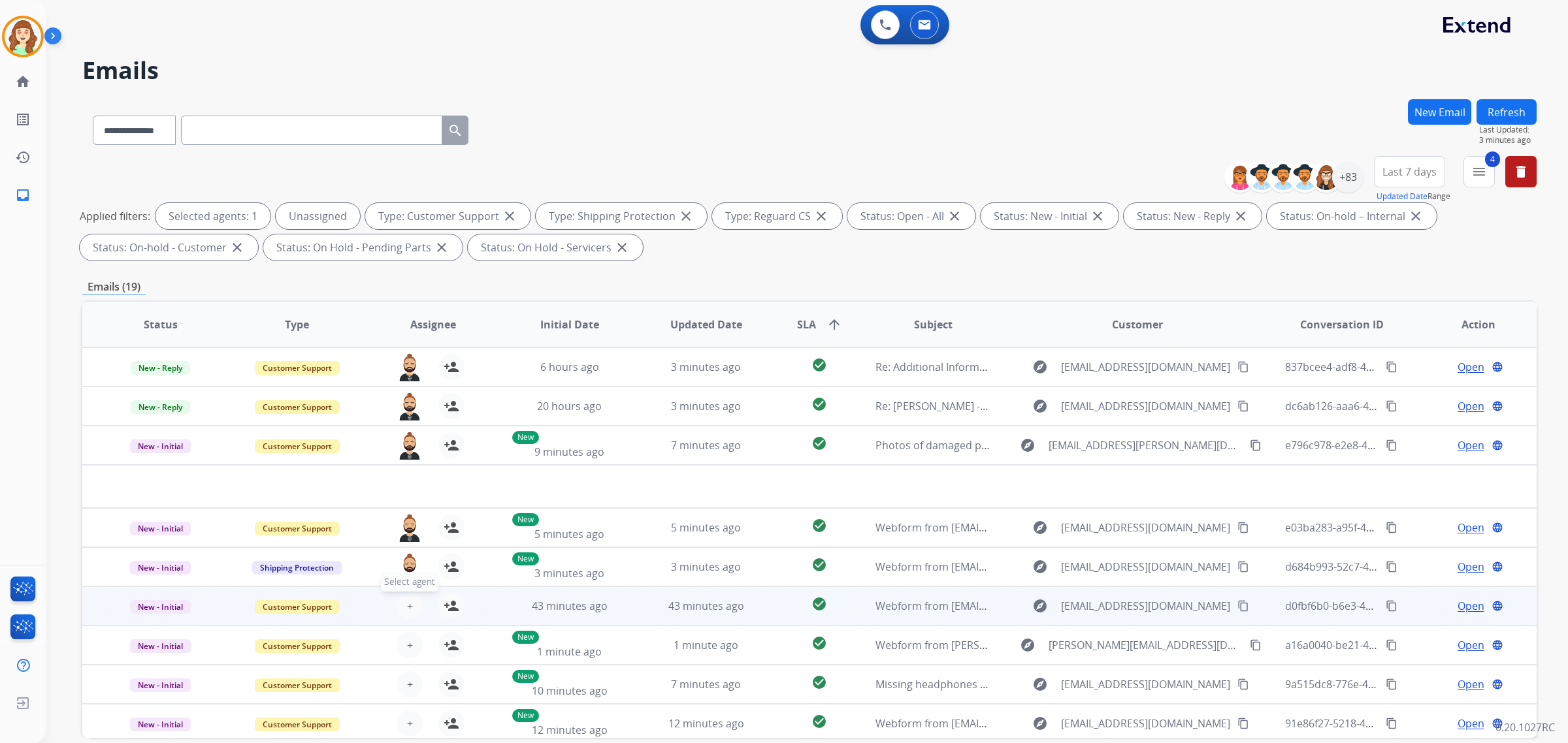
click at [403, 605] on button "+ Select agent" at bounding box center [410, 606] width 26 height 26
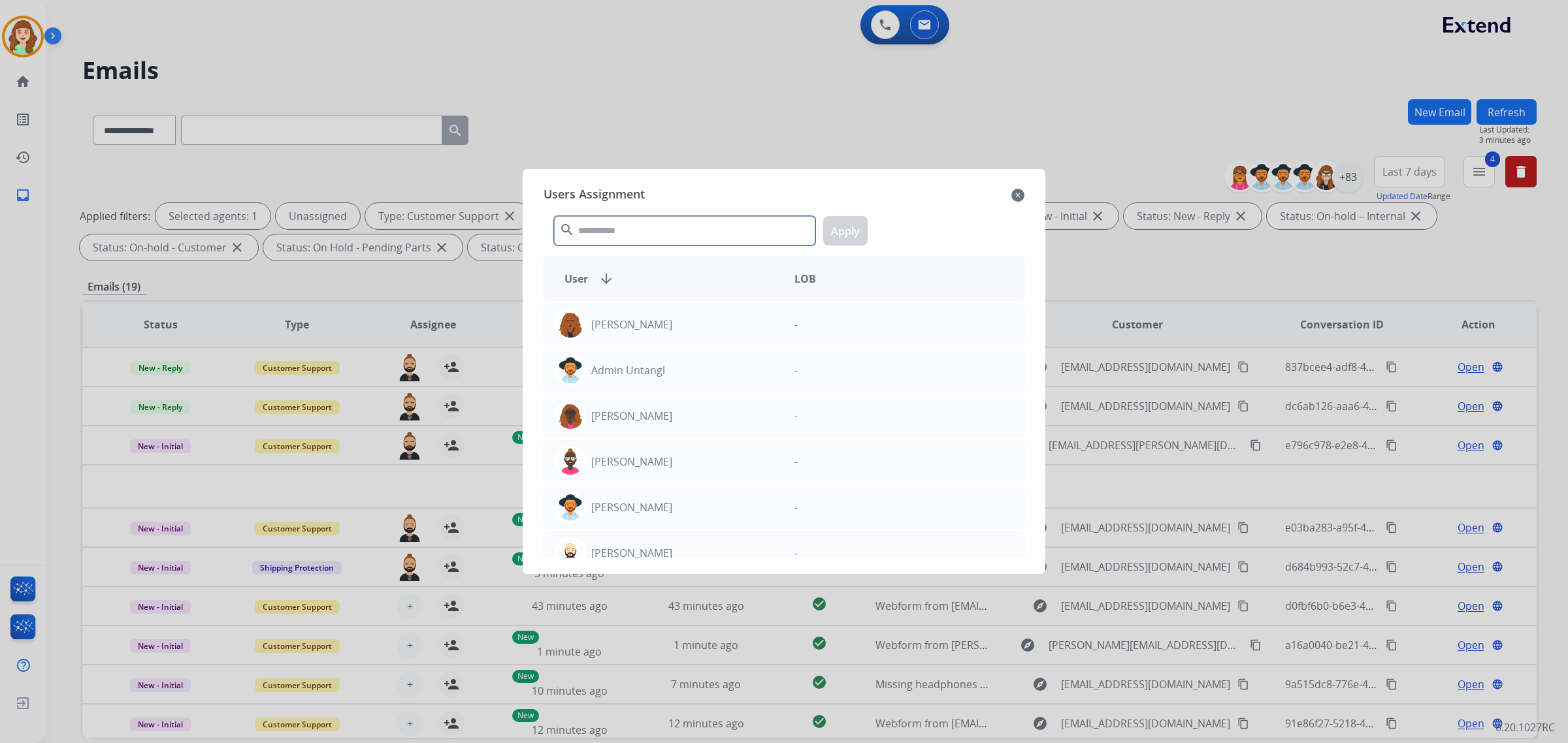
click at [694, 218] on input "text" at bounding box center [685, 231] width 261 height 30
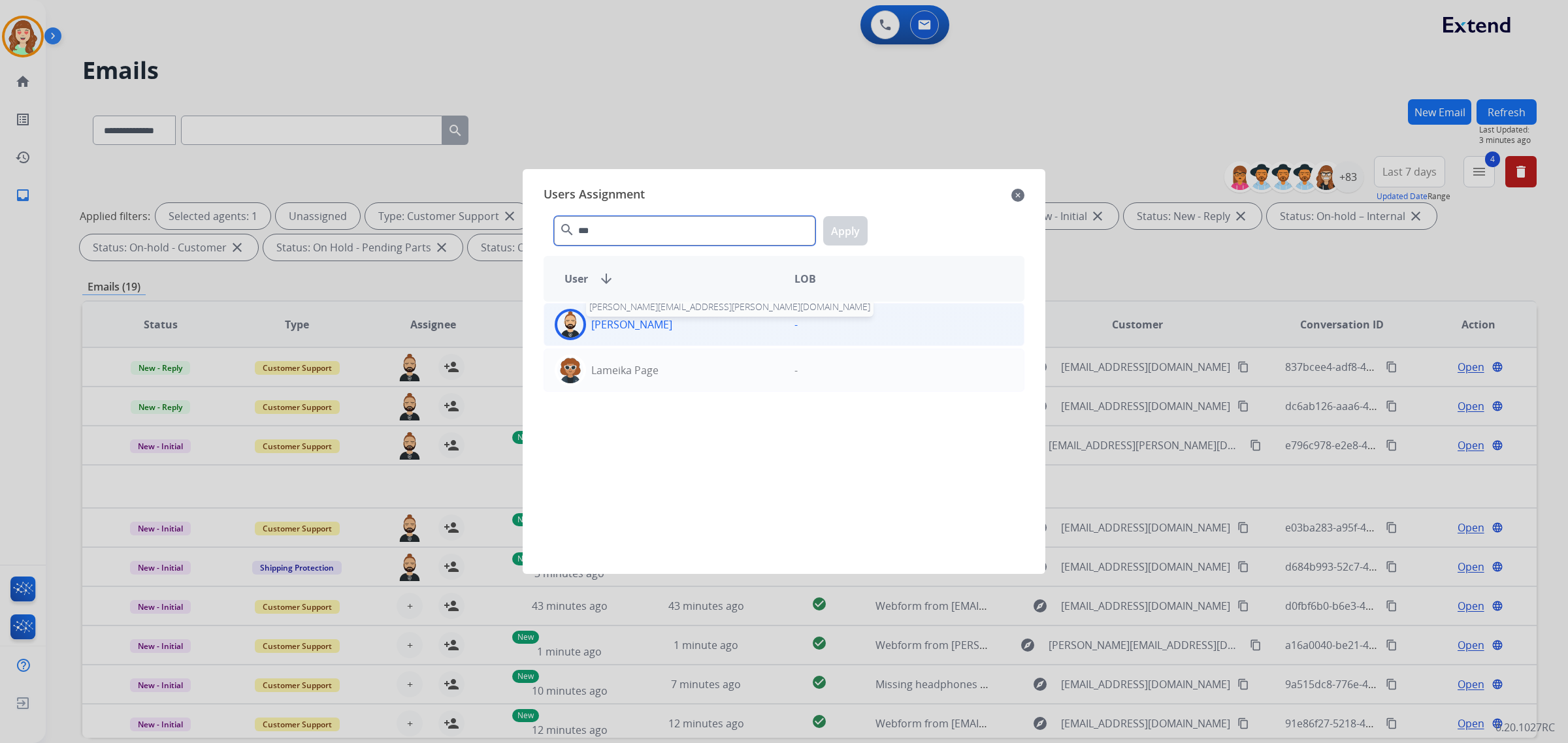
type input "***"
drag, startPoint x: 657, startPoint y: 321, endPoint x: 874, endPoint y: 239, distance: 232.0
click at [658, 321] on p "[PERSON_NAME]" at bounding box center [632, 324] width 81 height 15
click at [856, 230] on button "Apply" at bounding box center [846, 231] width 44 height 30
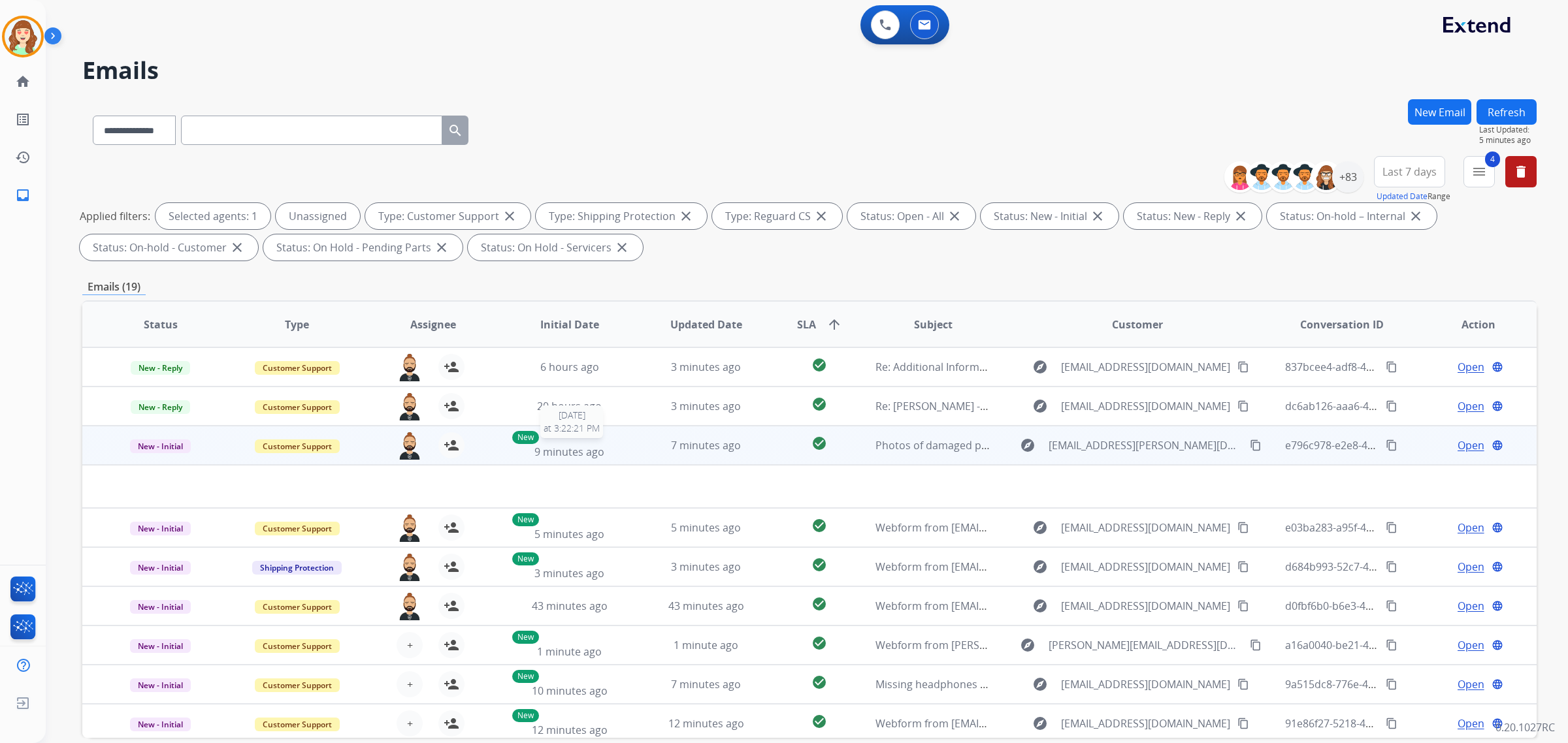
scroll to position [43, 0]
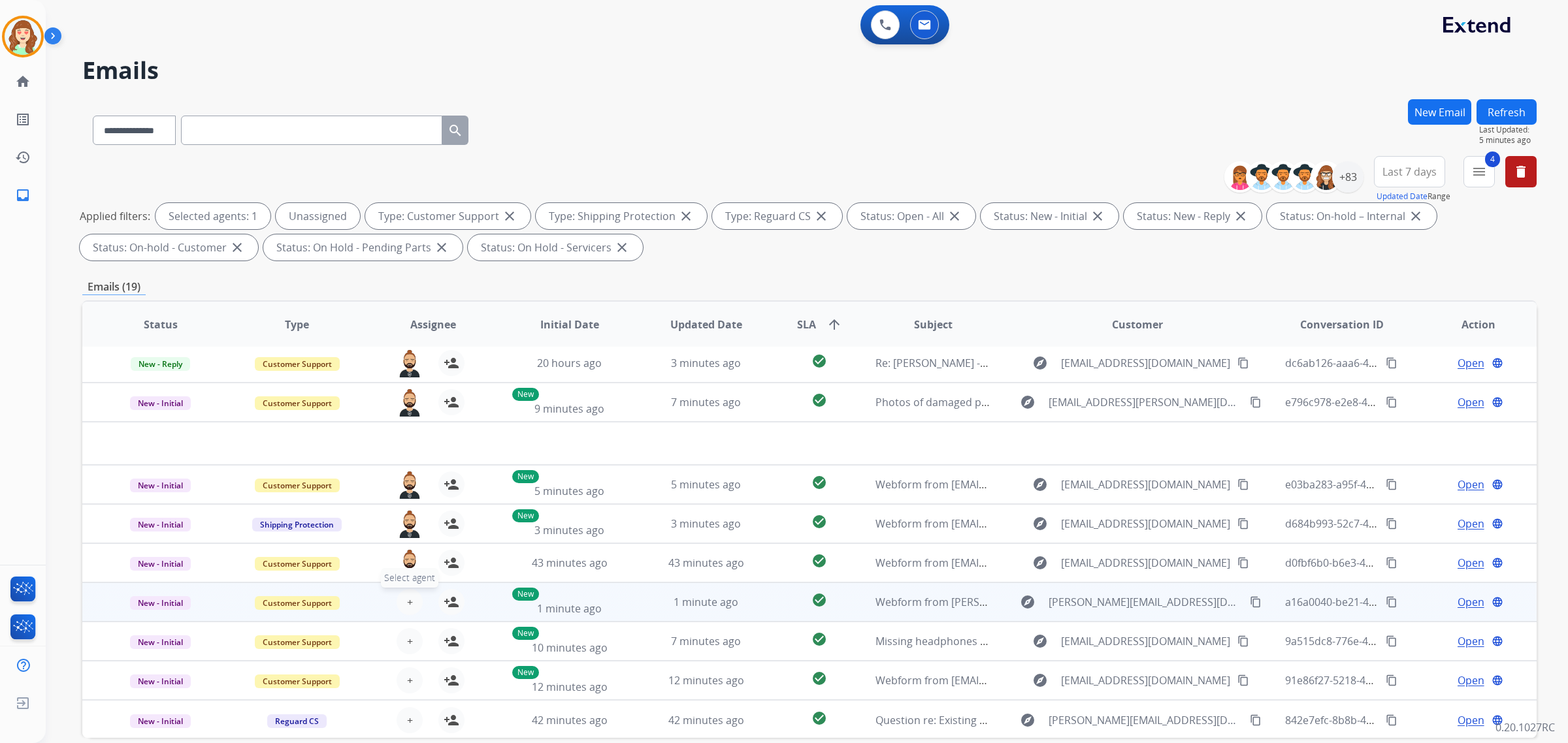
click at [403, 599] on button "+ Select agent" at bounding box center [410, 602] width 26 height 26
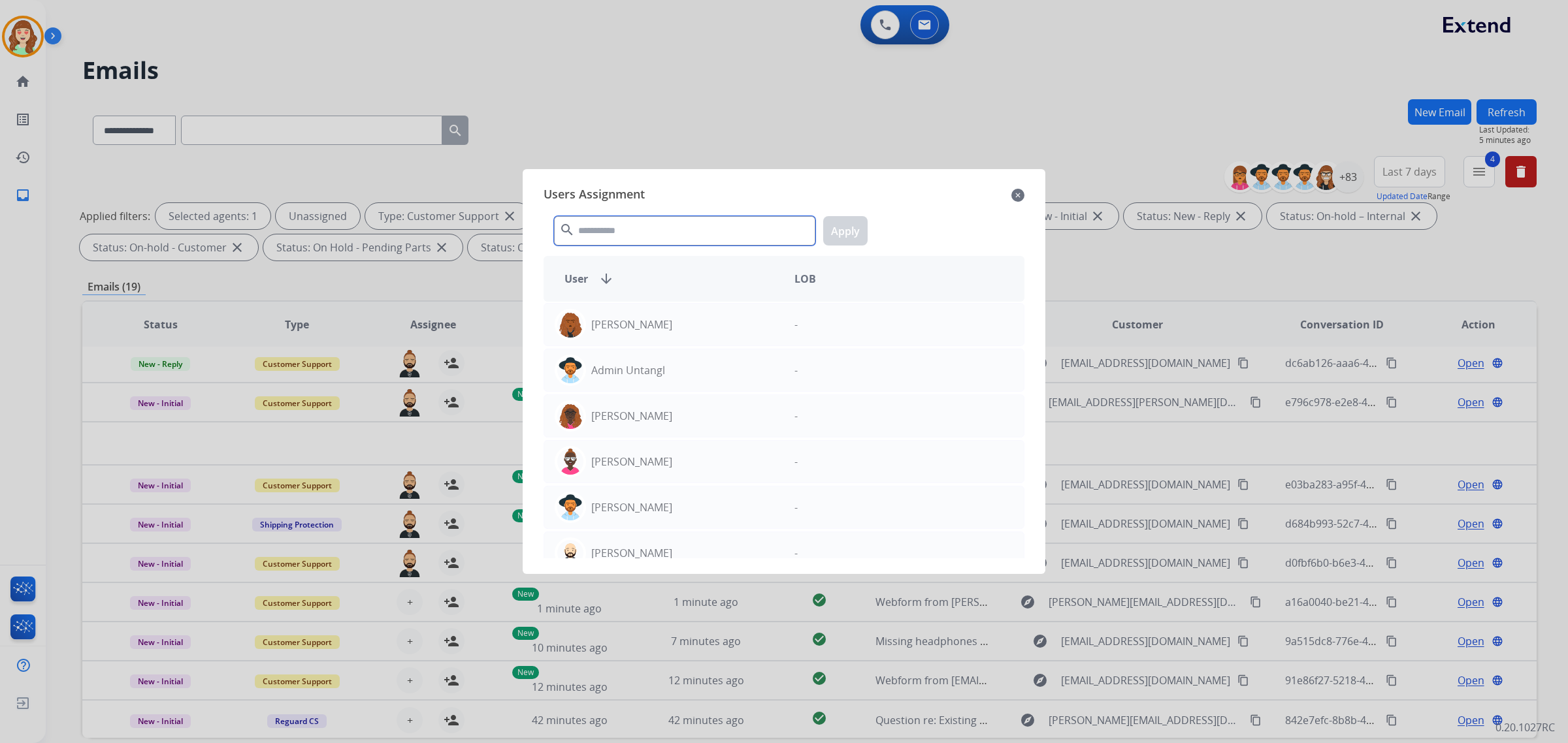
click at [626, 232] on input "text" at bounding box center [685, 231] width 261 height 30
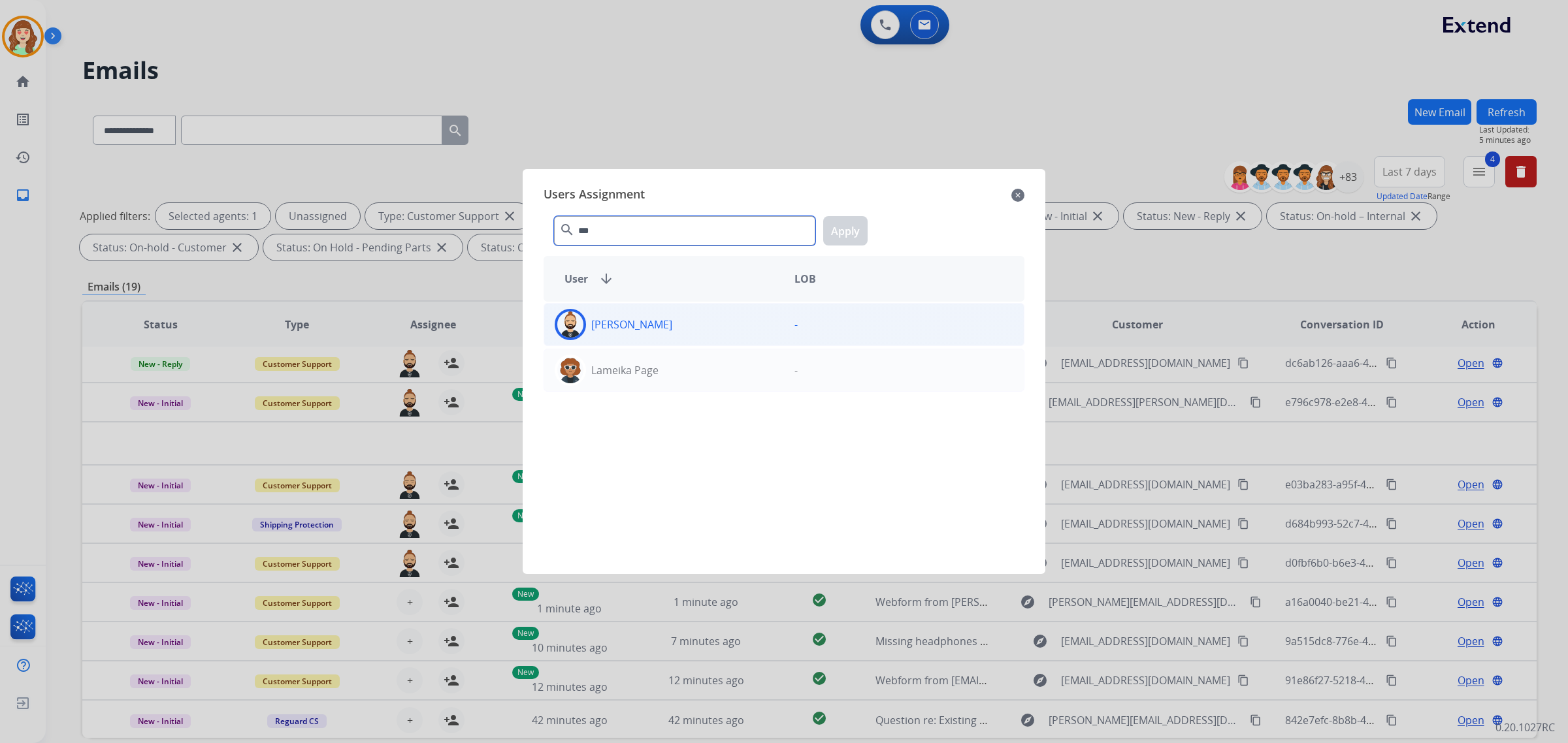
type input "***"
drag, startPoint x: 690, startPoint y: 330, endPoint x: 760, endPoint y: 291, distance: 80.1
click at [689, 330] on div "[PERSON_NAME]" at bounding box center [664, 325] width 240 height 32
click at [840, 230] on button "Apply" at bounding box center [846, 231] width 44 height 30
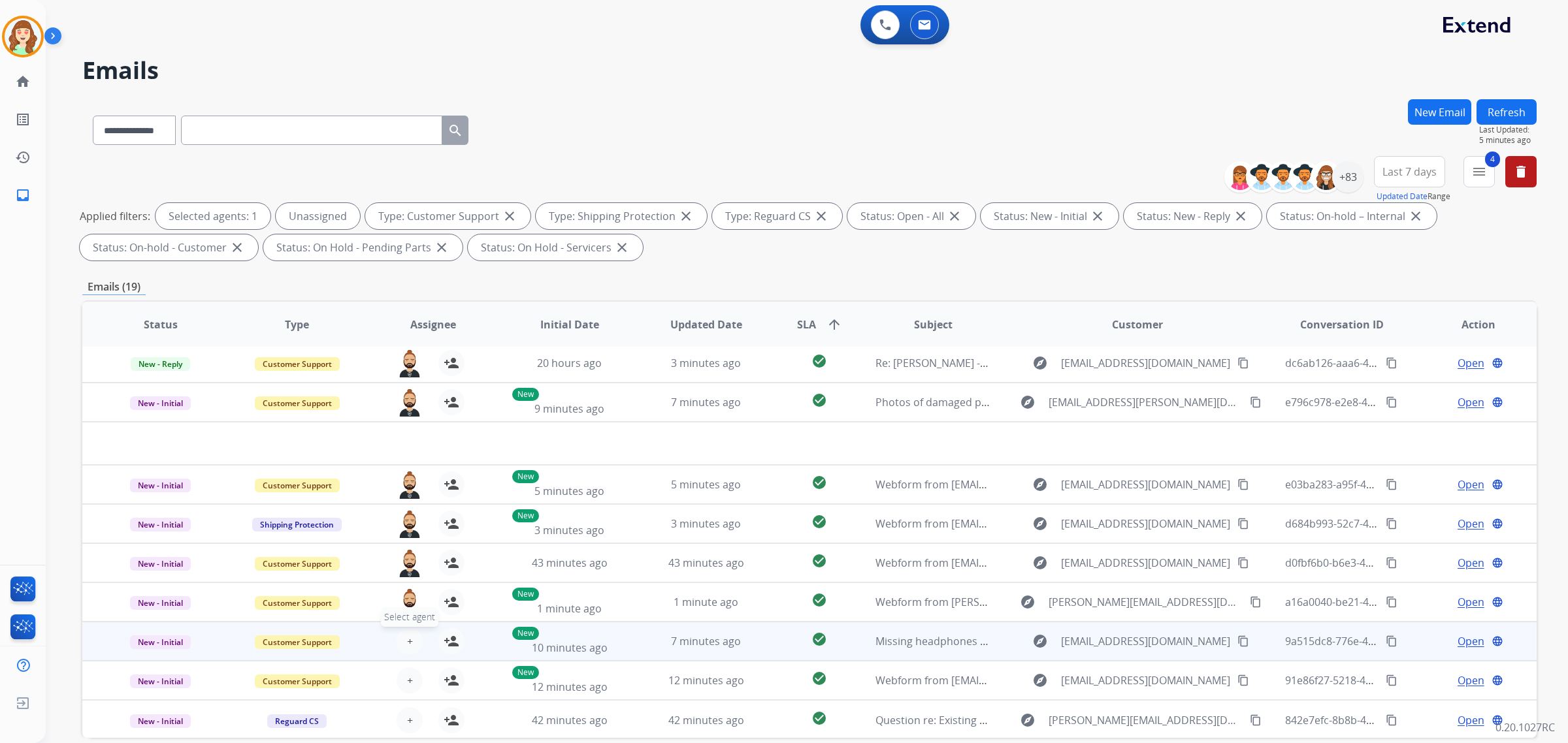
click at [407, 640] on span "+" at bounding box center [410, 641] width 6 height 15
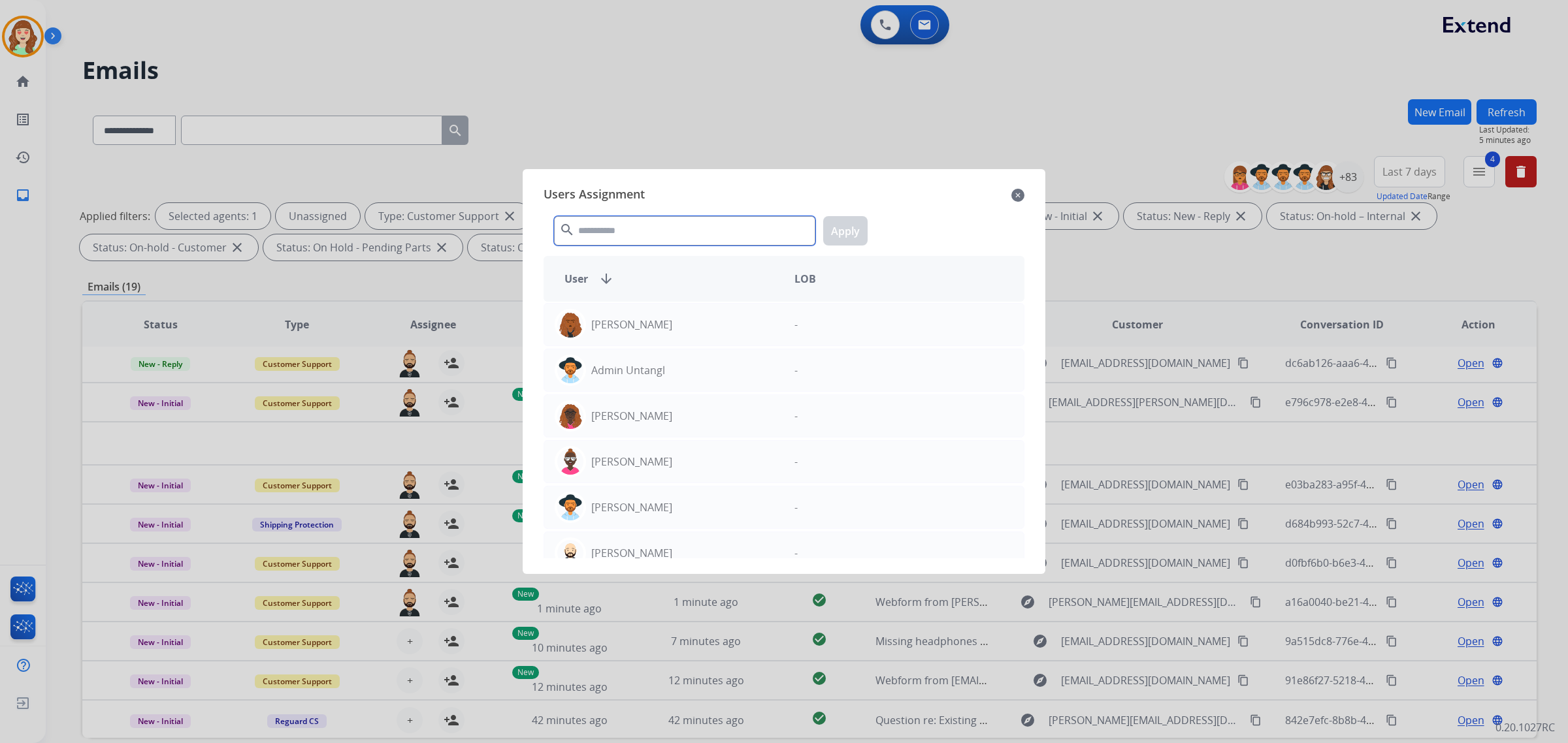
drag, startPoint x: 641, startPoint y: 227, endPoint x: 671, endPoint y: 218, distance: 31.3
click at [646, 227] on input "text" at bounding box center [685, 231] width 261 height 30
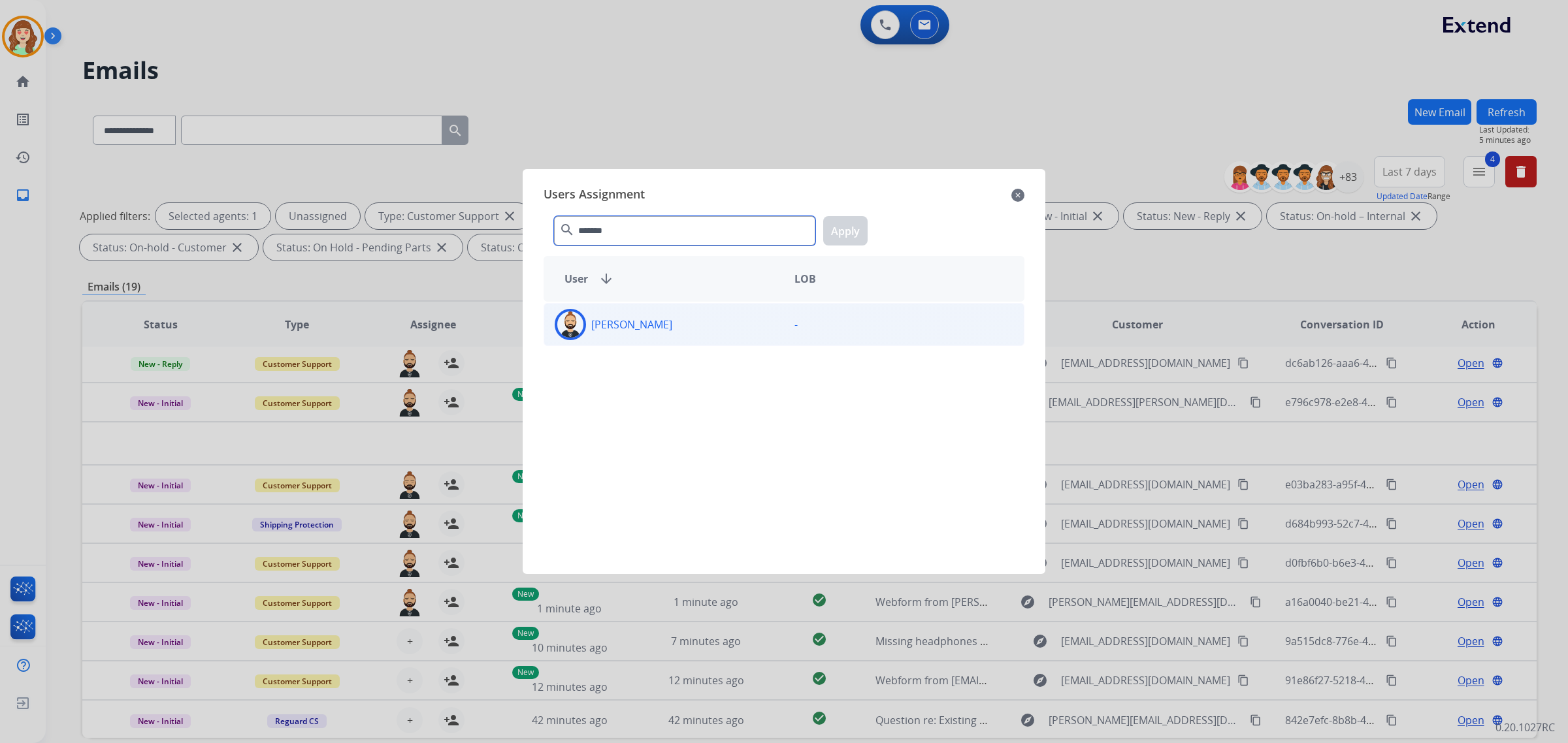
type input "*******"
click at [693, 325] on div "[PERSON_NAME]" at bounding box center [664, 325] width 240 height 32
click at [843, 232] on button "Apply" at bounding box center [846, 231] width 44 height 30
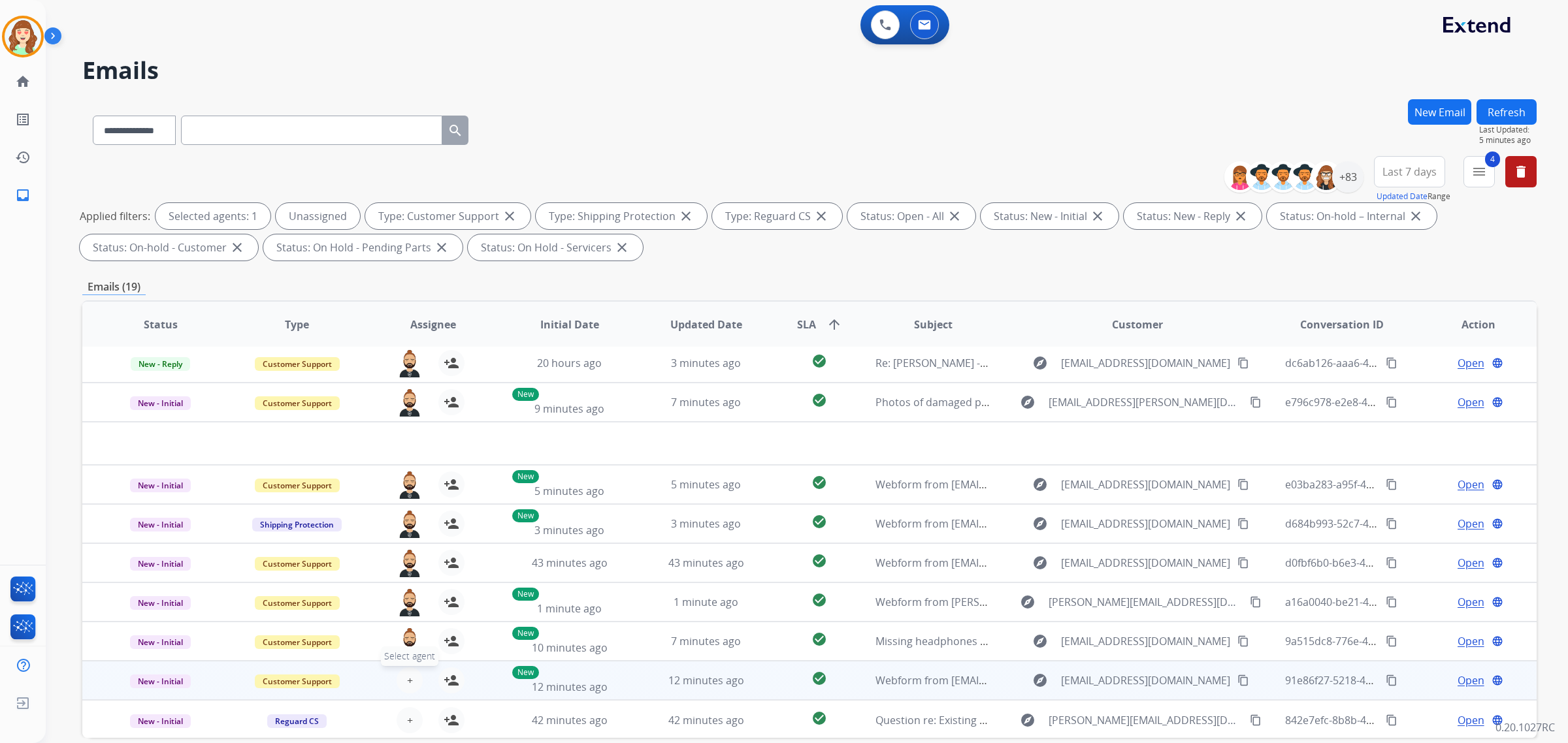
click at [408, 677] on span "+" at bounding box center [410, 680] width 6 height 15
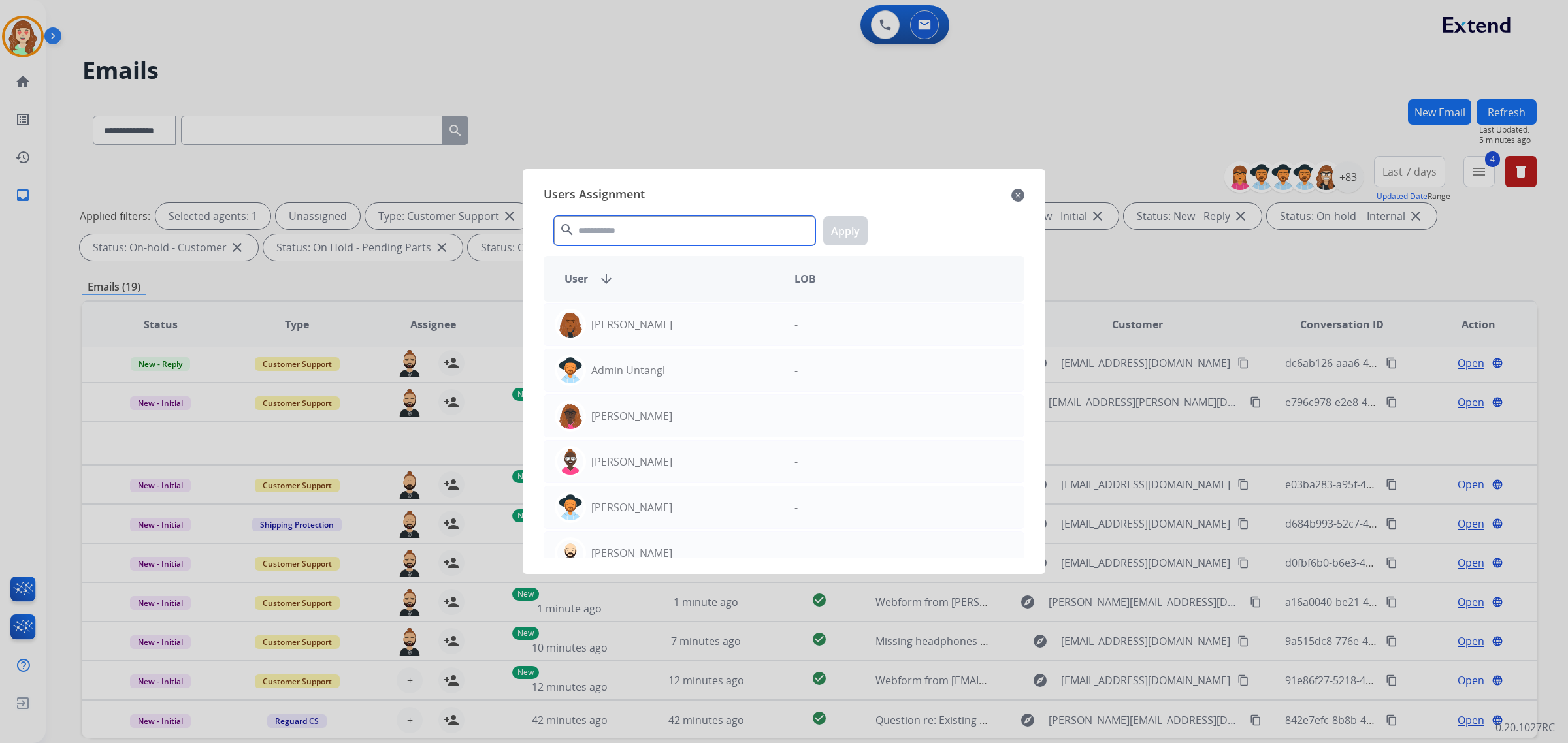
click at [600, 226] on input "text" at bounding box center [685, 231] width 261 height 30
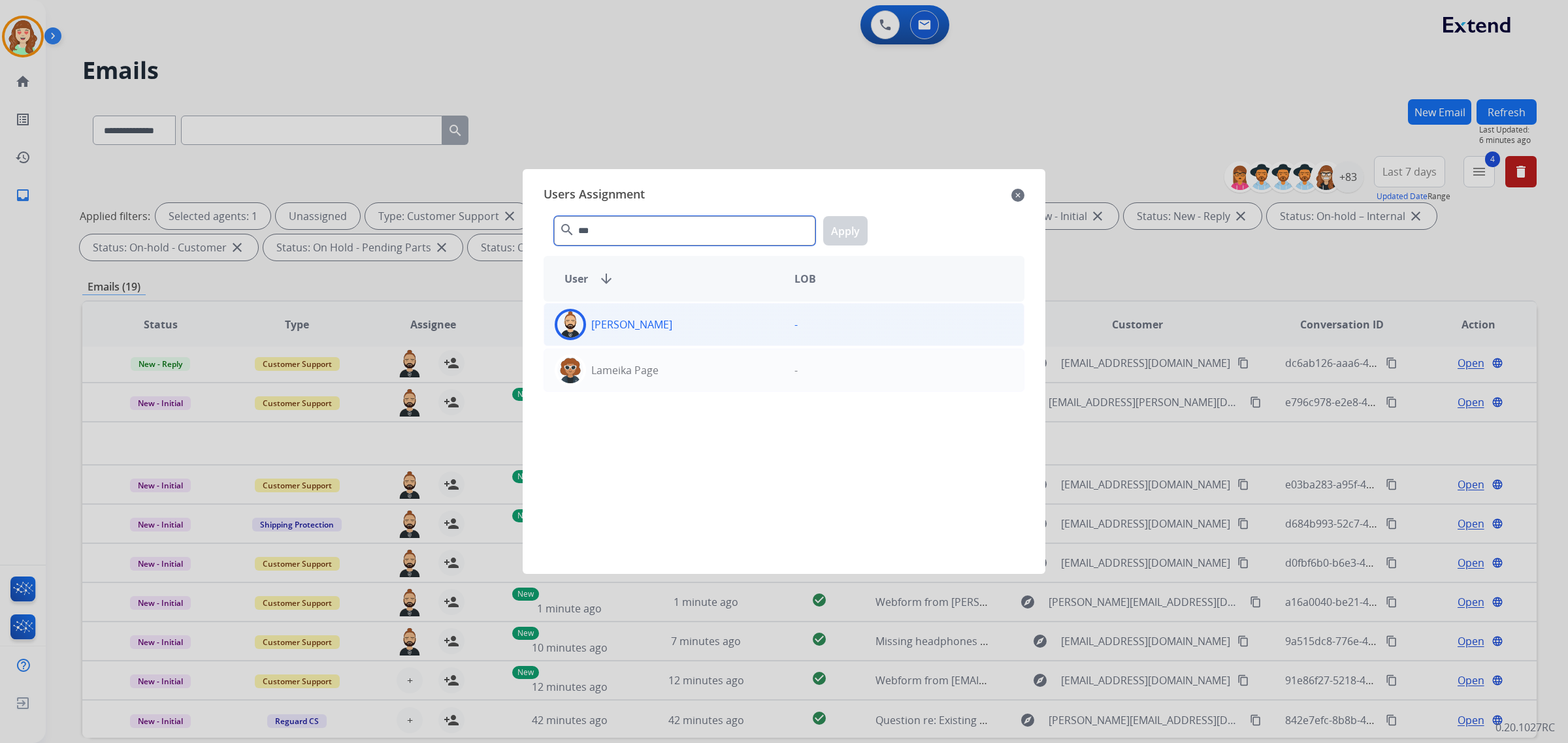
type input "***"
drag, startPoint x: 703, startPoint y: 325, endPoint x: 743, endPoint y: 309, distance: 43.1
click at [703, 322] on div "[PERSON_NAME]" at bounding box center [664, 325] width 240 height 32
drag, startPoint x: 847, startPoint y: 232, endPoint x: 681, endPoint y: 386, distance: 226.4
click at [841, 236] on button "Apply" at bounding box center [846, 231] width 44 height 30
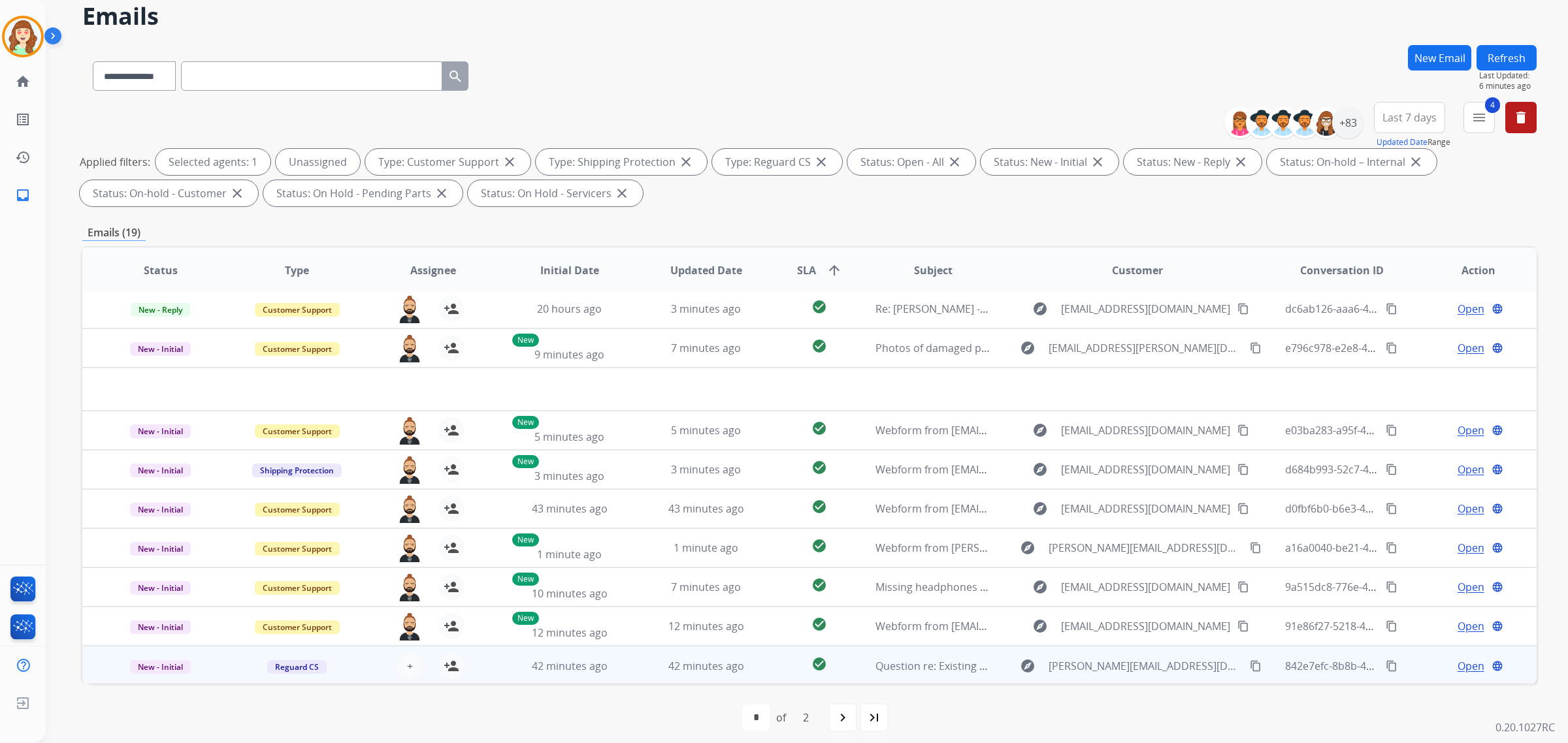
scroll to position [62, 0]
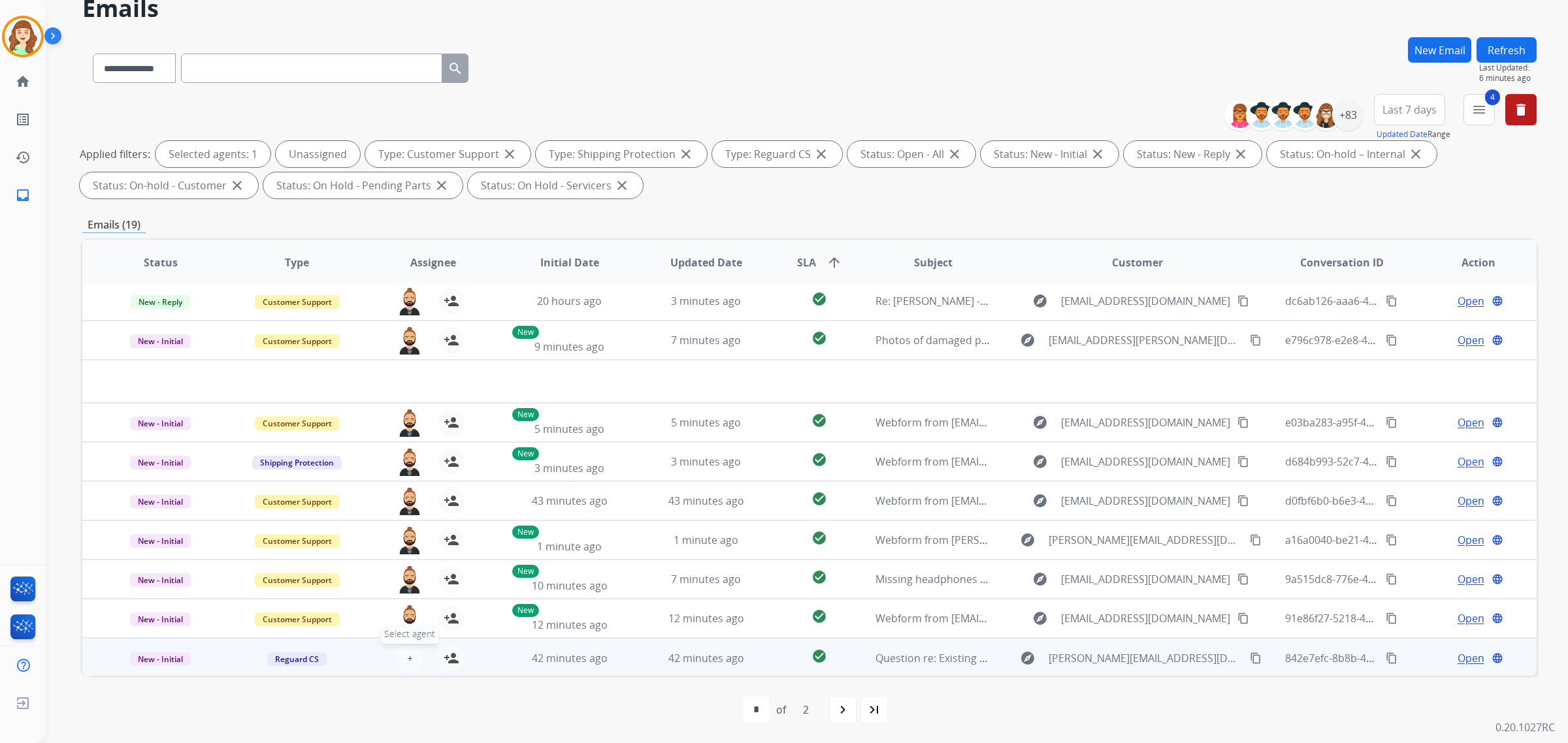
click at [410, 657] on span "+" at bounding box center [410, 658] width 6 height 15
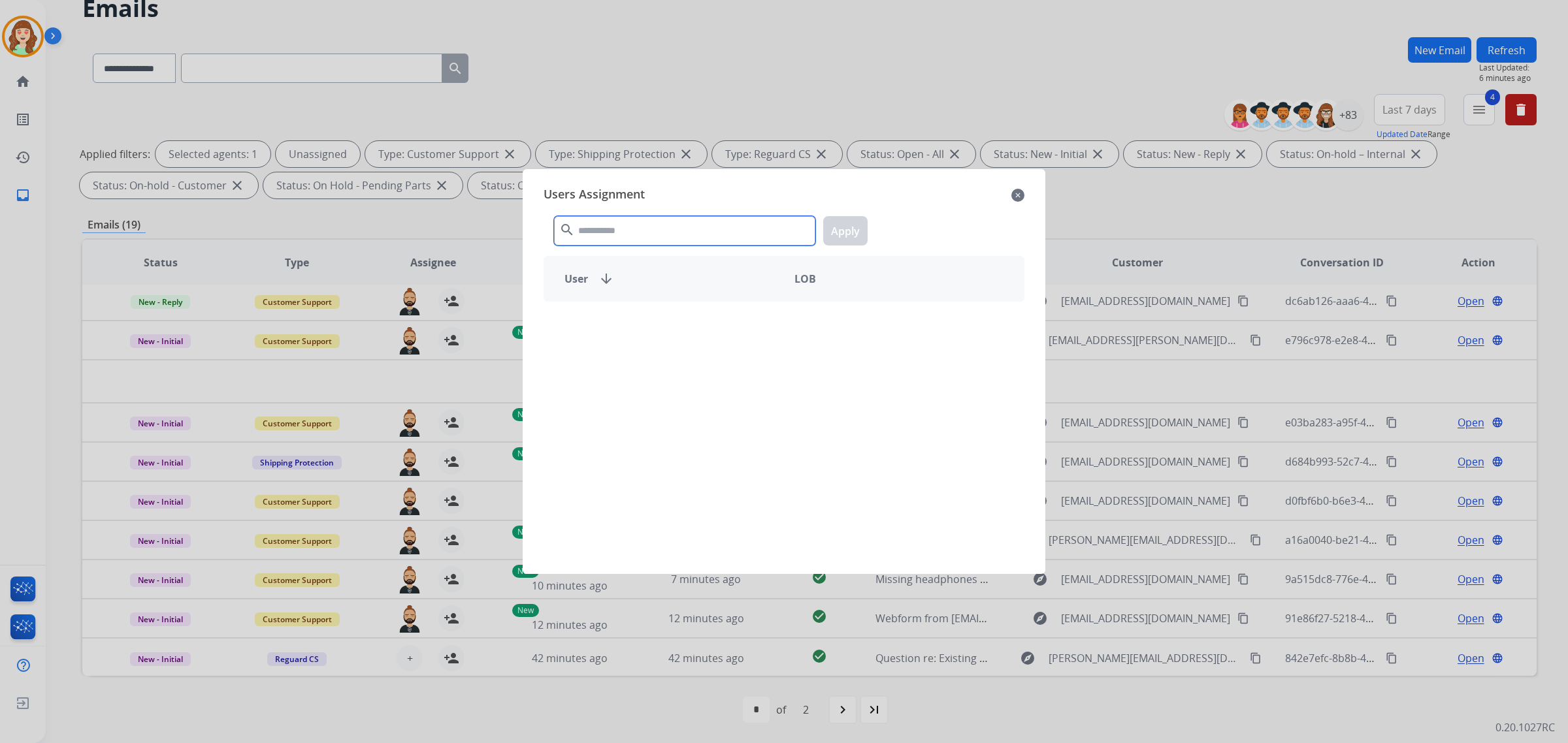
click at [642, 210] on div "search Apply" at bounding box center [784, 228] width 481 height 45
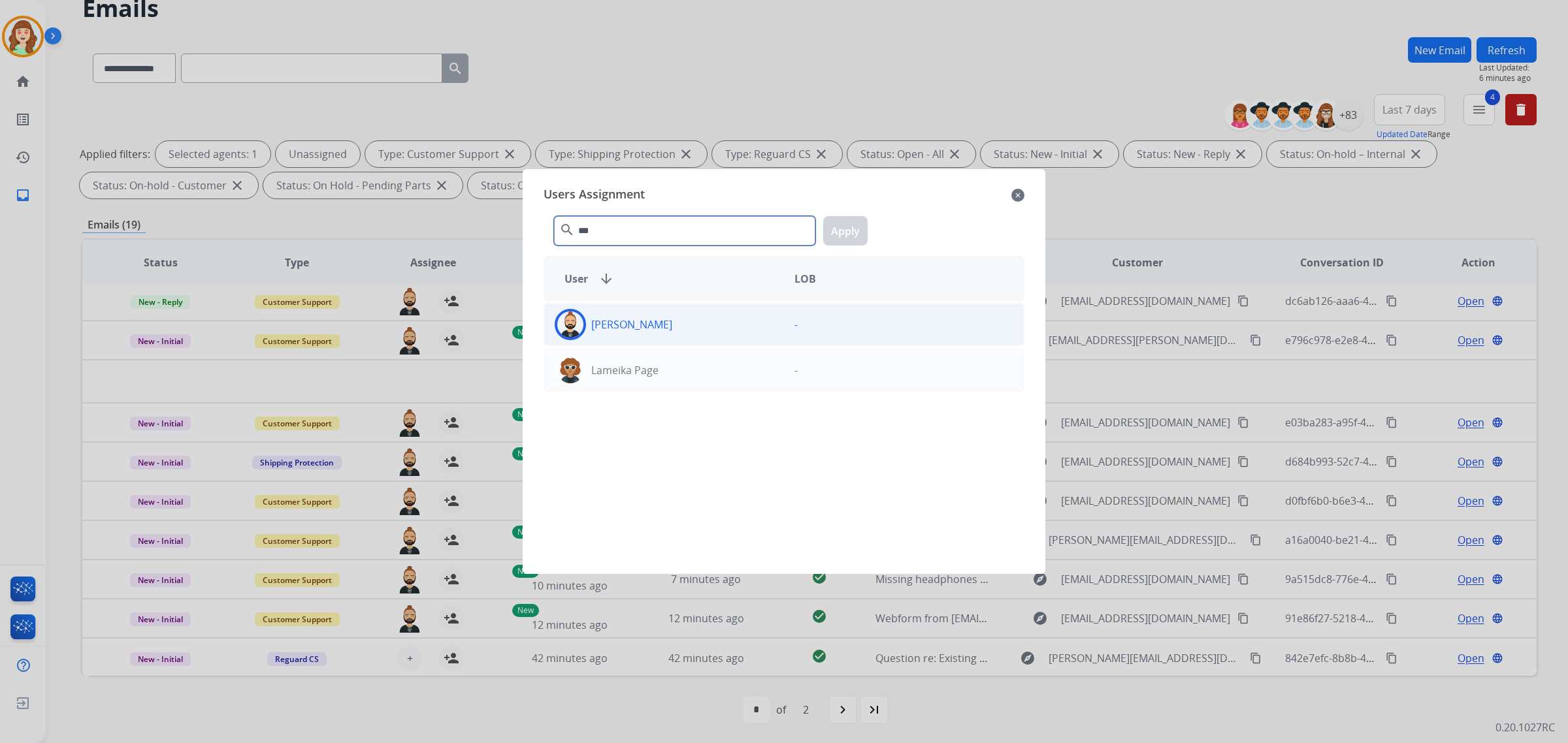
type input "***"
drag, startPoint x: 722, startPoint y: 323, endPoint x: 713, endPoint y: 327, distance: 9.8
click at [713, 327] on div "[PERSON_NAME]" at bounding box center [664, 325] width 240 height 32
click at [854, 220] on button "Apply" at bounding box center [846, 231] width 44 height 30
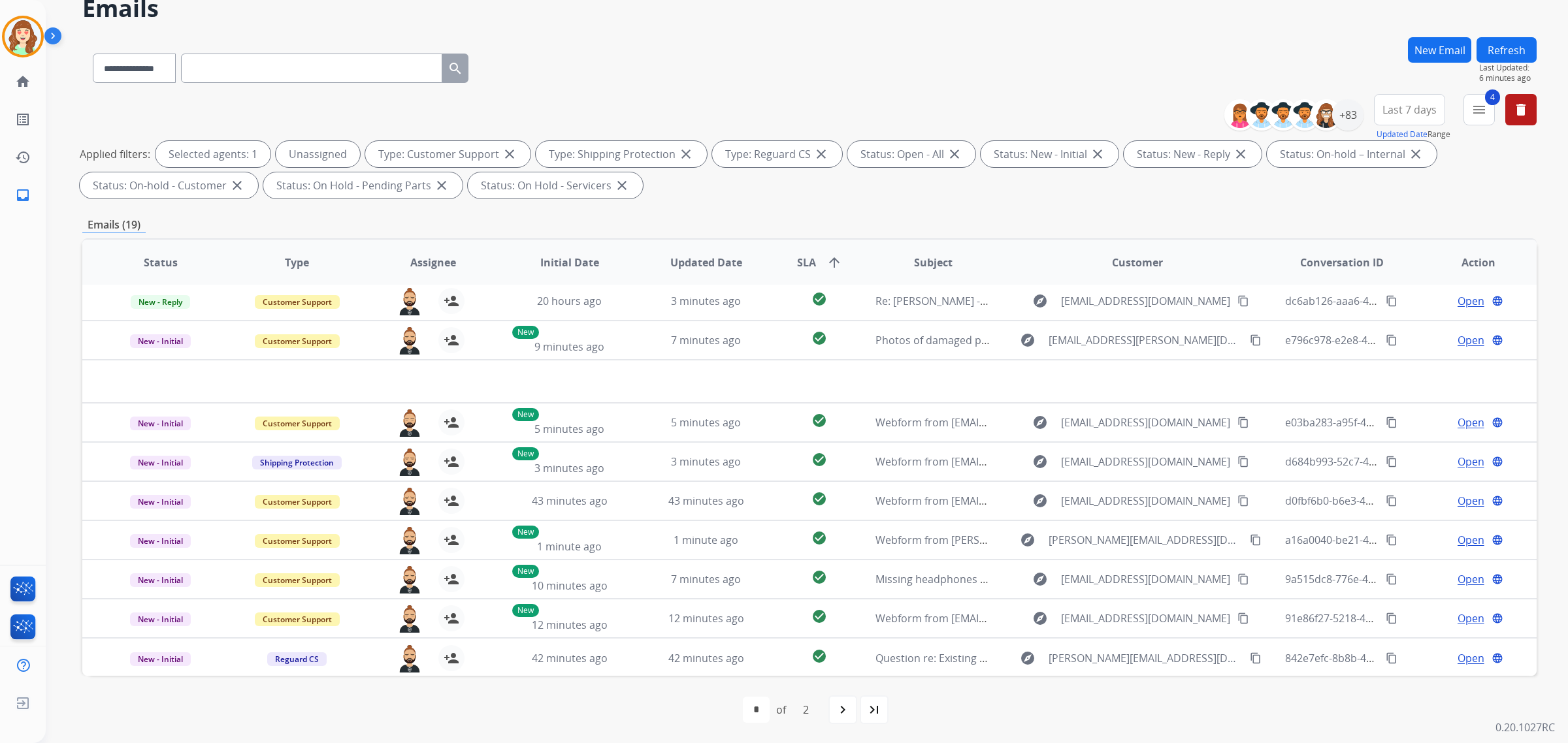
drag, startPoint x: 854, startPoint y: 716, endPoint x: 850, endPoint y: 663, distance: 53.2
click at [853, 716] on div "navigate_next" at bounding box center [842, 710] width 29 height 29
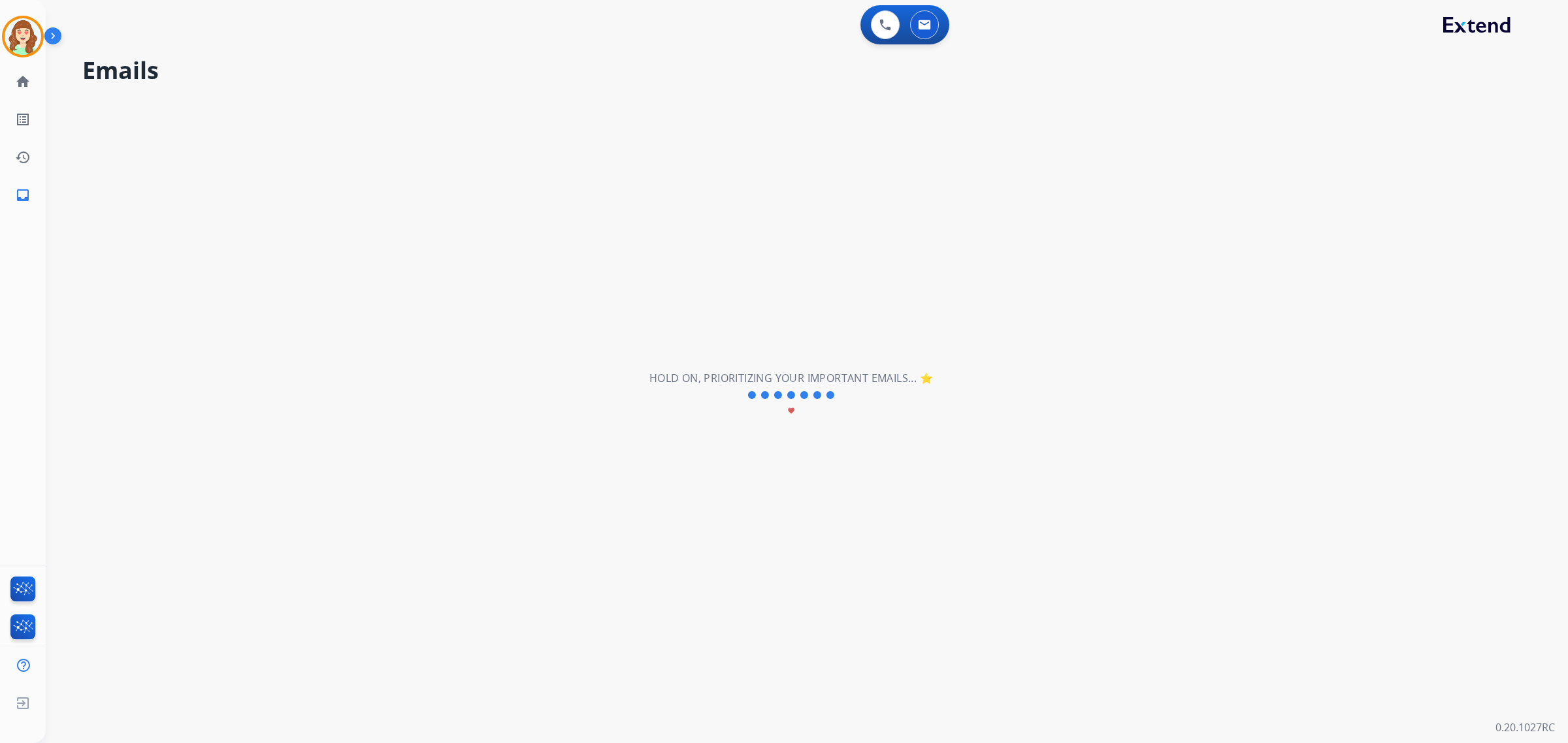
scroll to position [0, 0]
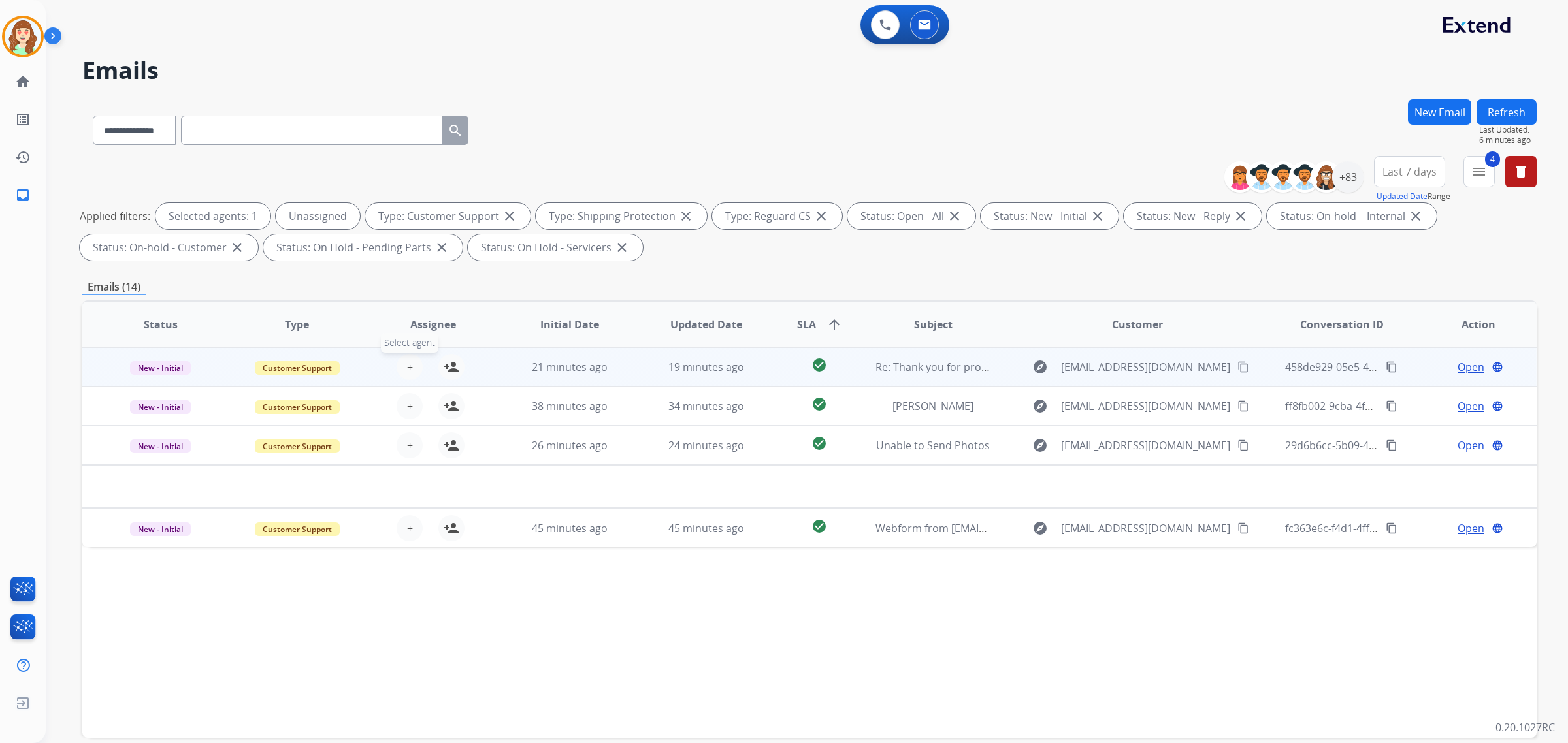
click at [397, 362] on button "+ Select agent" at bounding box center [410, 367] width 26 height 26
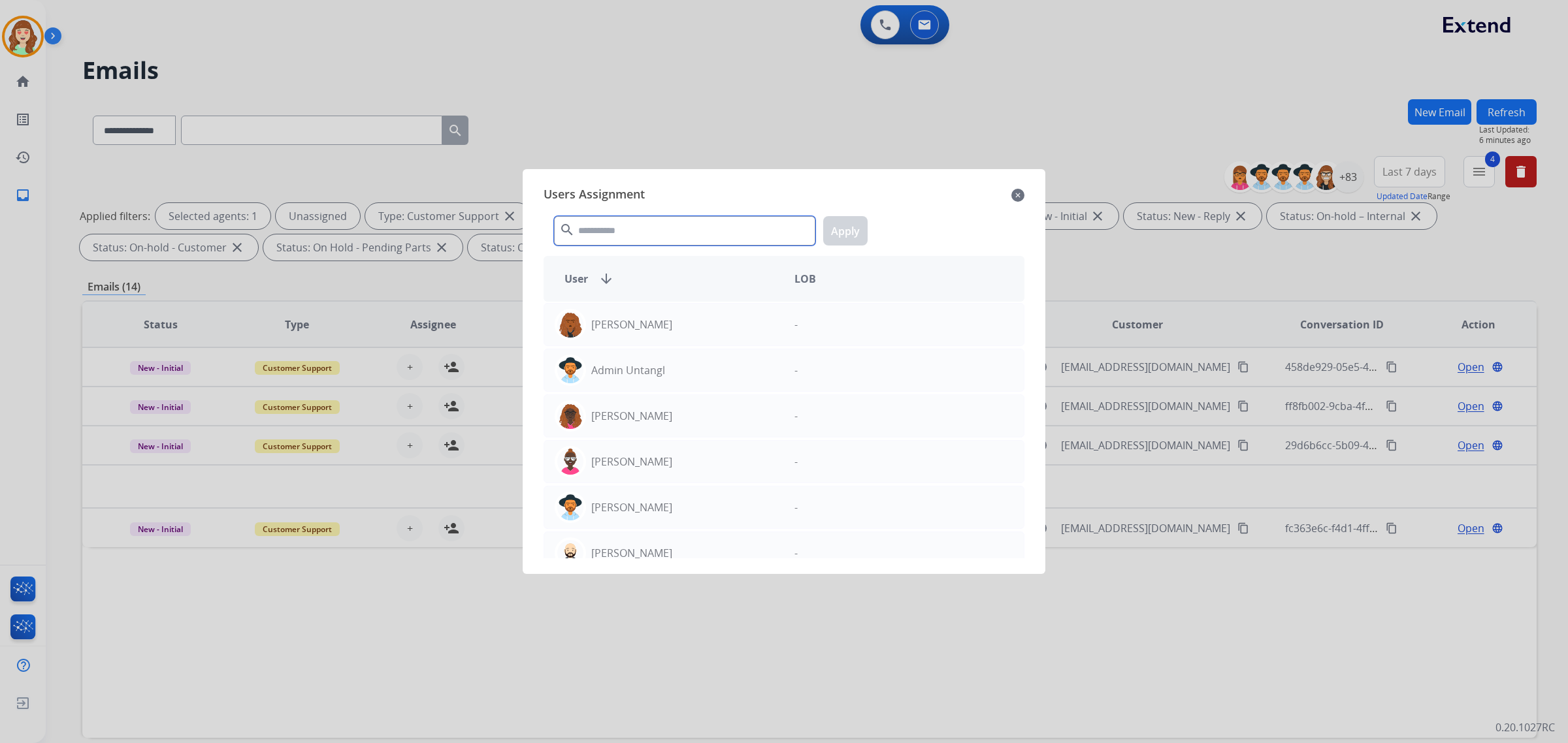
drag, startPoint x: 644, startPoint y: 232, endPoint x: 678, endPoint y: 217, distance: 37.2
click at [678, 217] on input "text" at bounding box center [685, 231] width 261 height 30
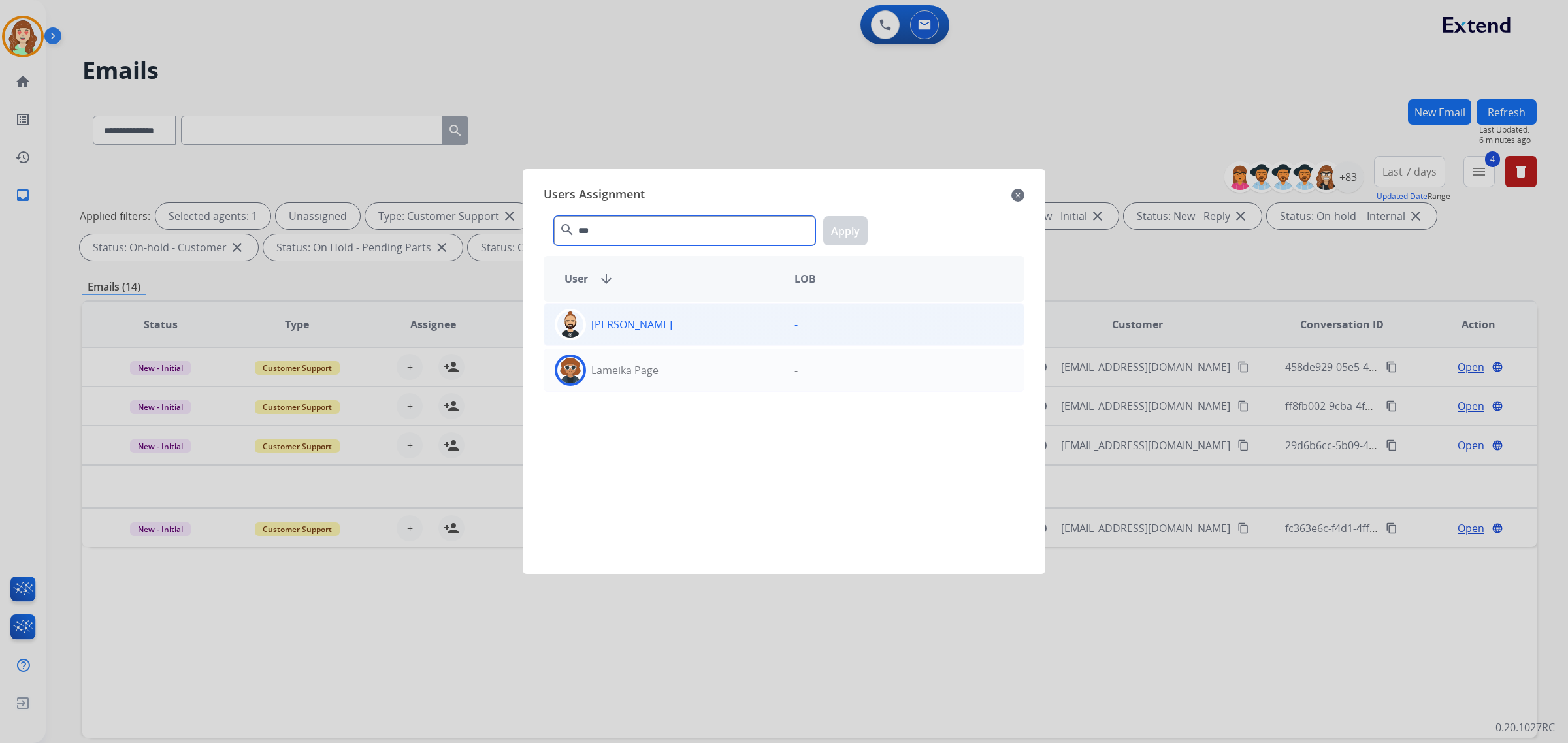
type input "***"
drag, startPoint x: 697, startPoint y: 333, endPoint x: 891, endPoint y: 226, distance: 221.6
click at [699, 331] on div "[PERSON_NAME]" at bounding box center [664, 325] width 240 height 32
click at [848, 219] on button "Apply" at bounding box center [846, 231] width 44 height 30
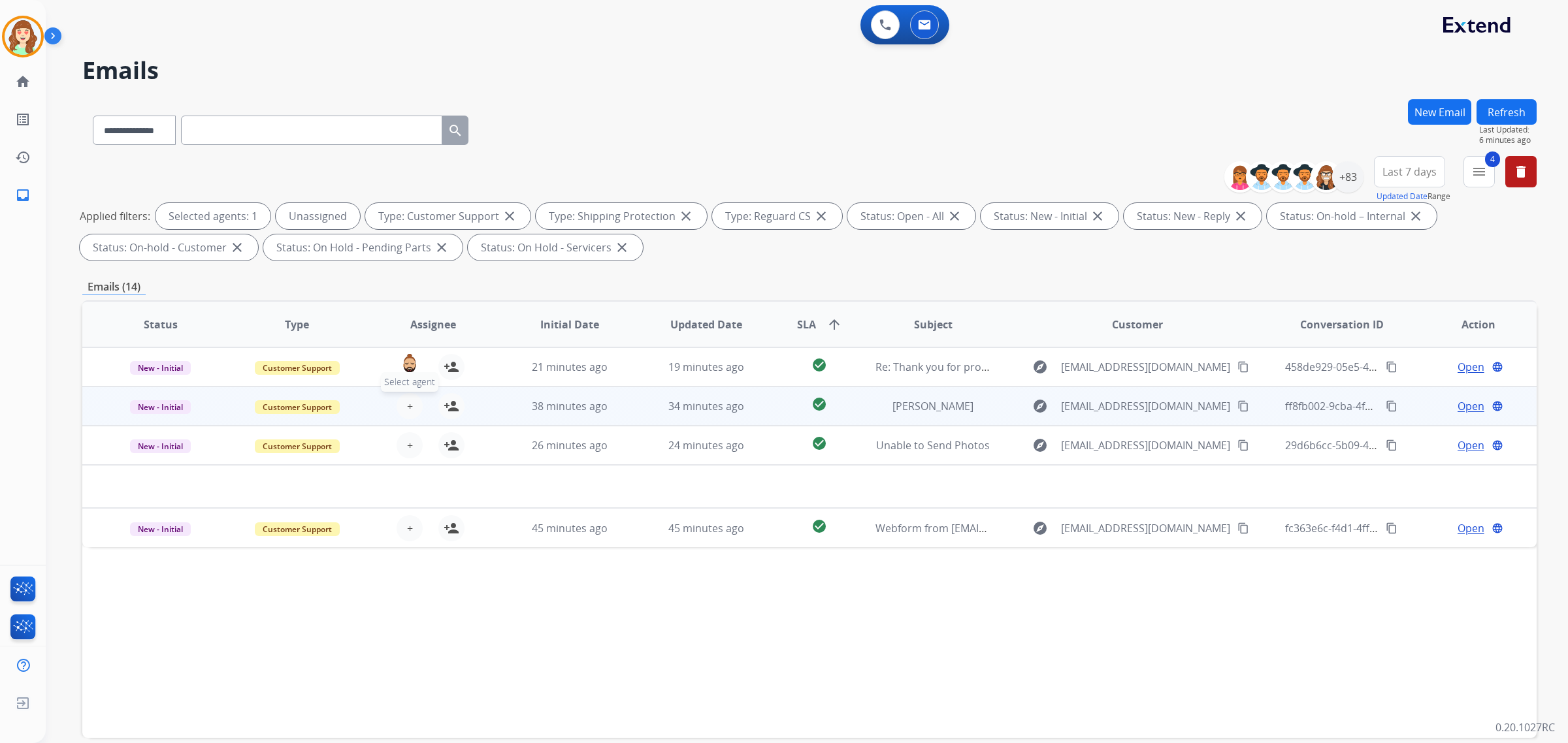
click at [407, 406] on span "+" at bounding box center [410, 406] width 6 height 15
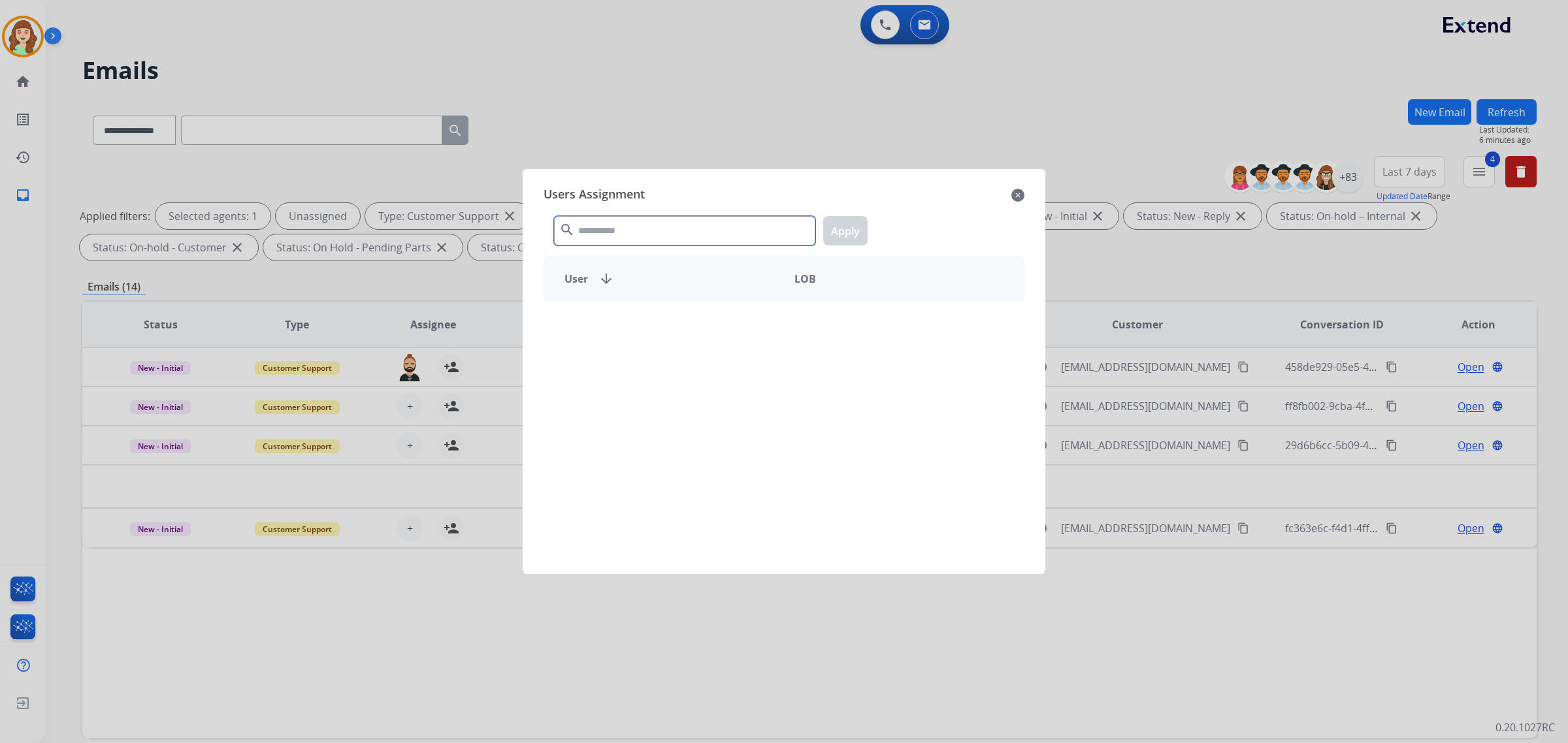
drag, startPoint x: 406, startPoint y: 406, endPoint x: 695, endPoint y: 227, distance: 339.9
click at [694, 229] on input "text" at bounding box center [685, 231] width 261 height 30
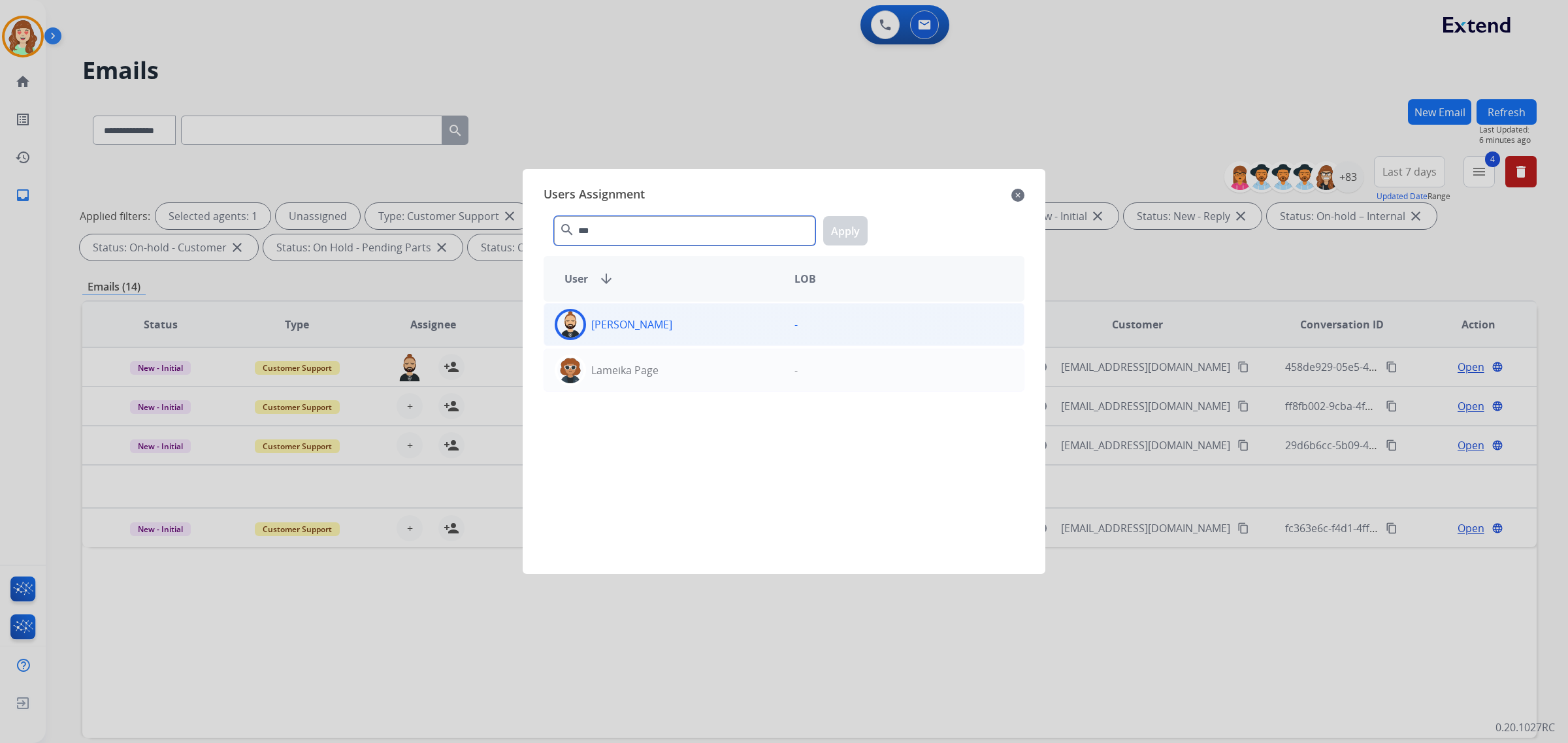
type input "***"
drag, startPoint x: 677, startPoint y: 325, endPoint x: 815, endPoint y: 273, distance: 147.5
click at [680, 325] on div "[PERSON_NAME]" at bounding box center [664, 325] width 240 height 32
click at [848, 226] on button "Apply" at bounding box center [846, 231] width 44 height 30
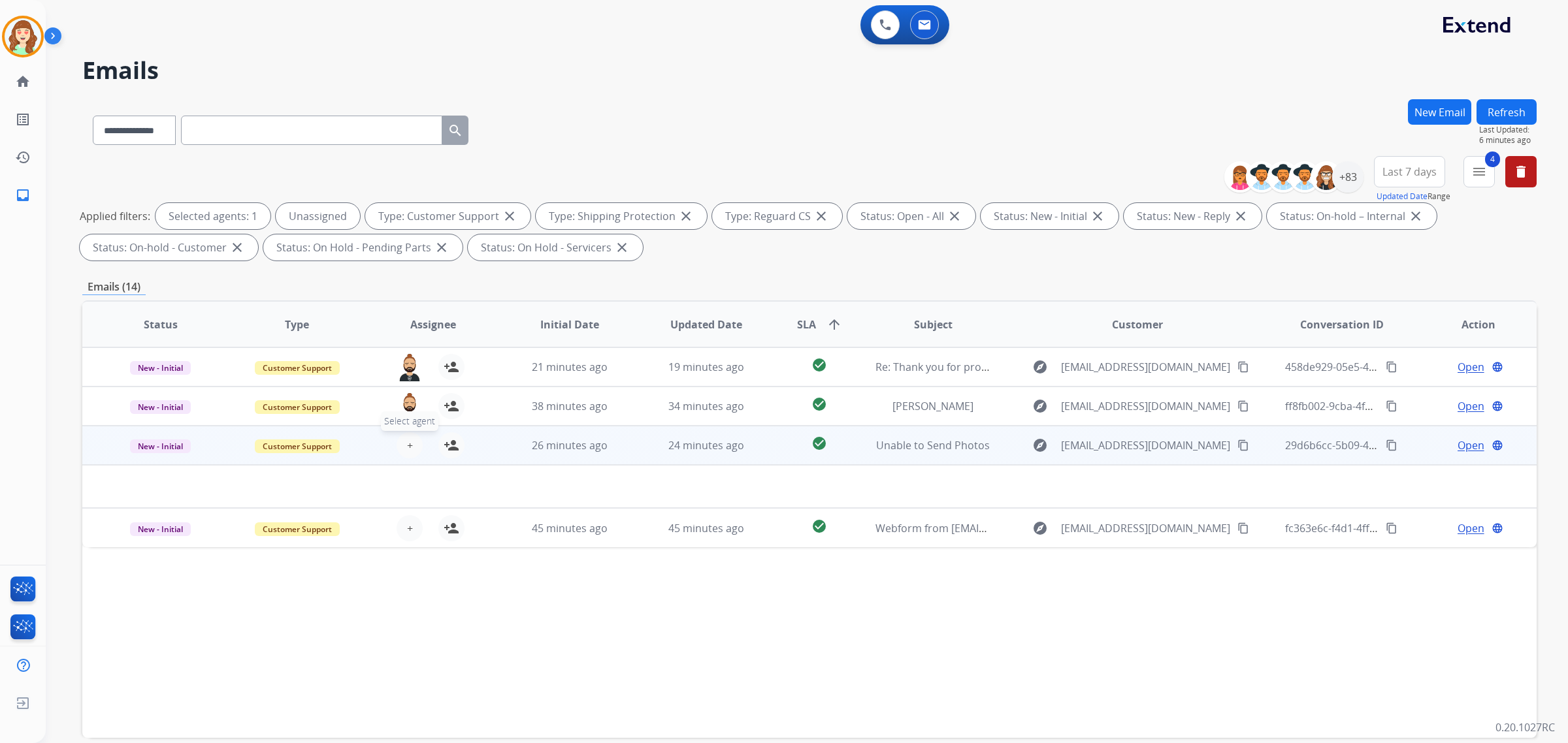
click at [400, 448] on button "+ Select agent" at bounding box center [410, 445] width 26 height 26
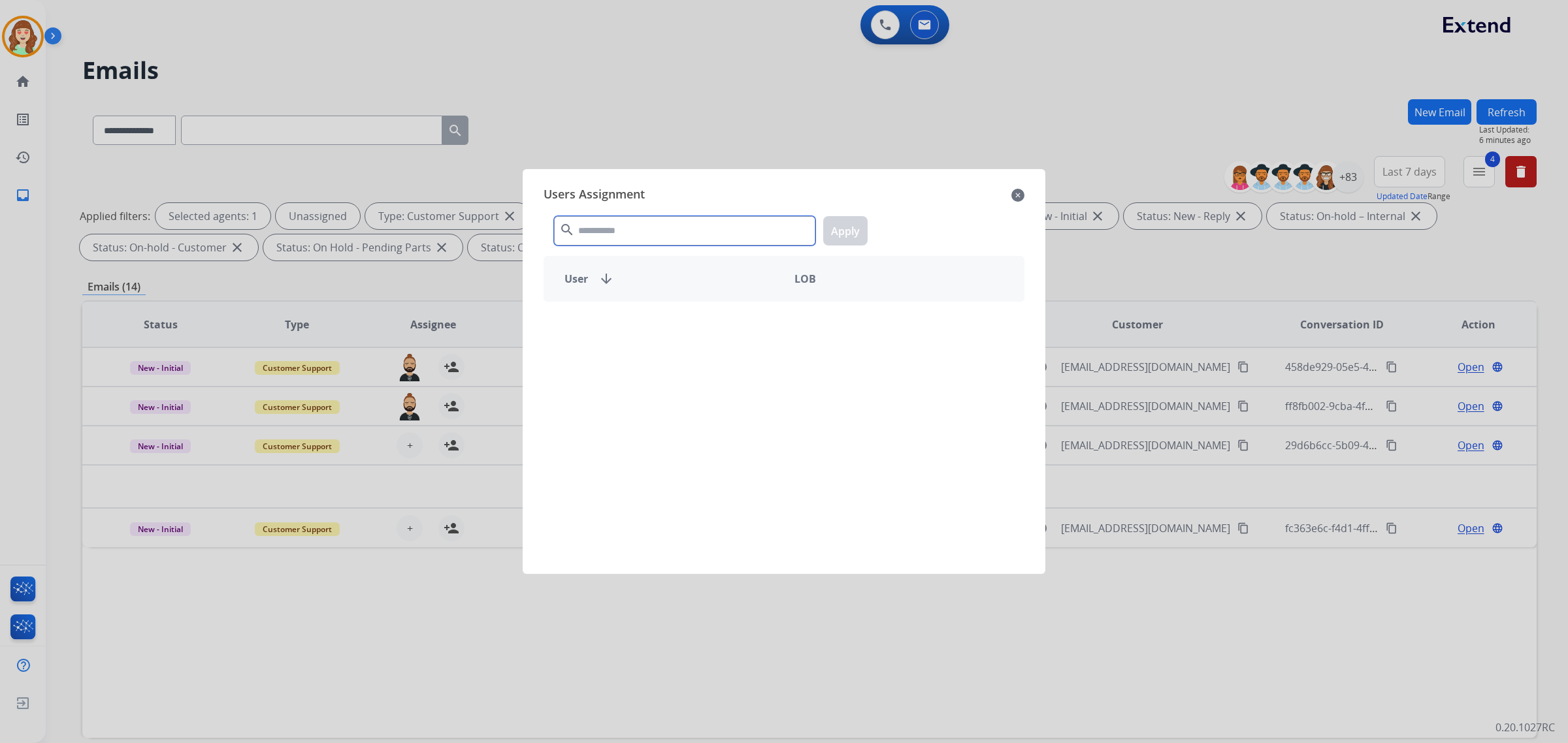
click at [619, 224] on input "text" at bounding box center [685, 231] width 261 height 30
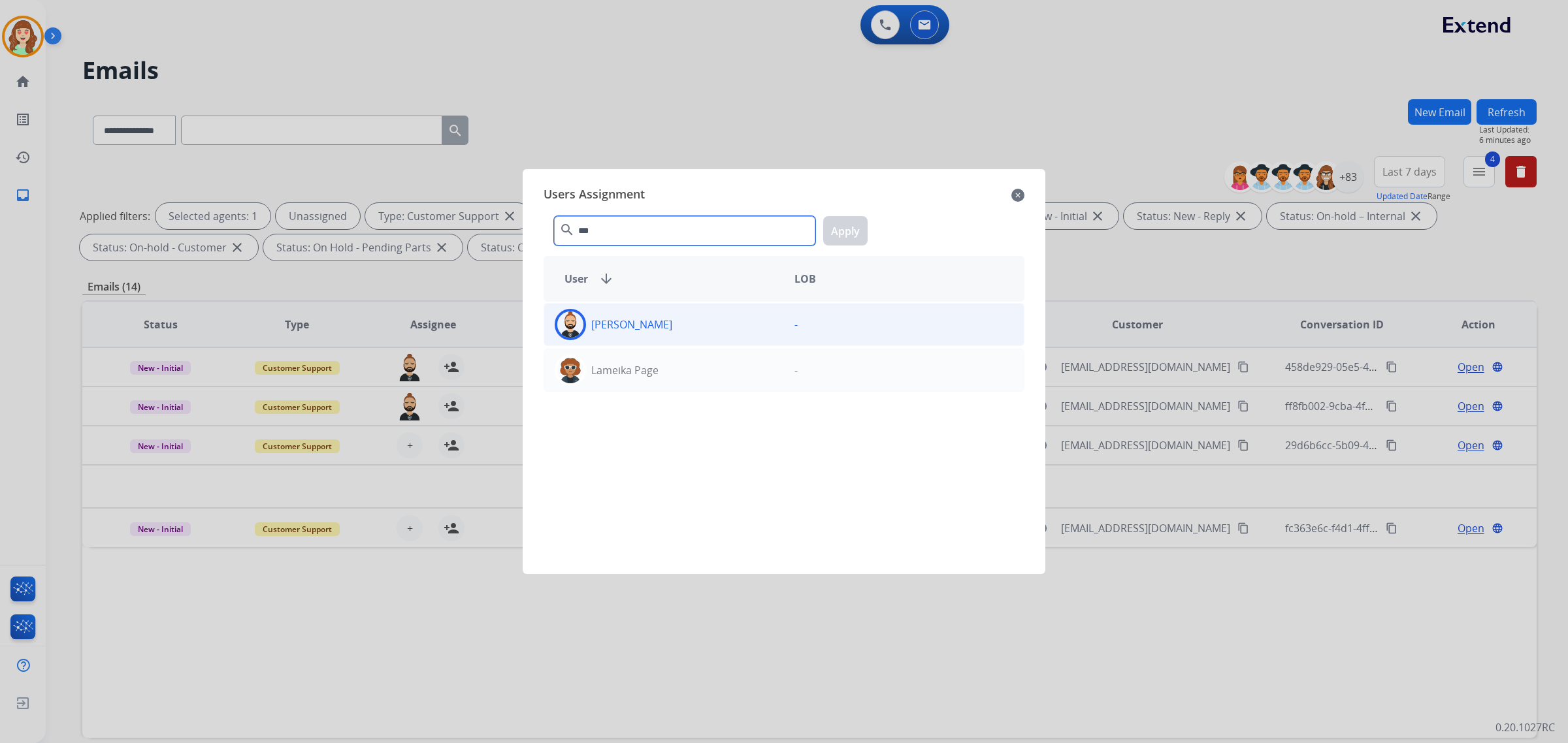
type input "***"
drag, startPoint x: 661, startPoint y: 331, endPoint x: 863, endPoint y: 269, distance: 211.3
click at [661, 330] on p "[PERSON_NAME]" at bounding box center [632, 324] width 81 height 15
click at [851, 242] on button "Apply" at bounding box center [846, 231] width 44 height 30
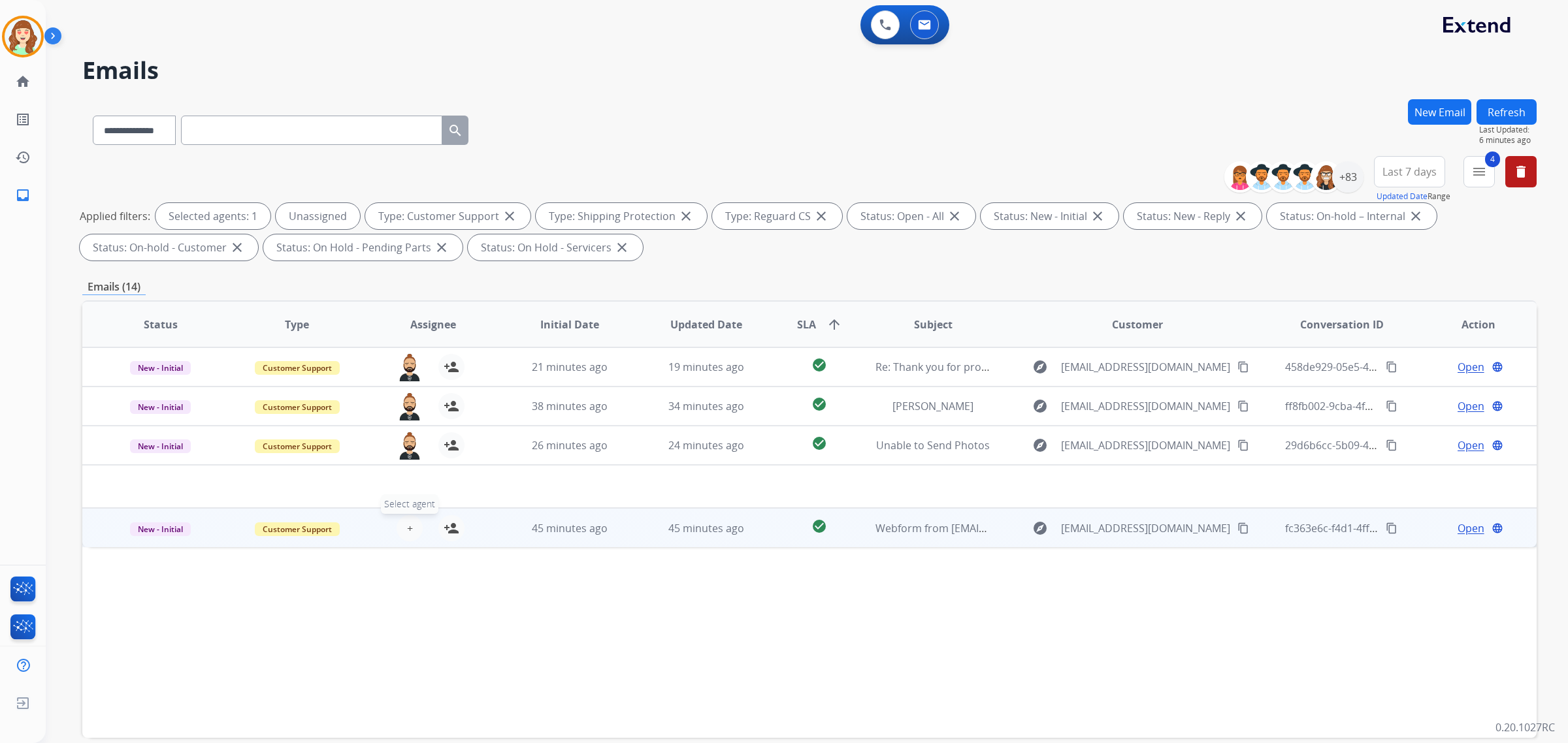
click at [407, 527] on span "+" at bounding box center [410, 528] width 6 height 15
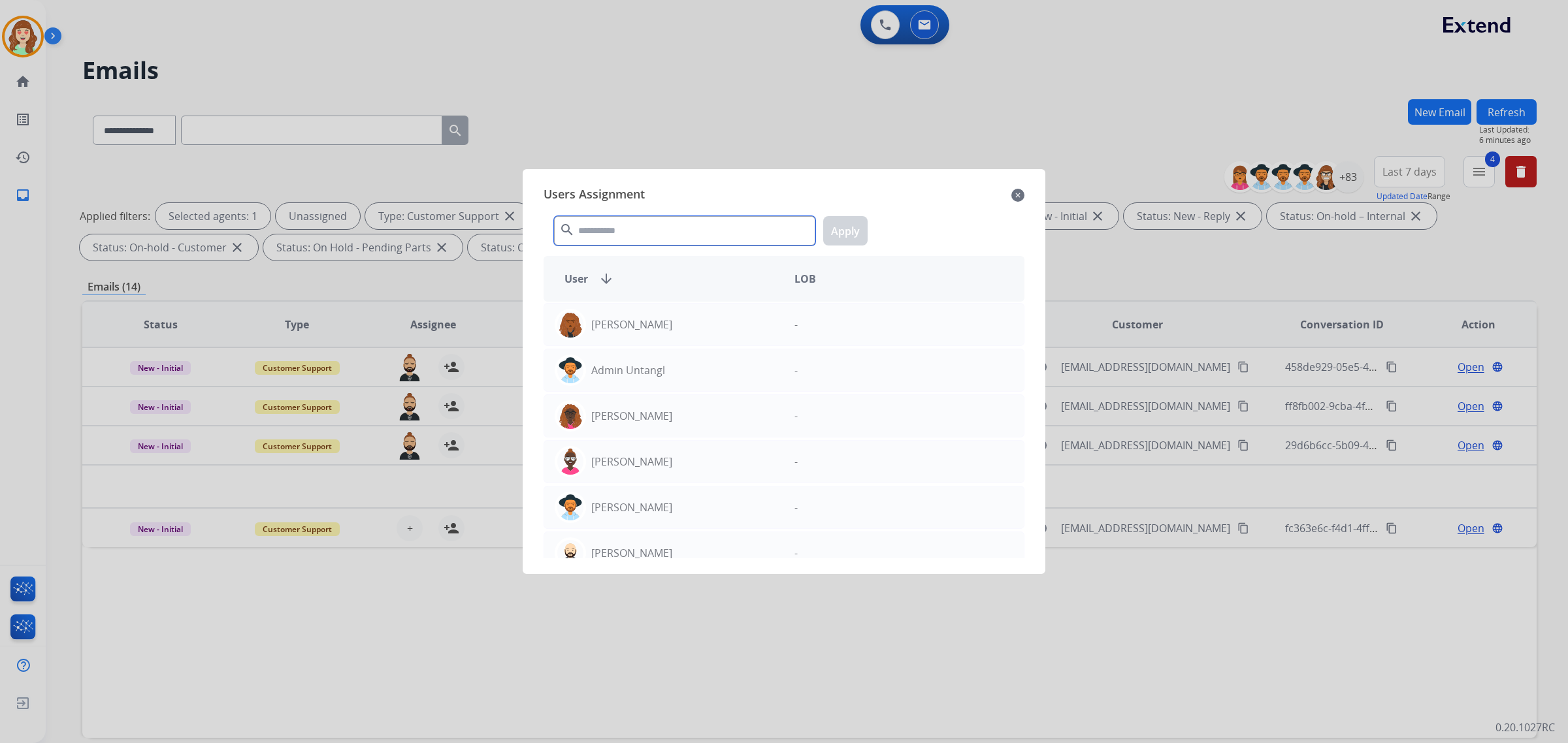
click at [632, 236] on input "text" at bounding box center [685, 231] width 261 height 30
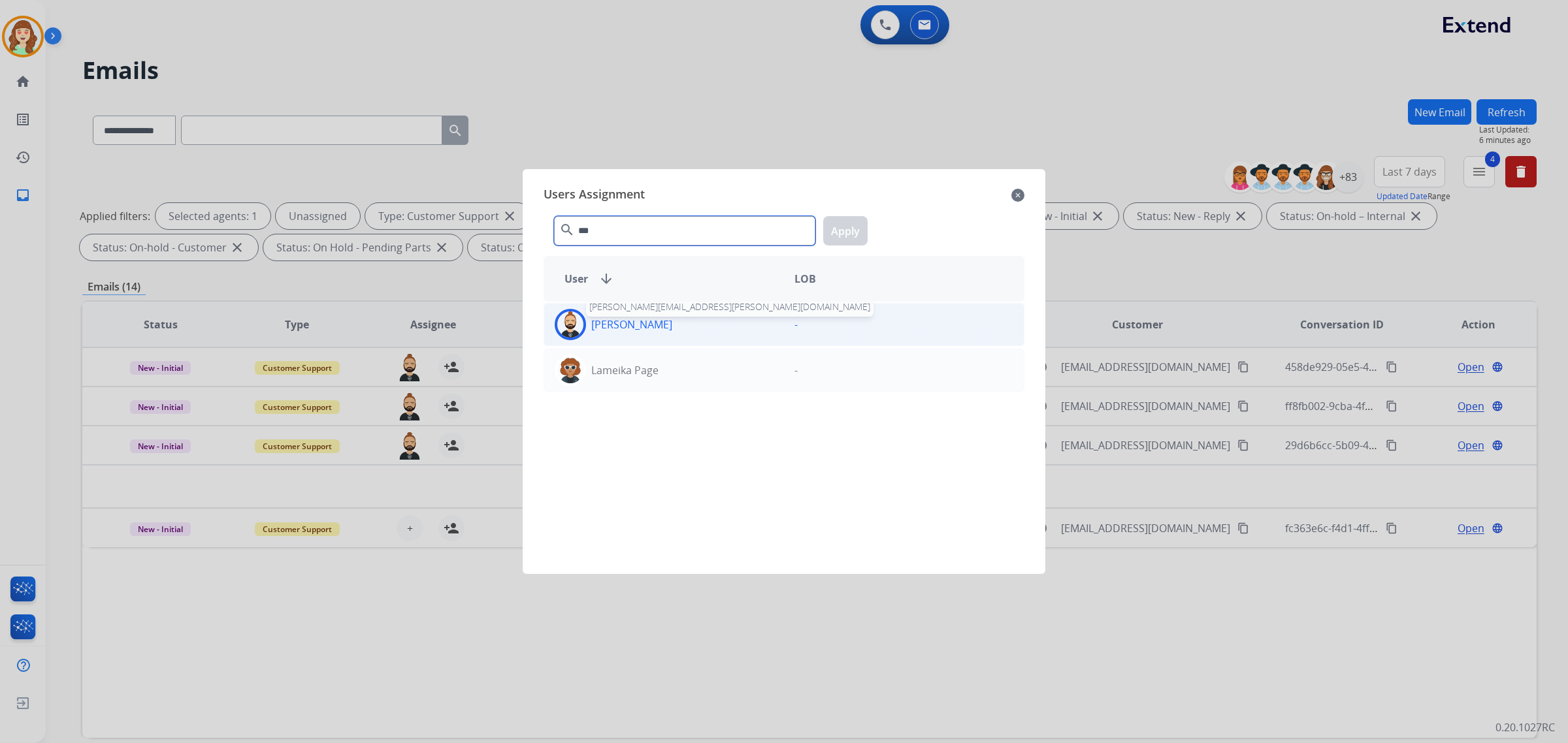
type input "***"
click at [655, 325] on p "[PERSON_NAME]" at bounding box center [632, 324] width 81 height 15
click at [841, 235] on button "Apply" at bounding box center [846, 231] width 44 height 30
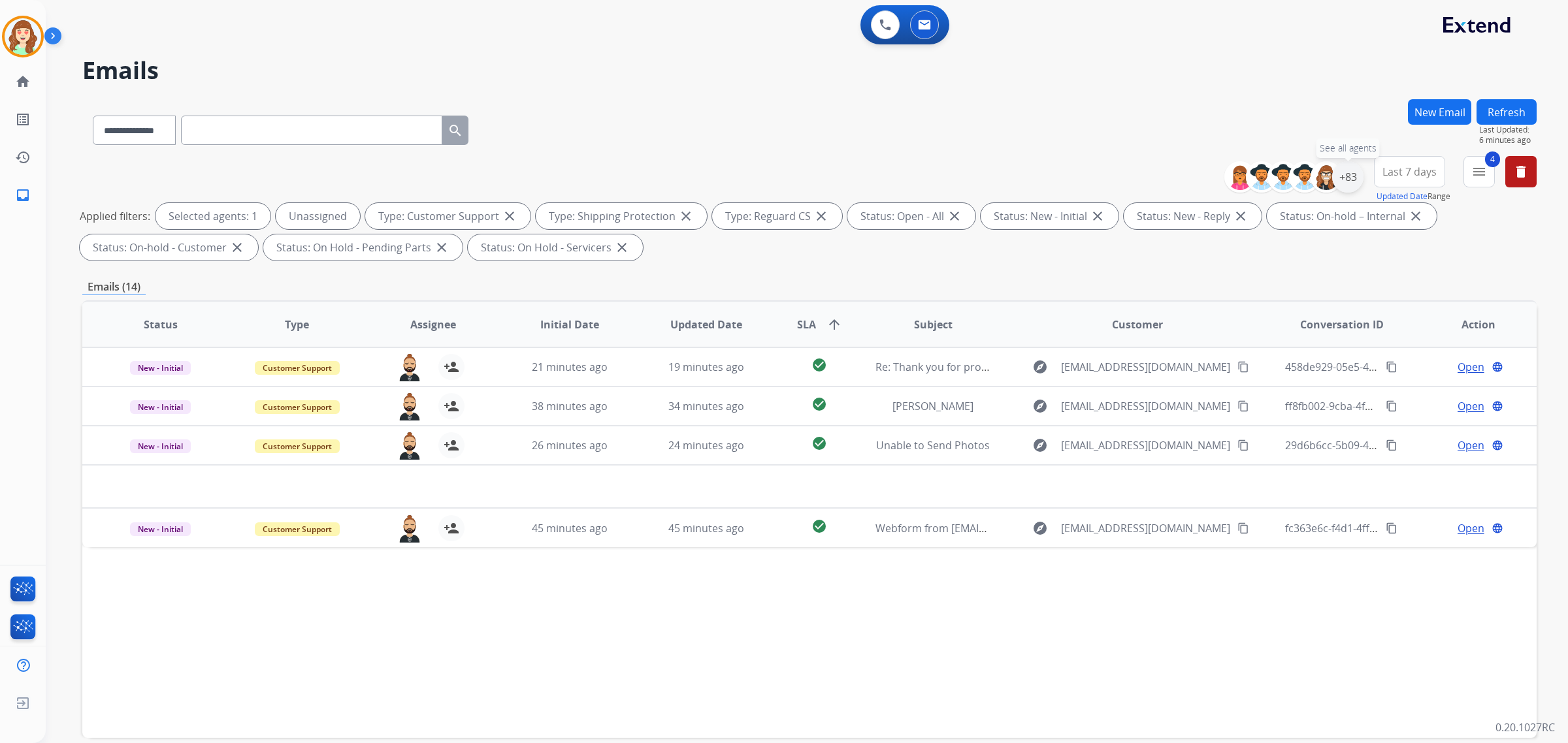
click at [1349, 180] on div "+83" at bounding box center [1348, 176] width 32 height 32
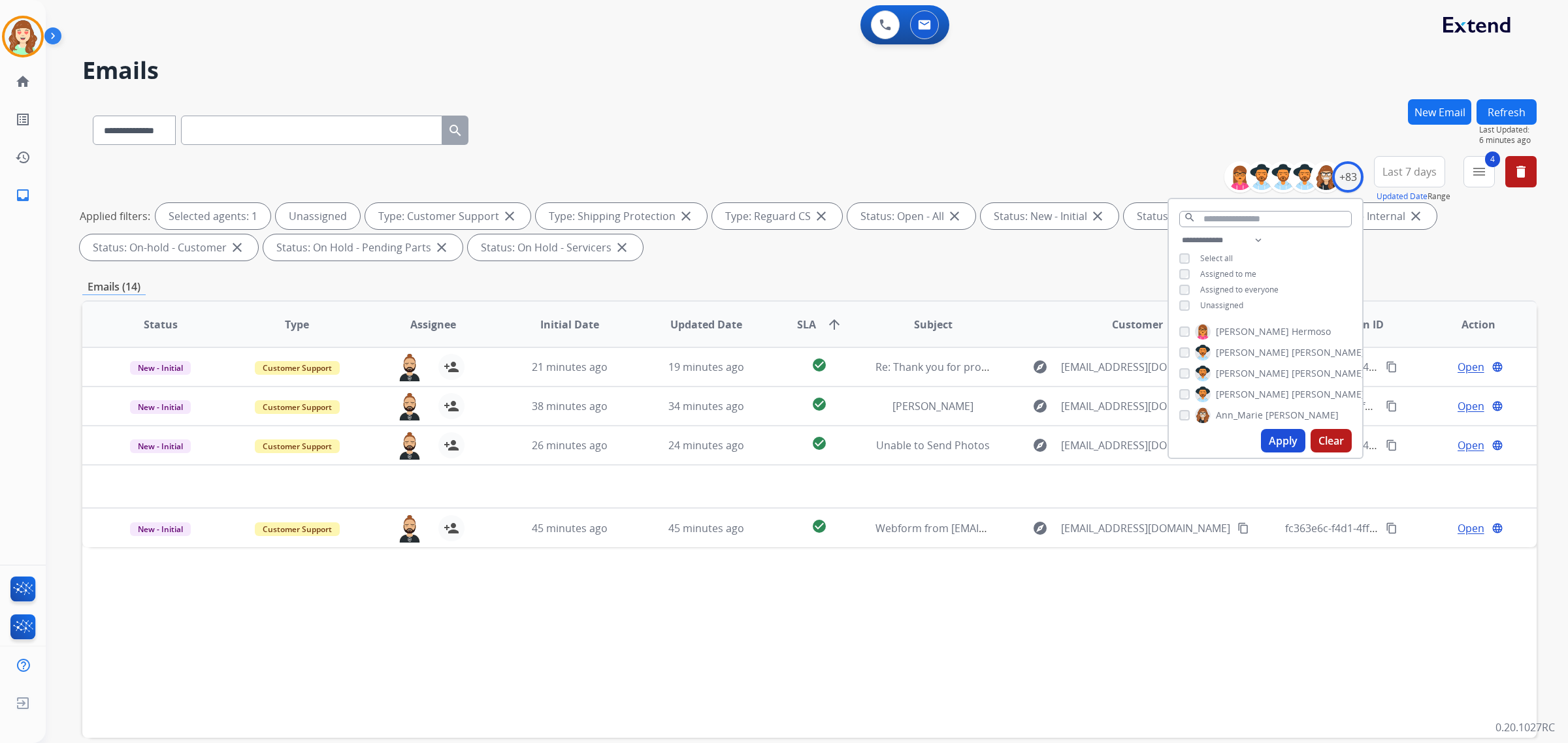
click at [1286, 445] on button "Apply" at bounding box center [1283, 441] width 44 height 24
select select "*"
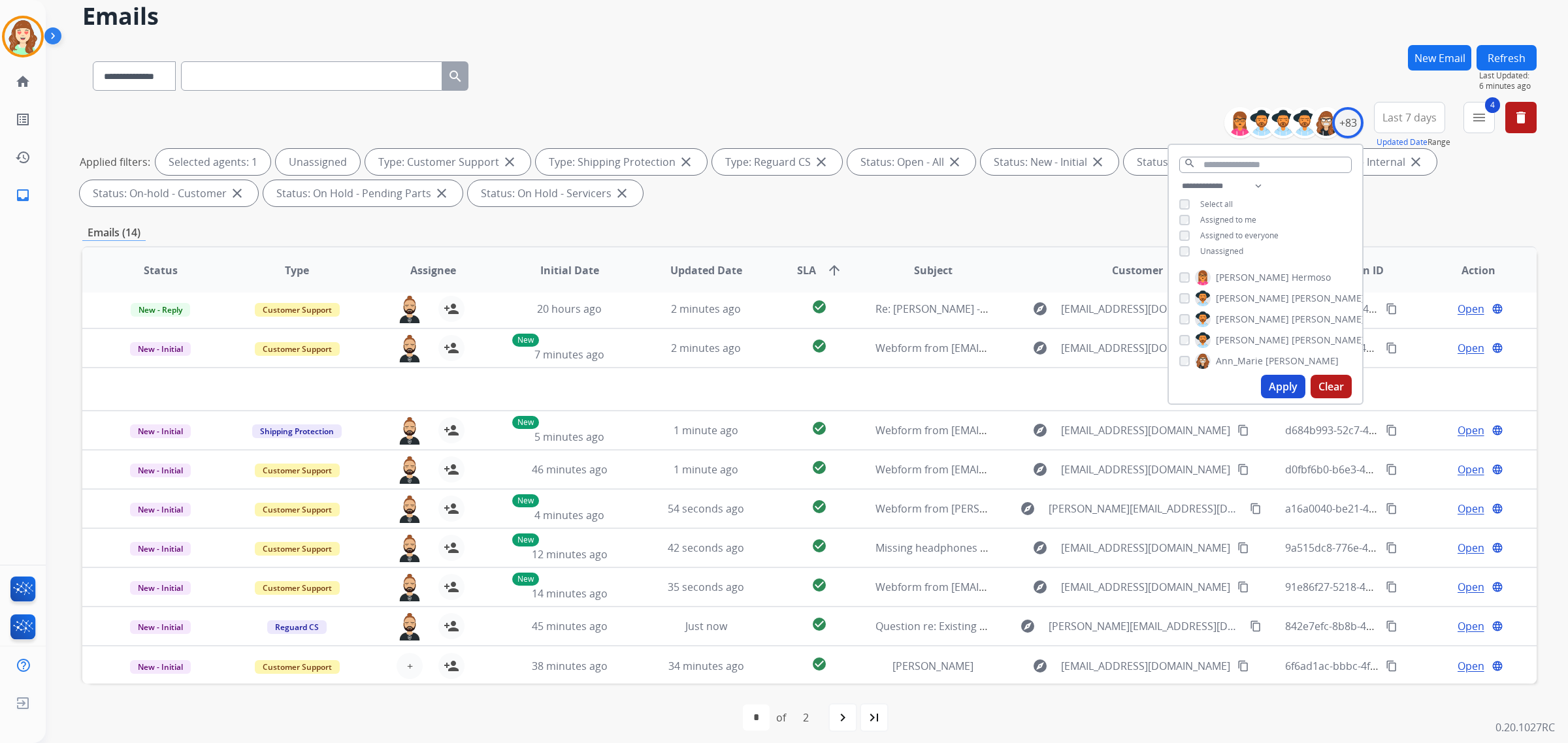
scroll to position [62, 0]
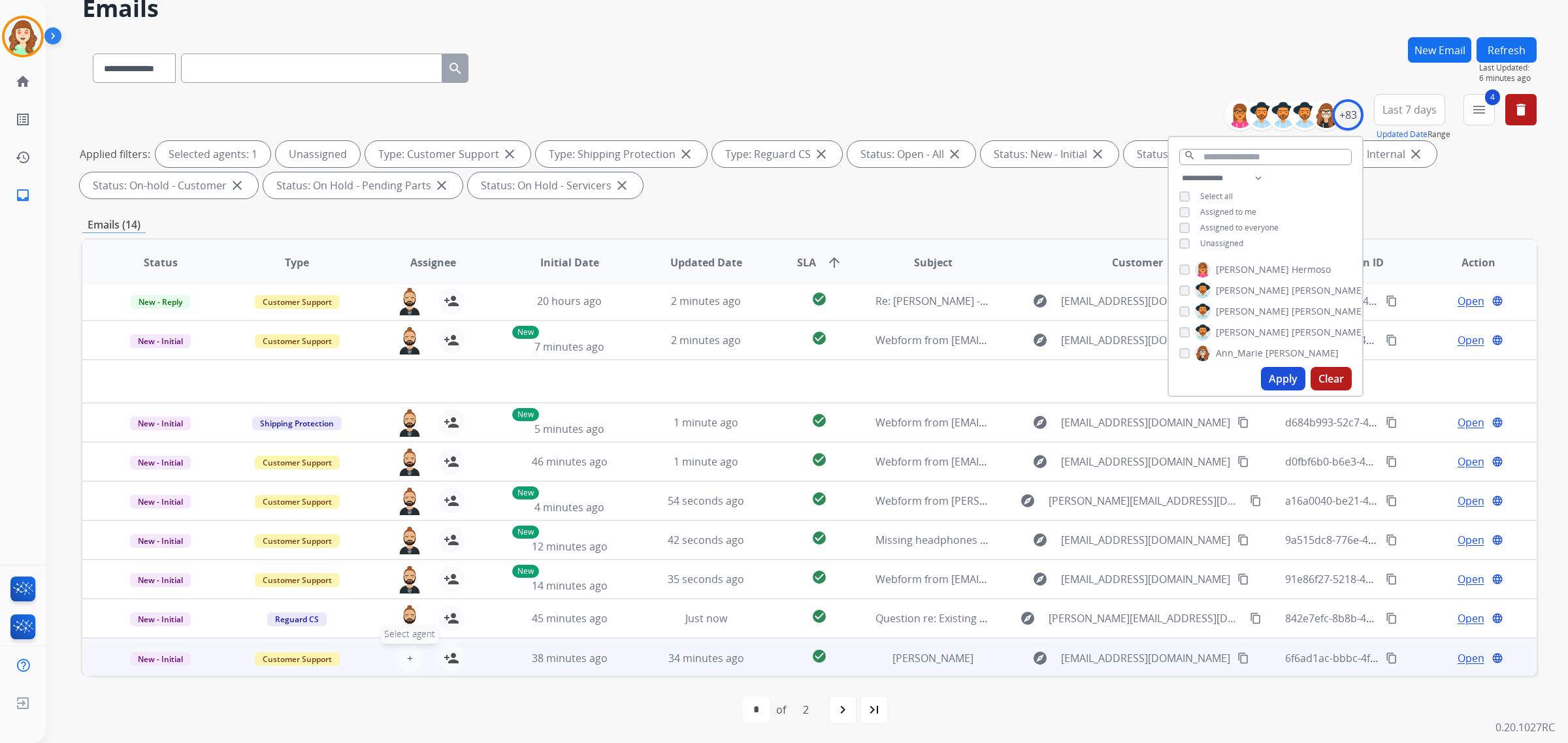
click at [407, 656] on span "+" at bounding box center [410, 658] width 6 height 15
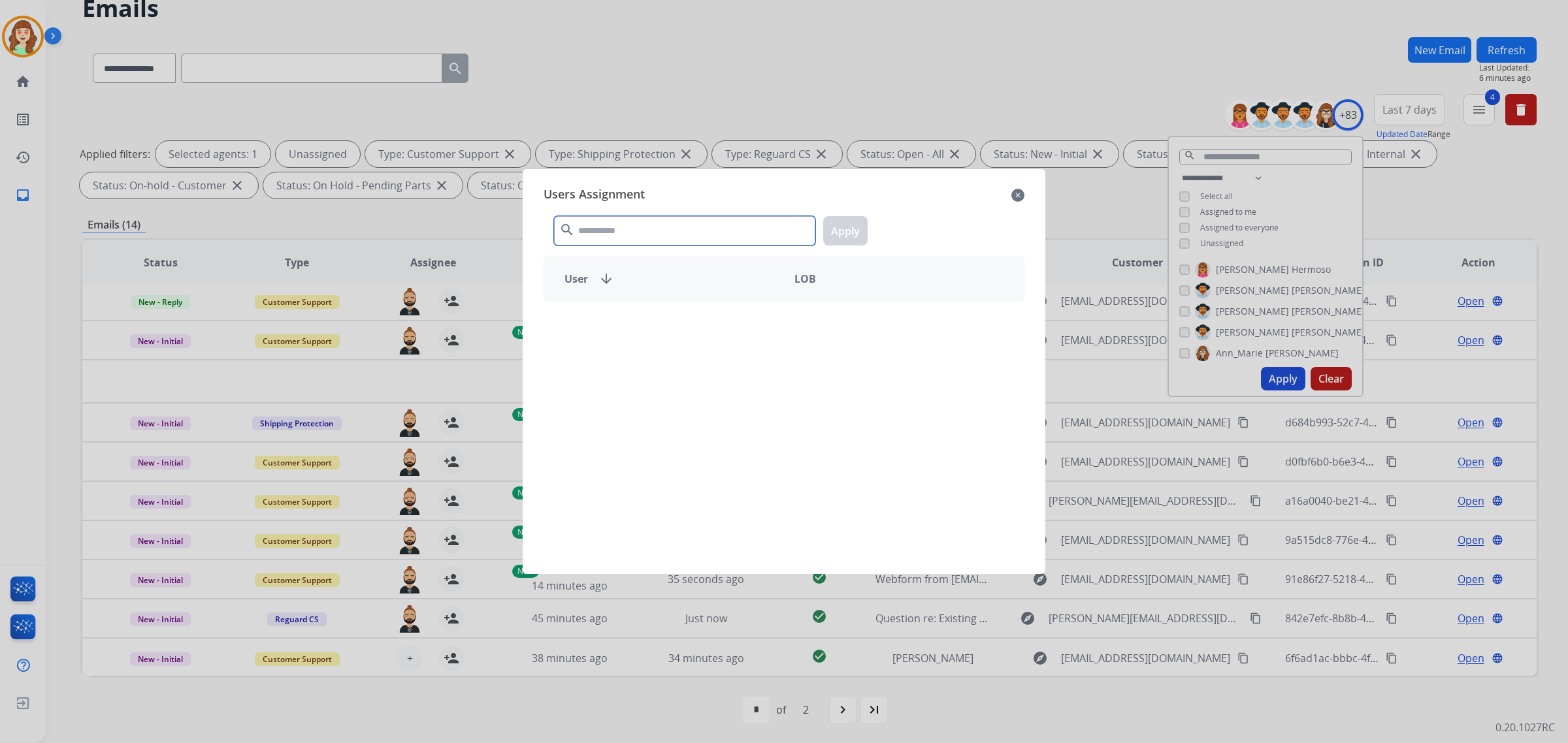
click at [698, 230] on input "text" at bounding box center [685, 231] width 261 height 30
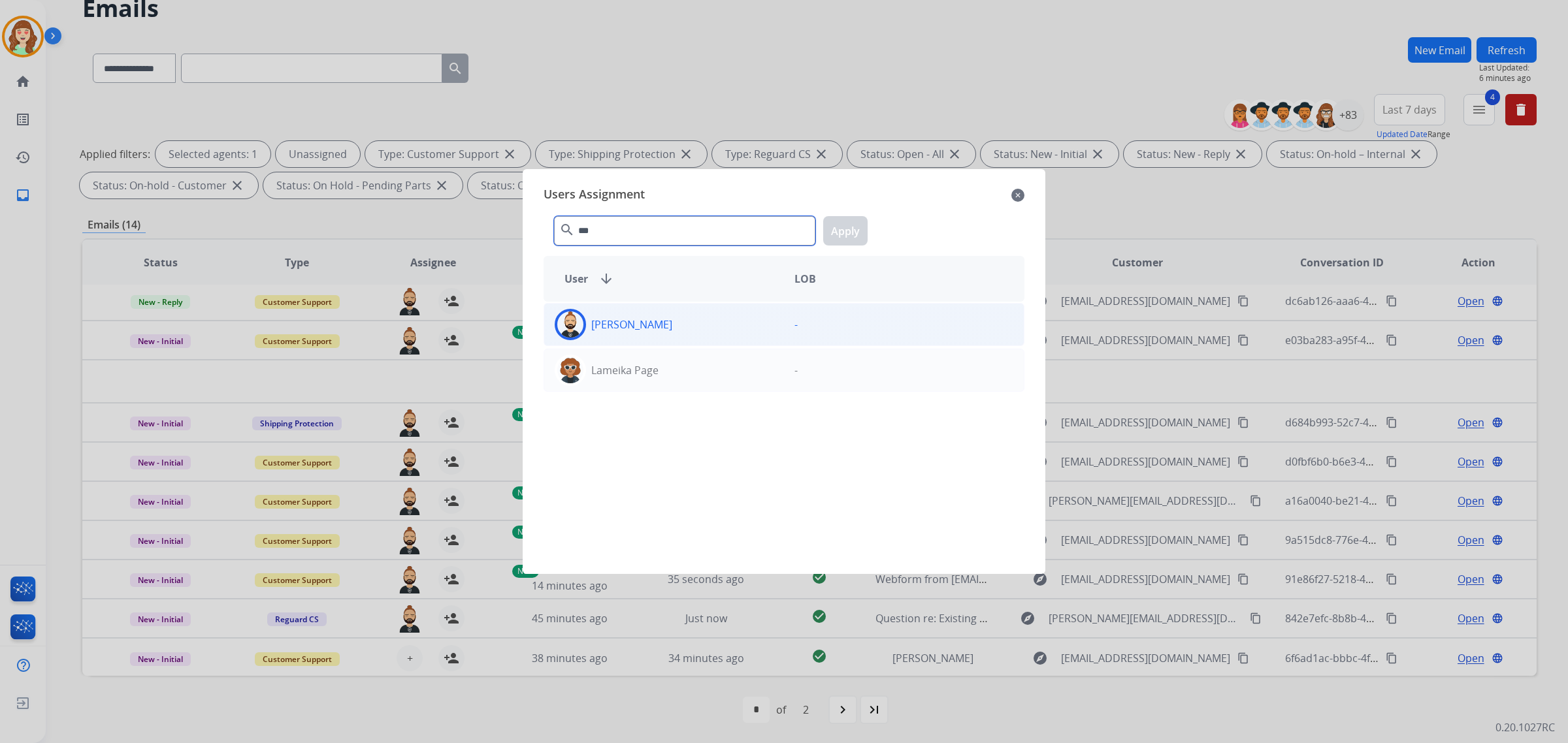
type input "***"
click at [708, 317] on div "[PERSON_NAME]" at bounding box center [664, 325] width 240 height 32
click at [844, 234] on button "Apply" at bounding box center [846, 231] width 44 height 30
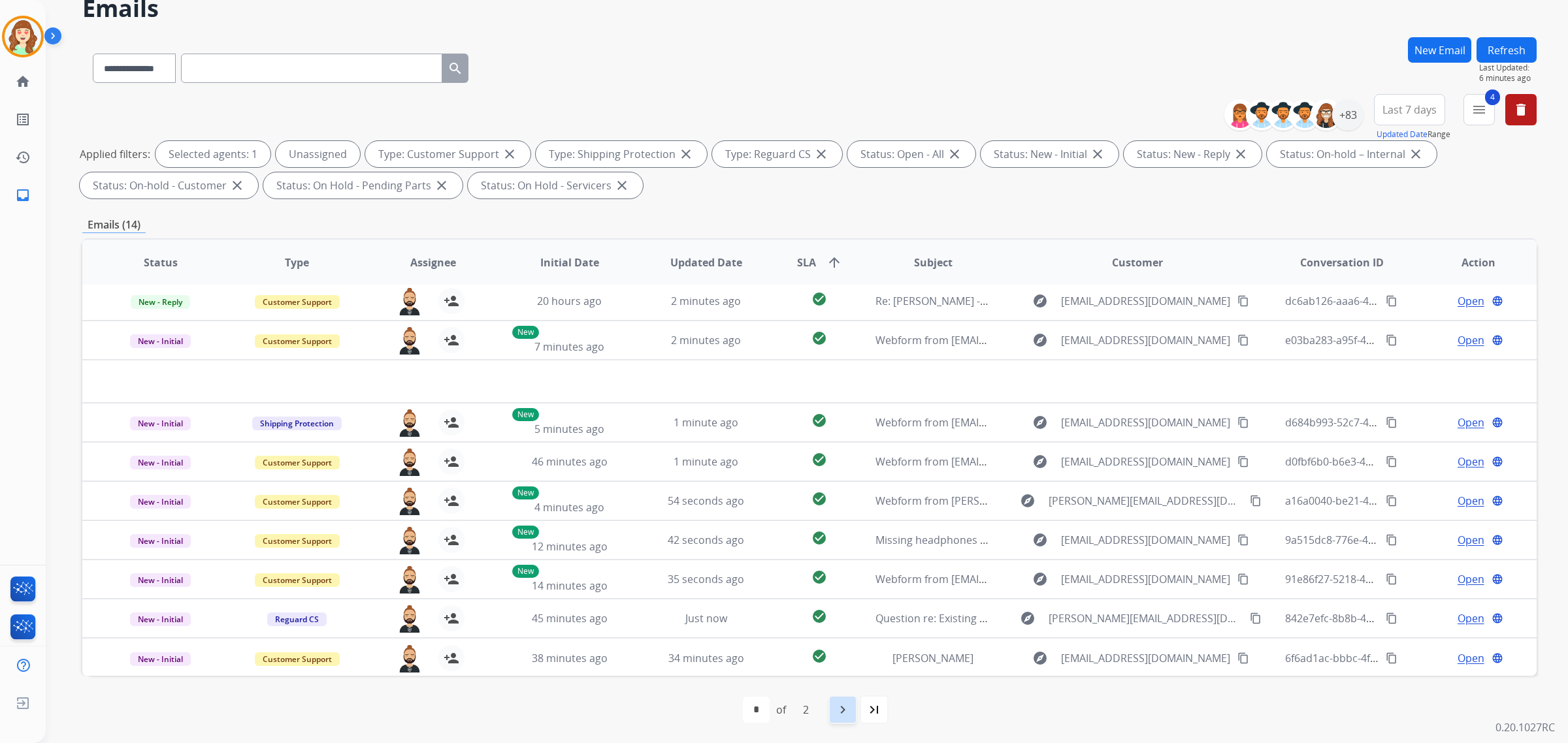
click at [837, 711] on mat-icon "navigate_next" at bounding box center [842, 709] width 15 height 15
select select "*"
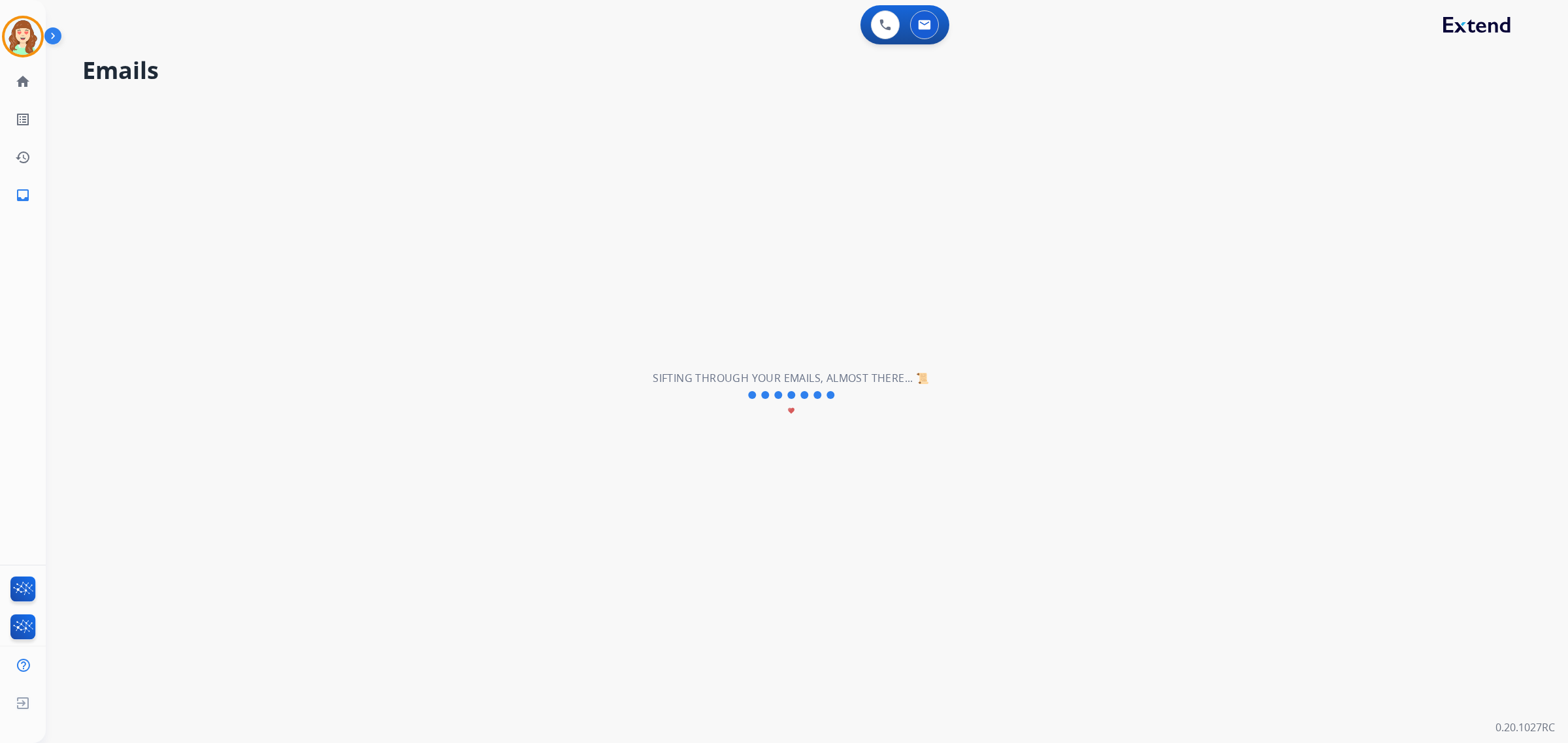
scroll to position [0, 0]
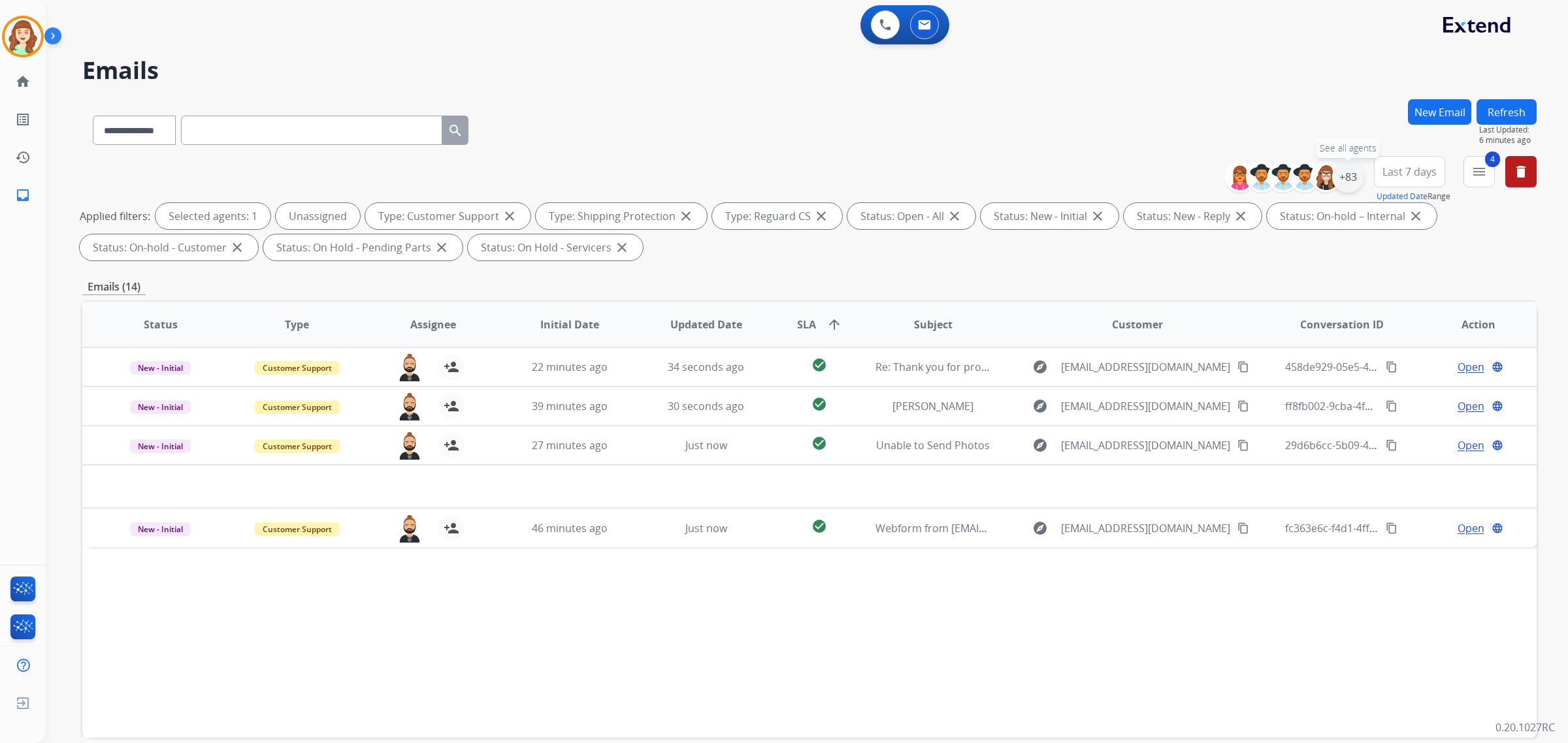
click at [1344, 173] on div "+83" at bounding box center [1348, 176] width 32 height 32
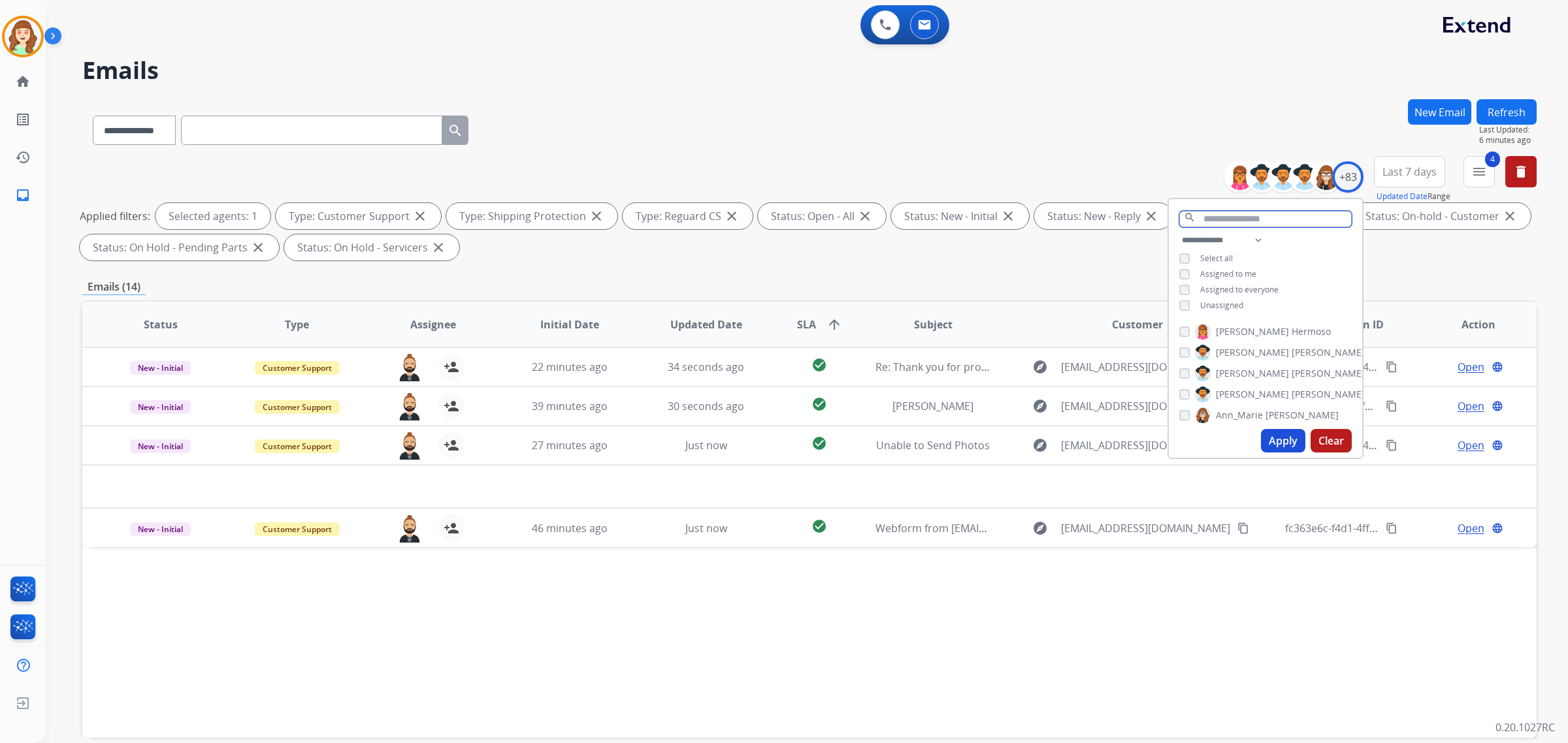
click at [1239, 216] on input "text" at bounding box center [1265, 219] width 173 height 16
click at [1217, 232] on select "**********" at bounding box center [1224, 240] width 90 height 15
select select "**********"
click at [1179, 232] on select "**********" at bounding box center [1224, 240] width 90 height 15
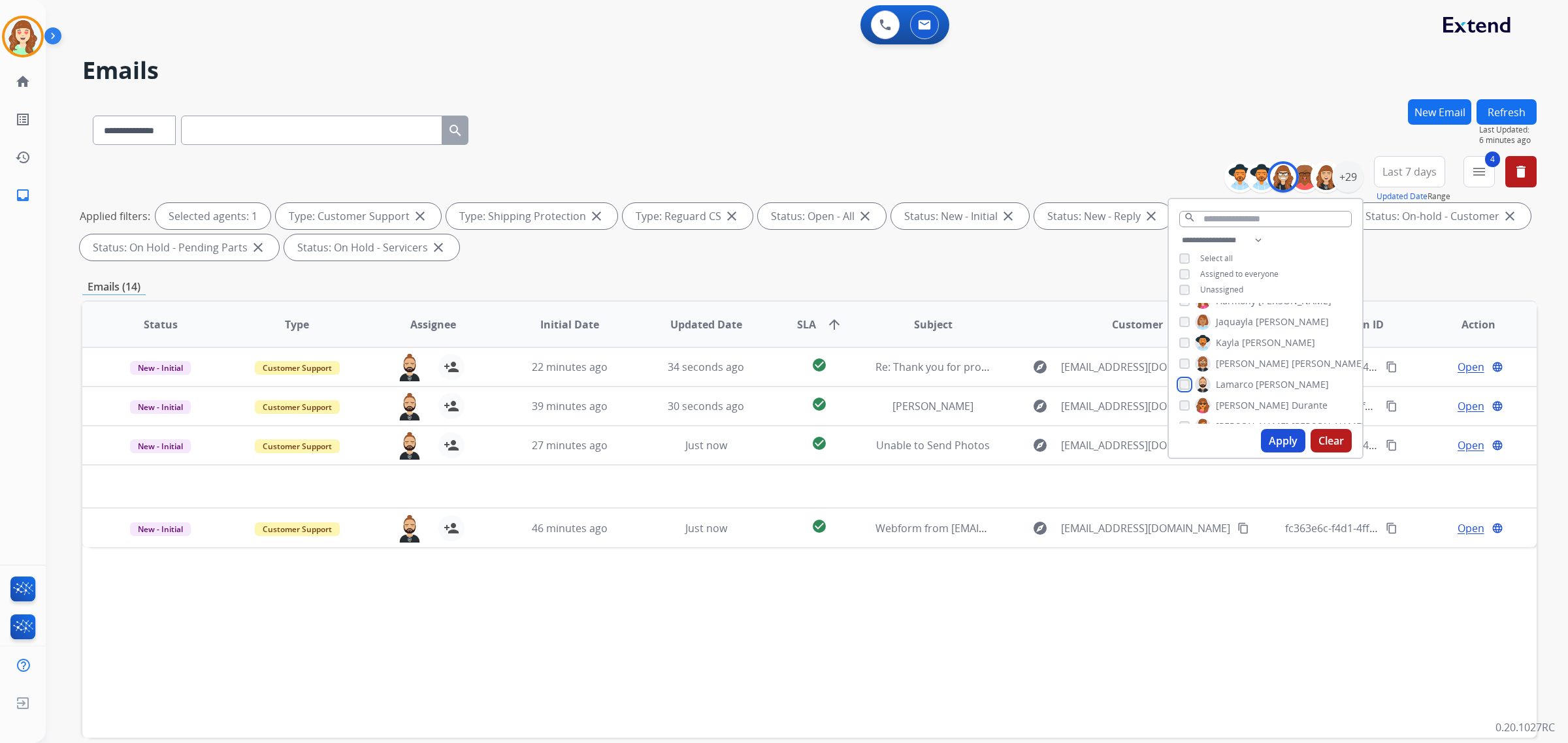
scroll to position [327, 0]
click at [797, 128] on div "**********" at bounding box center [809, 127] width 1454 height 57
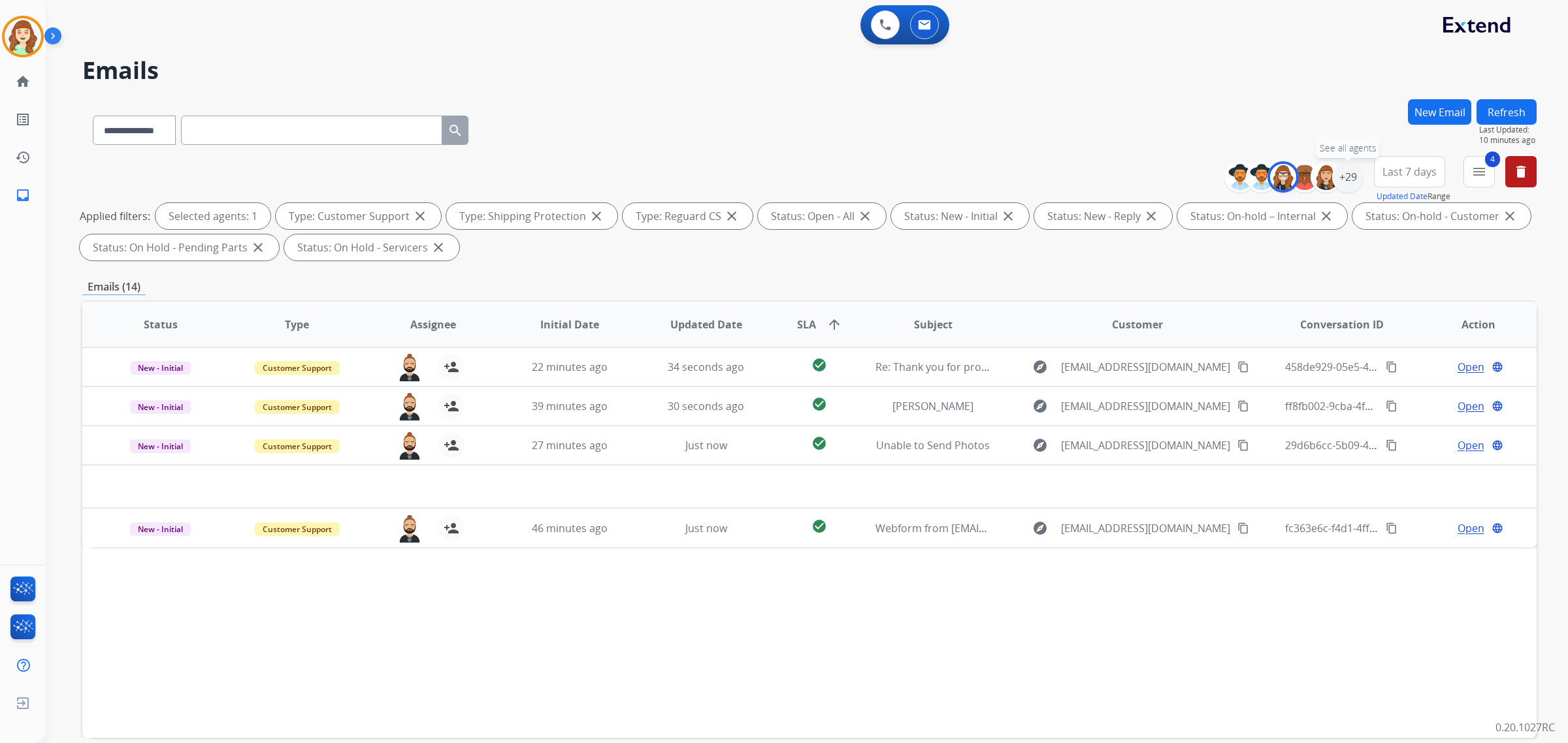
drag, startPoint x: 1343, startPoint y: 180, endPoint x: 1319, endPoint y: 199, distance: 30.6
click at [1343, 180] on div "+29" at bounding box center [1348, 176] width 32 height 32
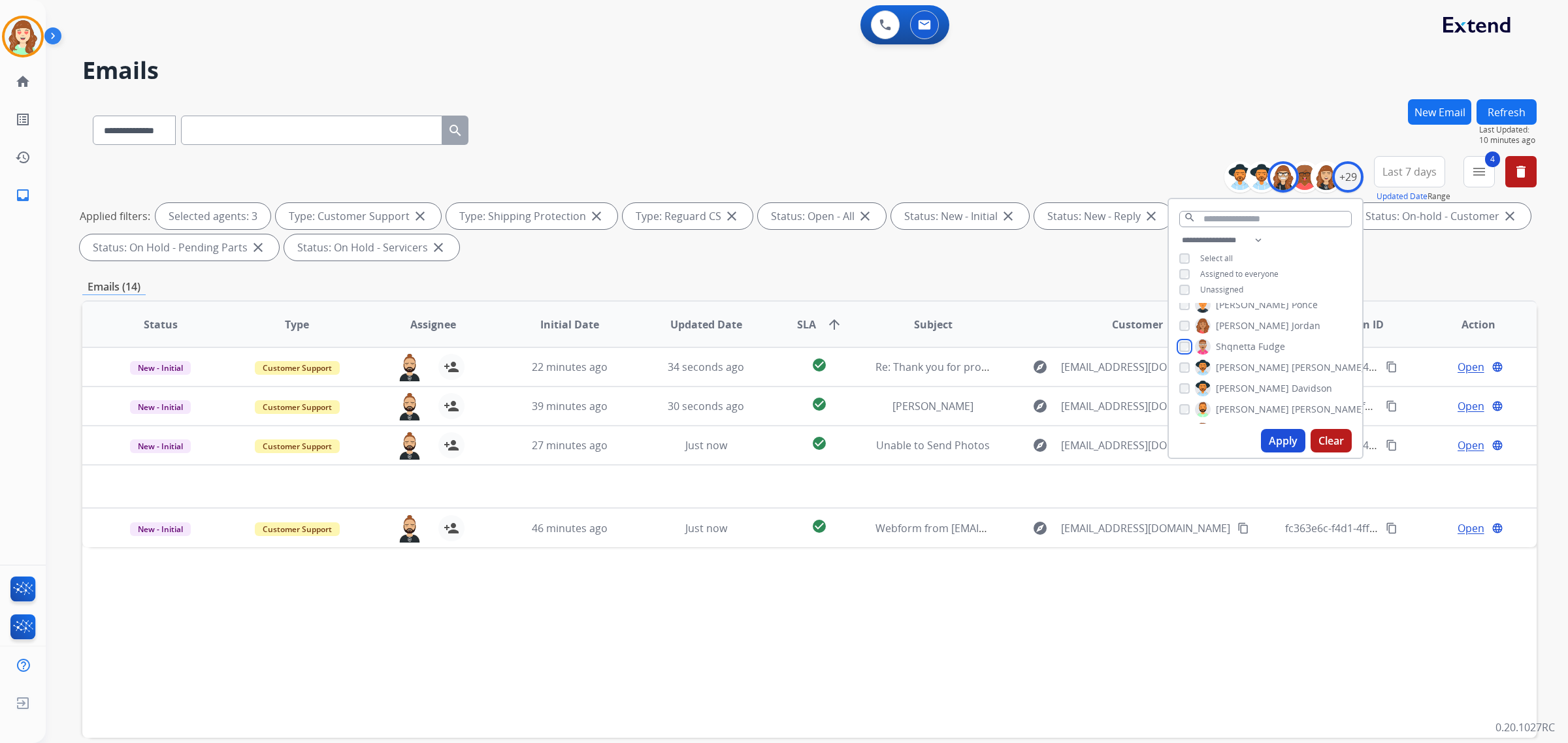
scroll to position [490, 0]
click at [1287, 449] on button "Apply" at bounding box center [1283, 441] width 44 height 24
select select "*"
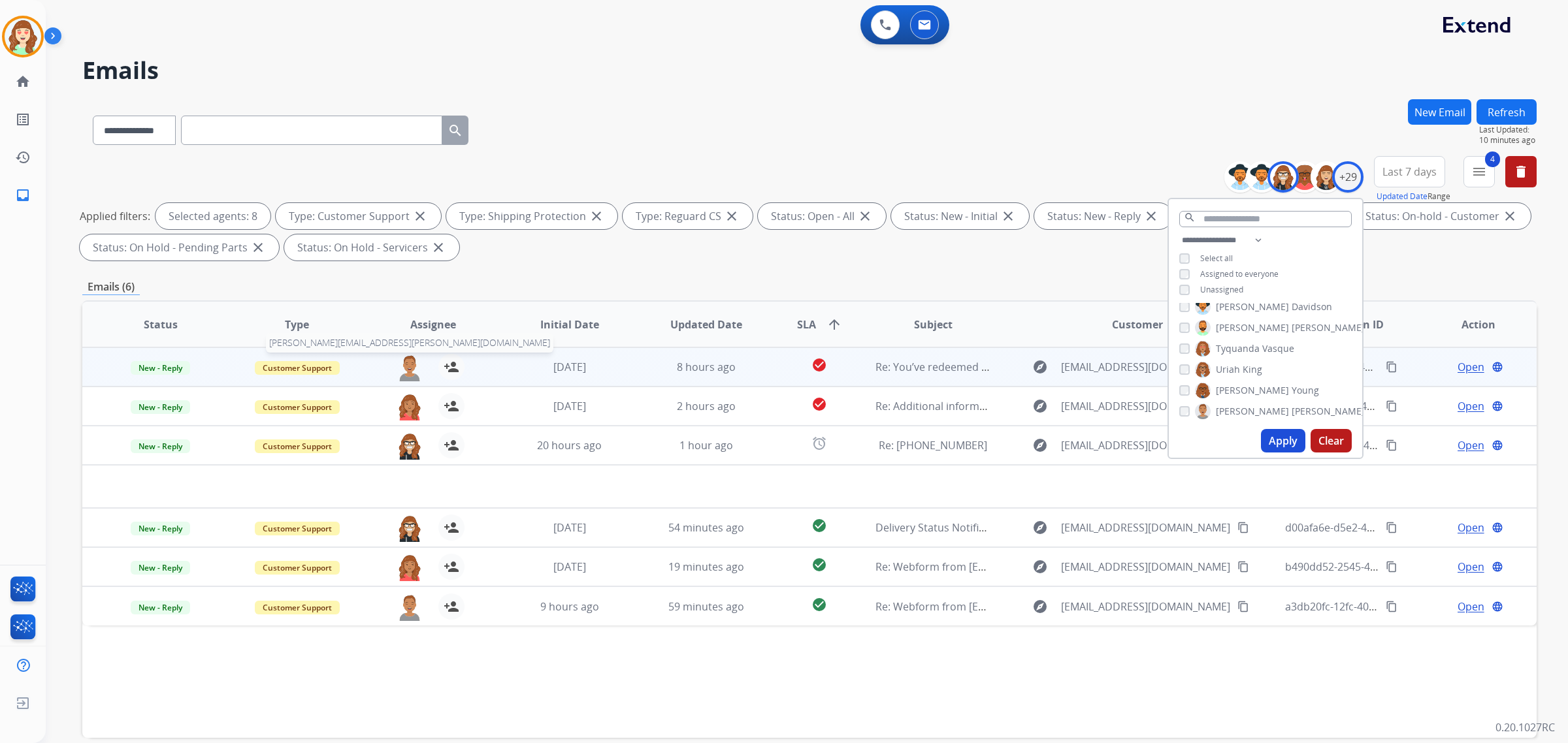
click at [405, 367] on img at bounding box center [410, 368] width 26 height 28
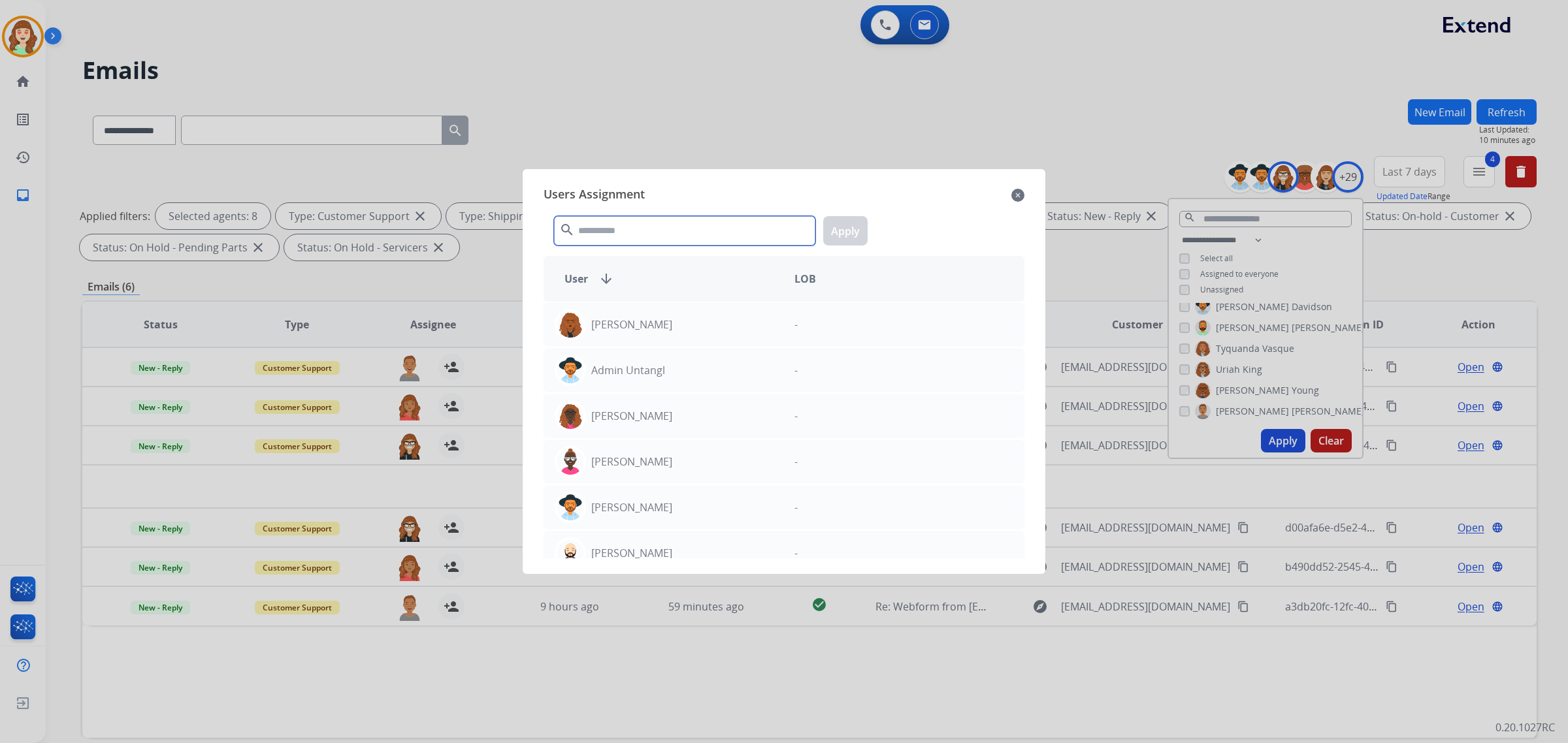
click at [664, 236] on input "text" at bounding box center [685, 231] width 261 height 30
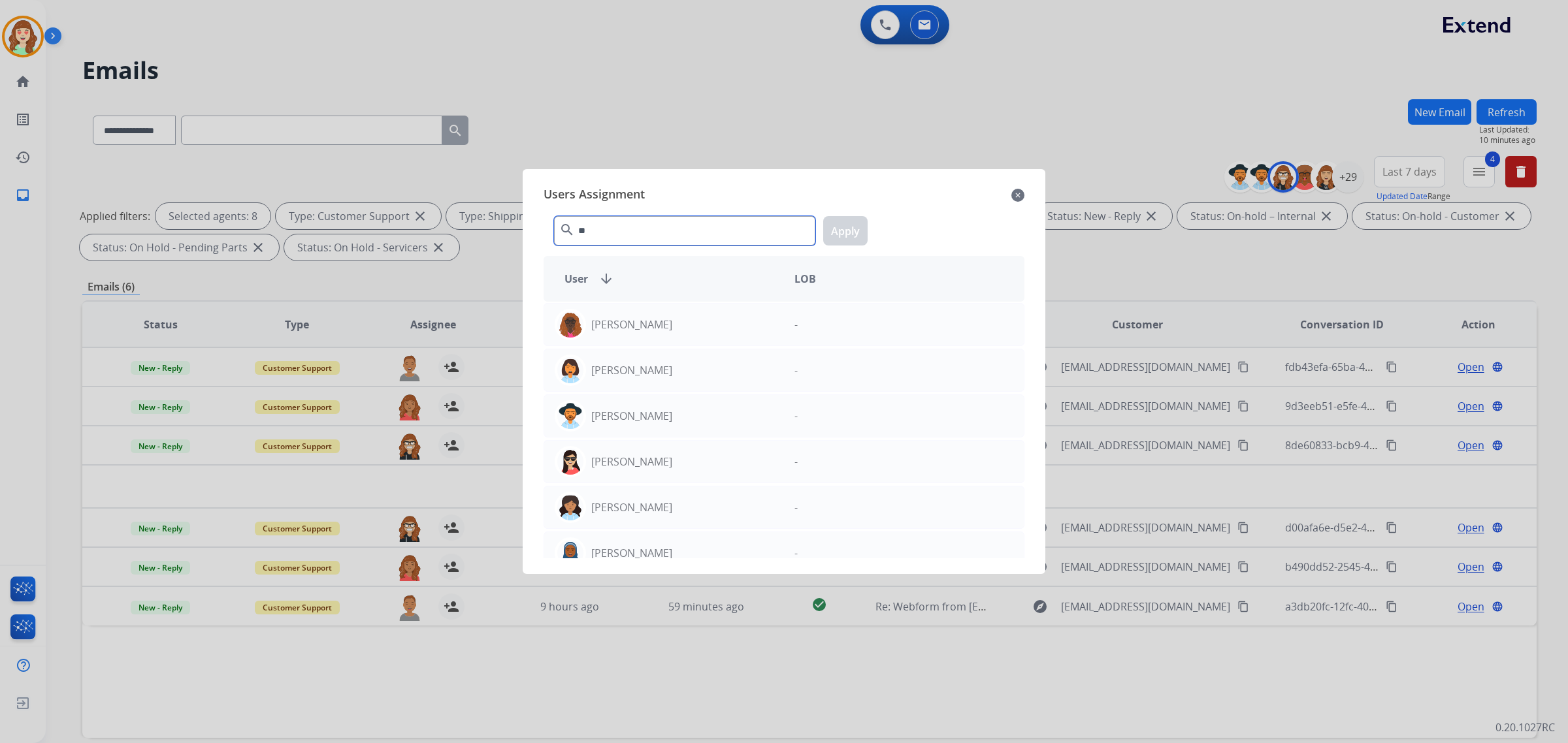
type input "***"
drag, startPoint x: 633, startPoint y: 234, endPoint x: 383, endPoint y: 229, distance: 250.0
click at [383, 47] on app-agents-assigntment "Users Assignment close *** search Apply User arrow_downward LOB [PERSON_NAME] -…" at bounding box center [791, 47] width 1491 height 0
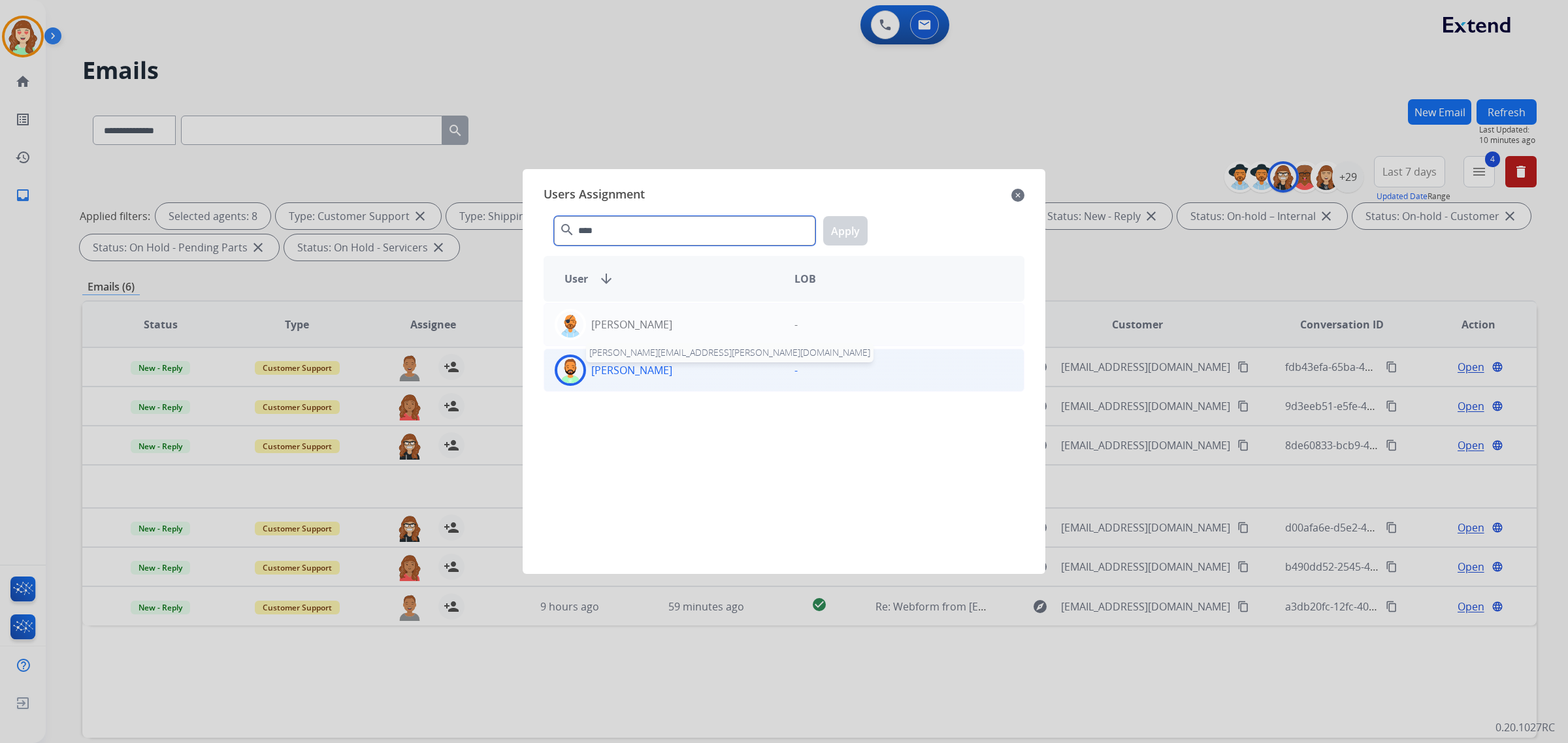
type input "****"
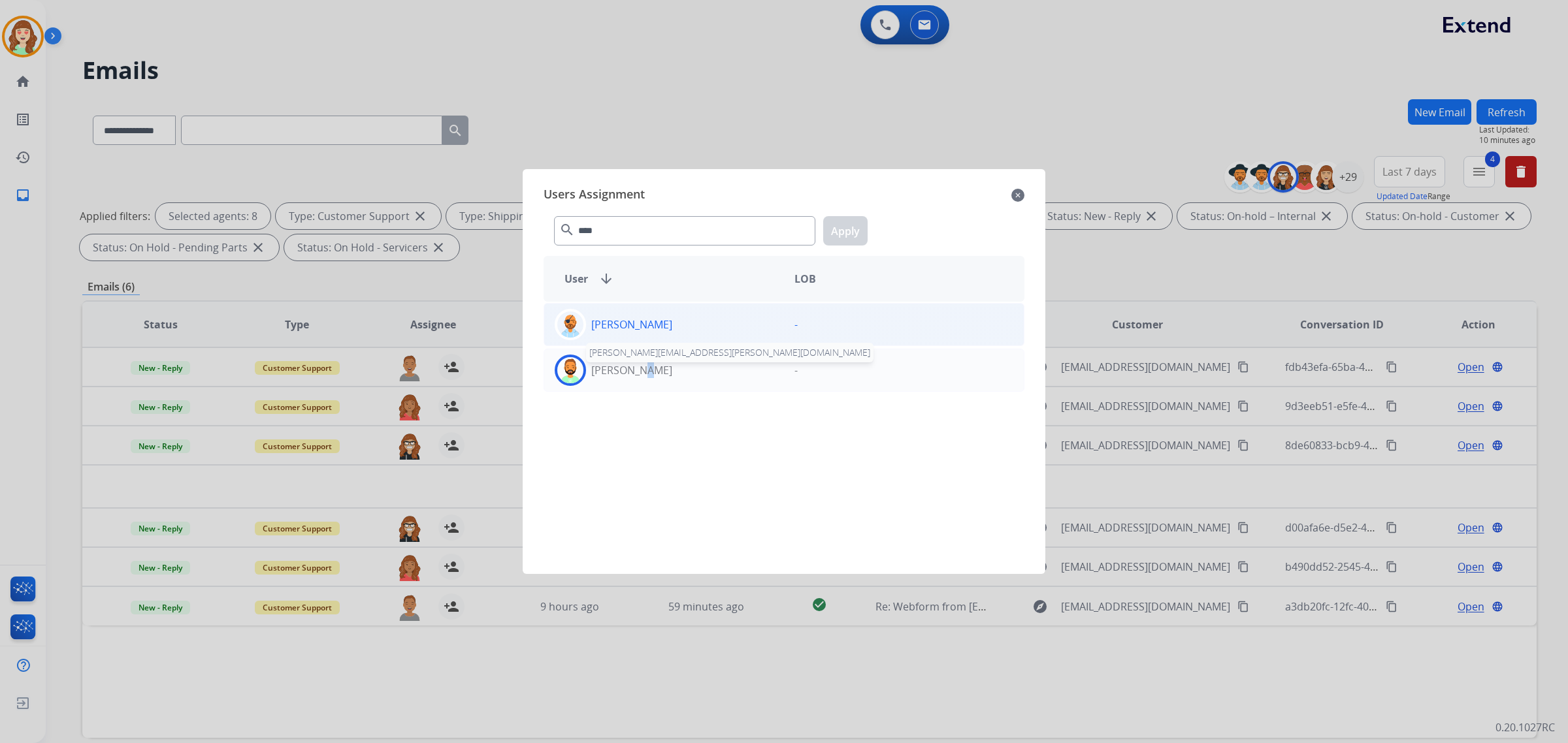
drag, startPoint x: 634, startPoint y: 376, endPoint x: 759, endPoint y: 312, distance: 140.4
click at [633, 376] on p "[PERSON_NAME]" at bounding box center [632, 370] width 81 height 15
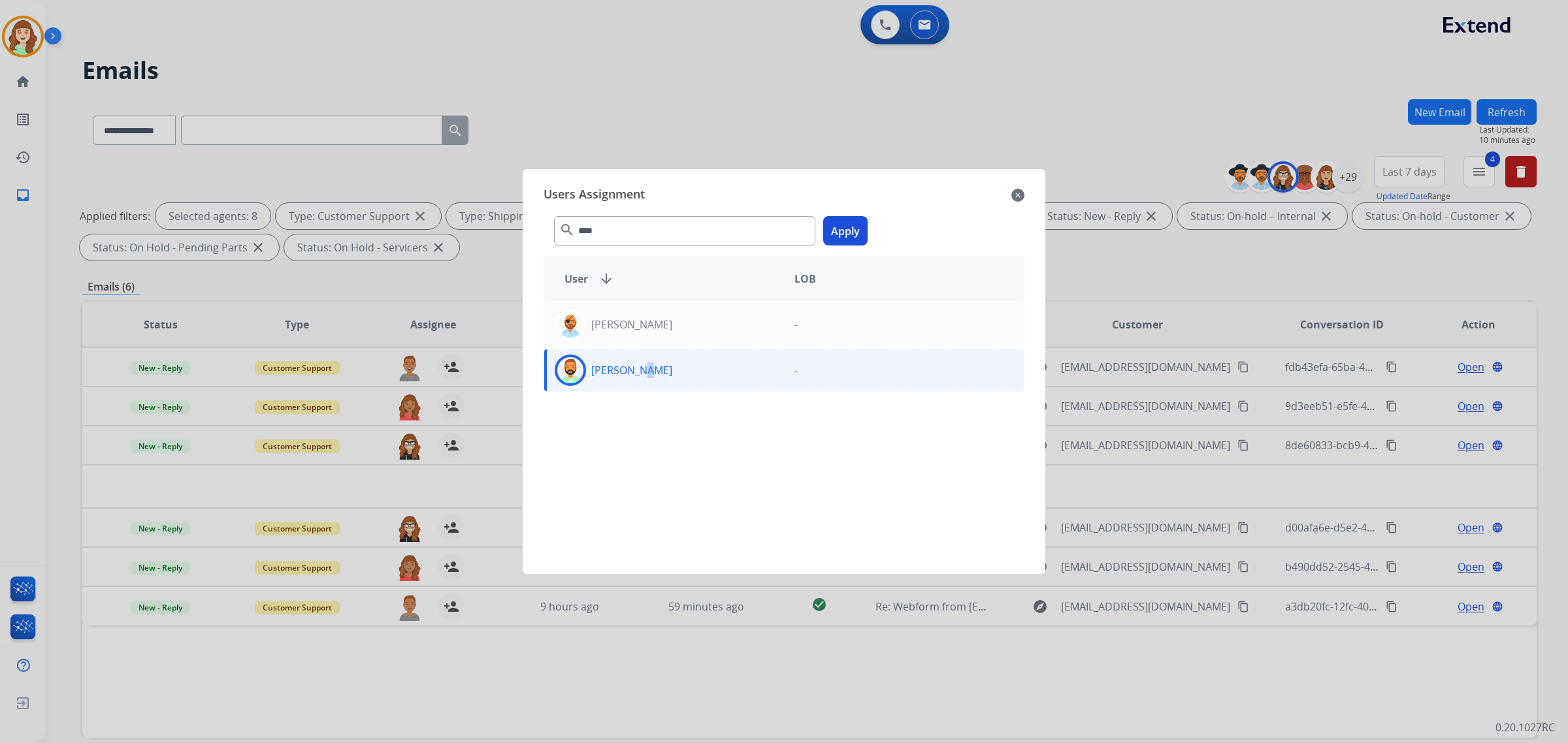
drag, startPoint x: 847, startPoint y: 234, endPoint x: 398, endPoint y: 434, distance: 491.5
click at [847, 235] on button "Apply" at bounding box center [846, 231] width 44 height 30
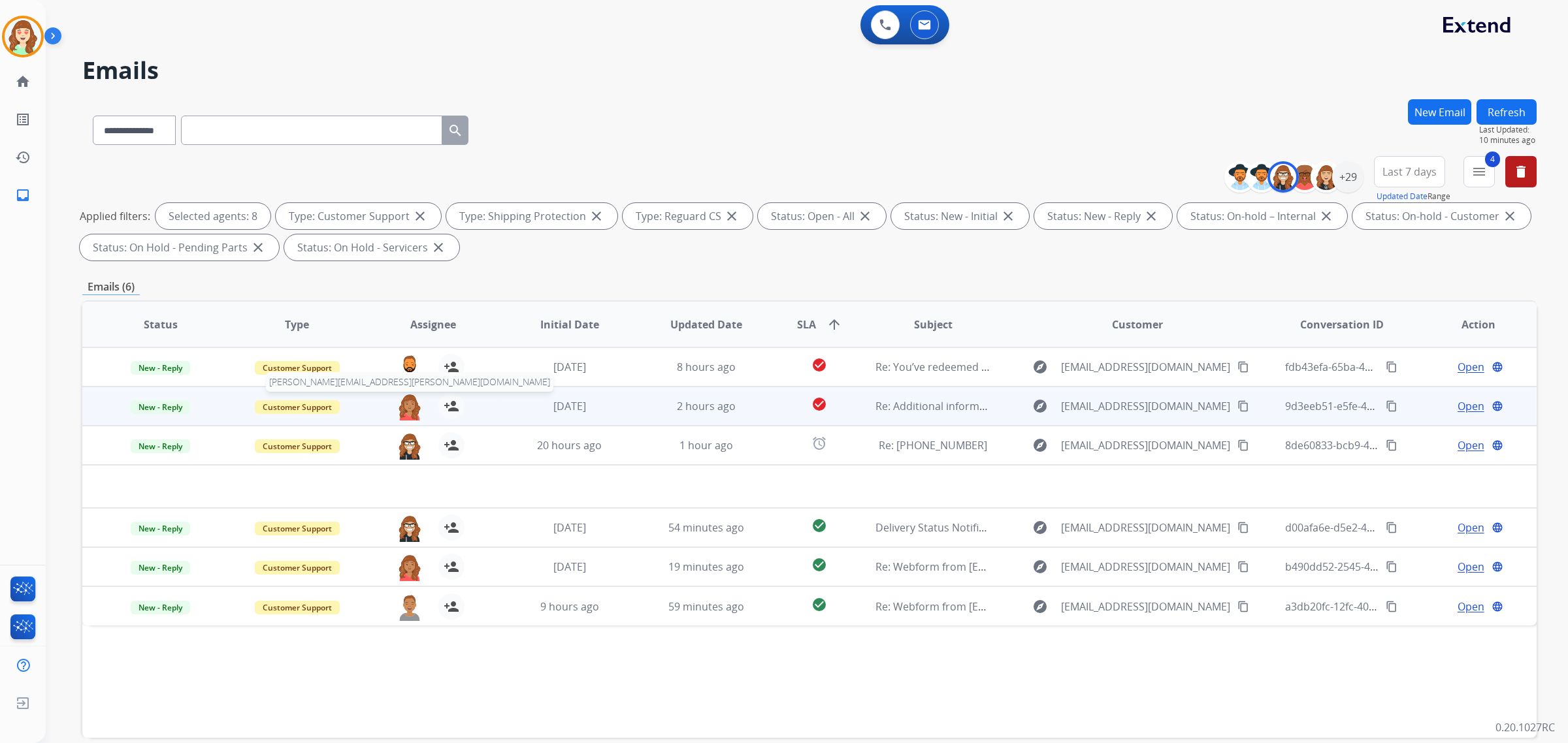
click at [403, 406] on img at bounding box center [410, 407] width 26 height 28
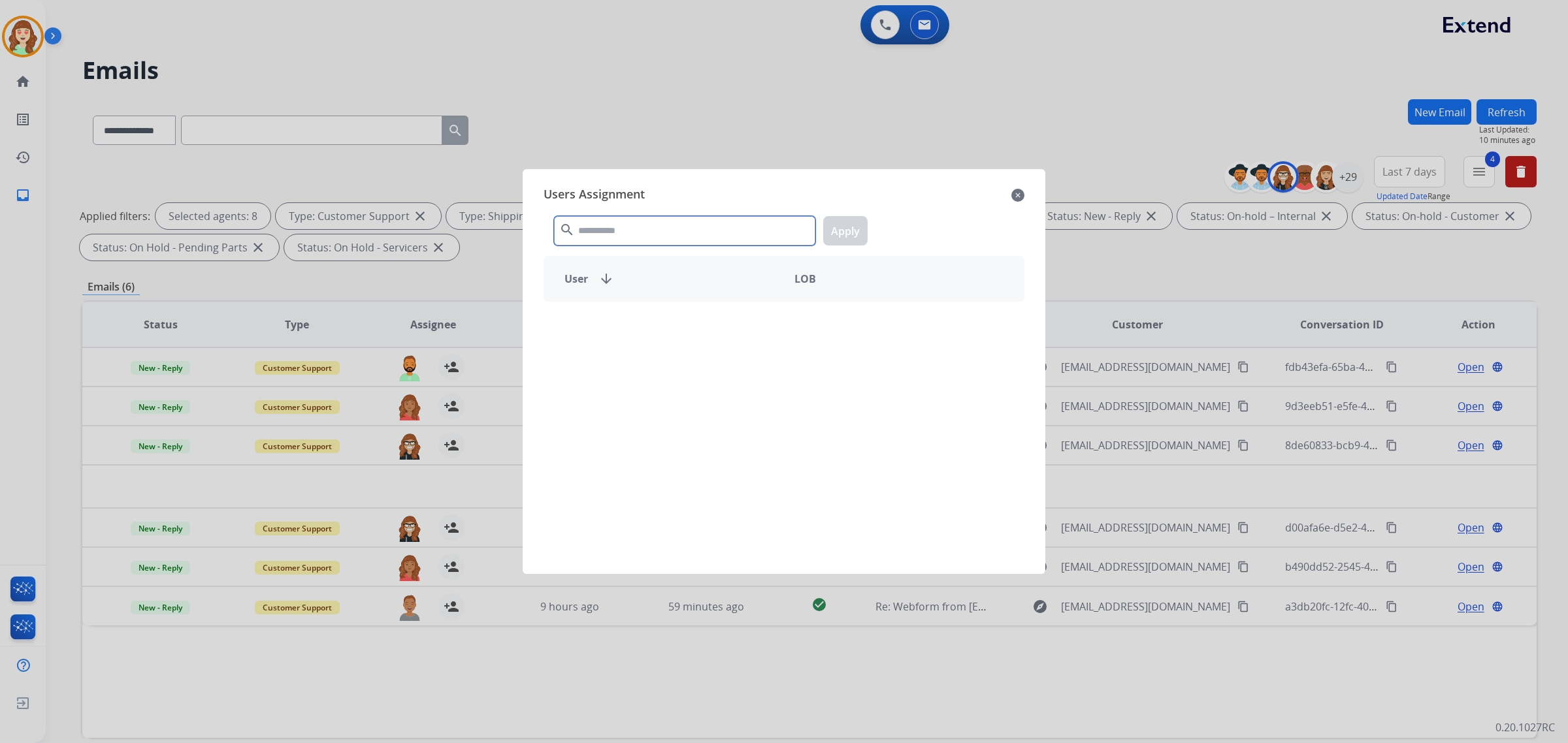
click at [687, 229] on input "text" at bounding box center [685, 231] width 261 height 30
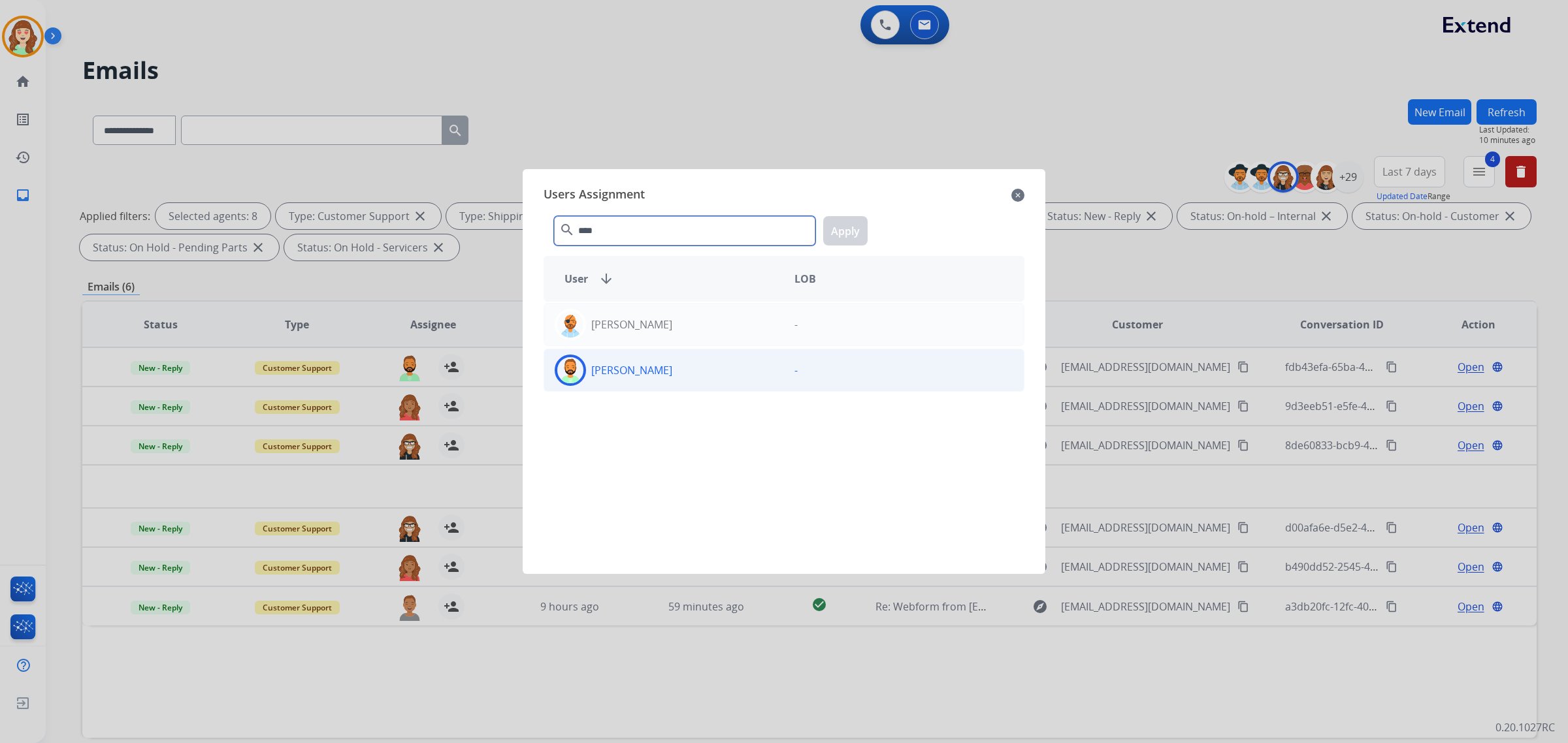
type input "****"
click at [675, 364] on div "[PERSON_NAME]" at bounding box center [664, 370] width 240 height 32
click at [848, 232] on button "Apply" at bounding box center [846, 231] width 44 height 30
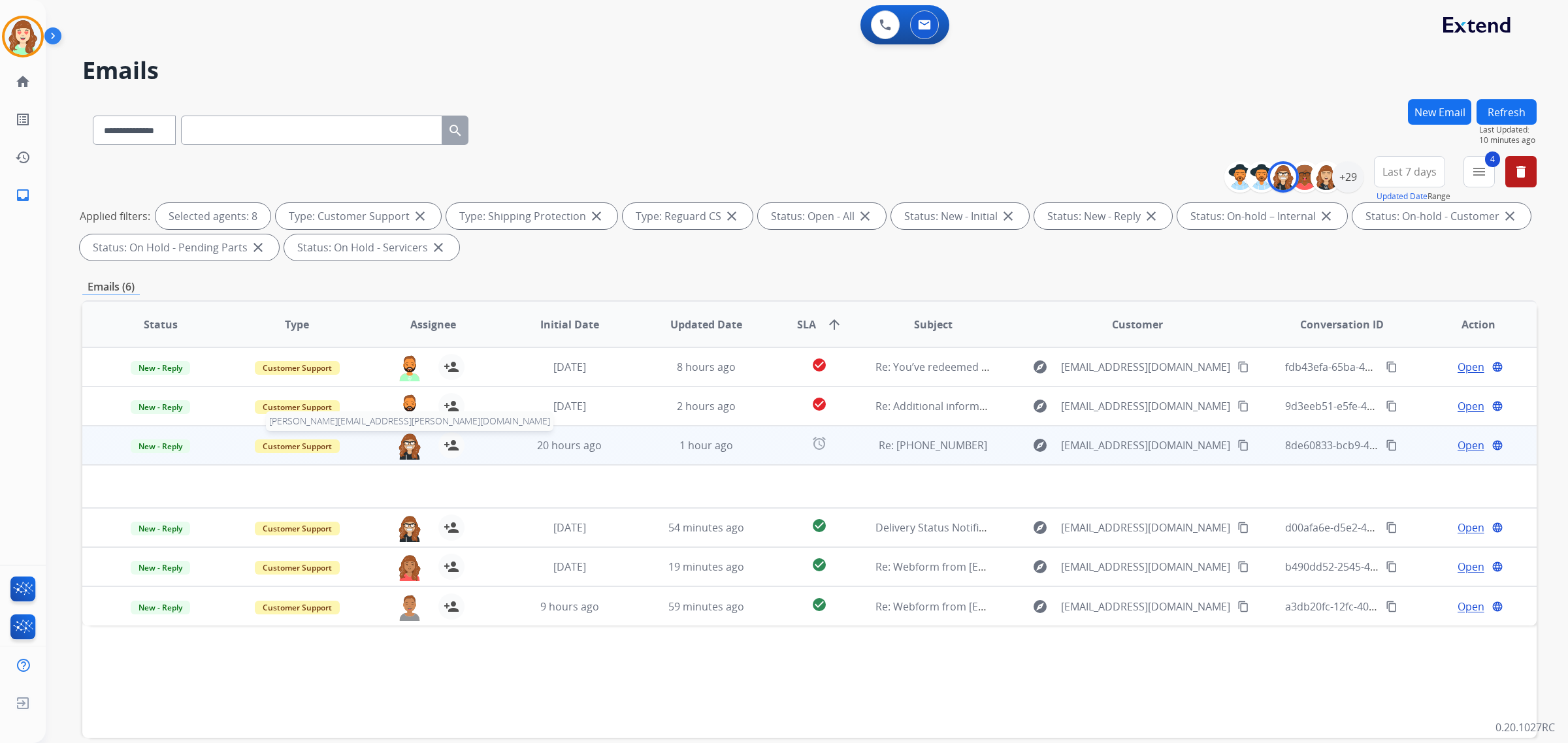
click at [402, 453] on img at bounding box center [410, 446] width 26 height 28
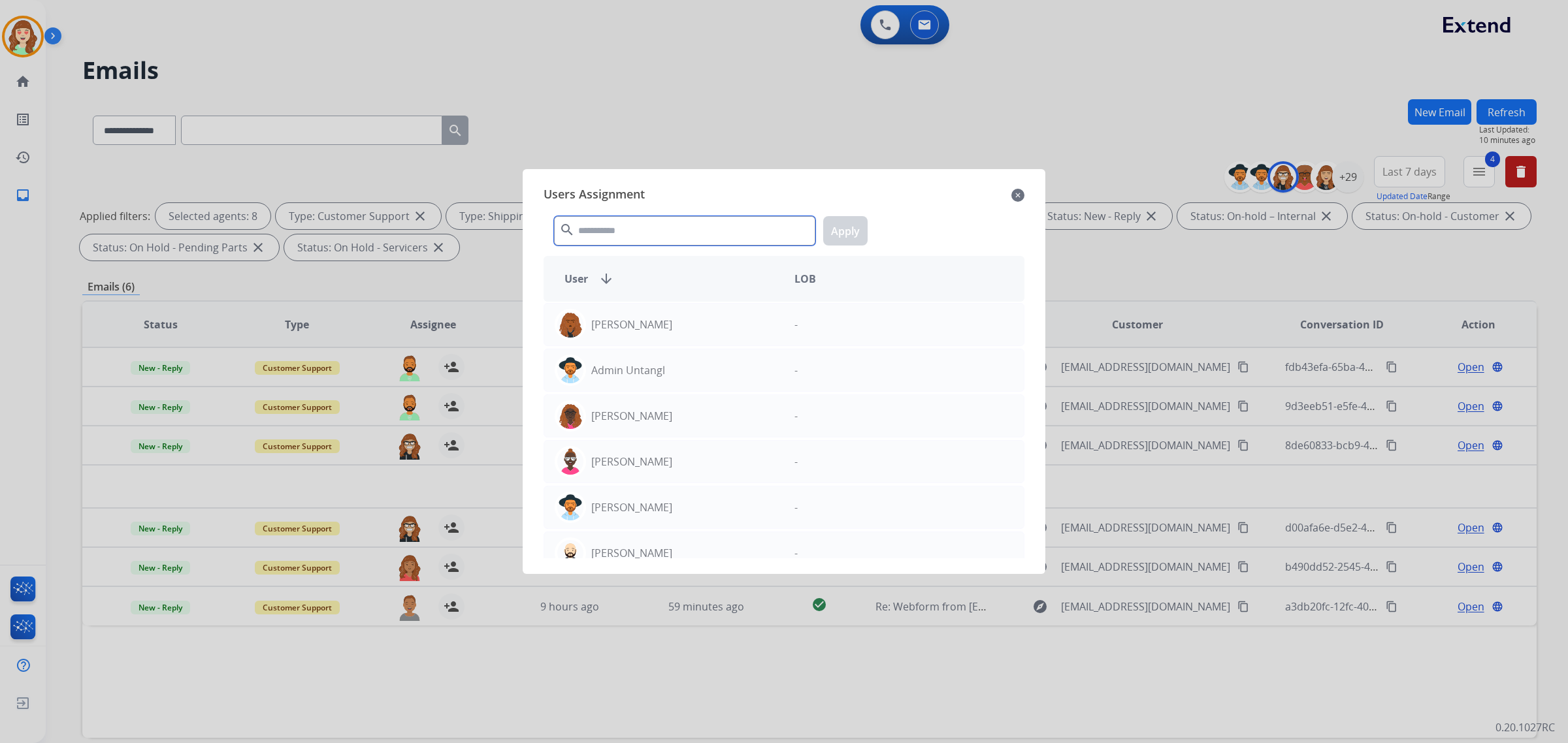
drag, startPoint x: 664, startPoint y: 232, endPoint x: 673, endPoint y: 230, distance: 9.2
click at [667, 230] on input "text" at bounding box center [685, 231] width 261 height 30
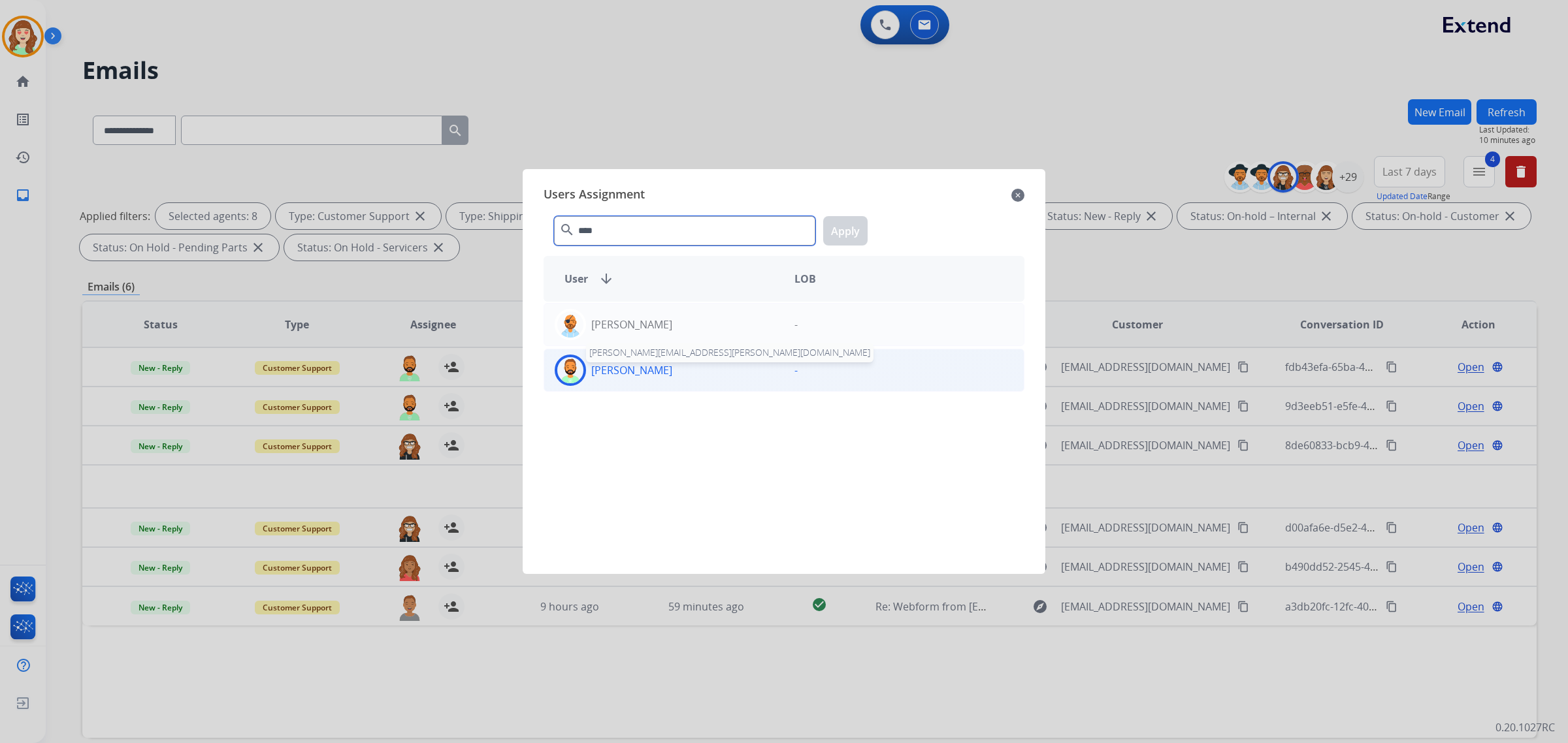
type input "****"
drag, startPoint x: 648, startPoint y: 366, endPoint x: 869, endPoint y: 261, distance: 244.7
click at [651, 366] on p "[PERSON_NAME]" at bounding box center [632, 370] width 81 height 15
click at [844, 223] on button "Apply" at bounding box center [846, 231] width 44 height 30
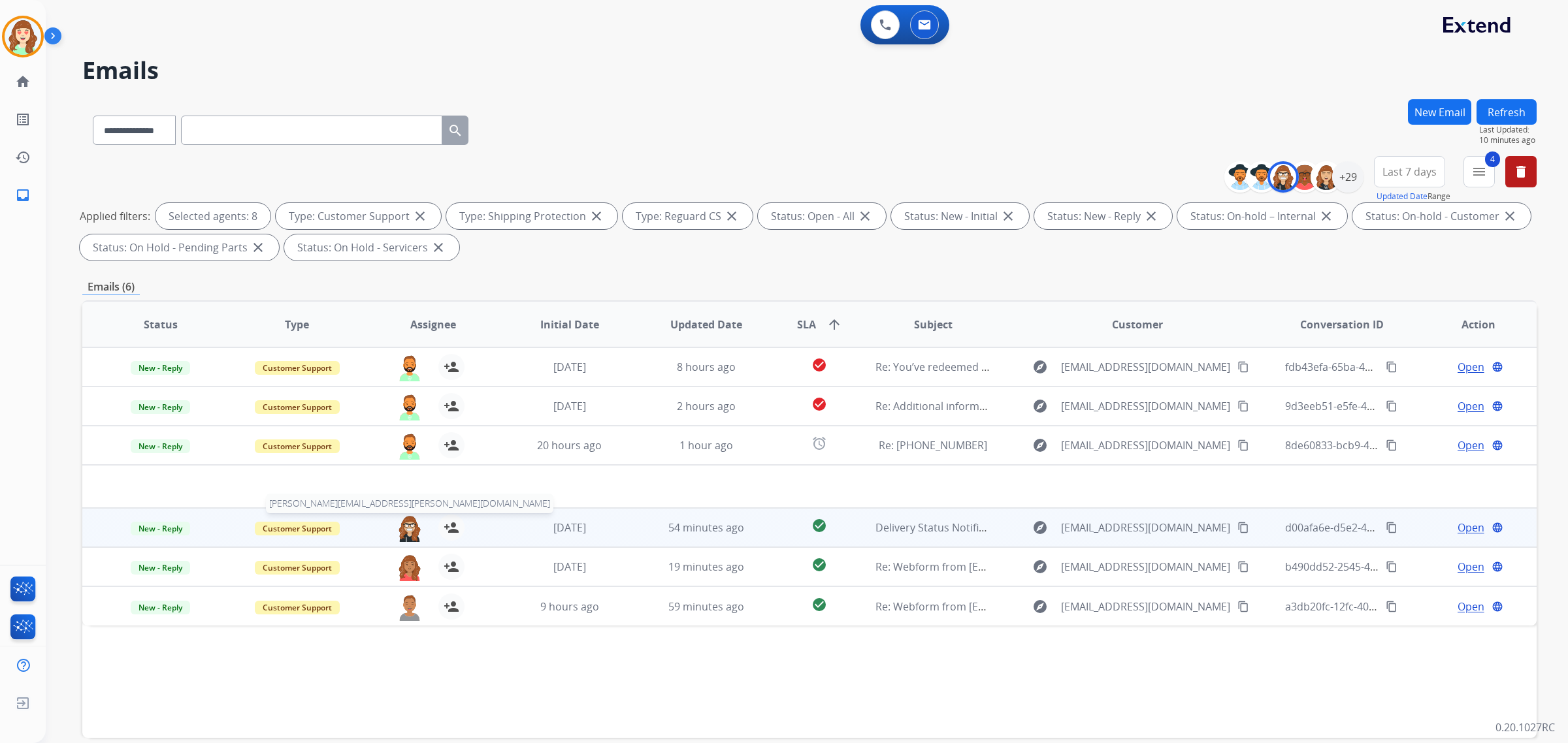
click at [402, 533] on img at bounding box center [410, 528] width 26 height 28
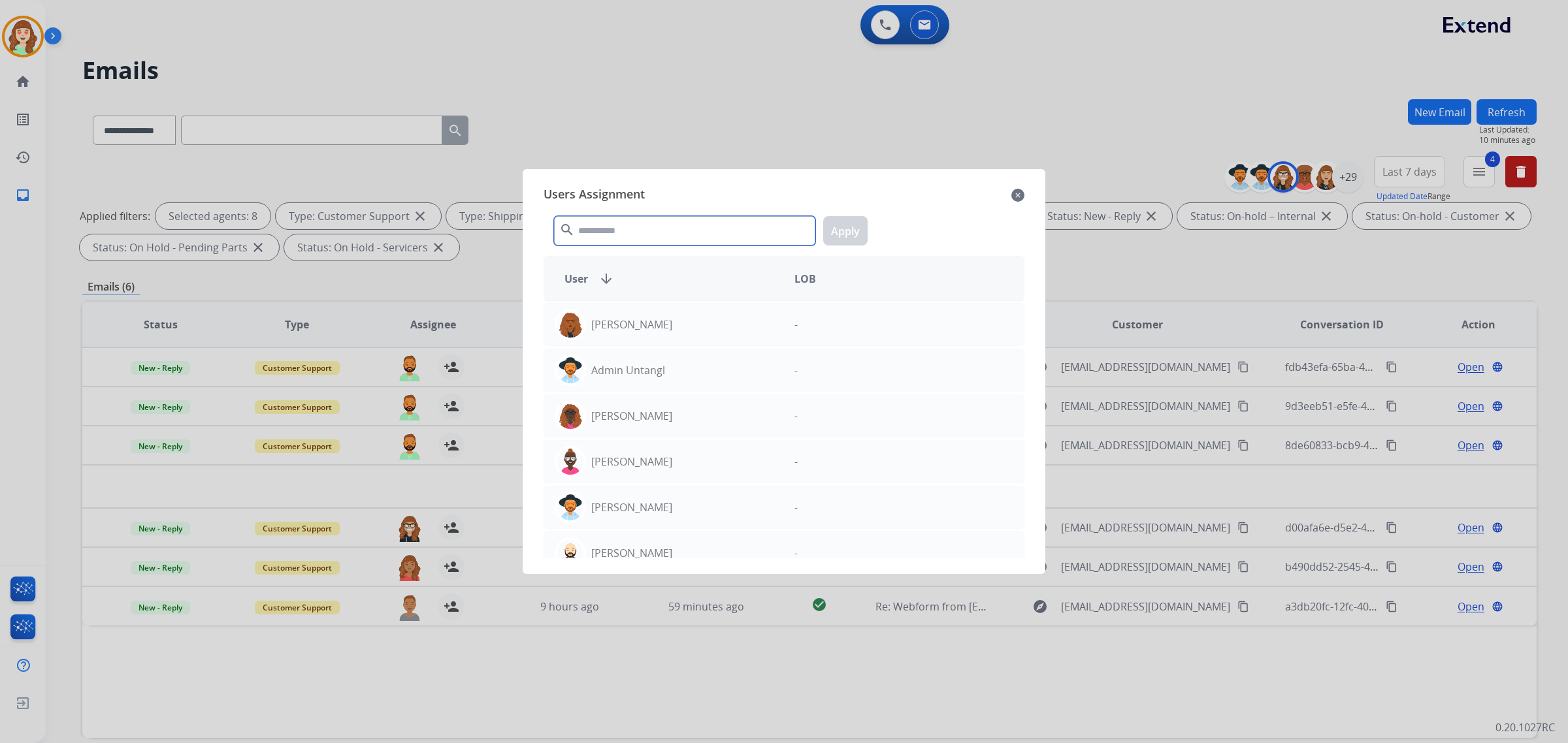
click at [658, 238] on input "text" at bounding box center [685, 231] width 261 height 30
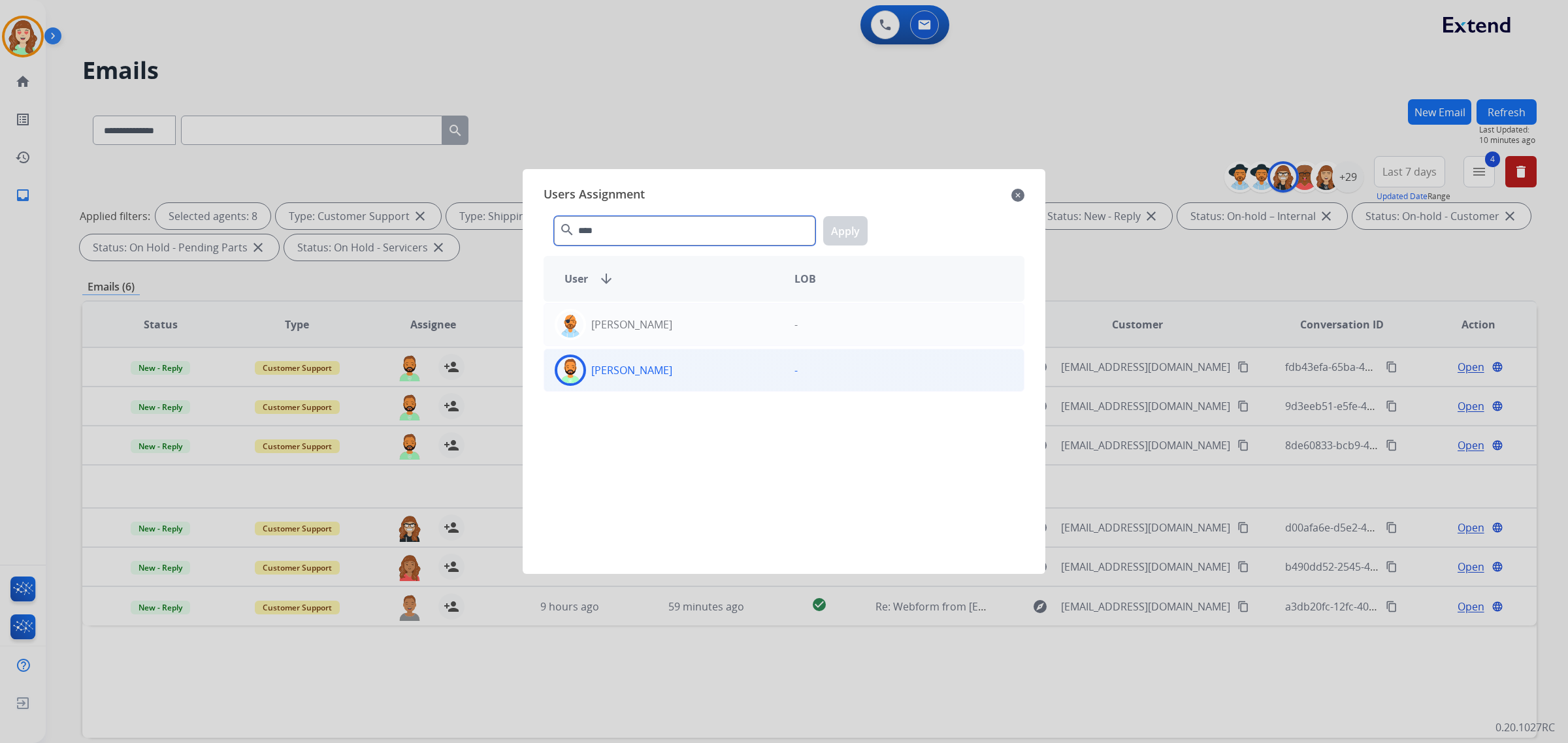
type input "****"
drag, startPoint x: 686, startPoint y: 377, endPoint x: 725, endPoint y: 334, distance: 58.1
click at [684, 375] on div "[PERSON_NAME]" at bounding box center [664, 370] width 240 height 32
drag, startPoint x: 844, startPoint y: 221, endPoint x: 50, endPoint y: 579, distance: 871.0
click at [843, 221] on button "Apply" at bounding box center [846, 231] width 44 height 30
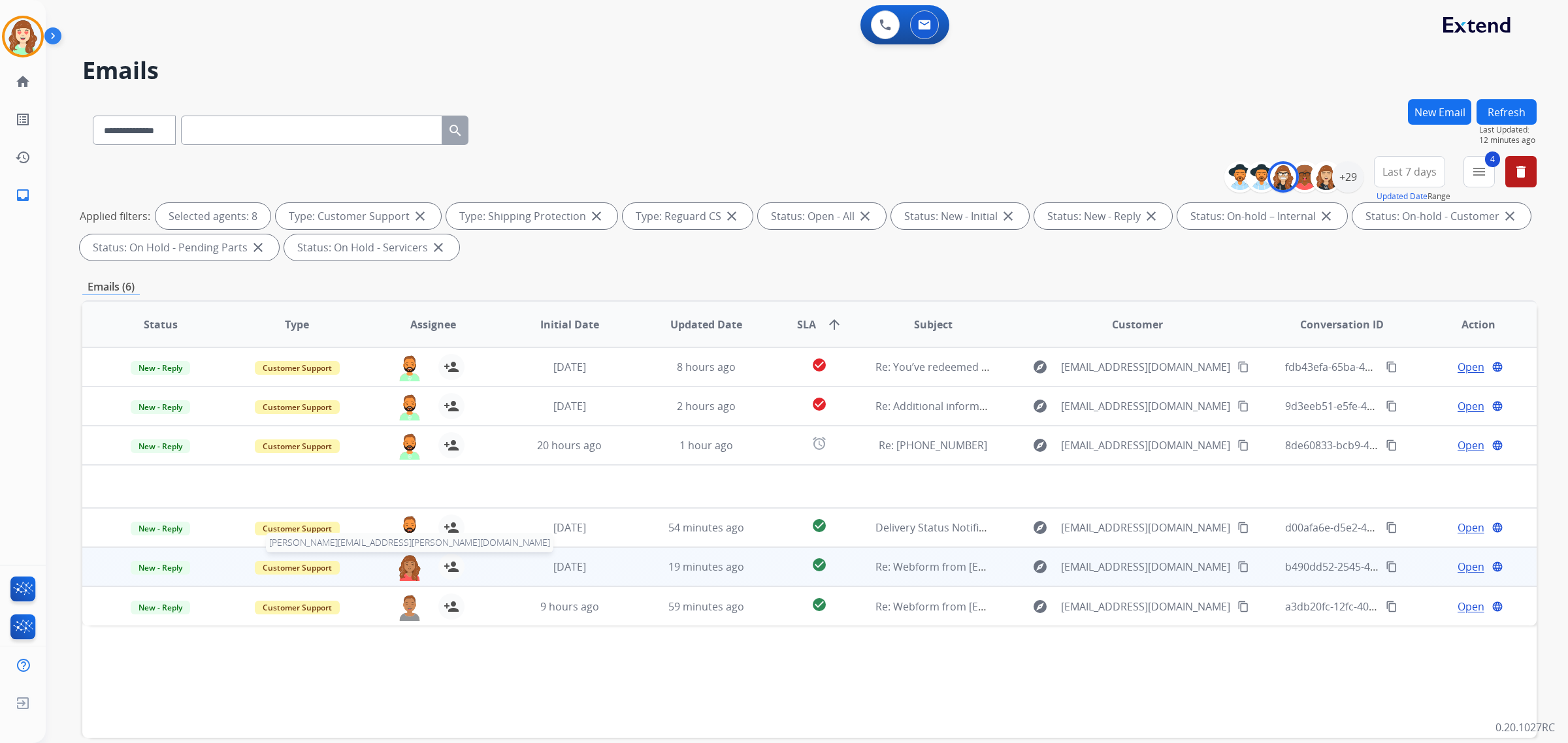
click at [406, 571] on img at bounding box center [410, 567] width 26 height 28
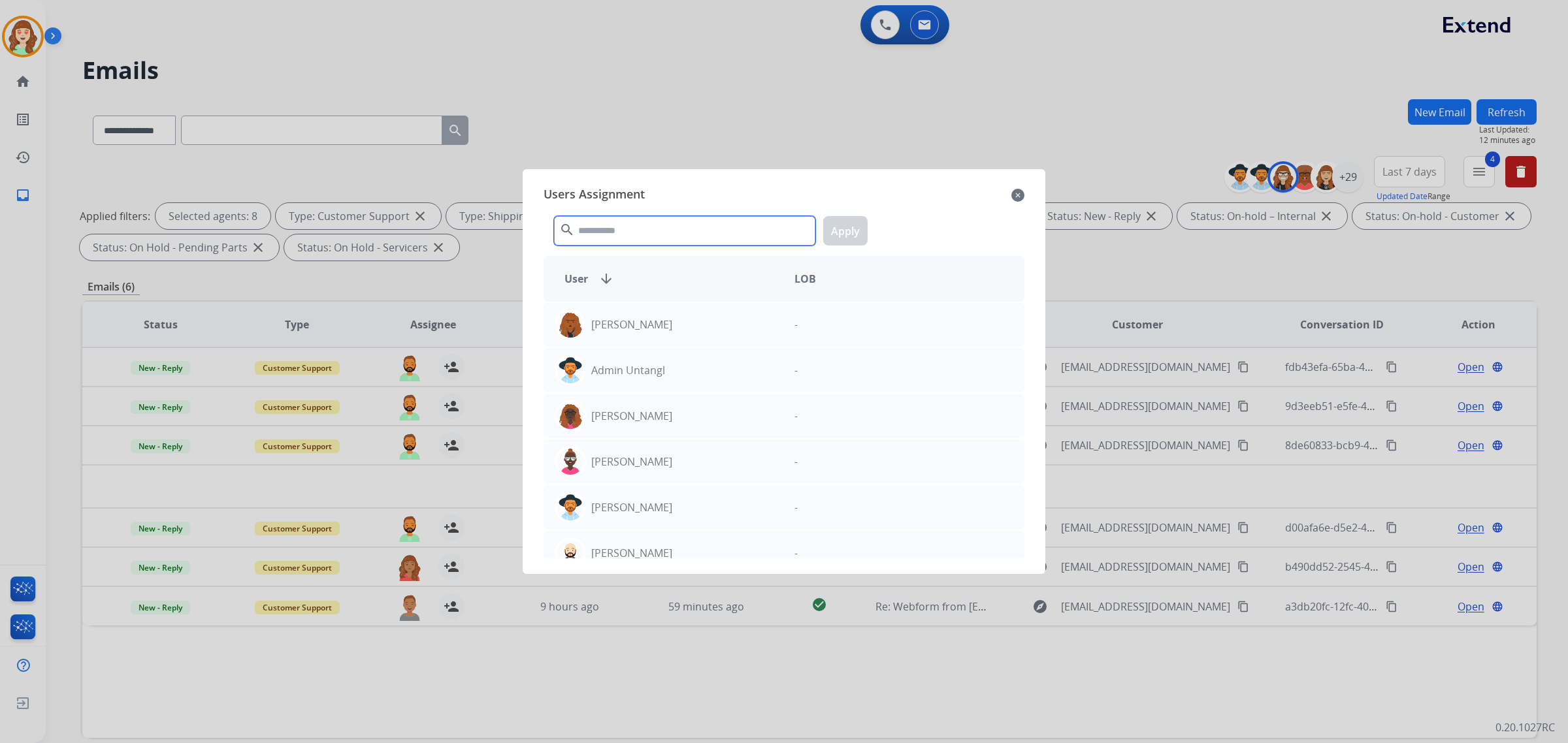
drag, startPoint x: 663, startPoint y: 237, endPoint x: 694, endPoint y: 199, distance: 49.0
click at [673, 221] on input "text" at bounding box center [685, 231] width 261 height 30
type input "****"
click at [703, 368] on div "[PERSON_NAME]" at bounding box center [664, 370] width 240 height 32
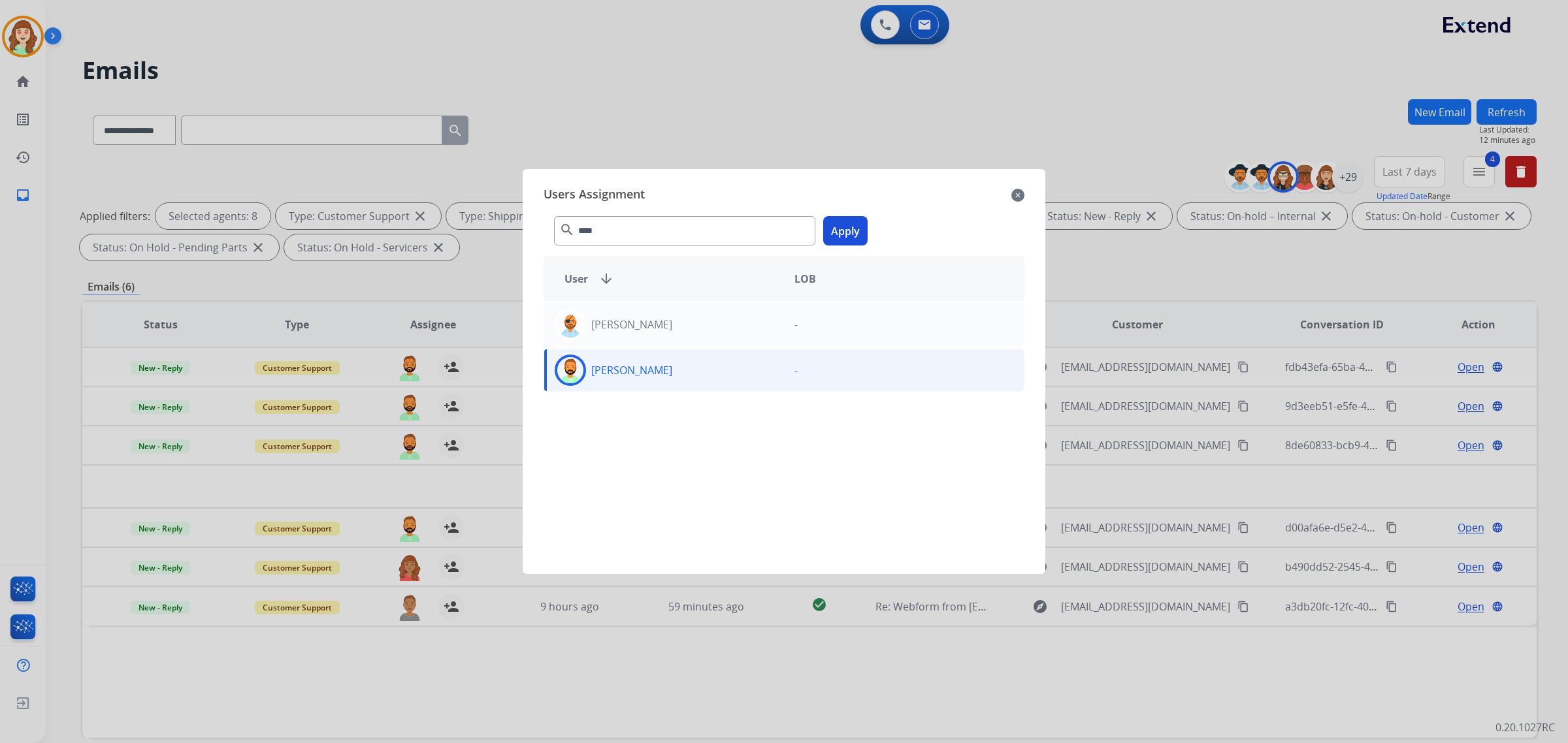
click at [847, 213] on div "**** search Apply" at bounding box center [784, 228] width 481 height 45
drag, startPoint x: 838, startPoint y: 219, endPoint x: 563, endPoint y: 325, distance: 294.7
click at [838, 219] on button "Apply" at bounding box center [846, 231] width 44 height 30
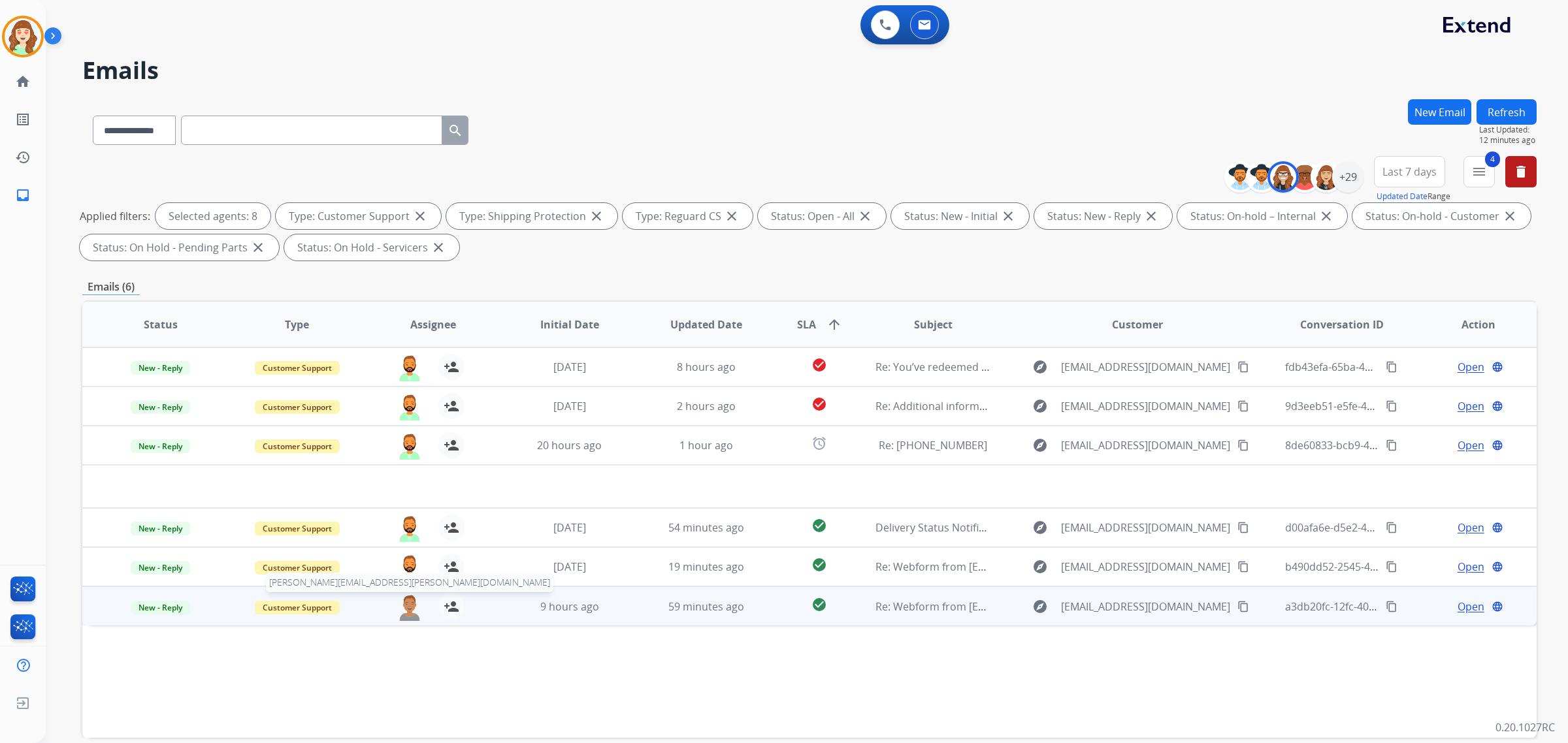
click at [412, 611] on img at bounding box center [410, 607] width 26 height 28
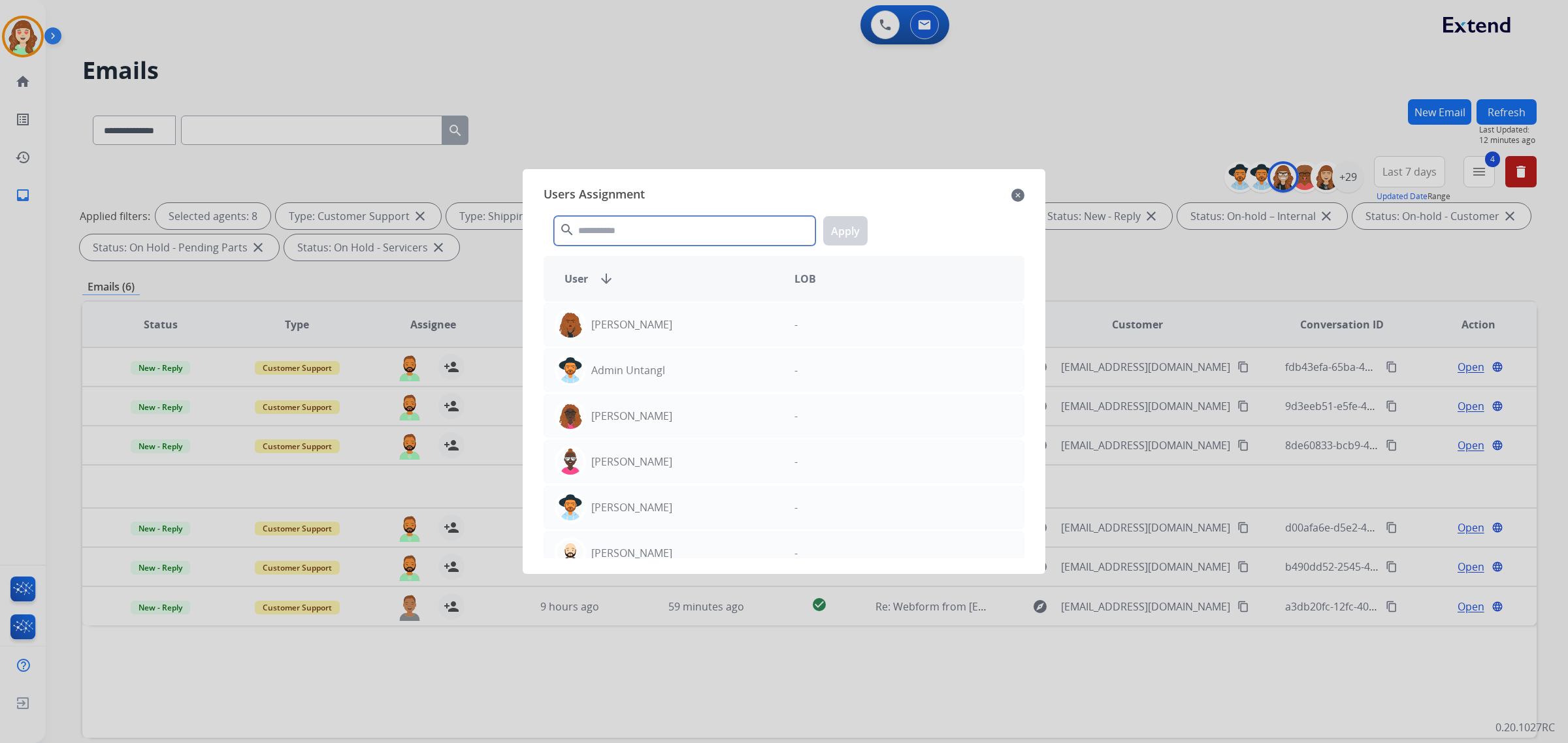
click at [714, 236] on input "text" at bounding box center [685, 231] width 261 height 30
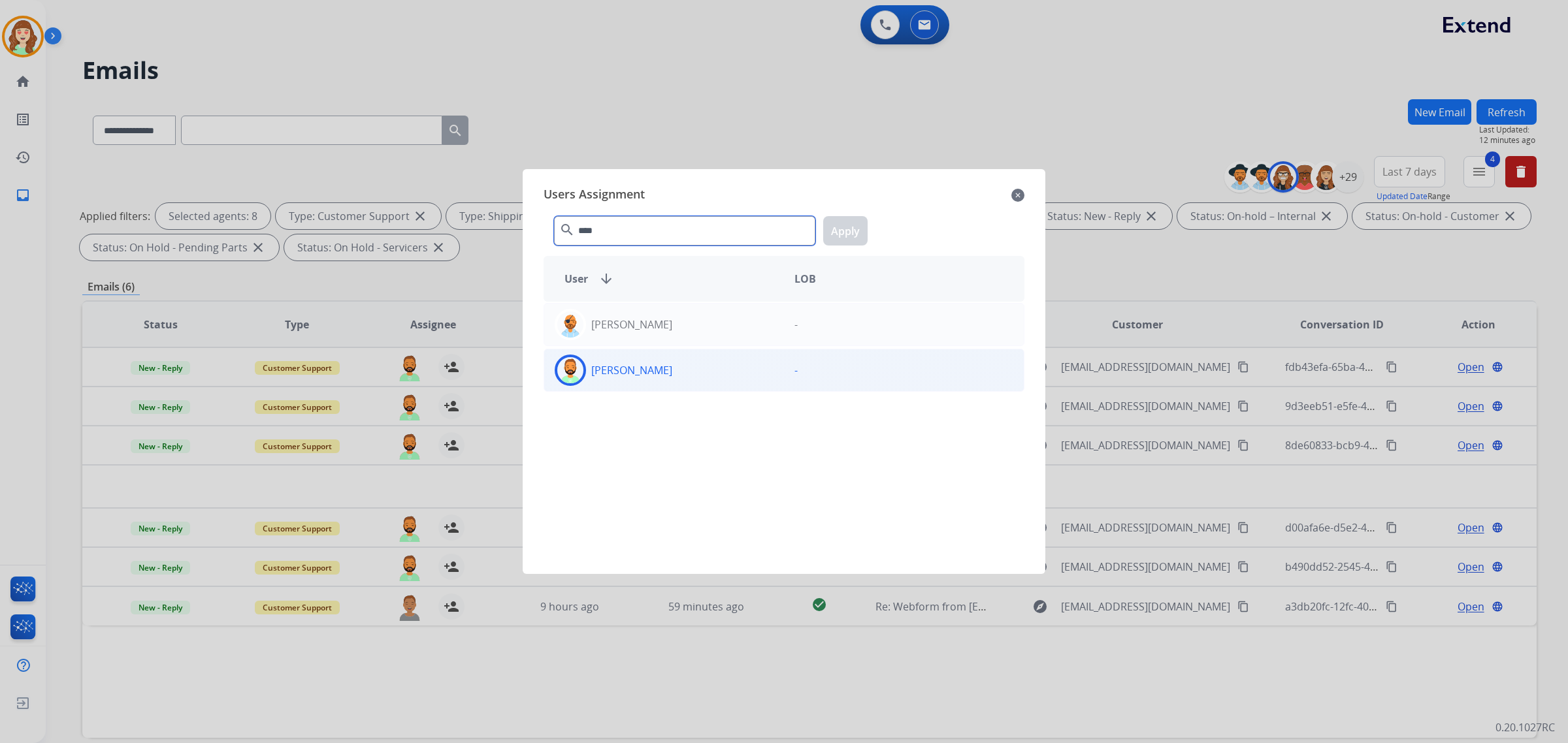
type input "****"
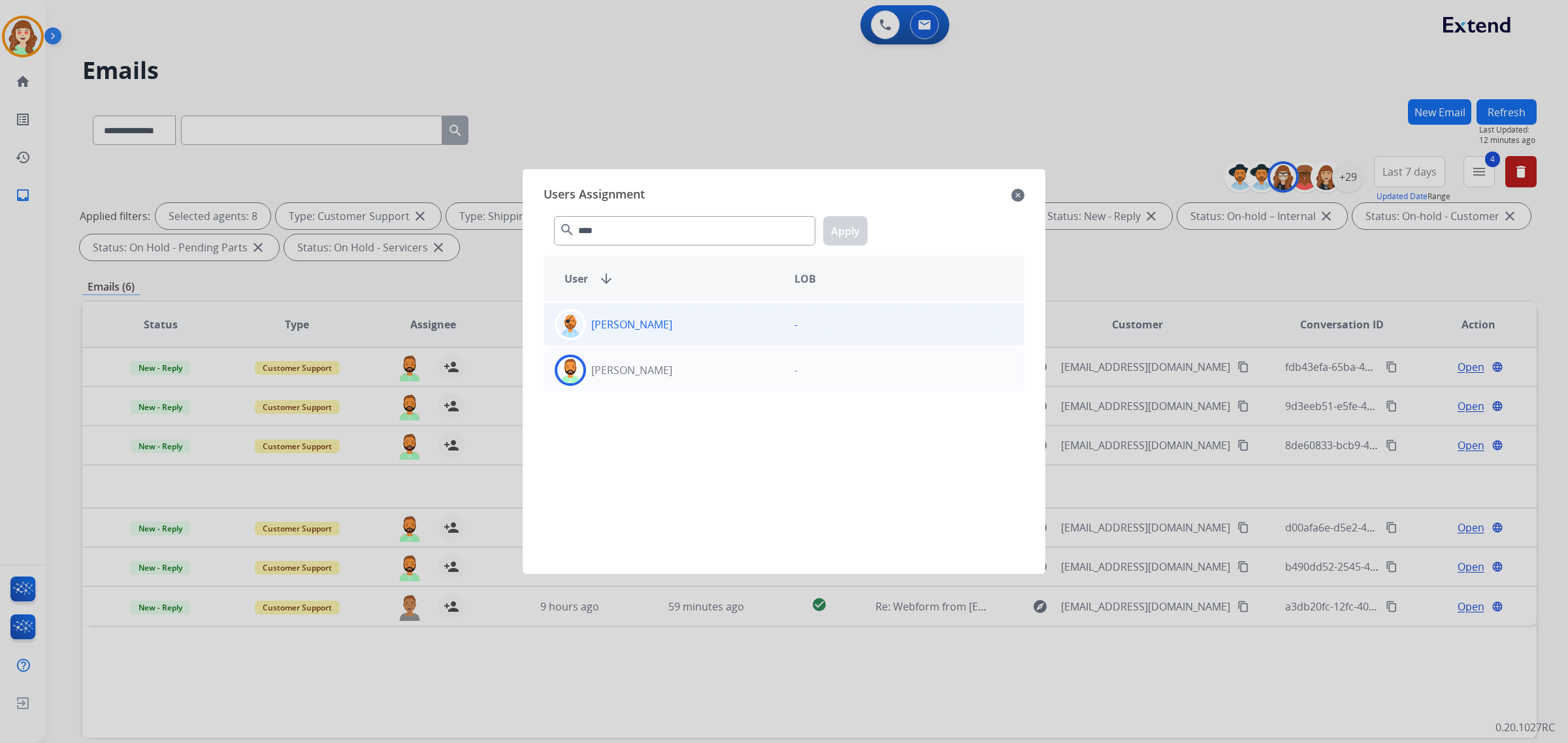
drag, startPoint x: 686, startPoint y: 374, endPoint x: 742, endPoint y: 333, distance: 69.4
click at [685, 374] on div "[PERSON_NAME]" at bounding box center [664, 370] width 240 height 32
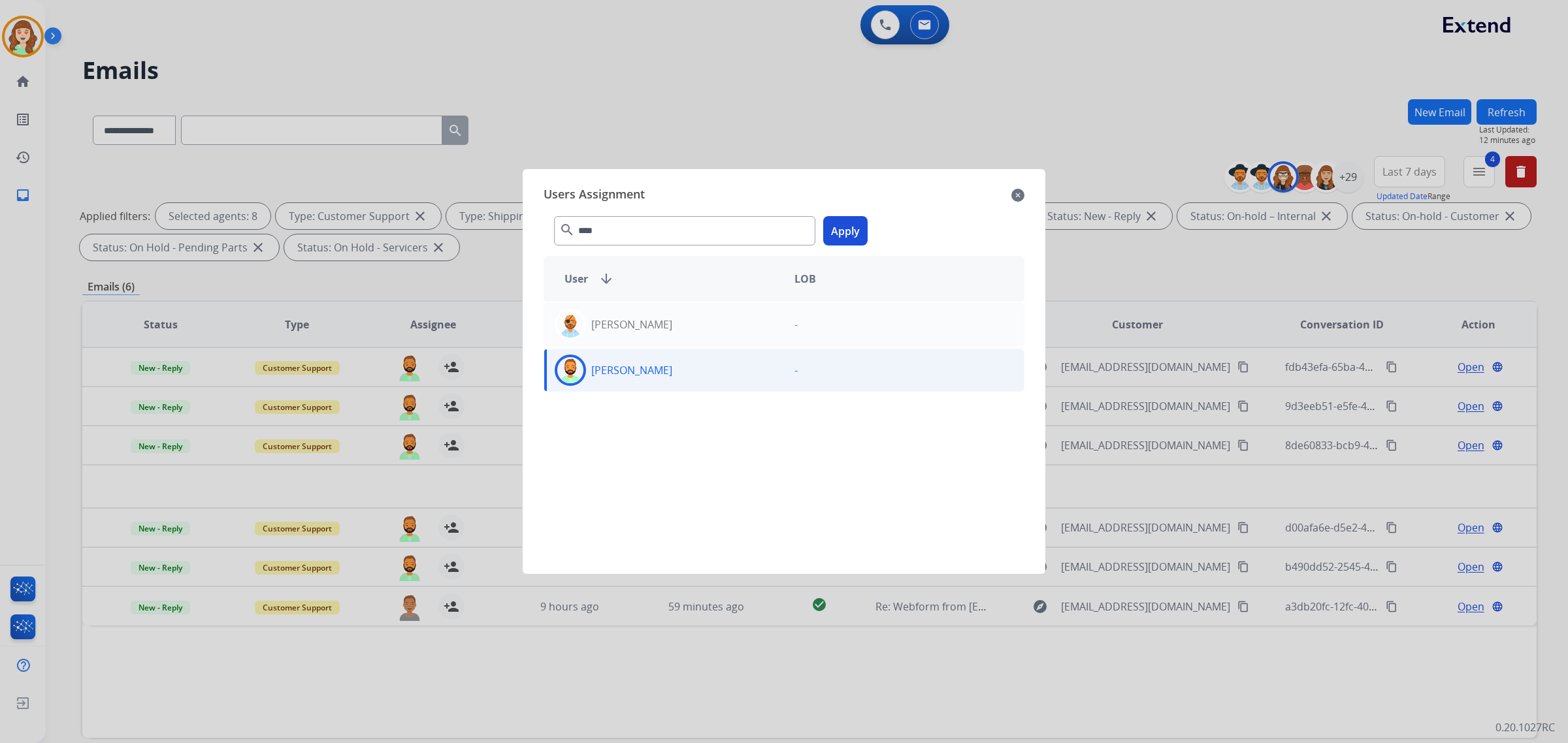
click at [853, 226] on button "Apply" at bounding box center [846, 231] width 44 height 30
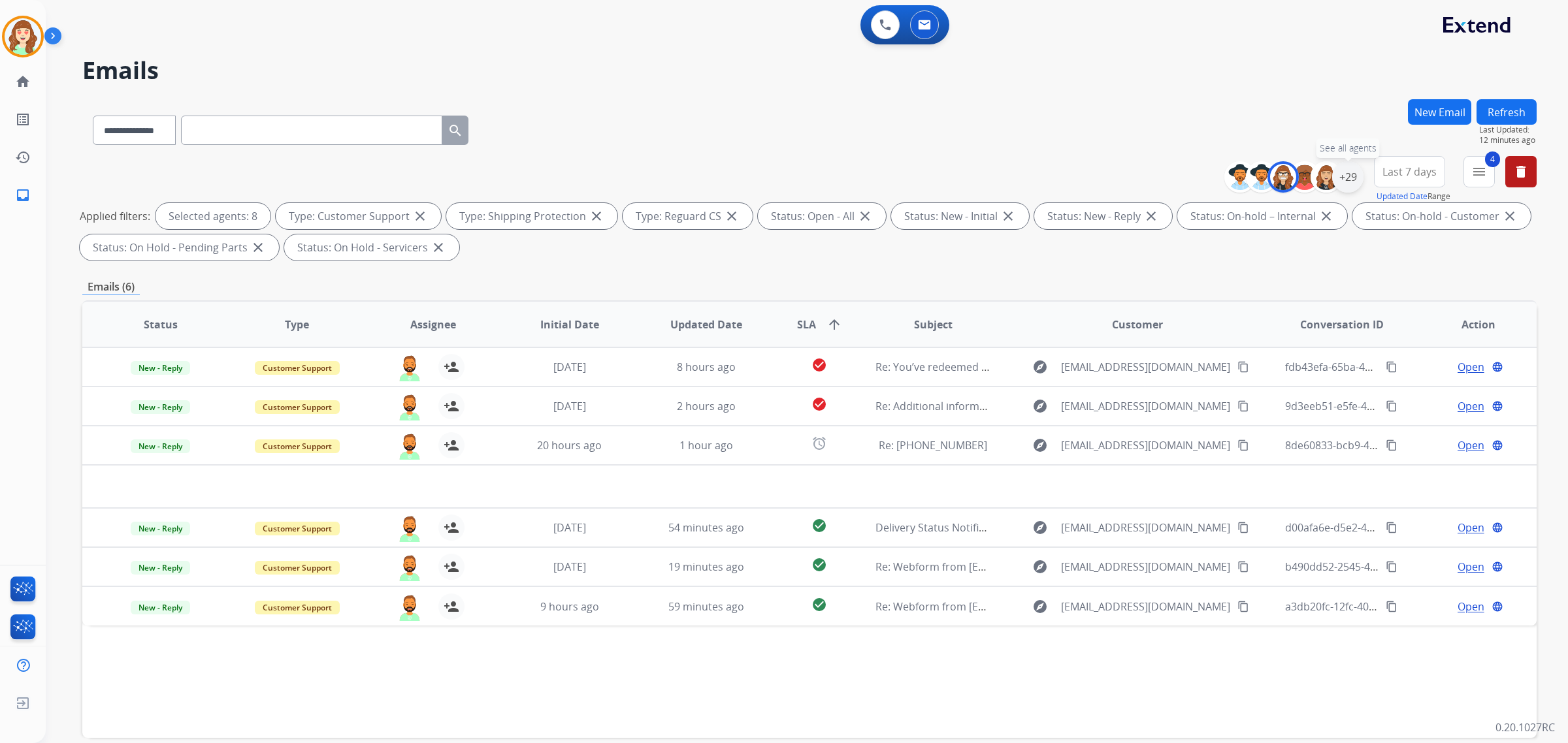
click at [1348, 174] on div "+29" at bounding box center [1348, 176] width 32 height 32
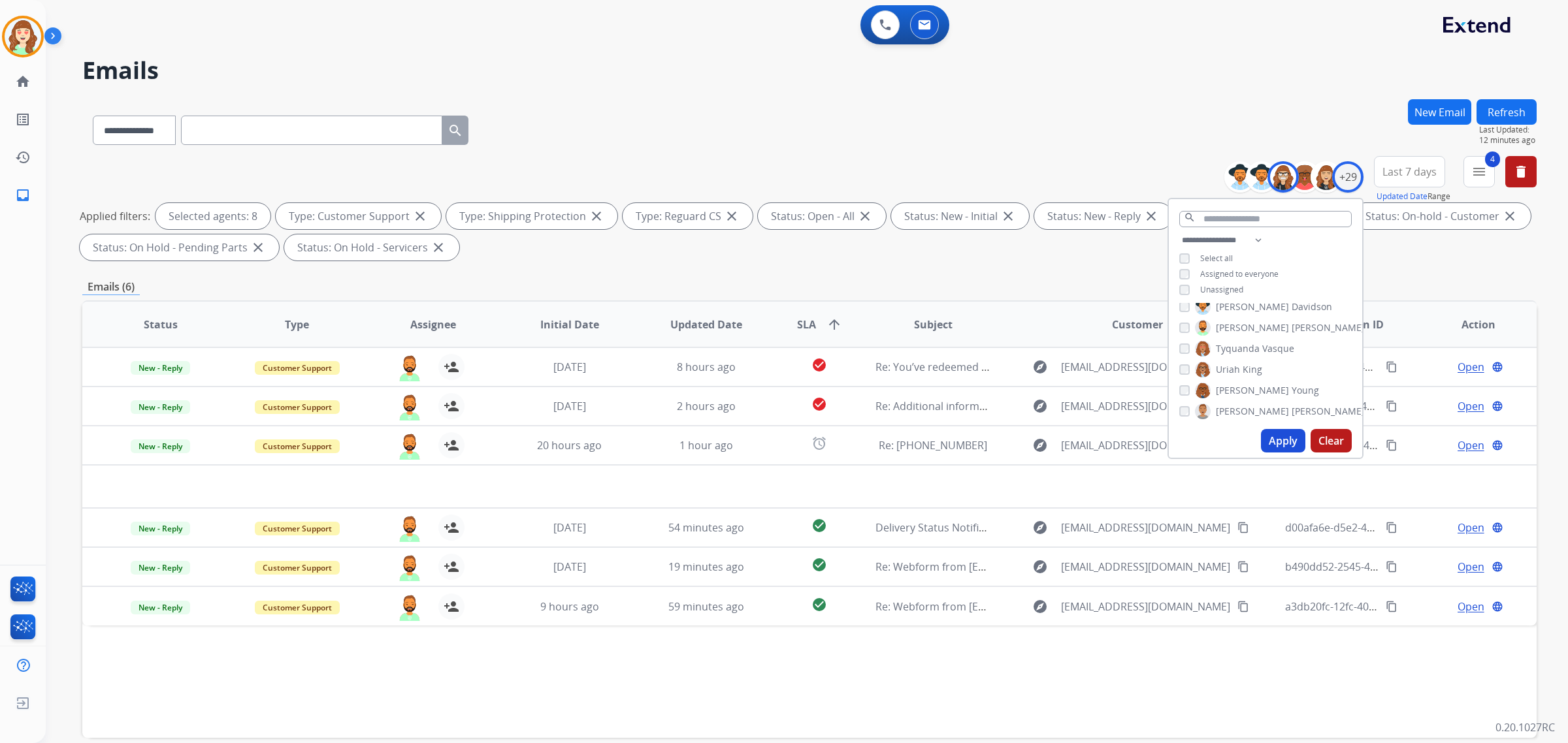
click at [1278, 438] on button "Apply" at bounding box center [1283, 441] width 44 height 24
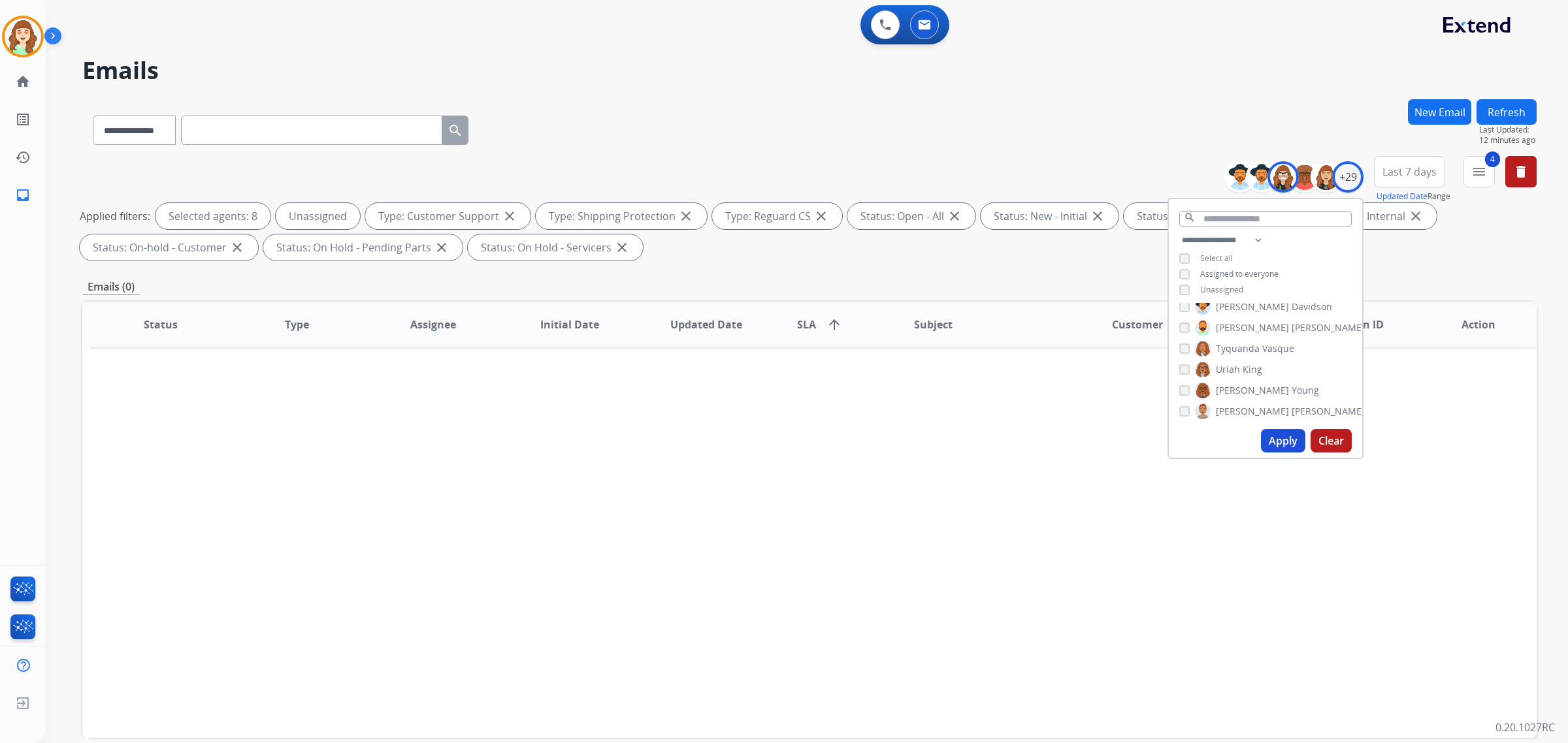
click at [1287, 445] on button "Apply" at bounding box center [1283, 441] width 44 height 24
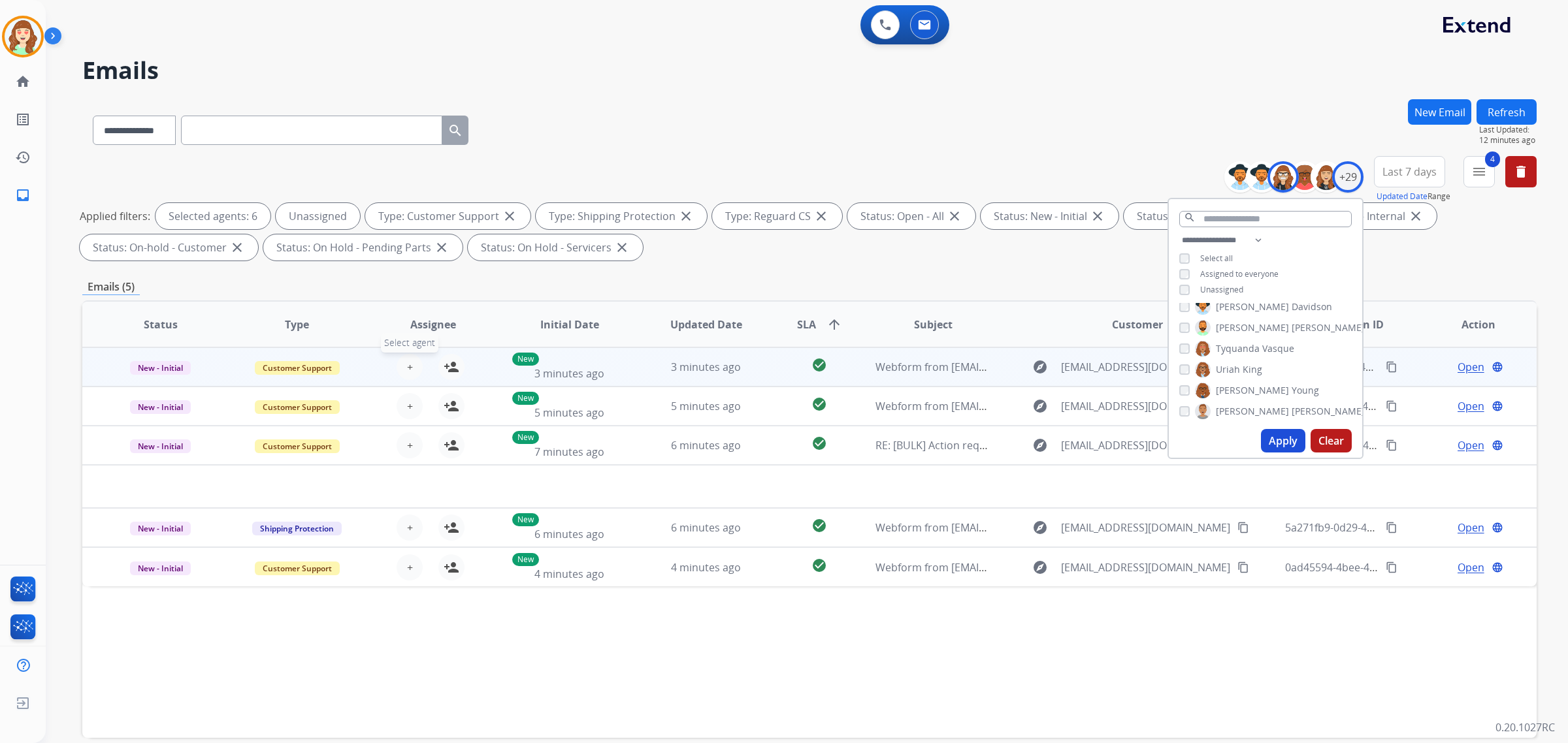
click at [407, 361] on span "+" at bounding box center [410, 366] width 6 height 15
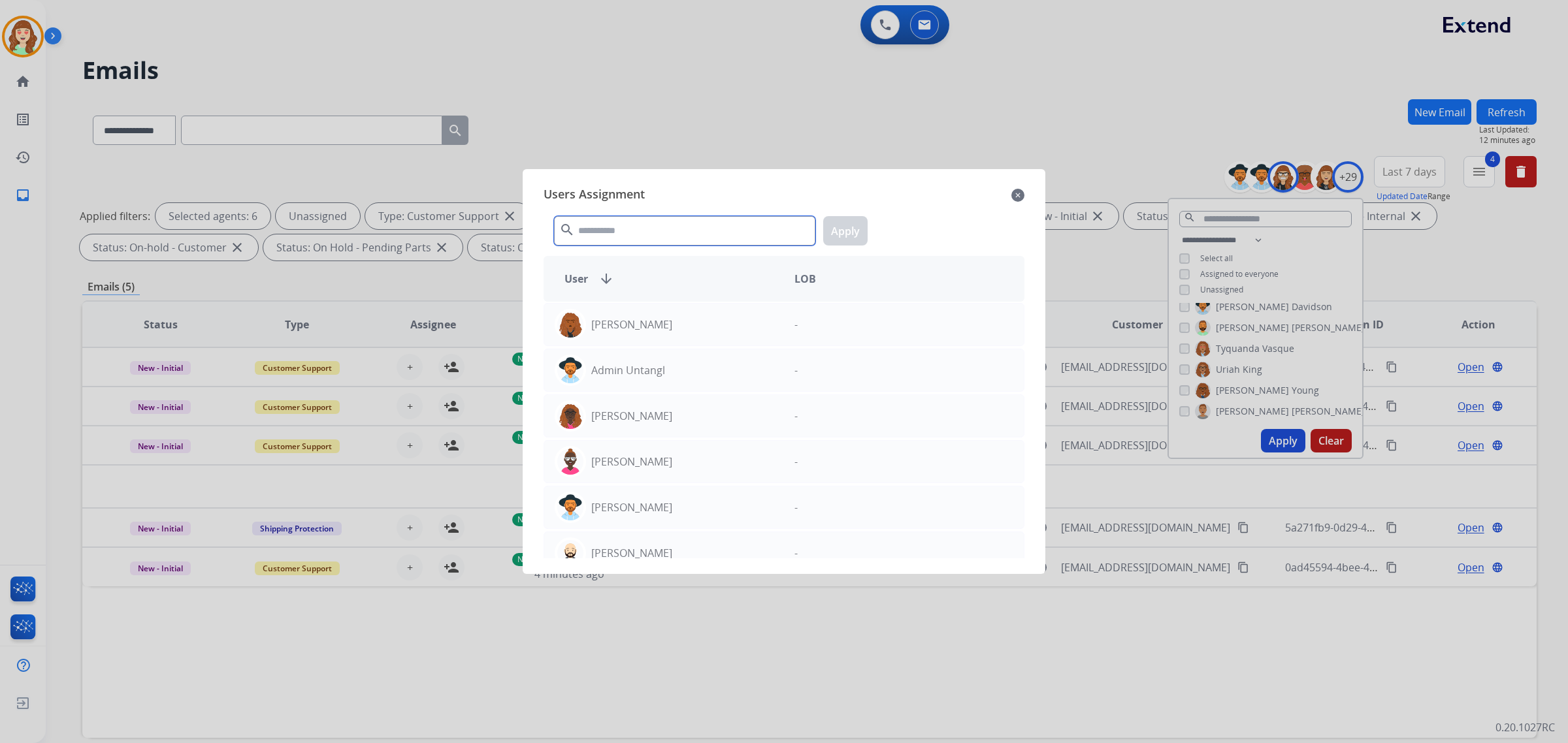
click at [629, 233] on input "text" at bounding box center [685, 231] width 261 height 30
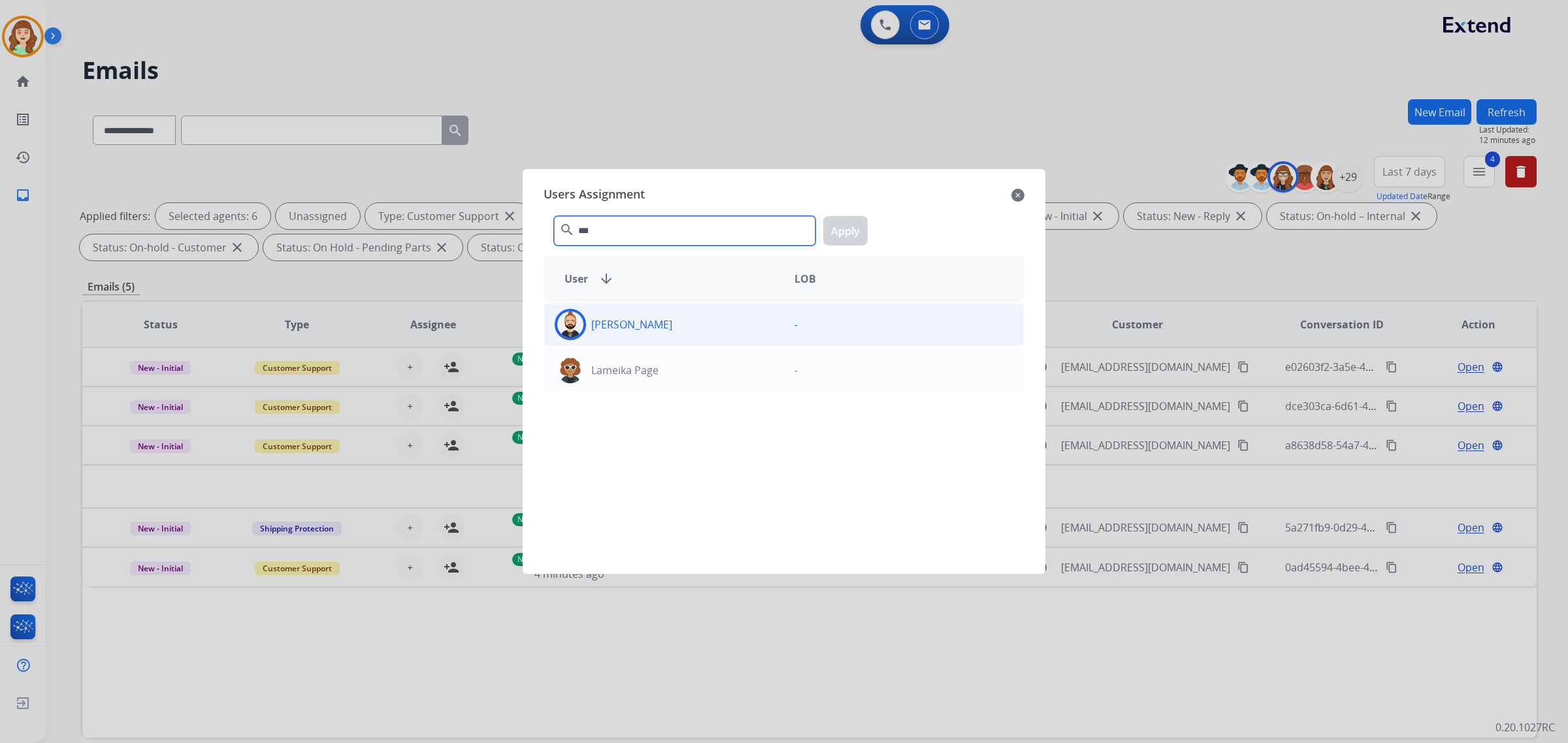
type input "***"
click at [739, 328] on div "[PERSON_NAME]" at bounding box center [664, 325] width 240 height 32
click at [854, 224] on button "Apply" at bounding box center [846, 231] width 44 height 30
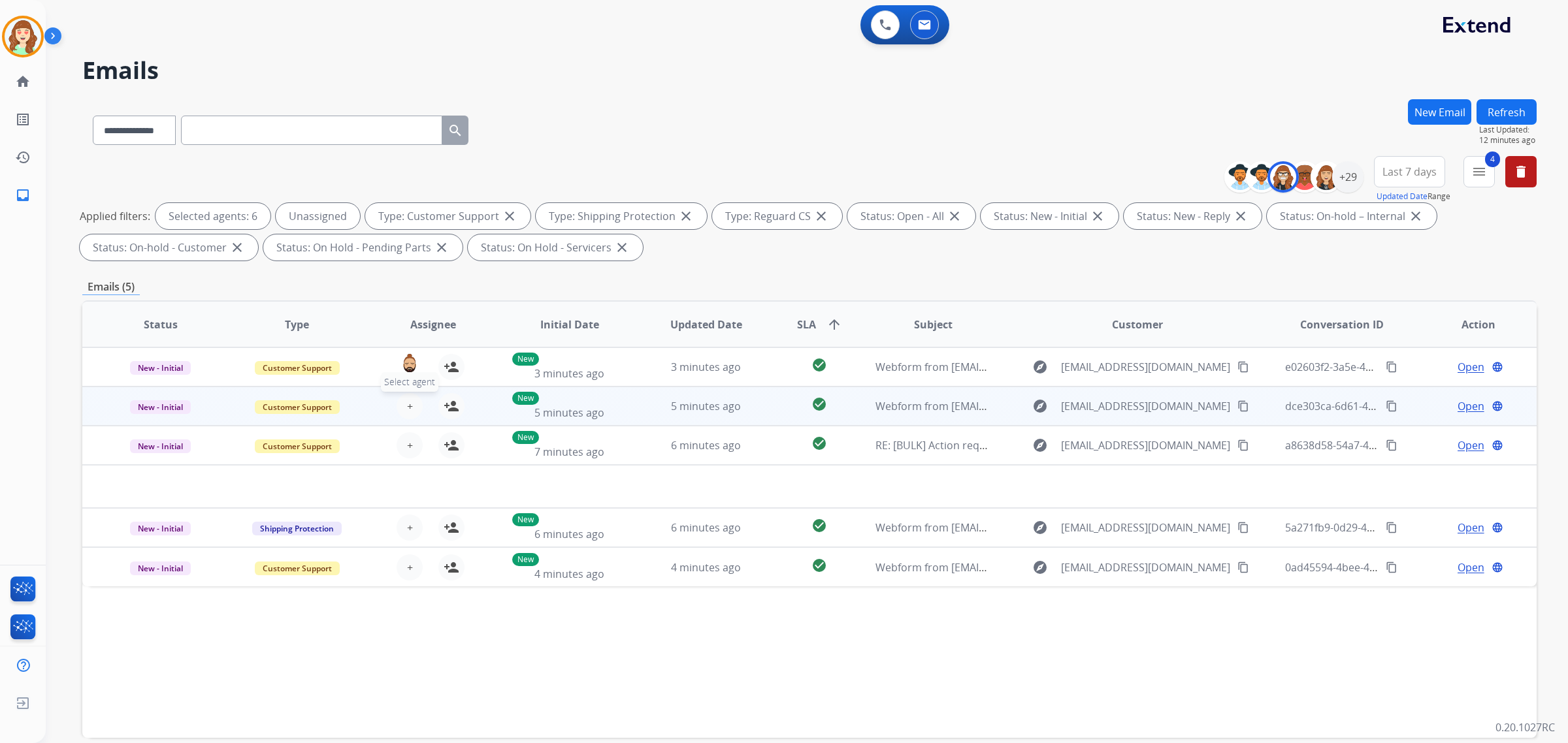
click at [415, 403] on button "+ Select agent" at bounding box center [410, 406] width 26 height 26
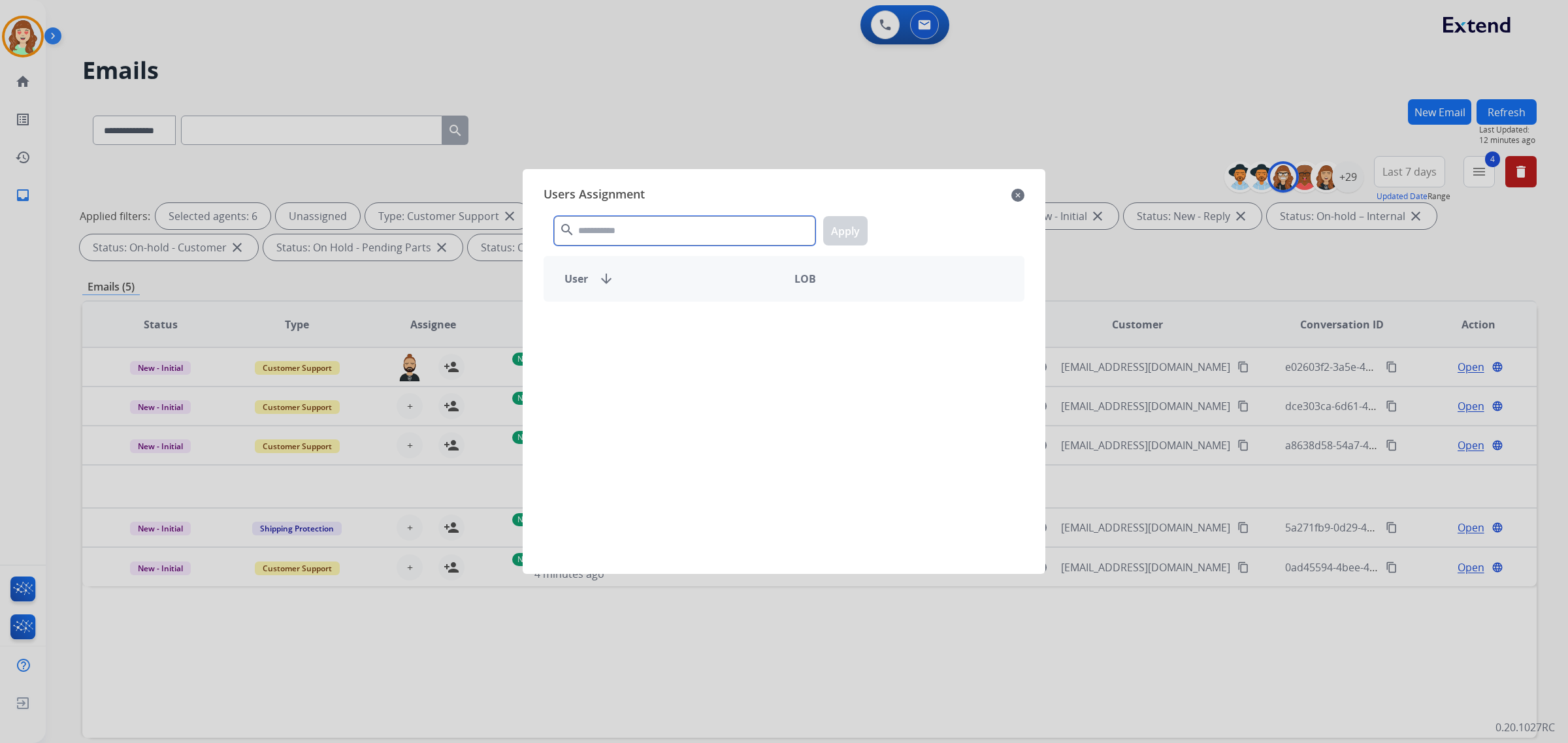
click at [637, 220] on input "text" at bounding box center [685, 231] width 261 height 30
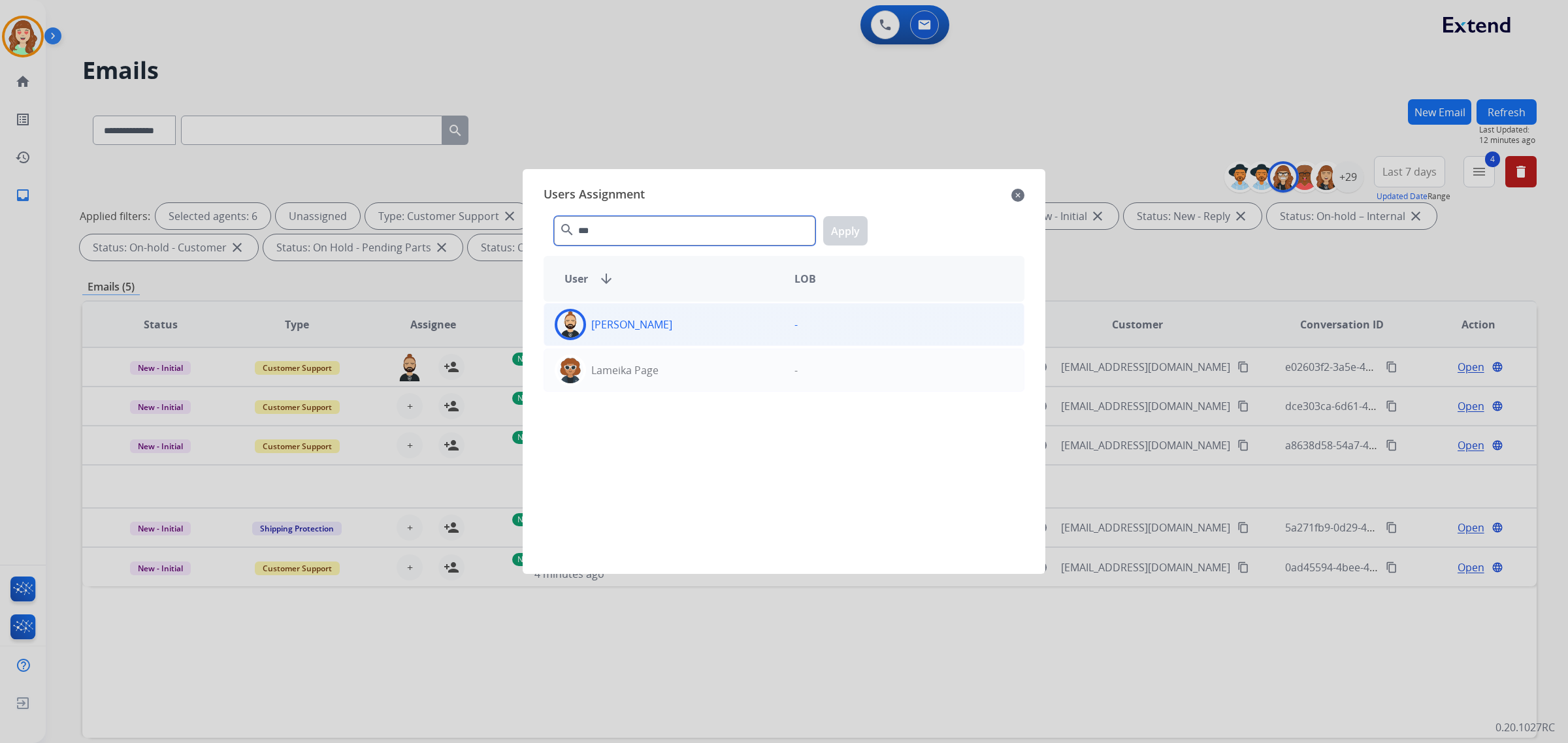
type input "***"
drag, startPoint x: 688, startPoint y: 328, endPoint x: 825, endPoint y: 251, distance: 157.2
click at [694, 327] on div "[PERSON_NAME]" at bounding box center [664, 325] width 240 height 32
click at [840, 226] on button "Apply" at bounding box center [846, 231] width 44 height 30
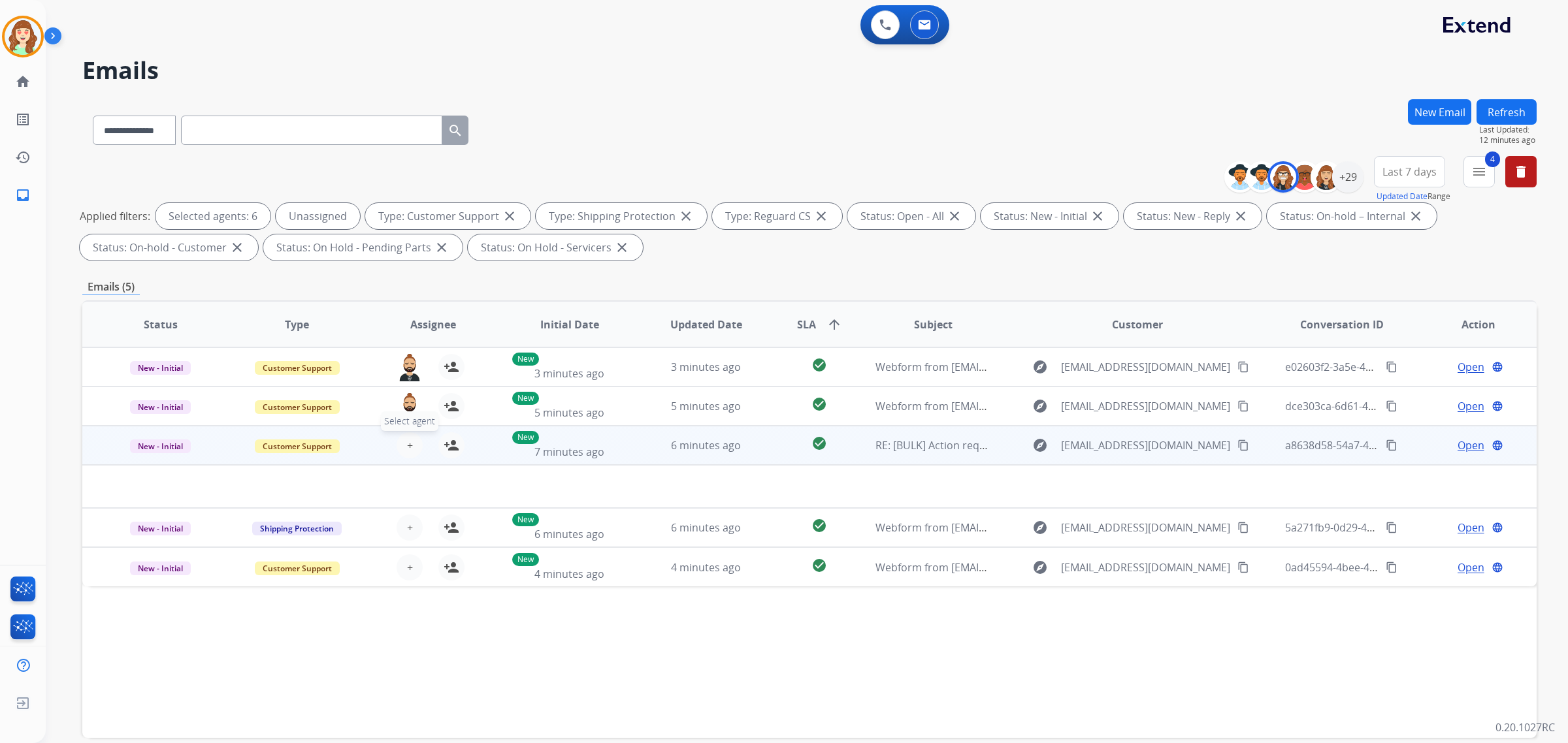
click at [412, 444] on button "+ Select agent" at bounding box center [410, 445] width 26 height 26
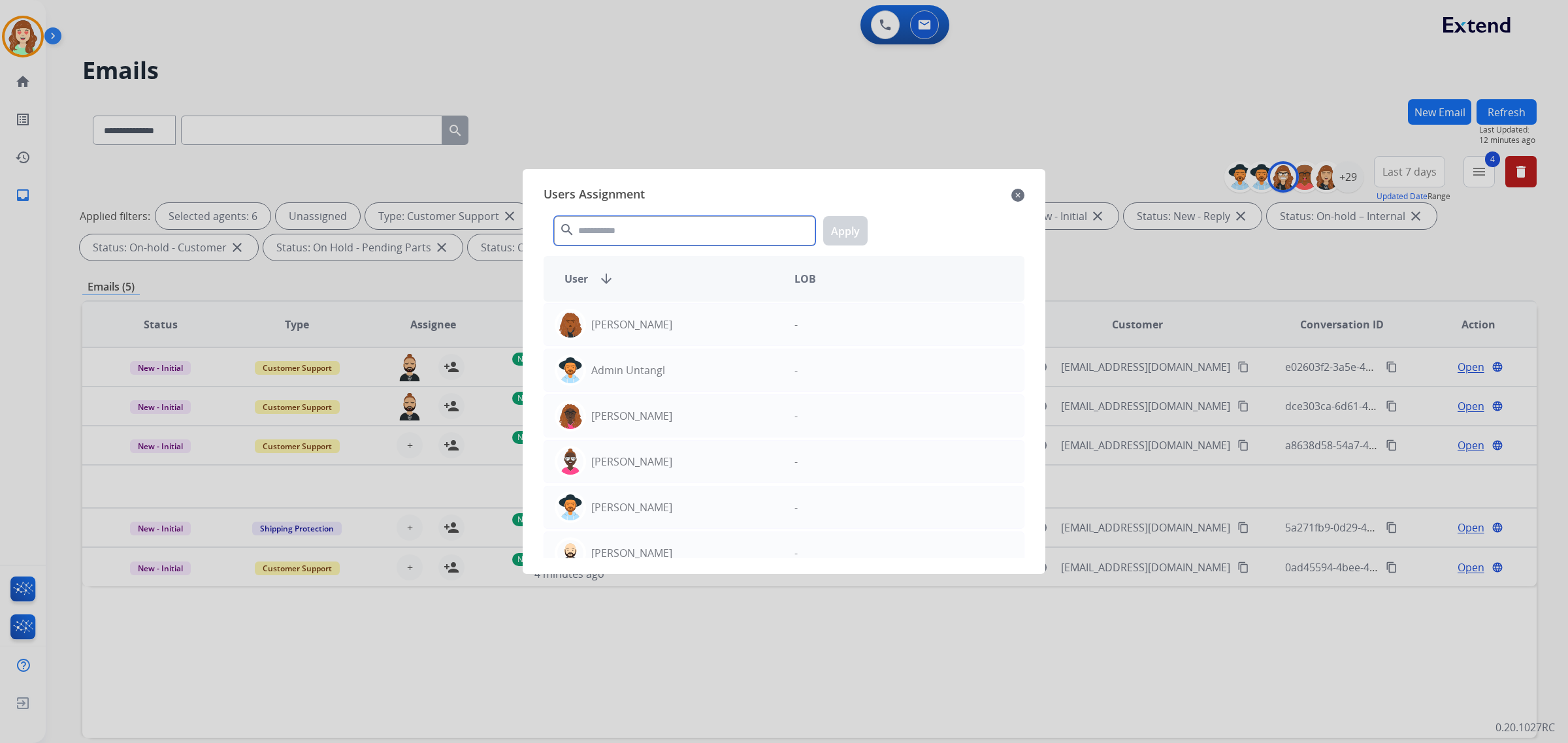
click at [610, 226] on input "text" at bounding box center [685, 231] width 261 height 30
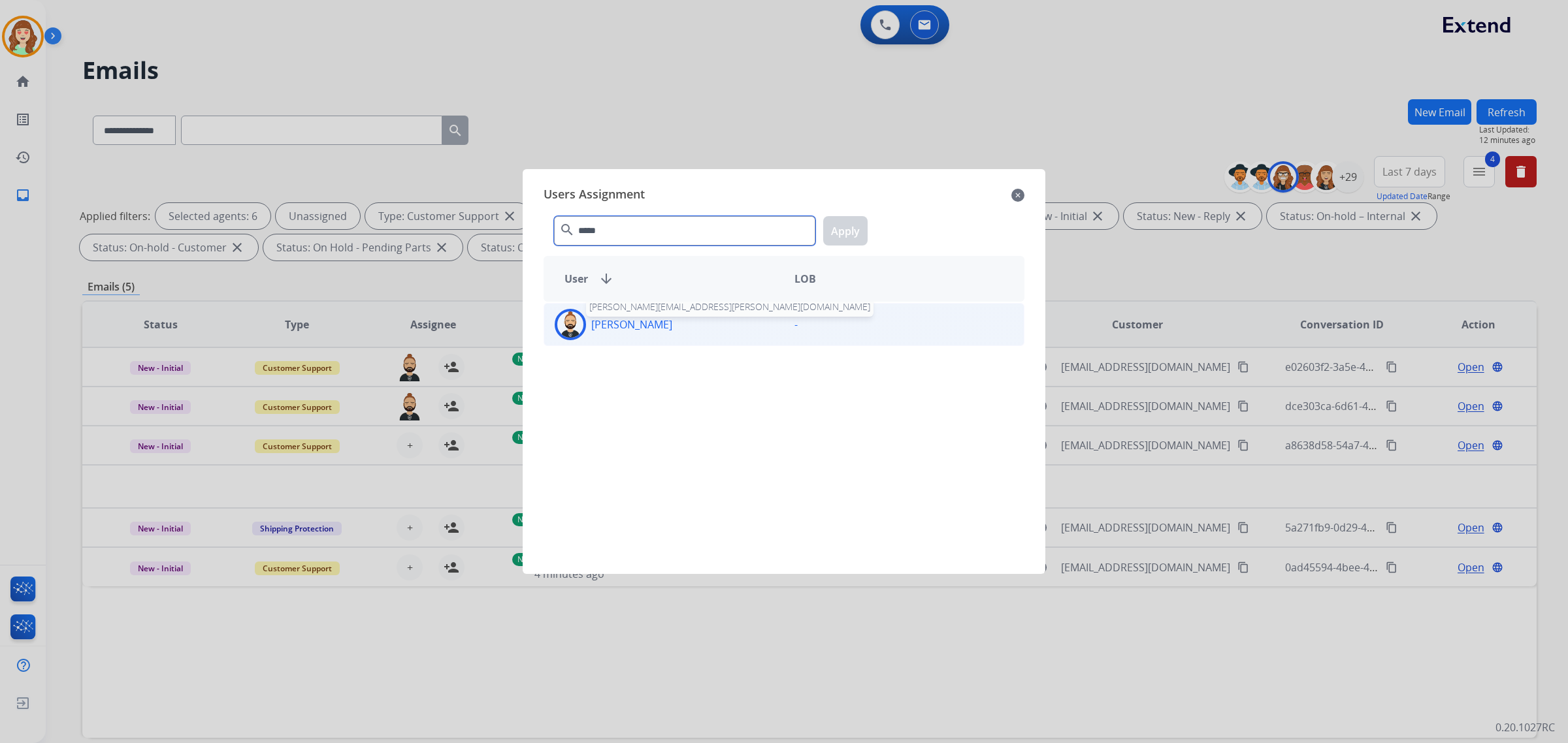
type input "*****"
click at [666, 329] on p "[PERSON_NAME]" at bounding box center [632, 324] width 81 height 15
click at [847, 230] on button "Apply" at bounding box center [846, 231] width 44 height 30
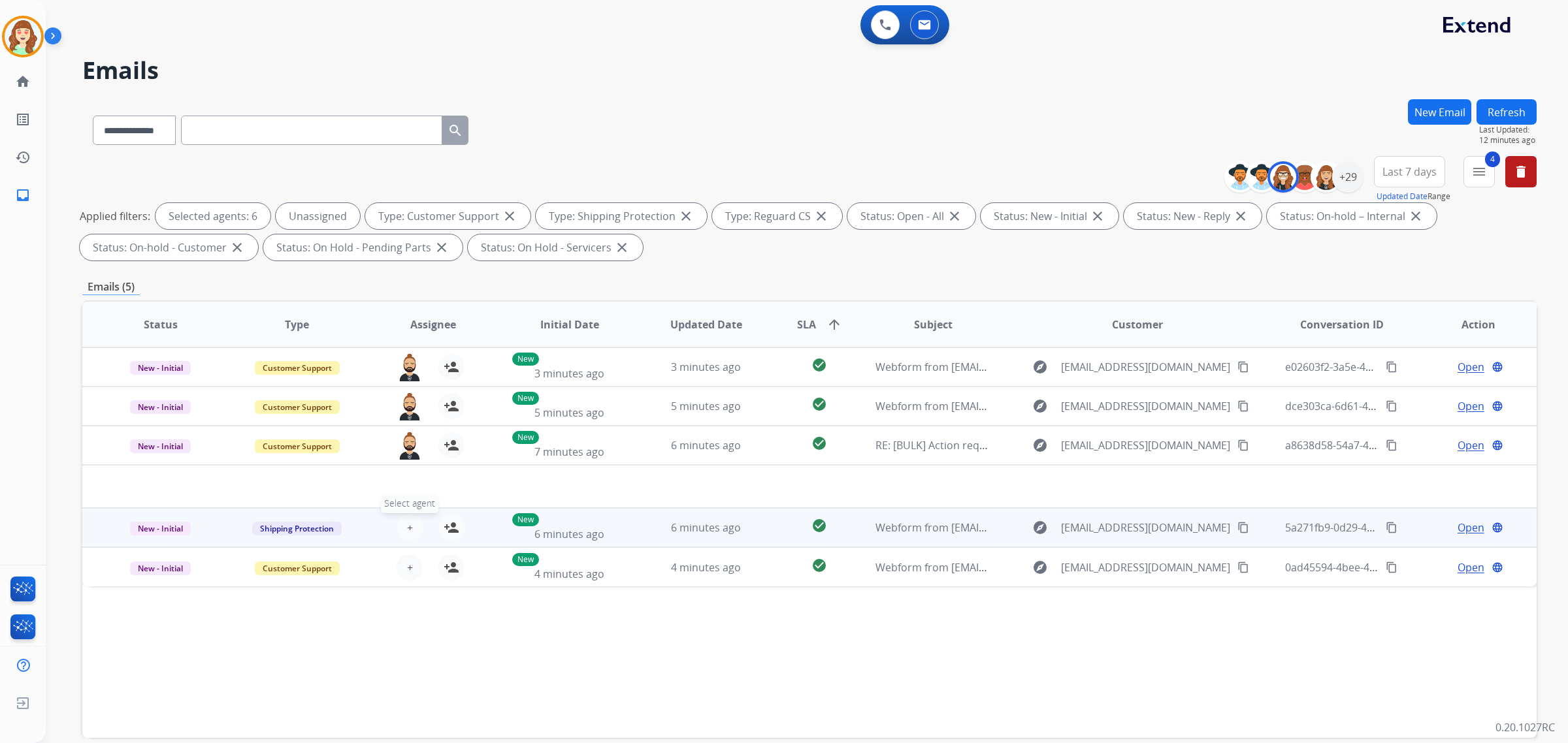
click at [403, 521] on button "+ Select agent" at bounding box center [410, 527] width 26 height 26
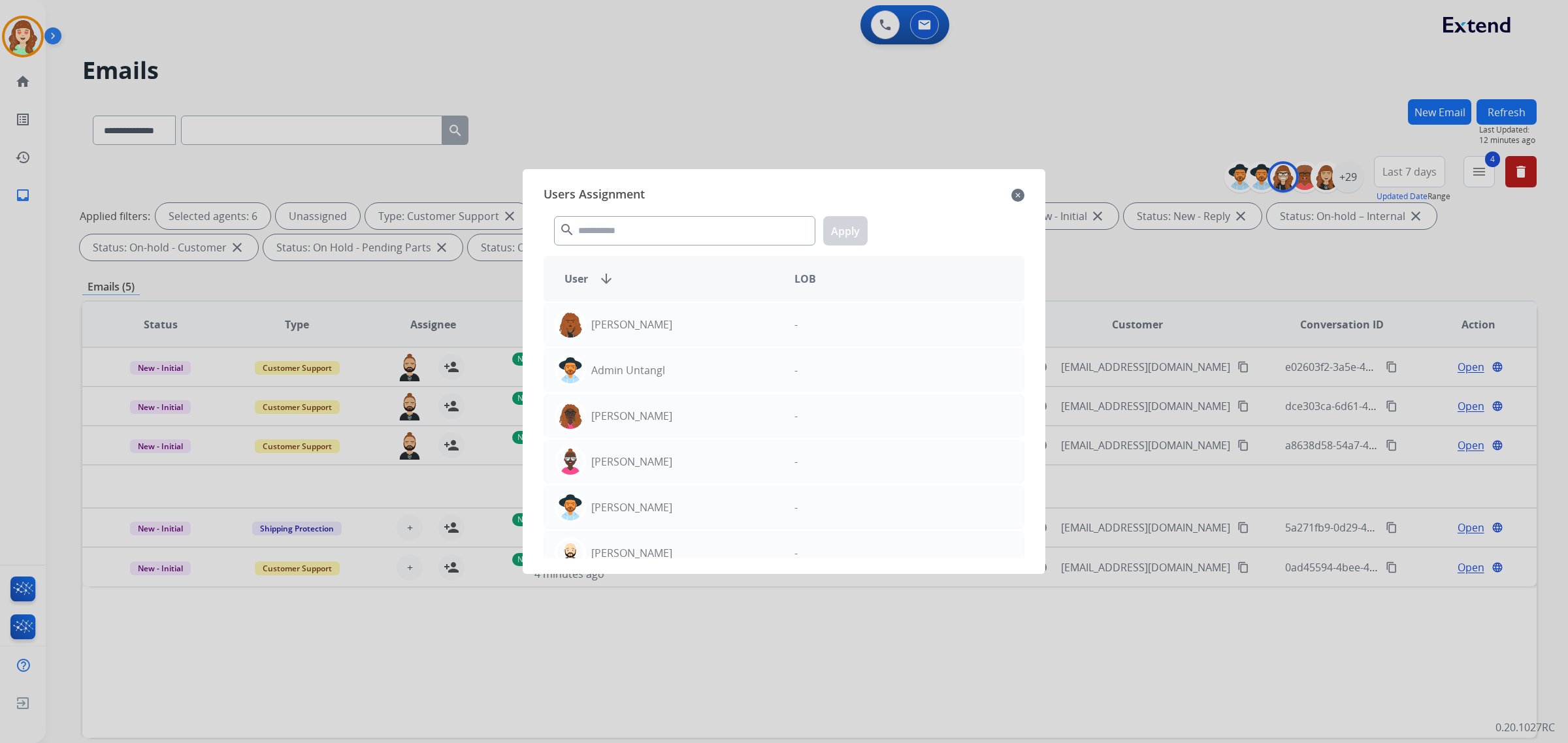
click at [660, 248] on div "search Apply" at bounding box center [784, 228] width 481 height 45
click at [686, 226] on input "text" at bounding box center [685, 231] width 261 height 30
click at [713, 232] on input "text" at bounding box center [685, 231] width 261 height 30
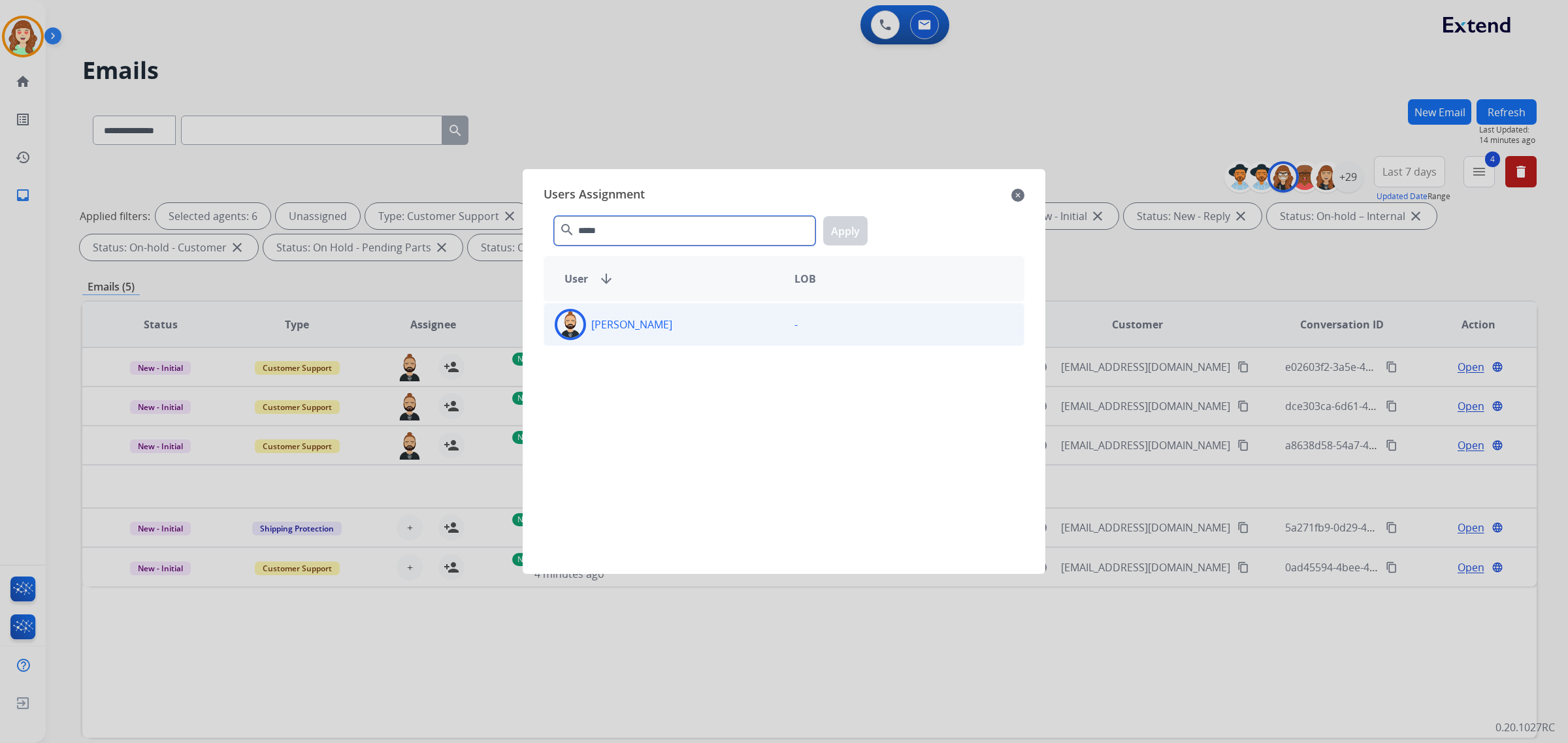
type input "*****"
click at [696, 340] on div "[PERSON_NAME]" at bounding box center [664, 325] width 240 height 32
click at [840, 228] on button "Apply" at bounding box center [846, 231] width 44 height 30
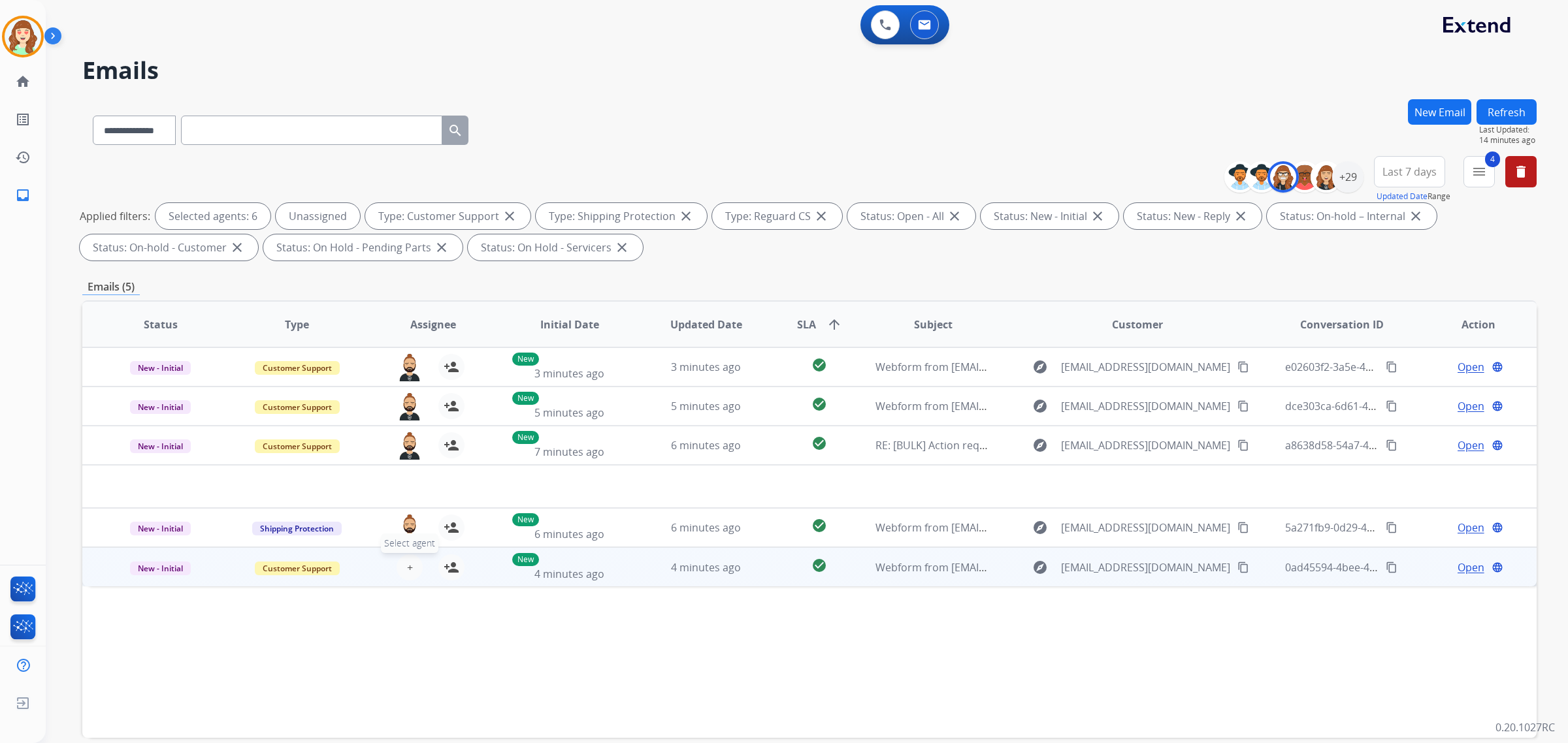
click at [413, 559] on button "+ Select agent" at bounding box center [410, 567] width 26 height 26
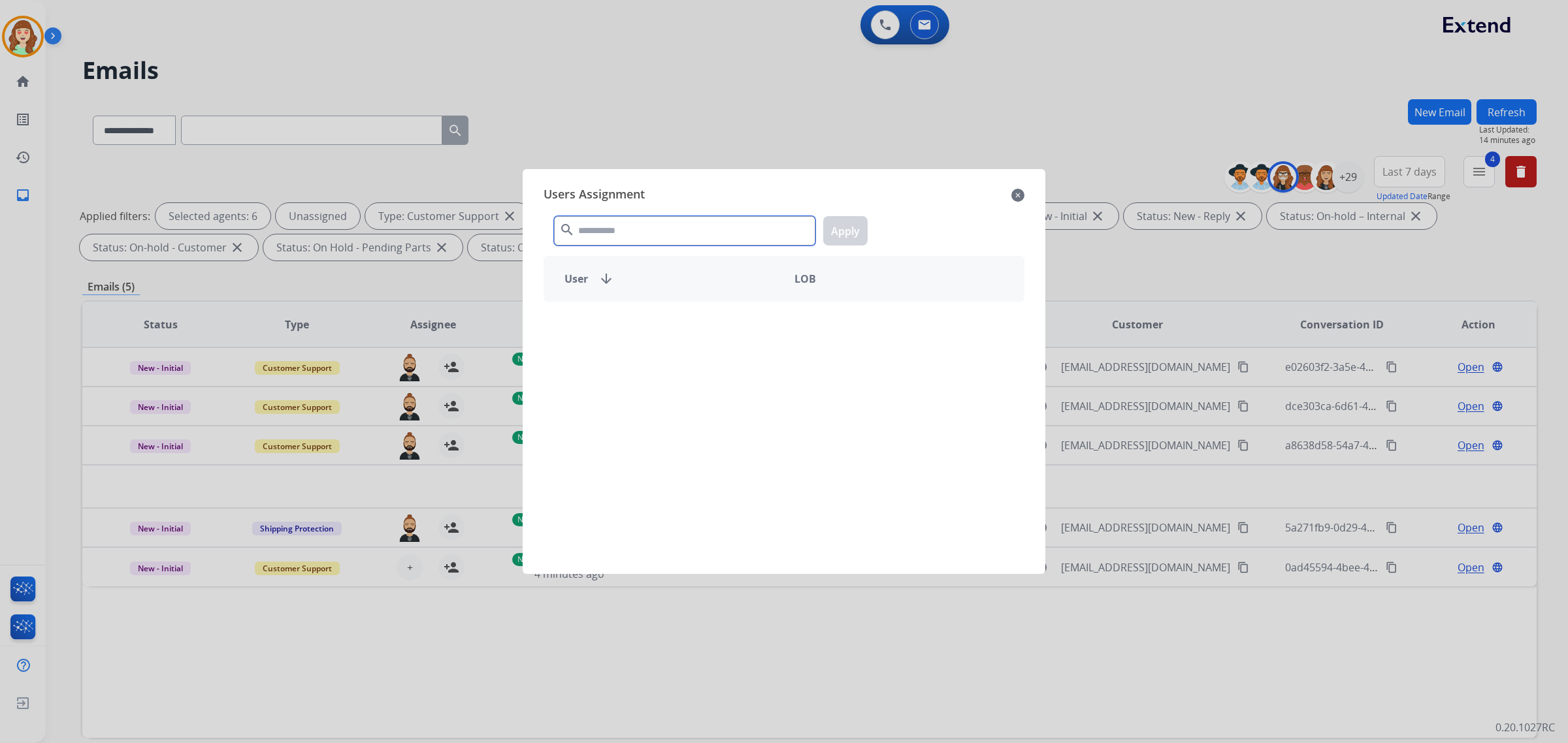
click at [655, 236] on input "text" at bounding box center [685, 231] width 261 height 30
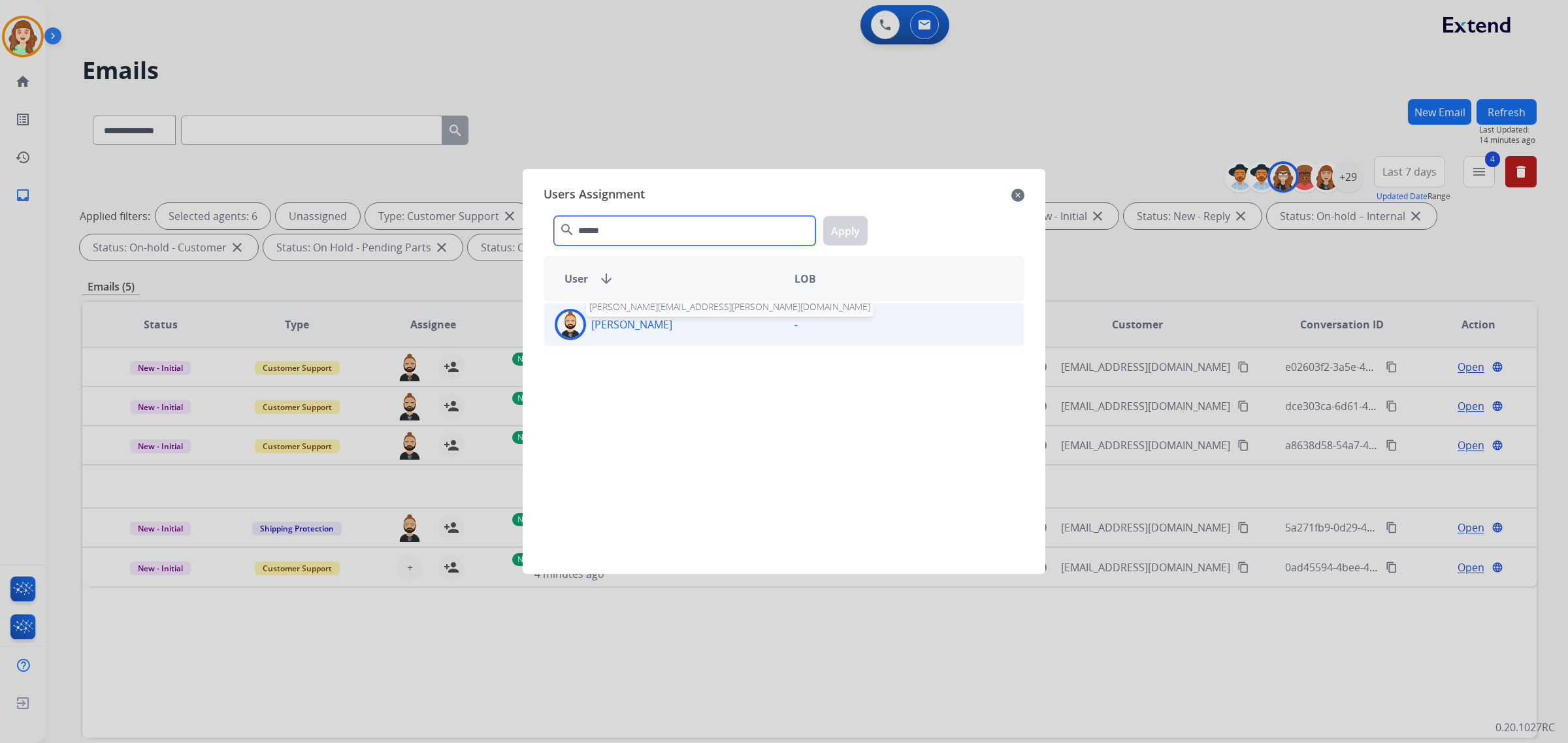
type input "******"
click at [658, 321] on p "[PERSON_NAME]" at bounding box center [632, 324] width 81 height 15
click at [850, 222] on button "Apply" at bounding box center [846, 231] width 44 height 30
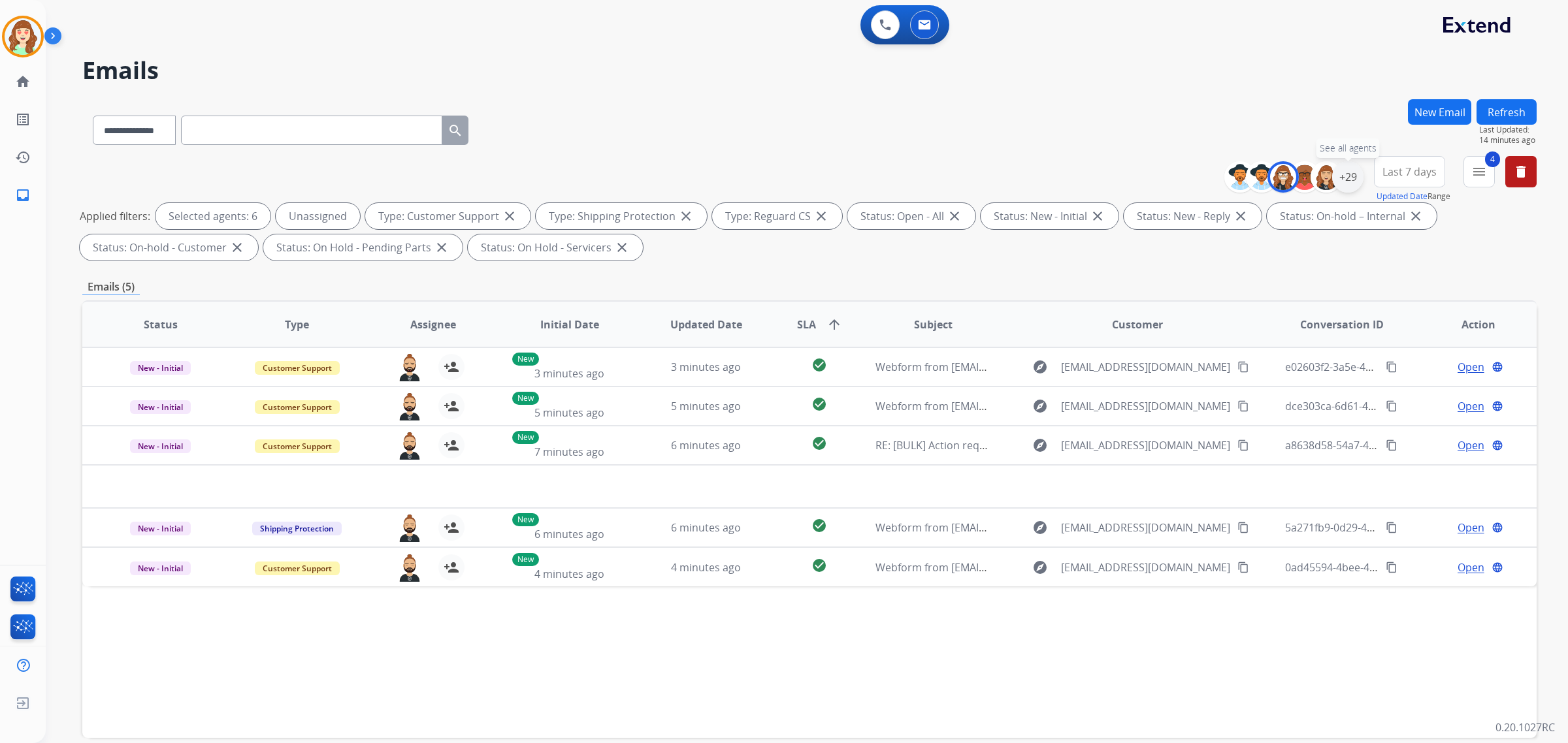
click at [1348, 181] on div "+29" at bounding box center [1348, 176] width 32 height 32
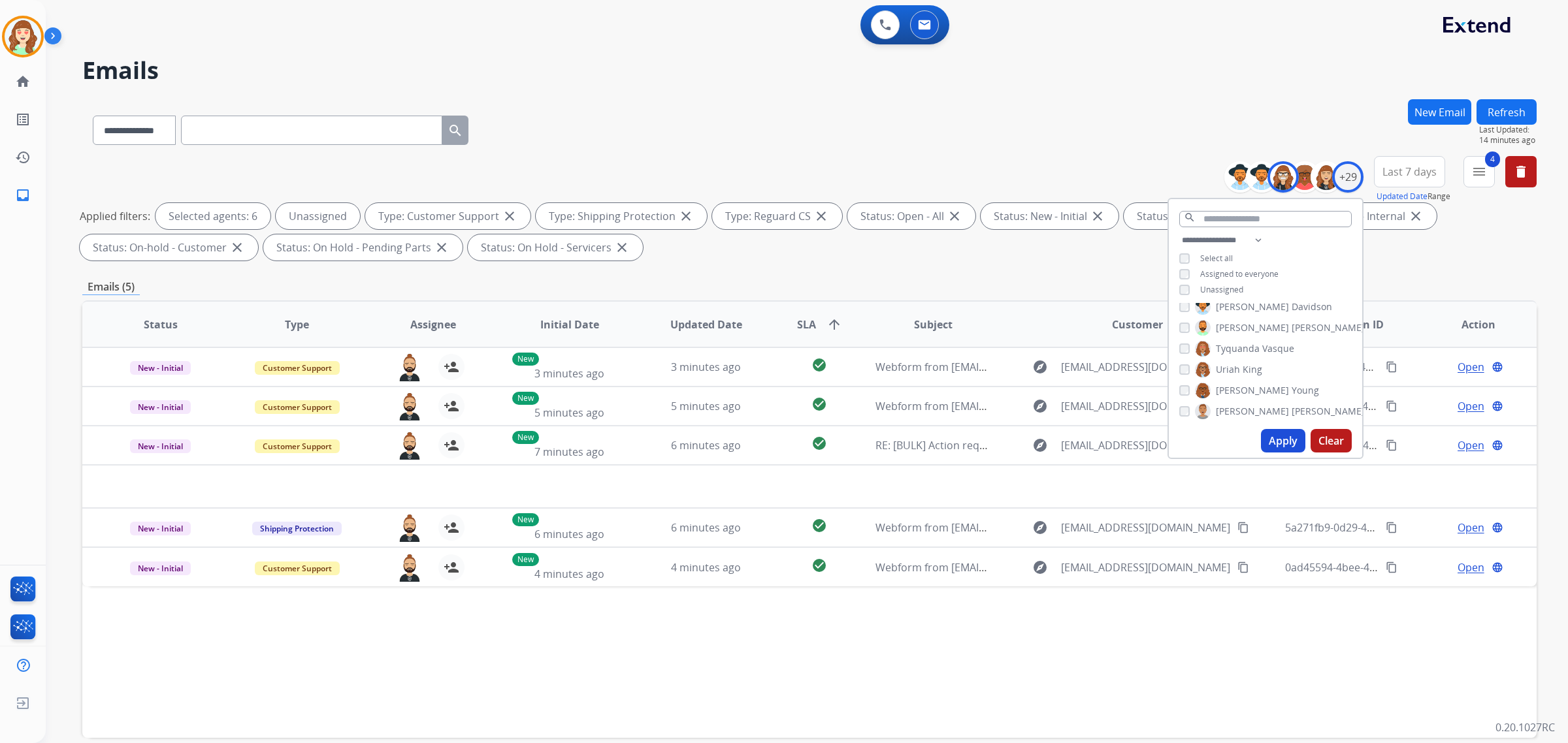
click at [1280, 440] on button "Apply" at bounding box center [1283, 441] width 44 height 24
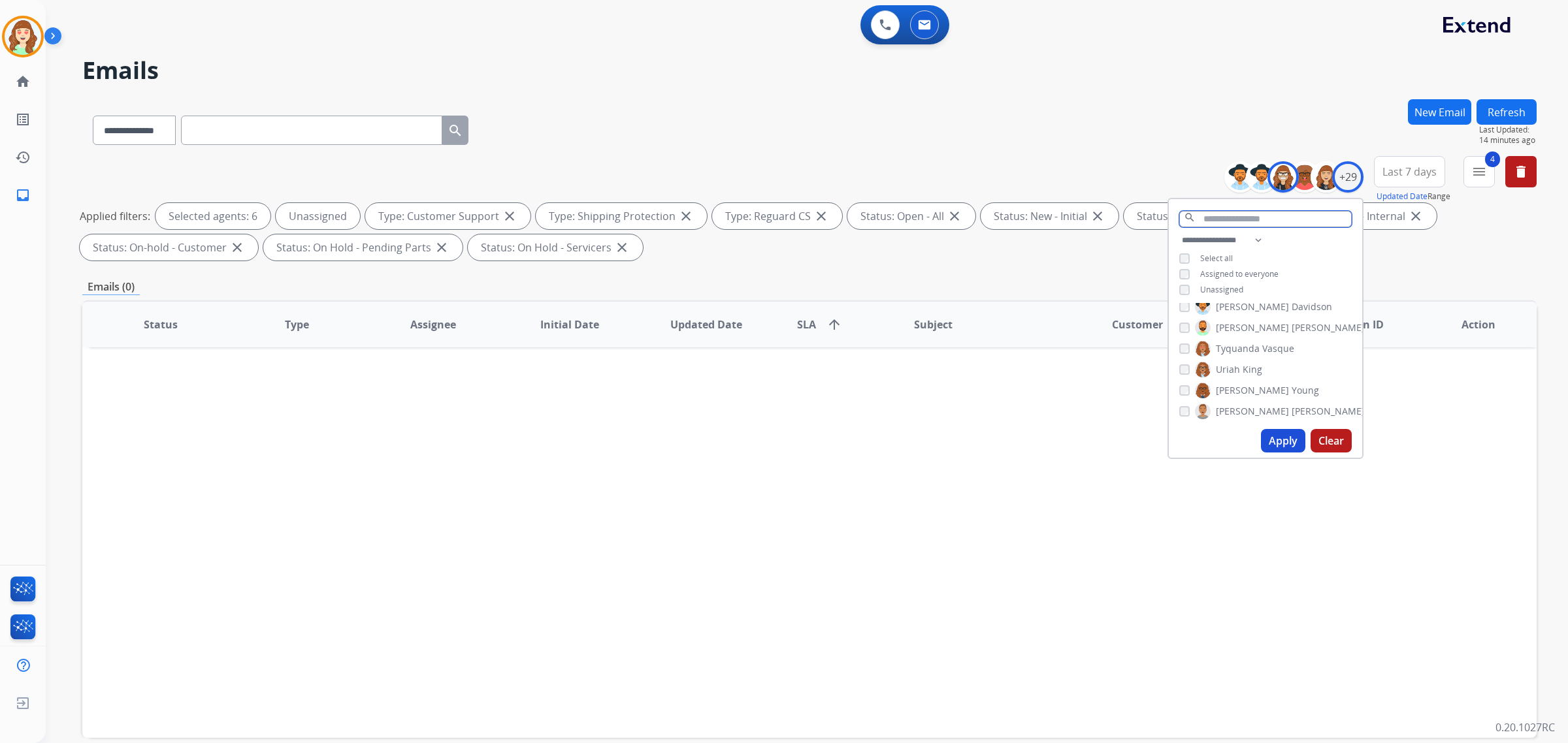
click at [1228, 219] on input "text" at bounding box center [1265, 219] width 173 height 16
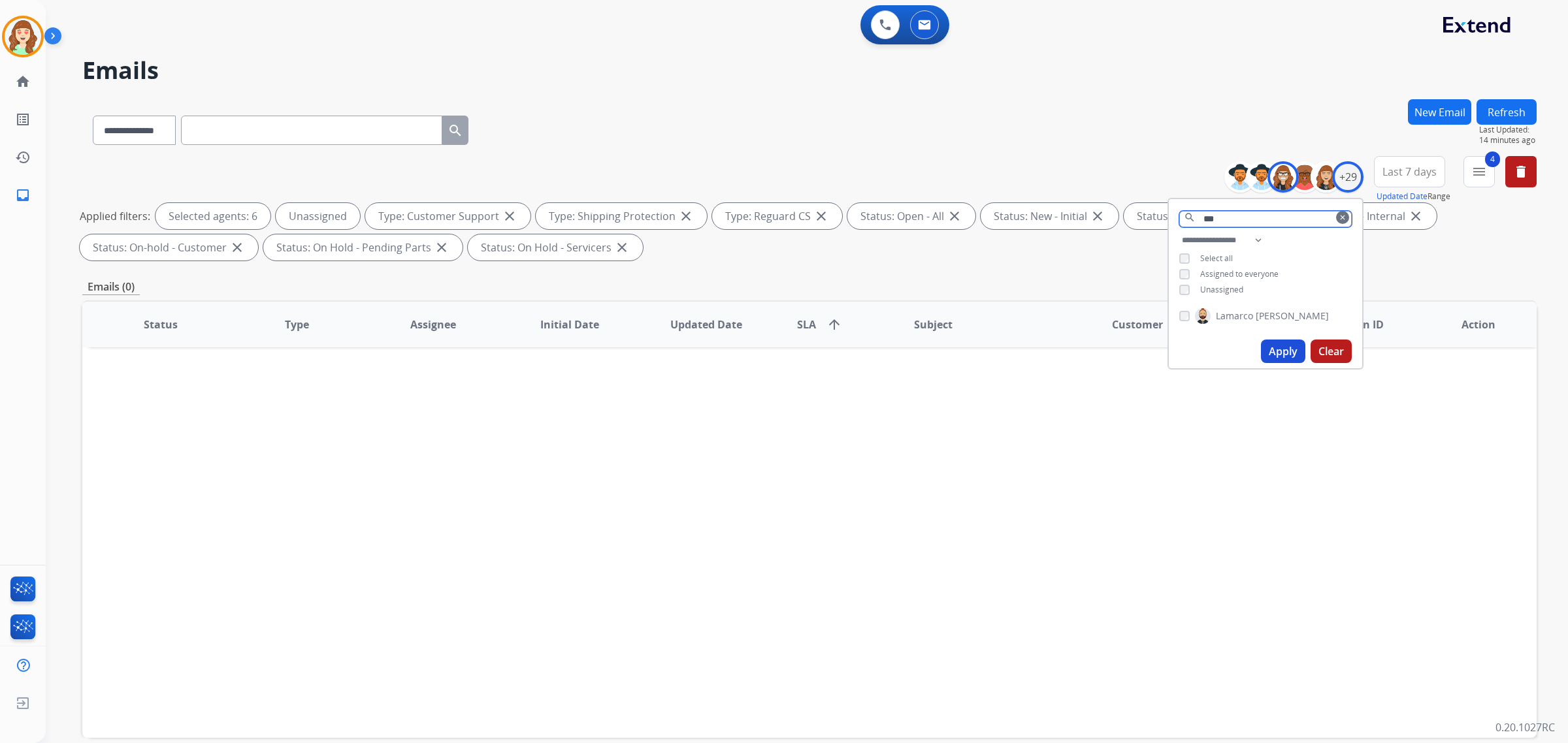
type input "***"
click at [1200, 288] on span "Unassigned" at bounding box center [1222, 290] width 43 height 11
click at [1176, 314] on div "[PERSON_NAME]" at bounding box center [1265, 319] width 193 height 32
click at [1281, 352] on button "Apply" at bounding box center [1283, 351] width 44 height 24
click at [1276, 353] on button "Apply" at bounding box center [1283, 351] width 44 height 24
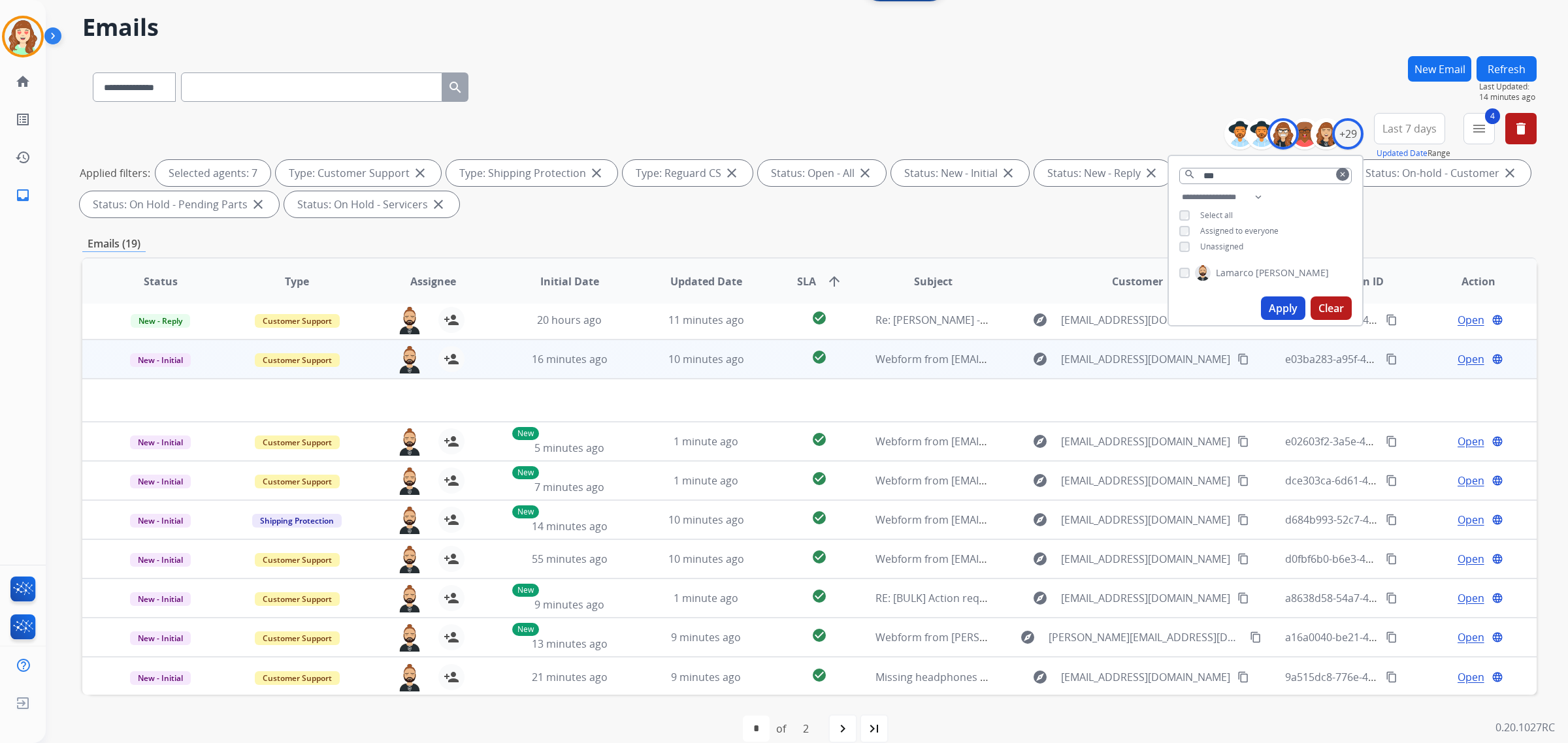
scroll to position [62, 0]
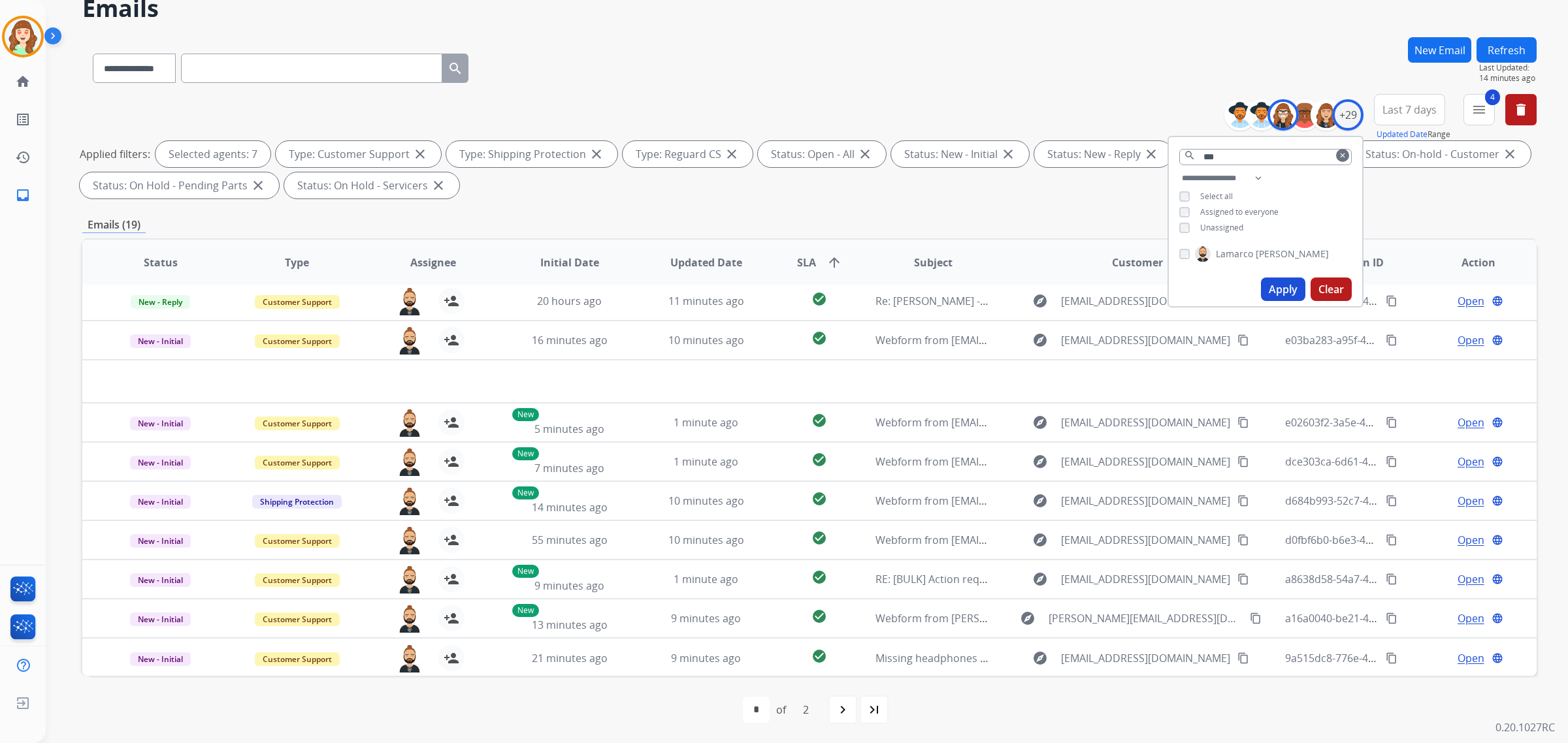
click at [1177, 226] on div "**********" at bounding box center [1265, 204] width 193 height 68
click at [1187, 226] on div "Unassigned" at bounding box center [1211, 228] width 64 height 11
click at [1174, 226] on div "**********" at bounding box center [1265, 204] width 193 height 68
click at [1282, 286] on button "Apply" at bounding box center [1283, 289] width 44 height 24
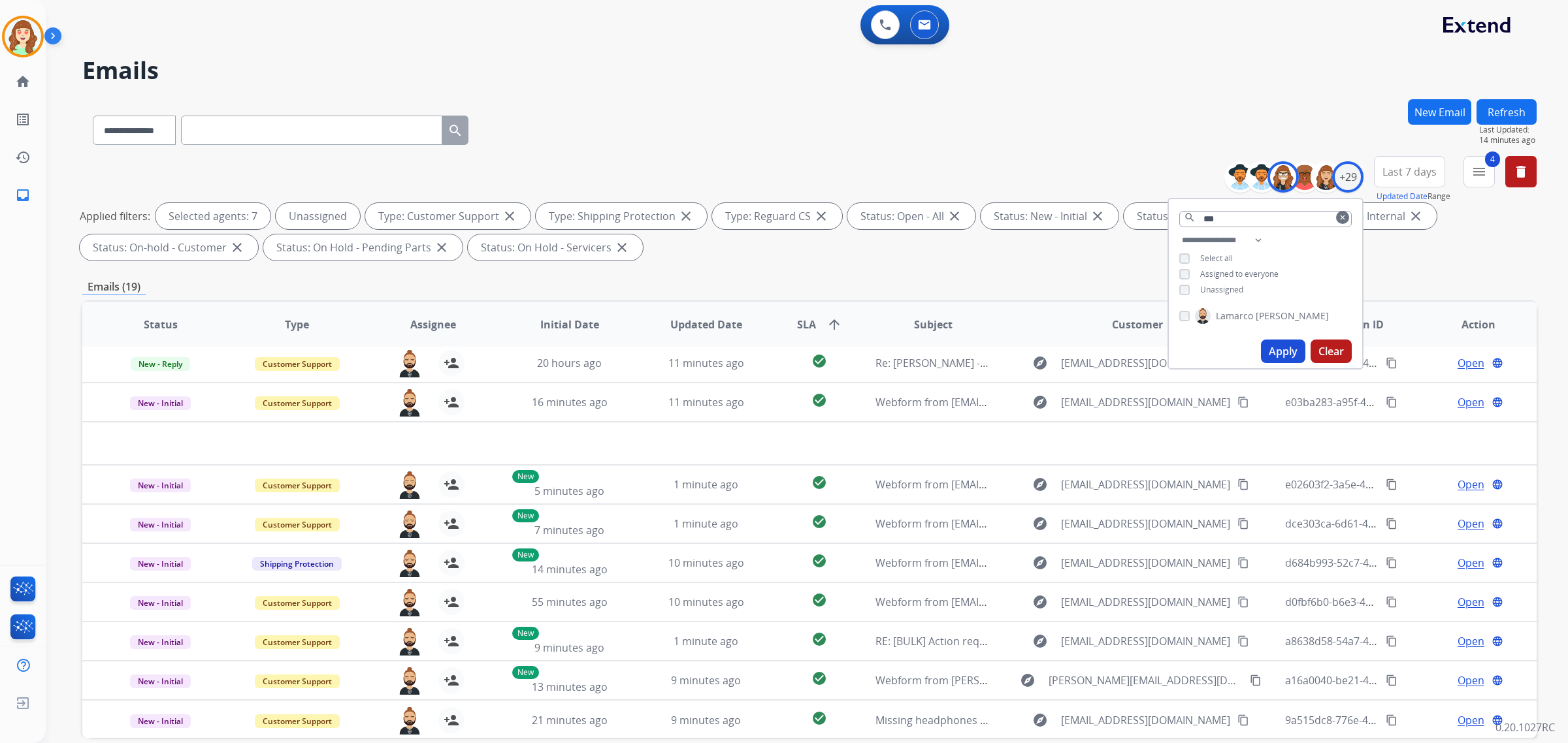
click at [1284, 354] on button "Apply" at bounding box center [1283, 351] width 44 height 24
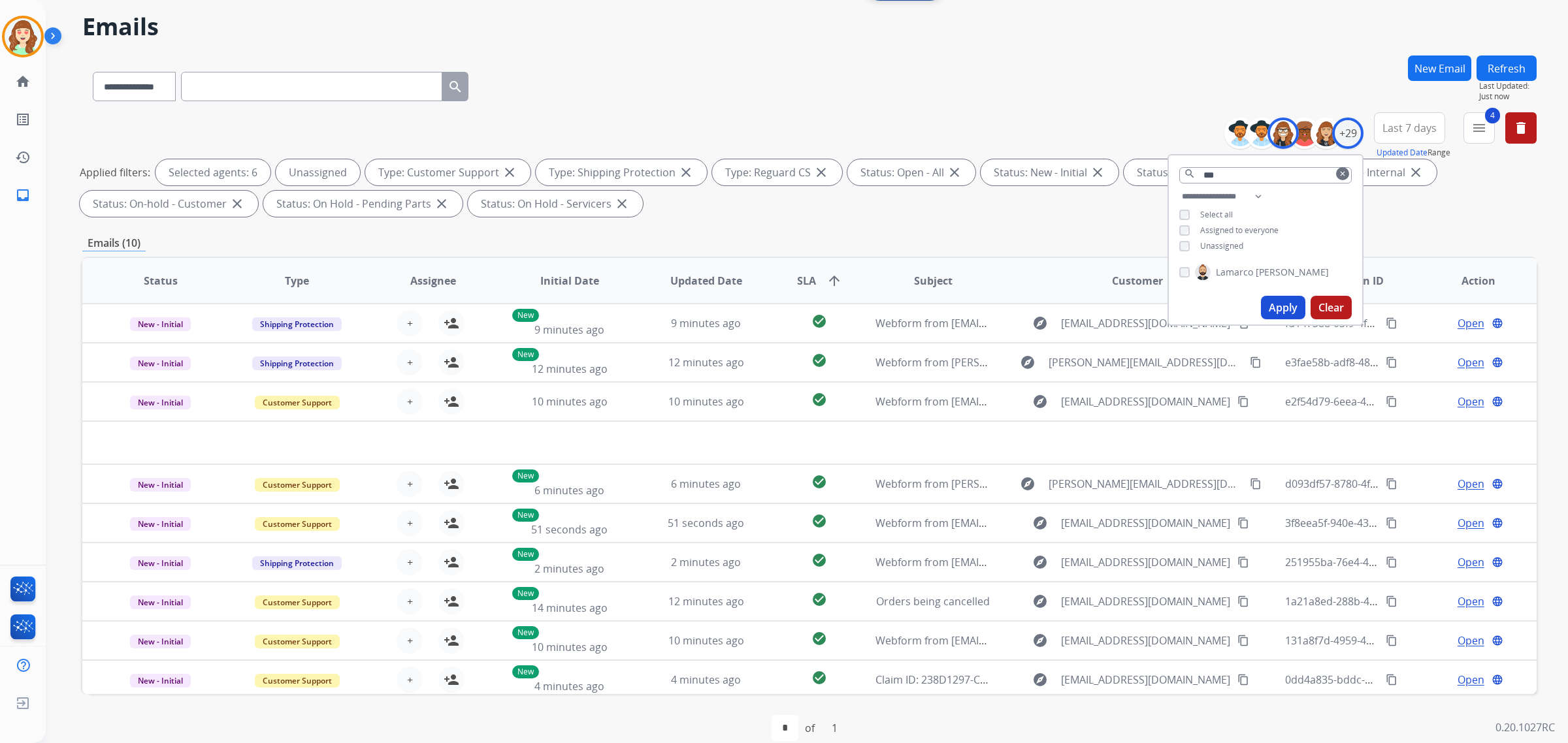
scroll to position [62, 0]
